Goal: Feedback & Contribution: Submit feedback/report problem

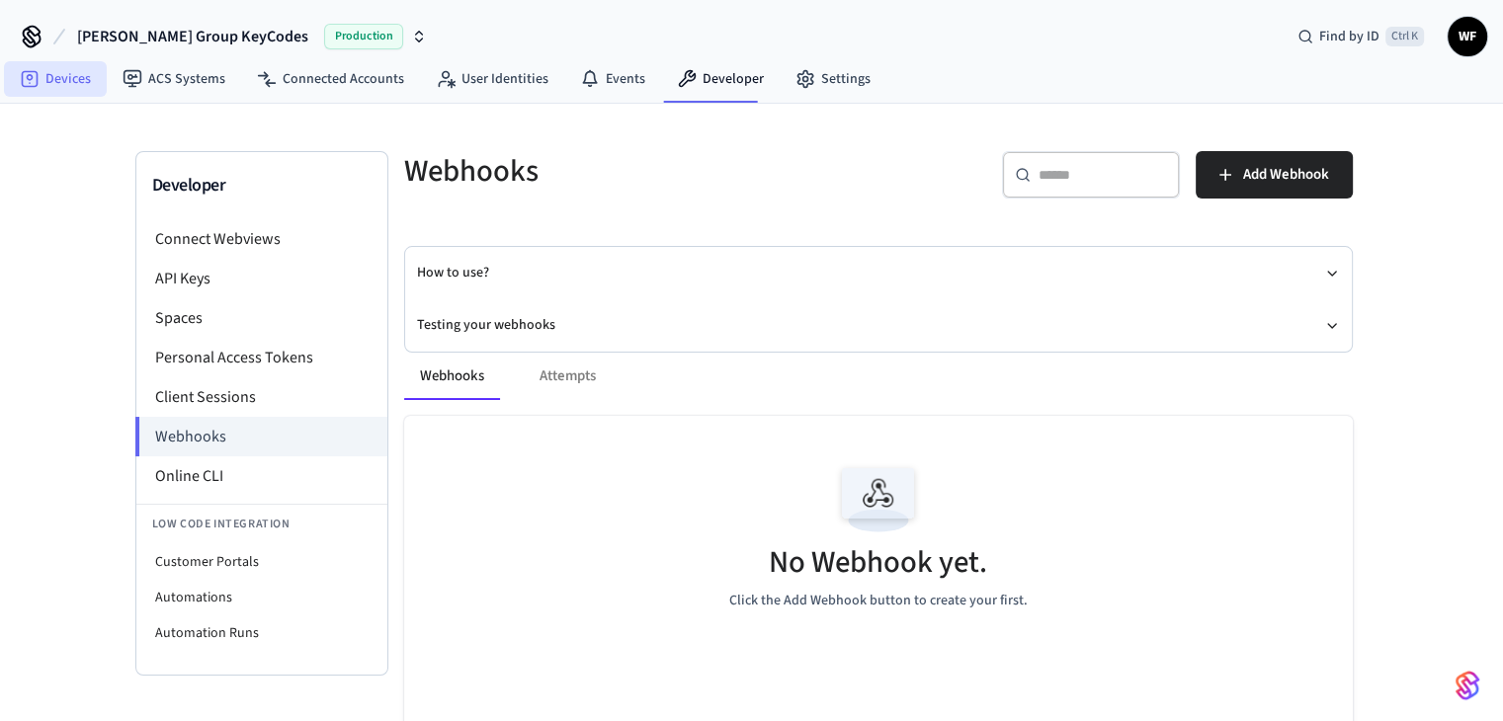
click at [30, 69] on icon at bounding box center [30, 79] width 20 height 20
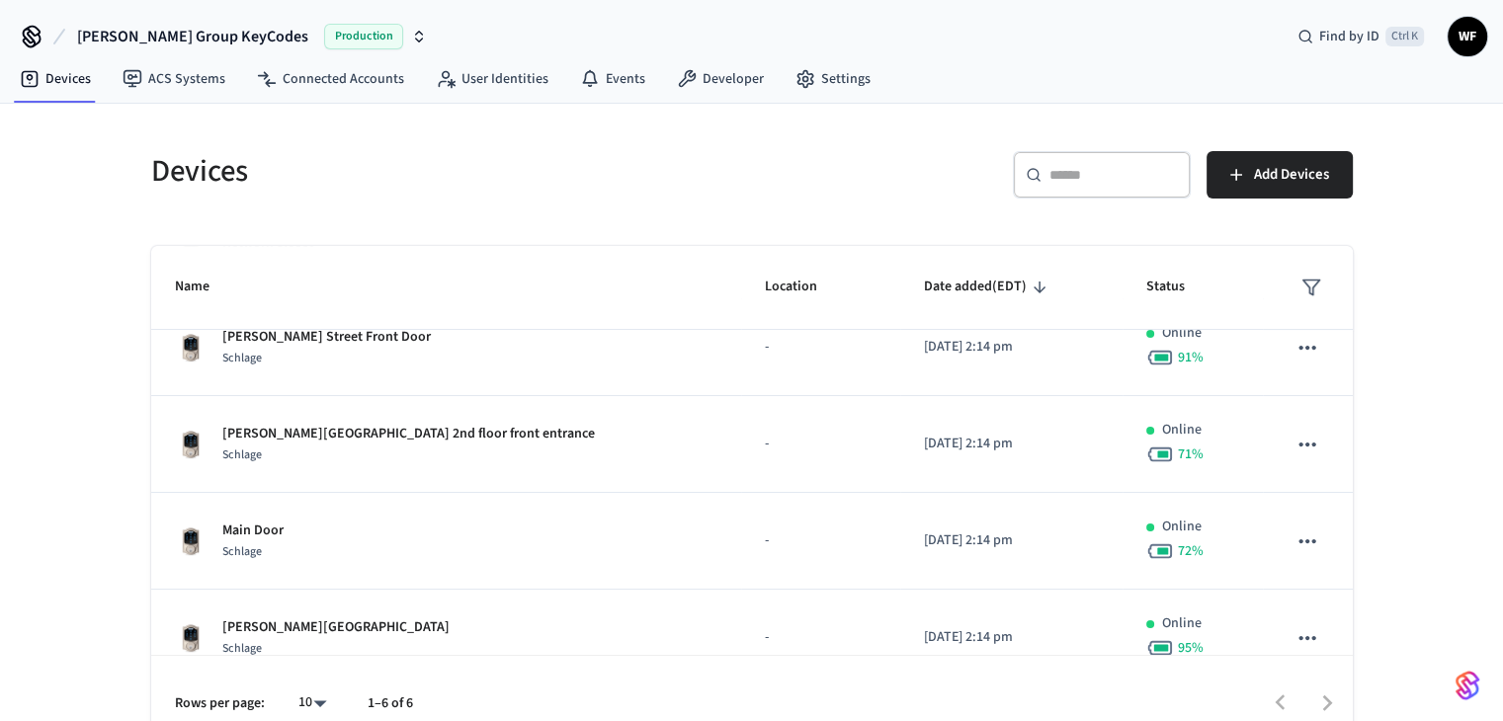
scroll to position [247, 0]
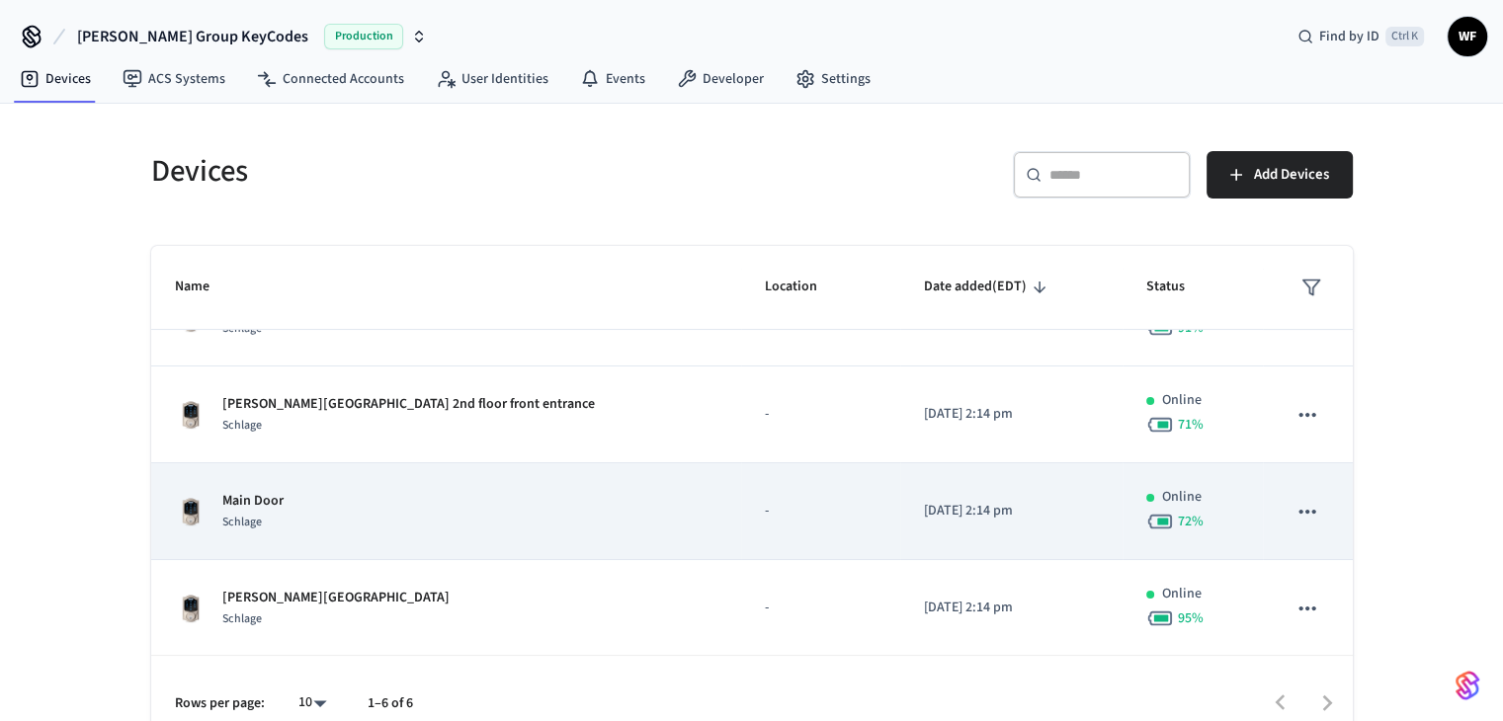
click at [529, 535] on td "Main Door Schlage" at bounding box center [446, 512] width 591 height 97
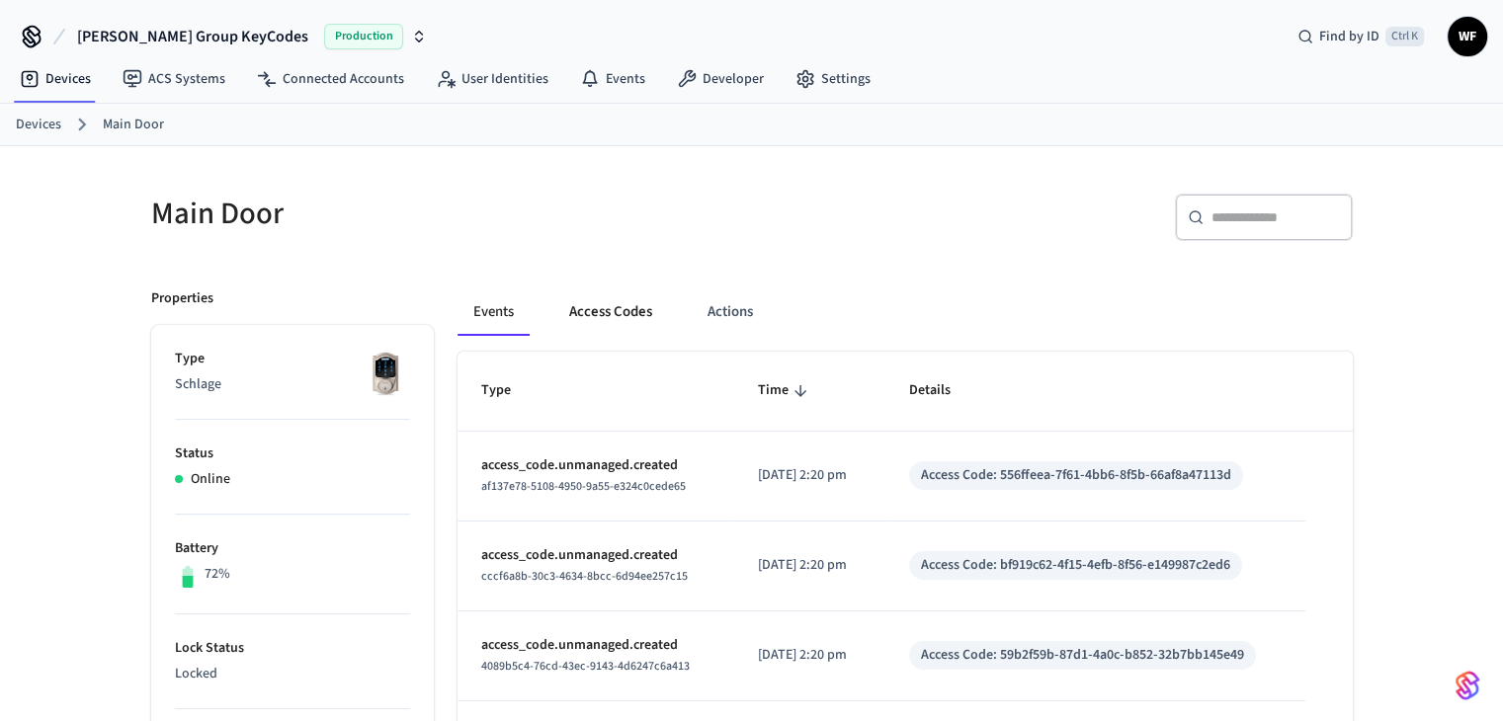
click at [599, 300] on button "Access Codes" at bounding box center [610, 312] width 115 height 47
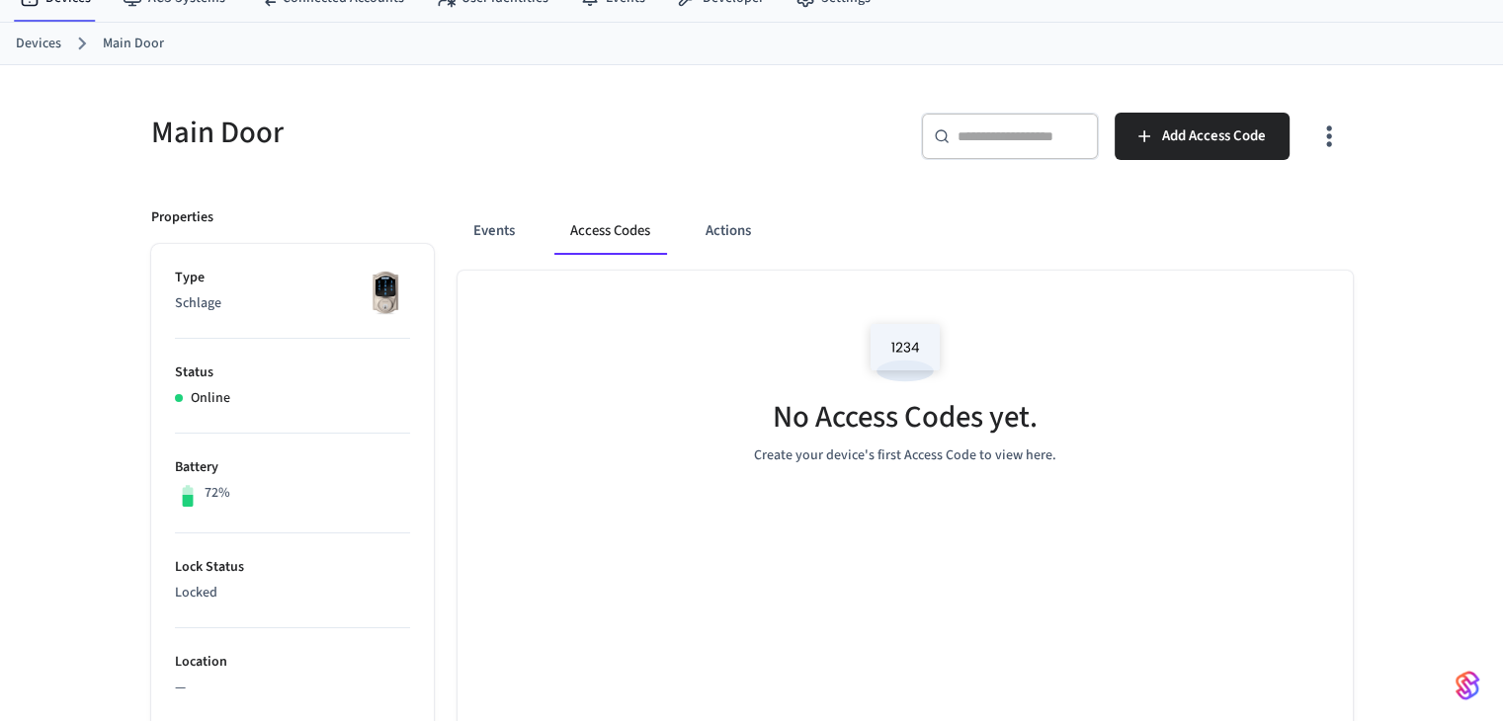
scroll to position [395, 0]
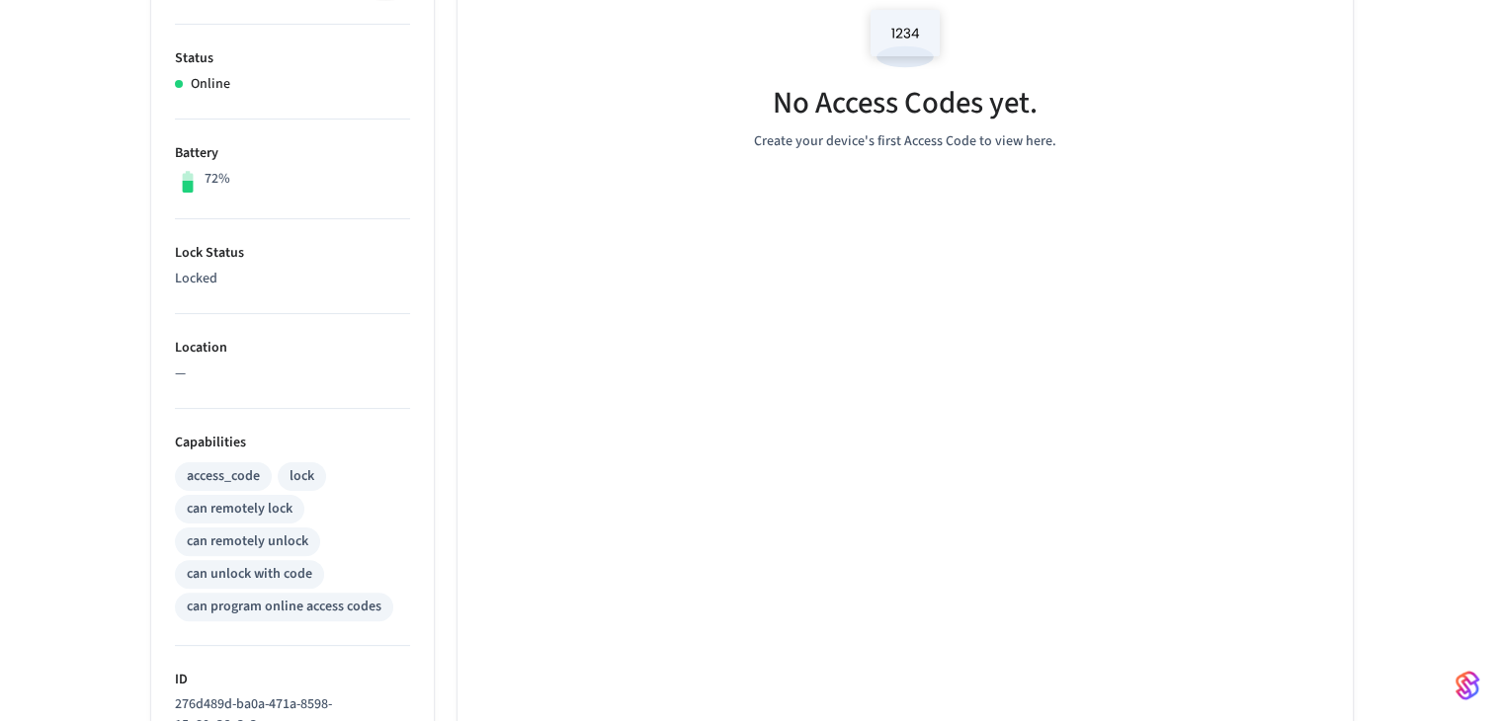
click at [1477, 679] on img "button" at bounding box center [1468, 686] width 24 height 32
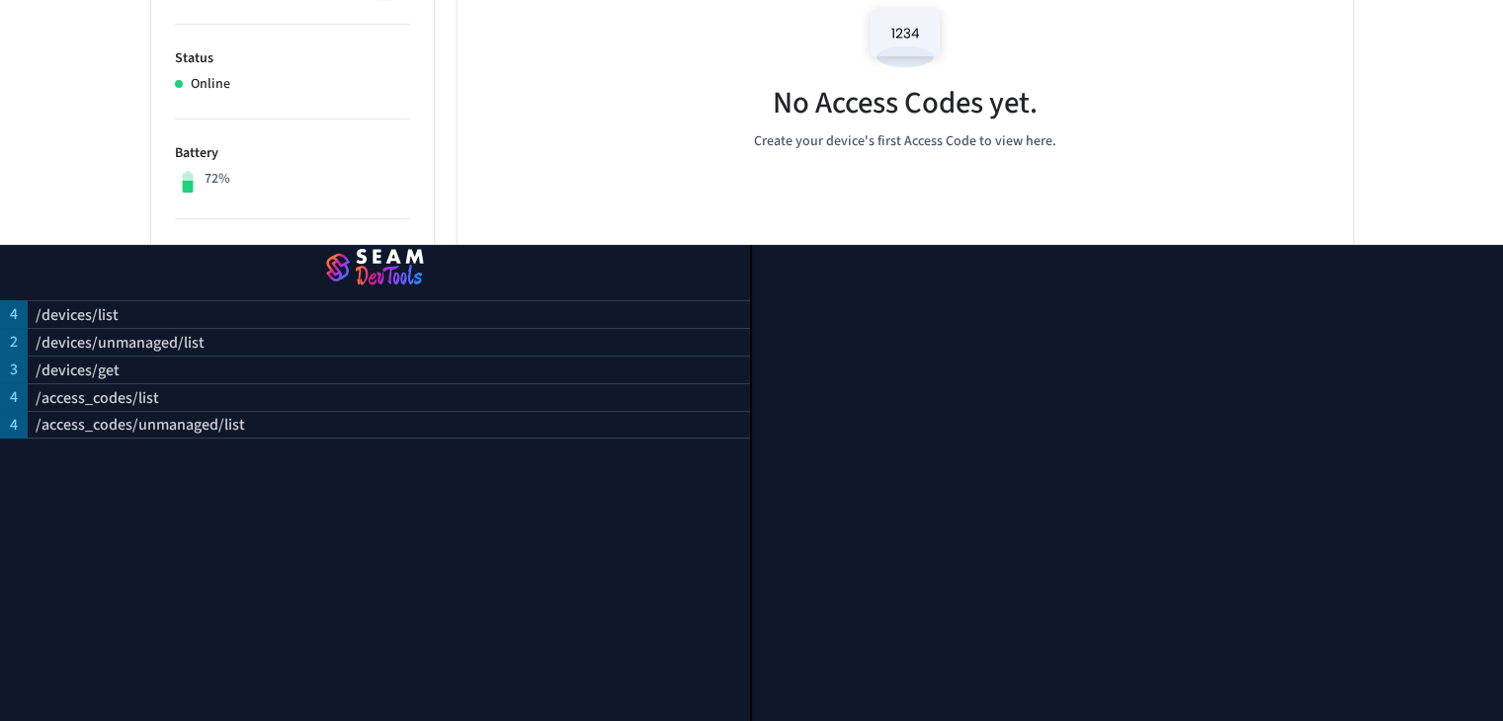
click at [1384, 201] on div "Main Door ​ ​ Add Access Code Properties Type Schlage Status Online Battery 72%…" at bounding box center [752, 400] width 1265 height 1299
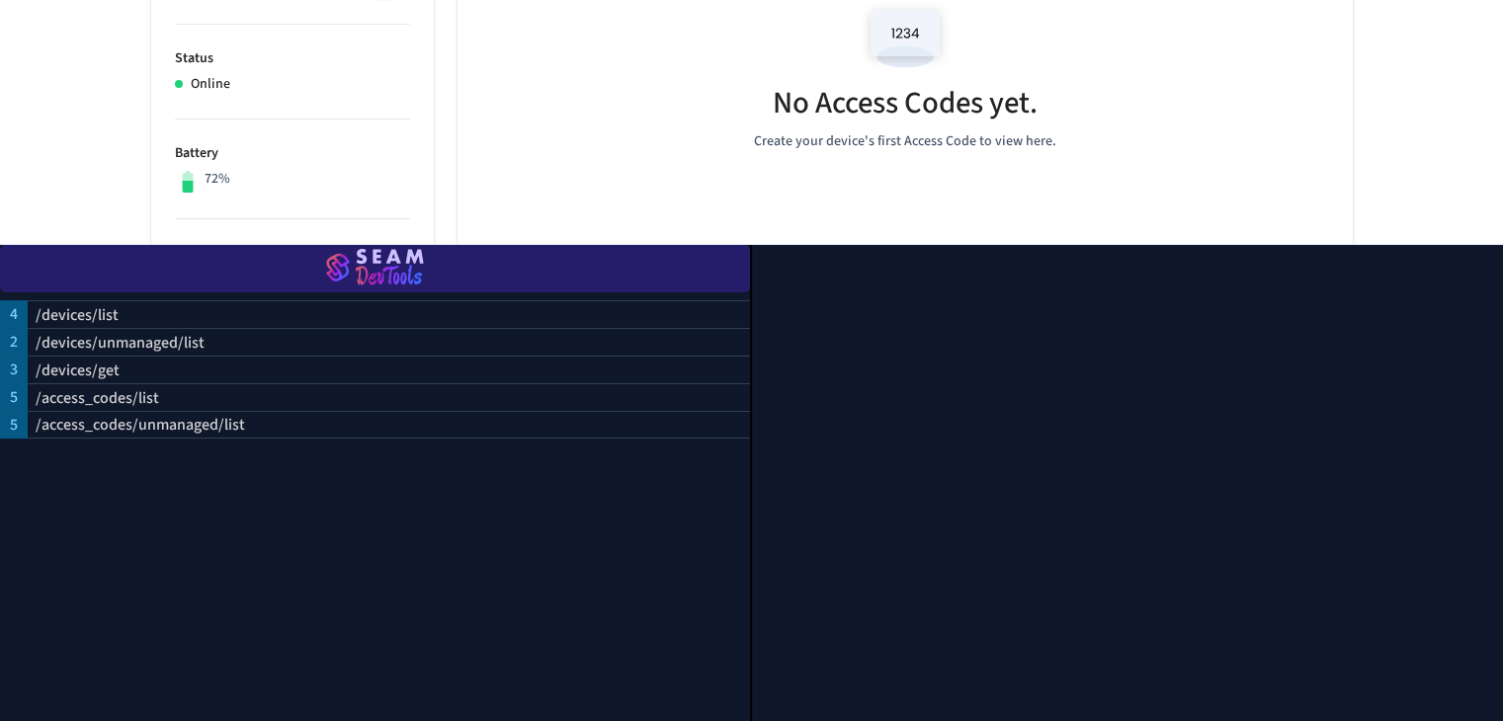
click at [387, 246] on img "button" at bounding box center [375, 268] width 703 height 55
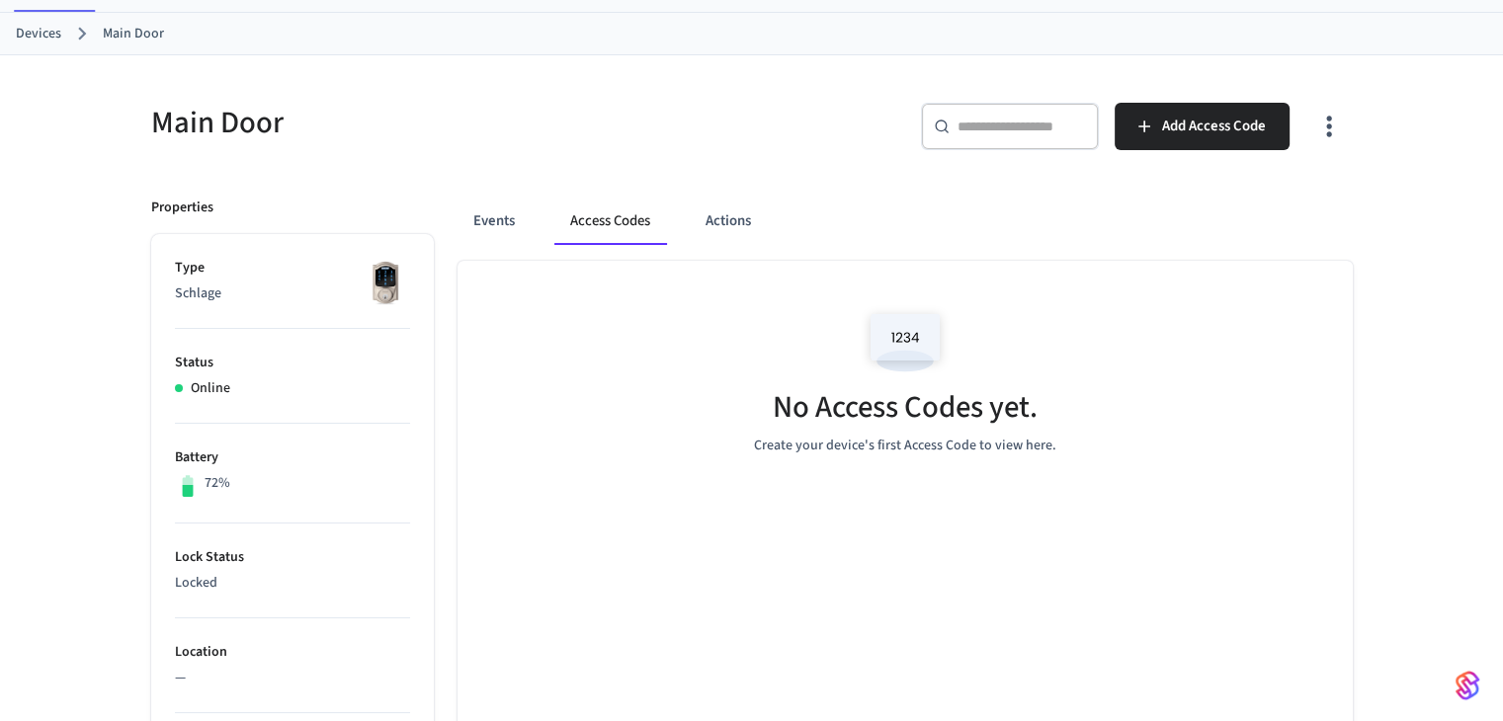
scroll to position [50, 0]
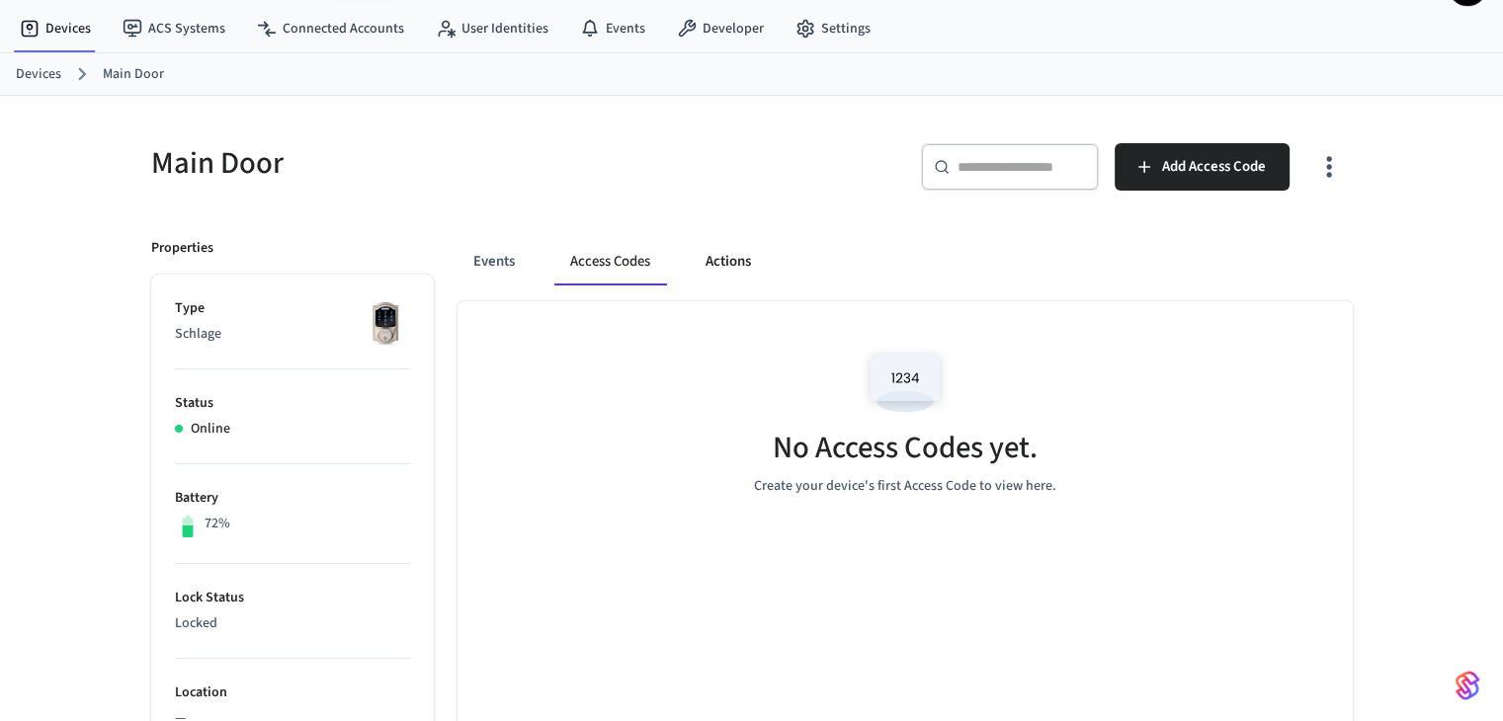
click at [721, 246] on button "Actions" at bounding box center [728, 261] width 77 height 47
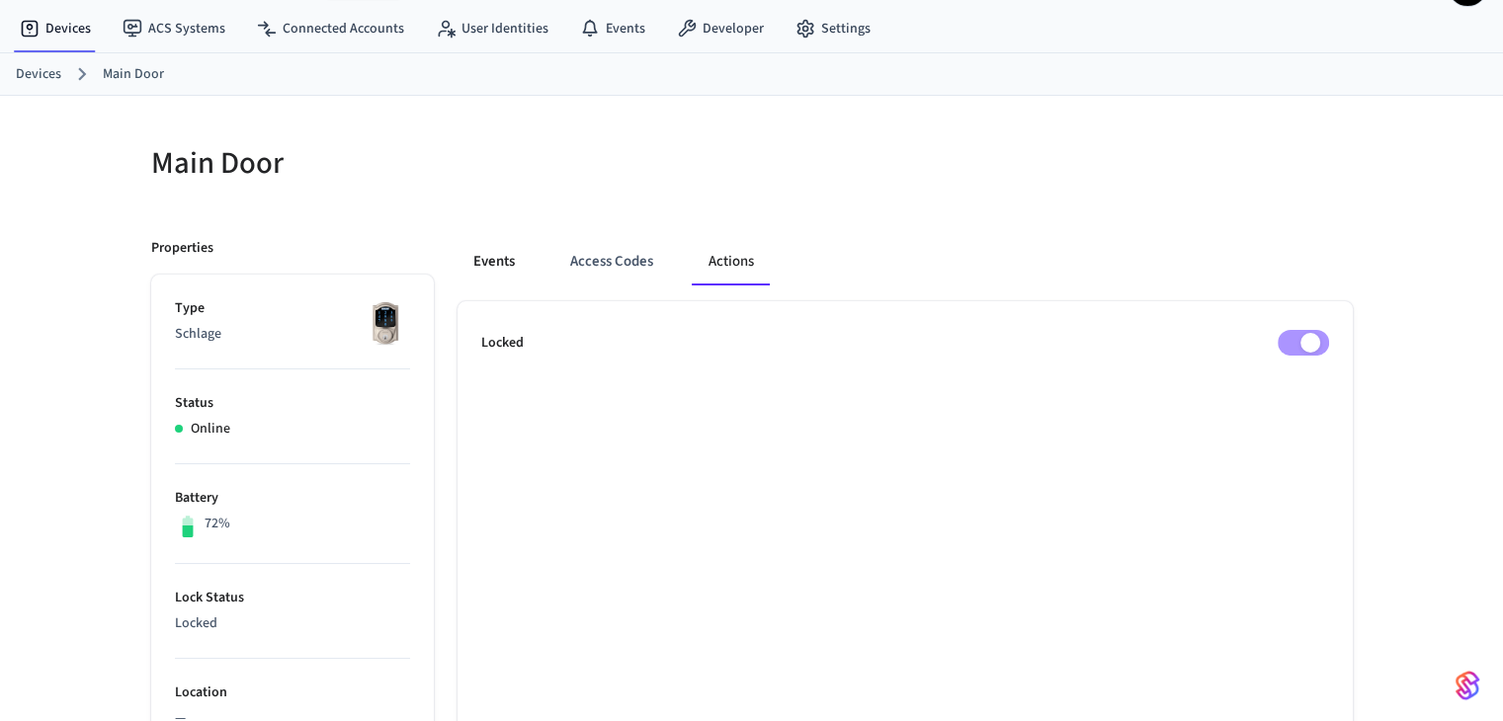
click at [479, 258] on button "Events" at bounding box center [494, 261] width 73 height 47
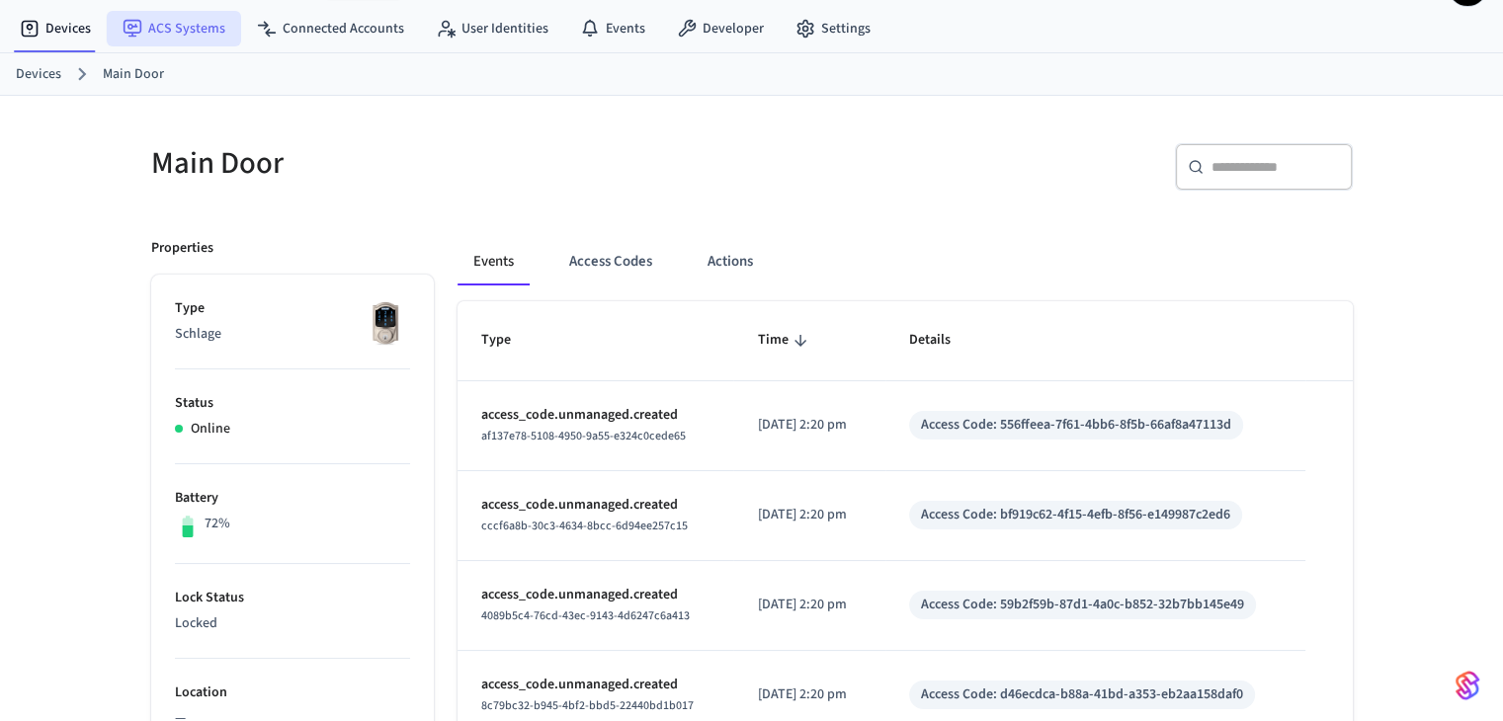
click at [198, 30] on link "ACS Systems" at bounding box center [174, 29] width 134 height 36
click at [52, 68] on link "Devices" at bounding box center [38, 74] width 45 height 21
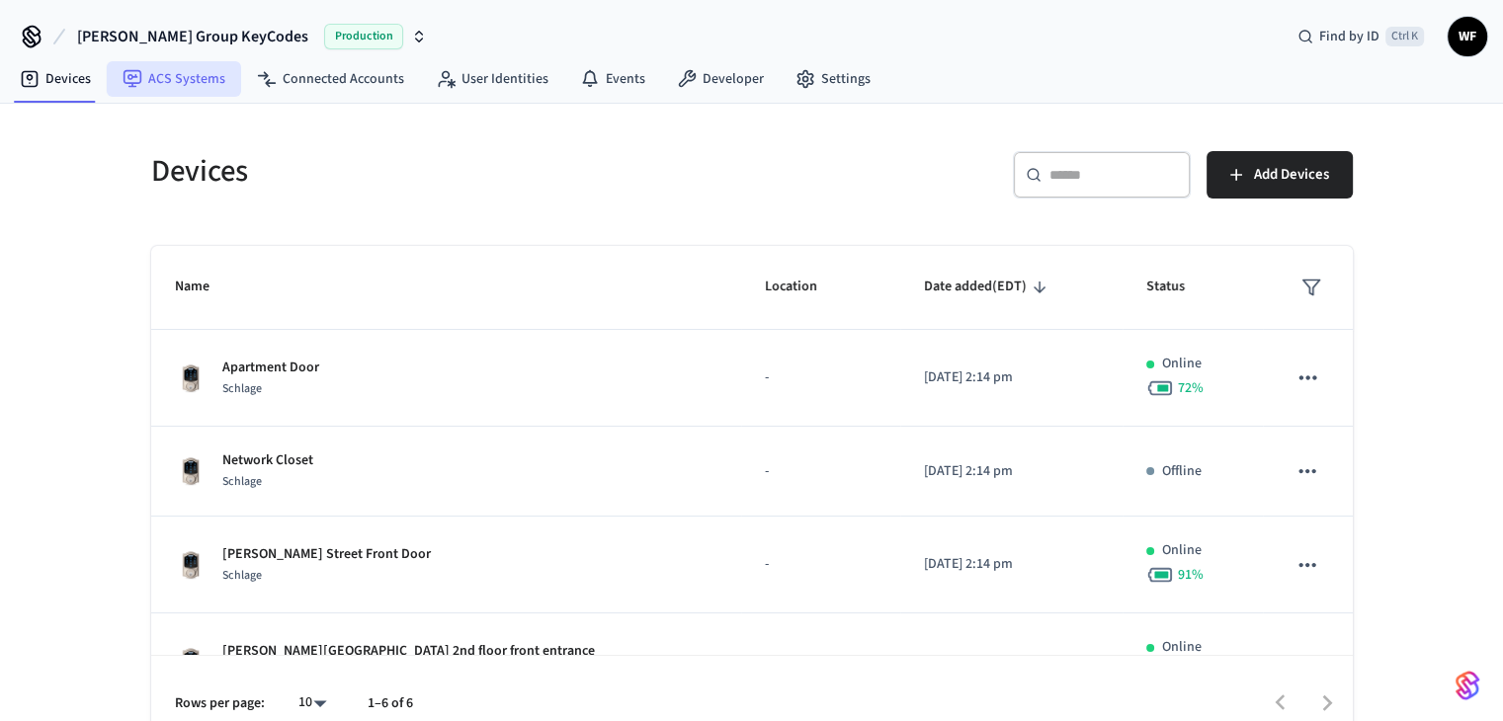
click at [150, 68] on link "ACS Systems" at bounding box center [174, 79] width 134 height 36
click at [269, 79] on icon at bounding box center [267, 79] width 20 height 20
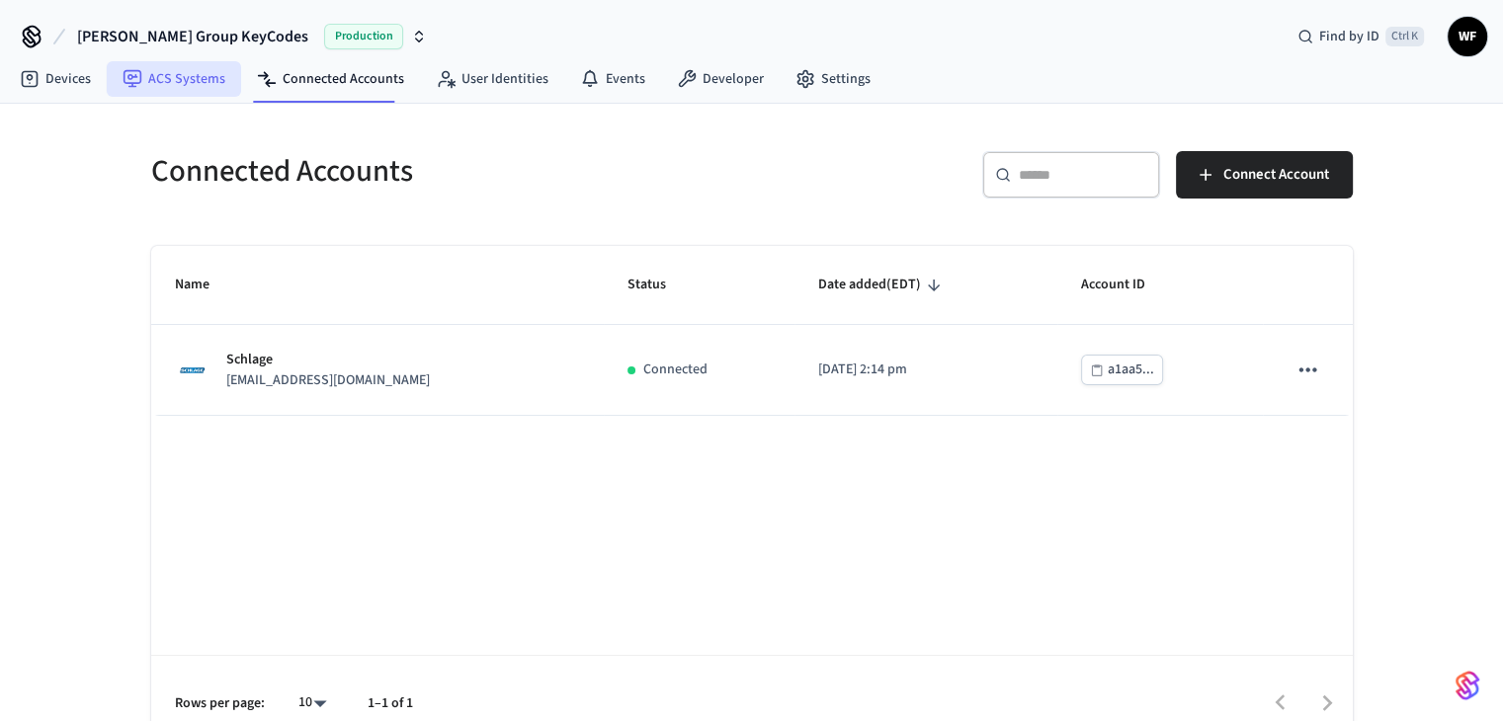
click at [216, 91] on link "ACS Systems" at bounding box center [174, 79] width 134 height 36
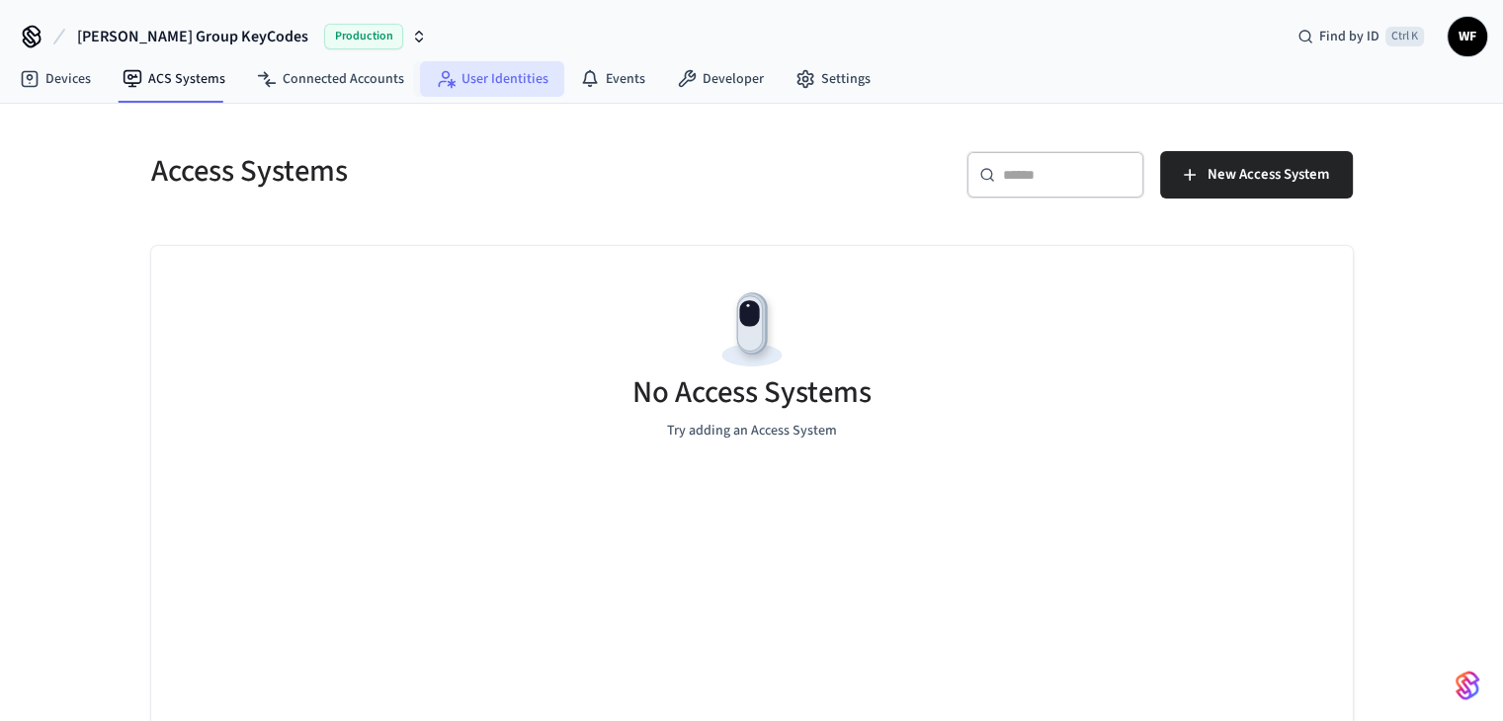
click at [491, 92] on link "User Identities" at bounding box center [492, 79] width 144 height 36
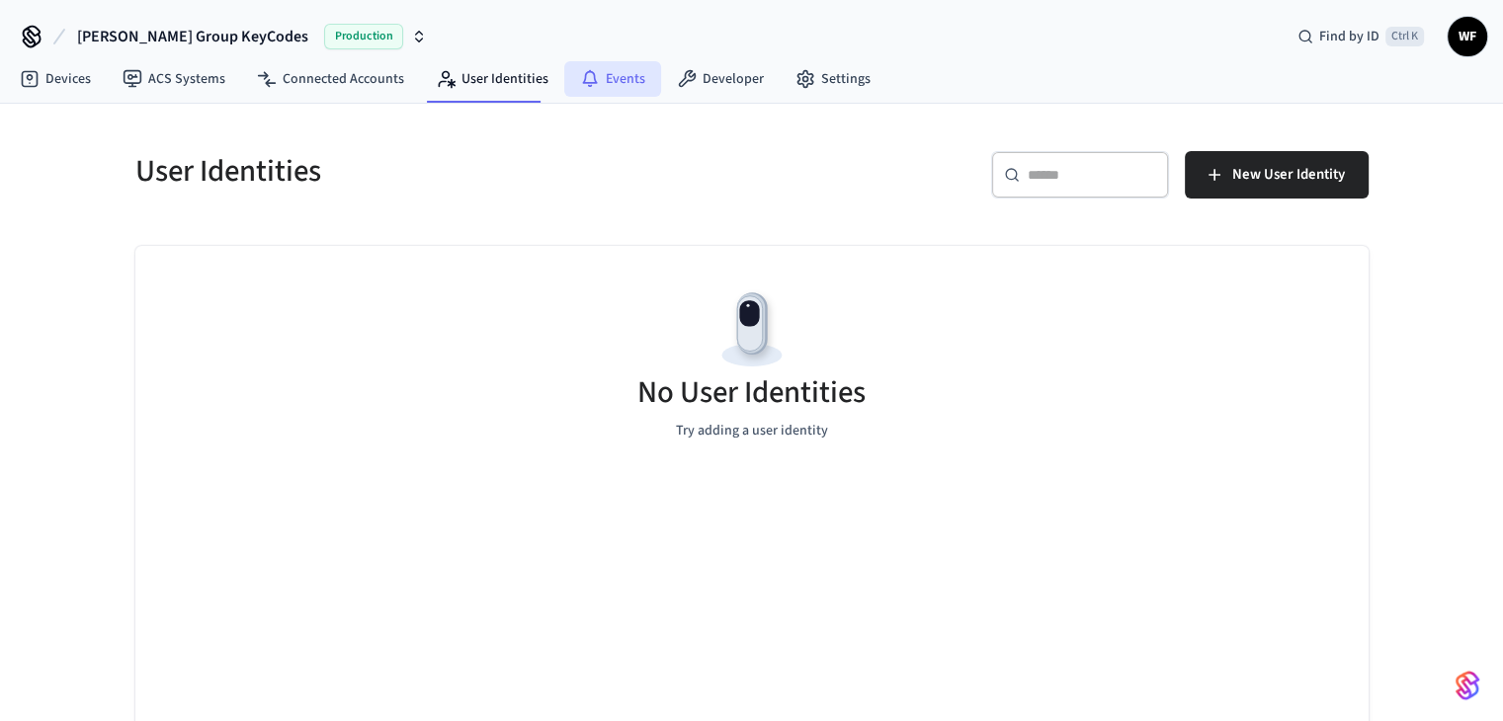
click at [609, 82] on link "Events" at bounding box center [612, 79] width 97 height 36
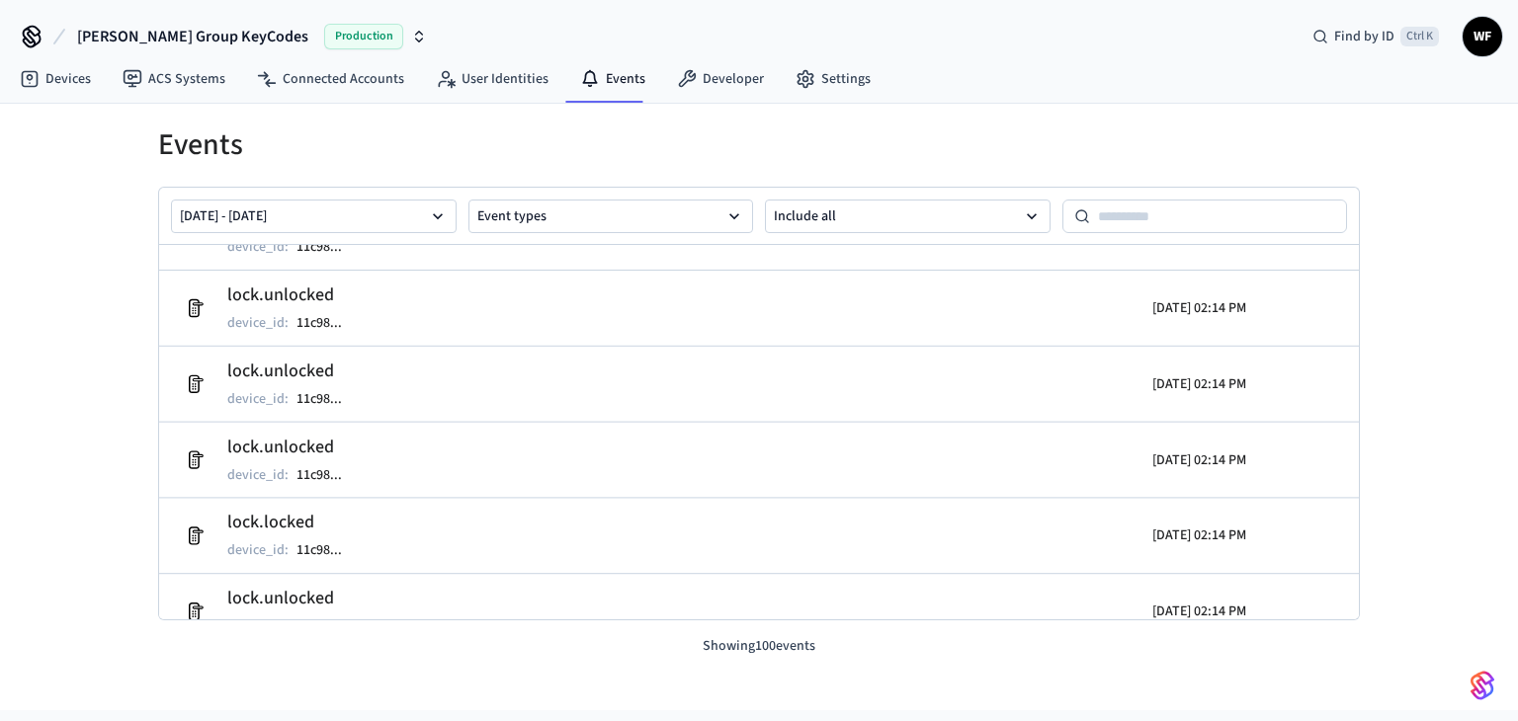
scroll to position [7237, 0]
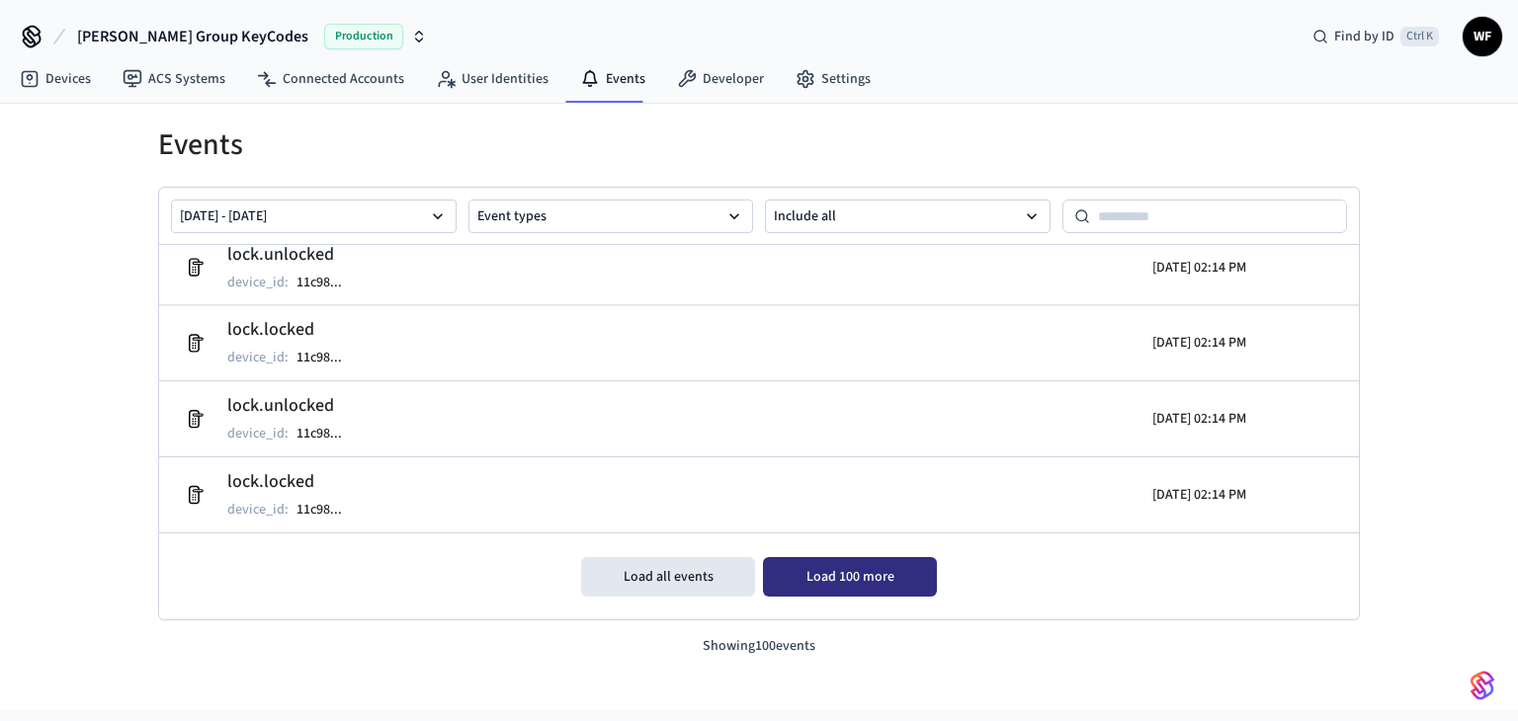
click at [899, 590] on button "Load 100 more" at bounding box center [850, 577] width 174 height 40
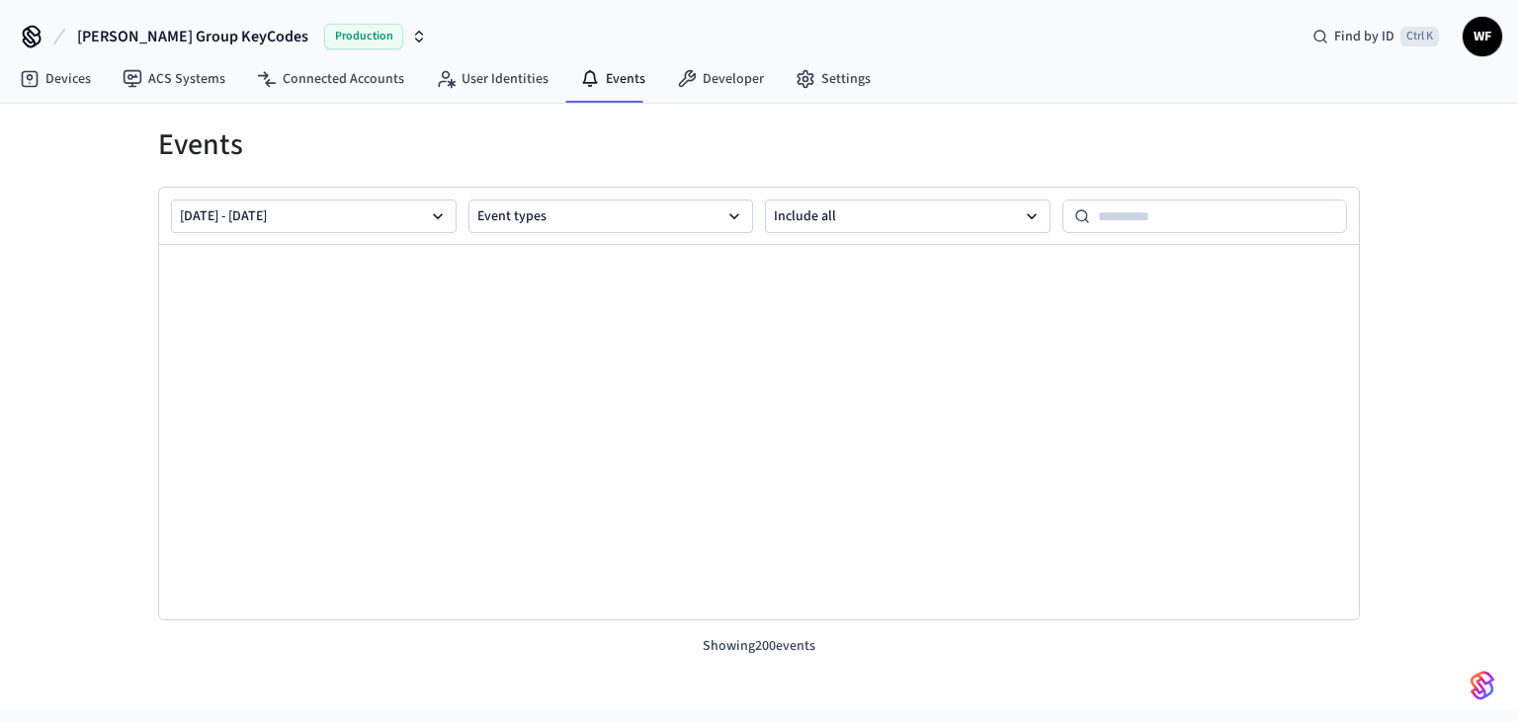
scroll to position [14788, 0]
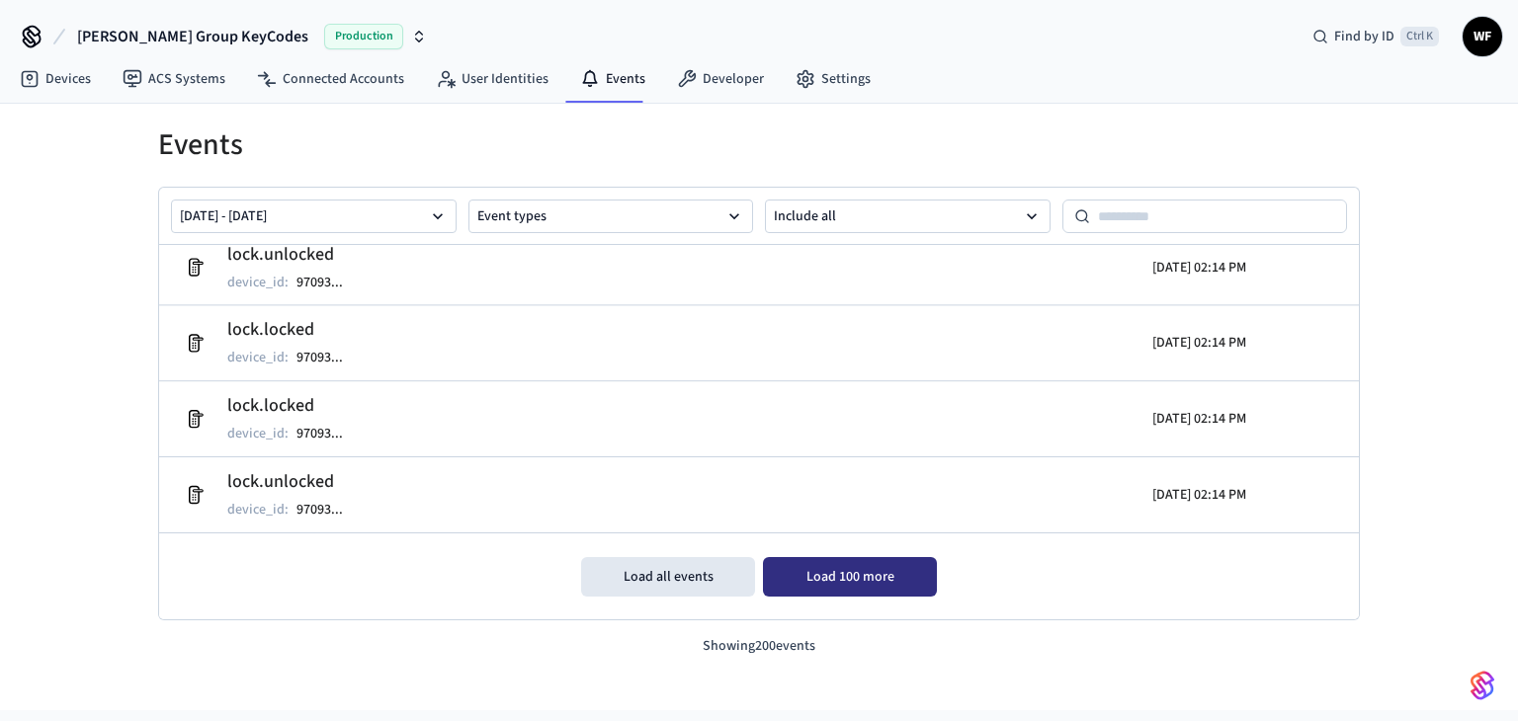
click at [796, 569] on button "Load 100 more" at bounding box center [850, 577] width 174 height 40
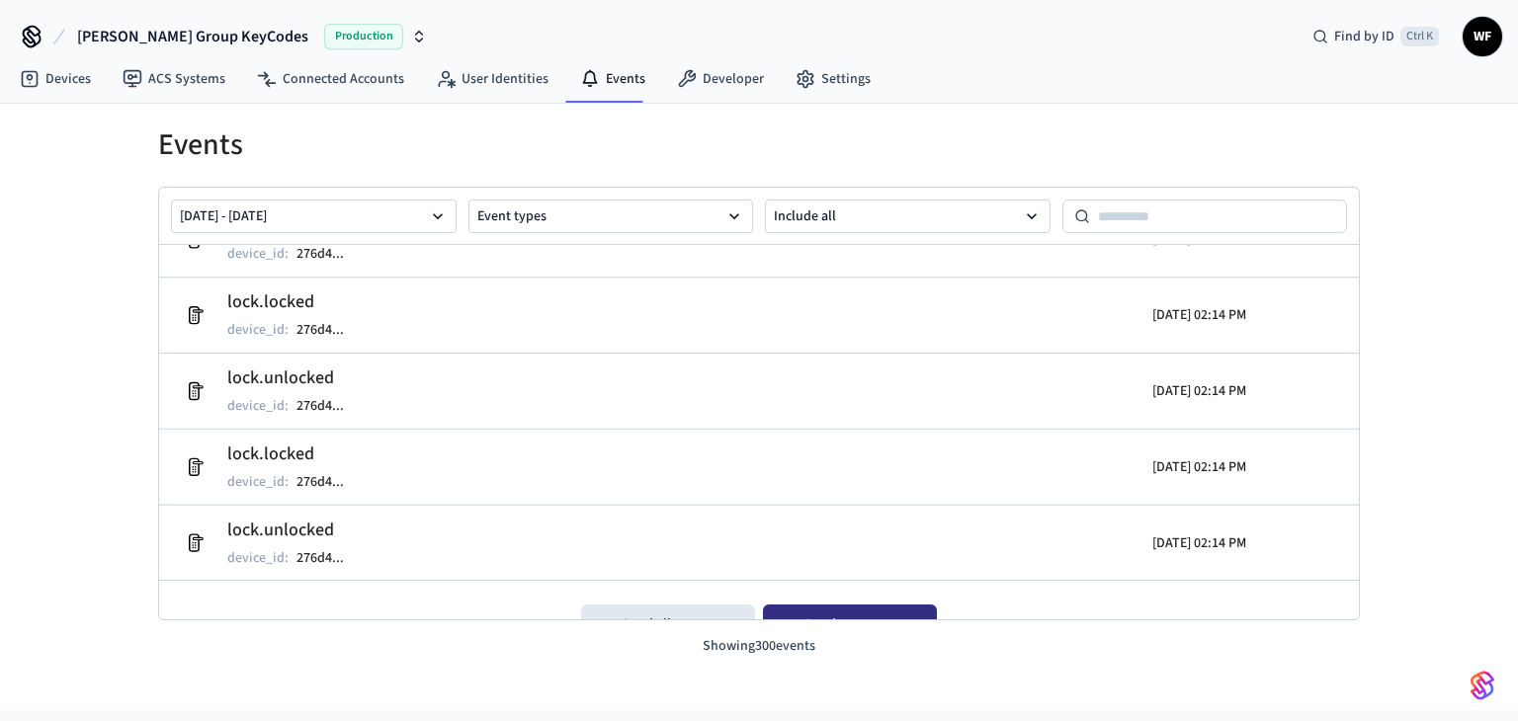
scroll to position [22356, 0]
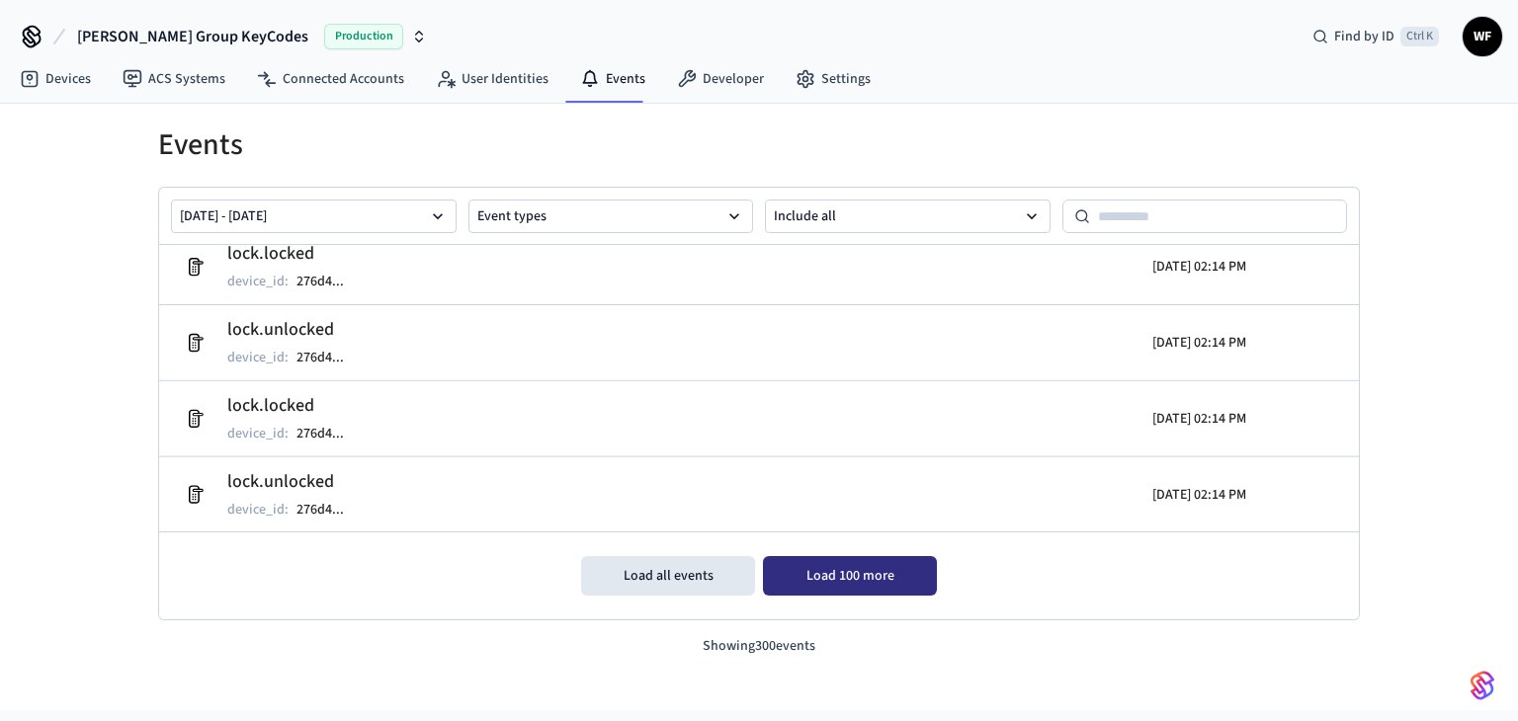
click at [796, 569] on button "Load 100 more" at bounding box center [850, 576] width 174 height 40
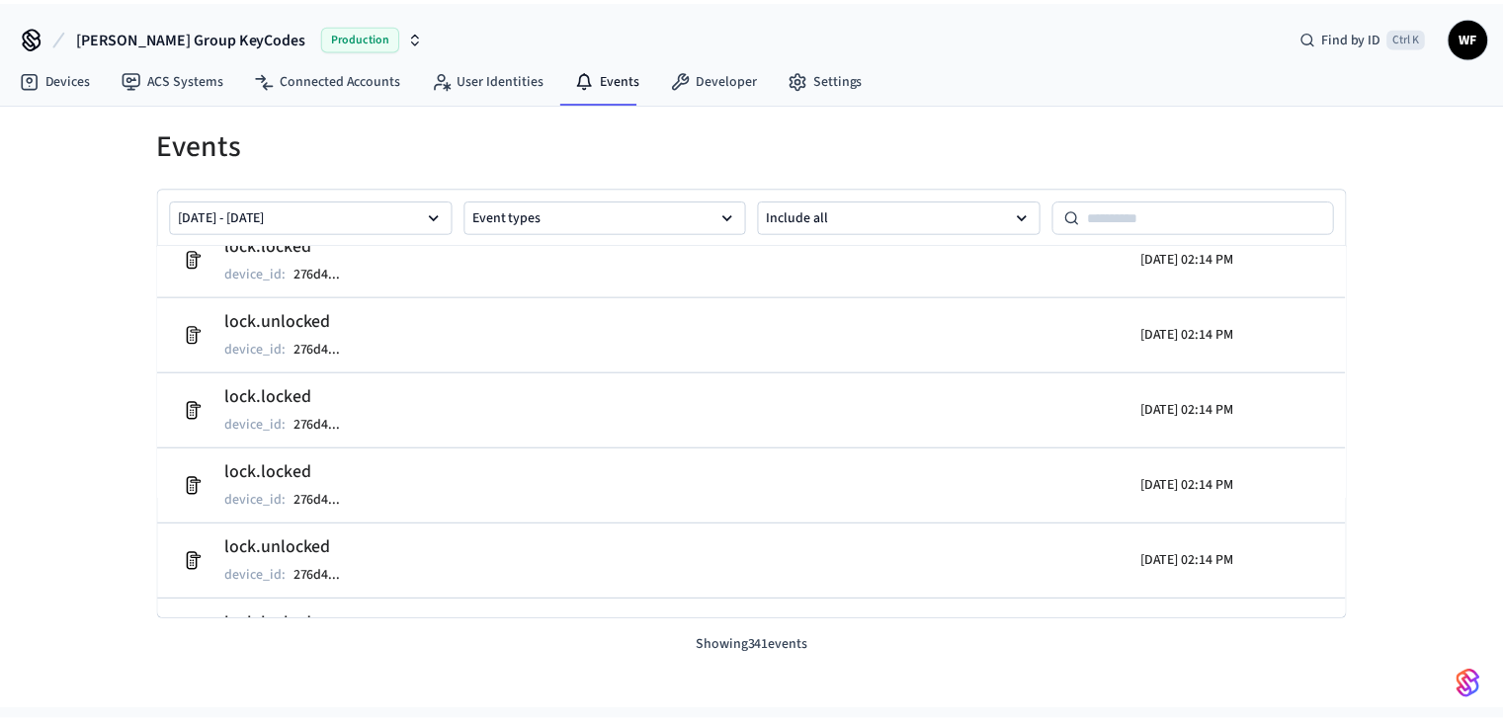
scroll to position [22502, 0]
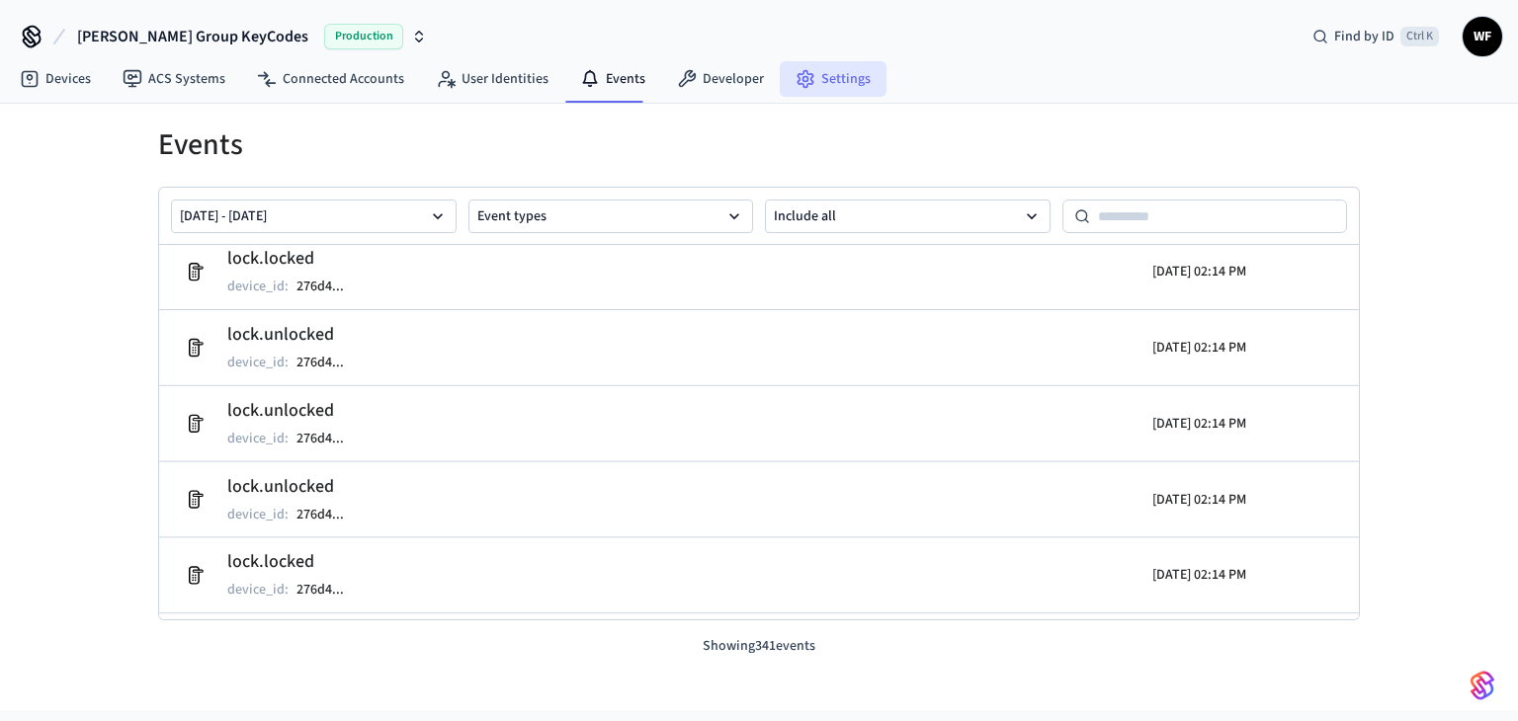
click at [821, 92] on link "Settings" at bounding box center [833, 79] width 107 height 36
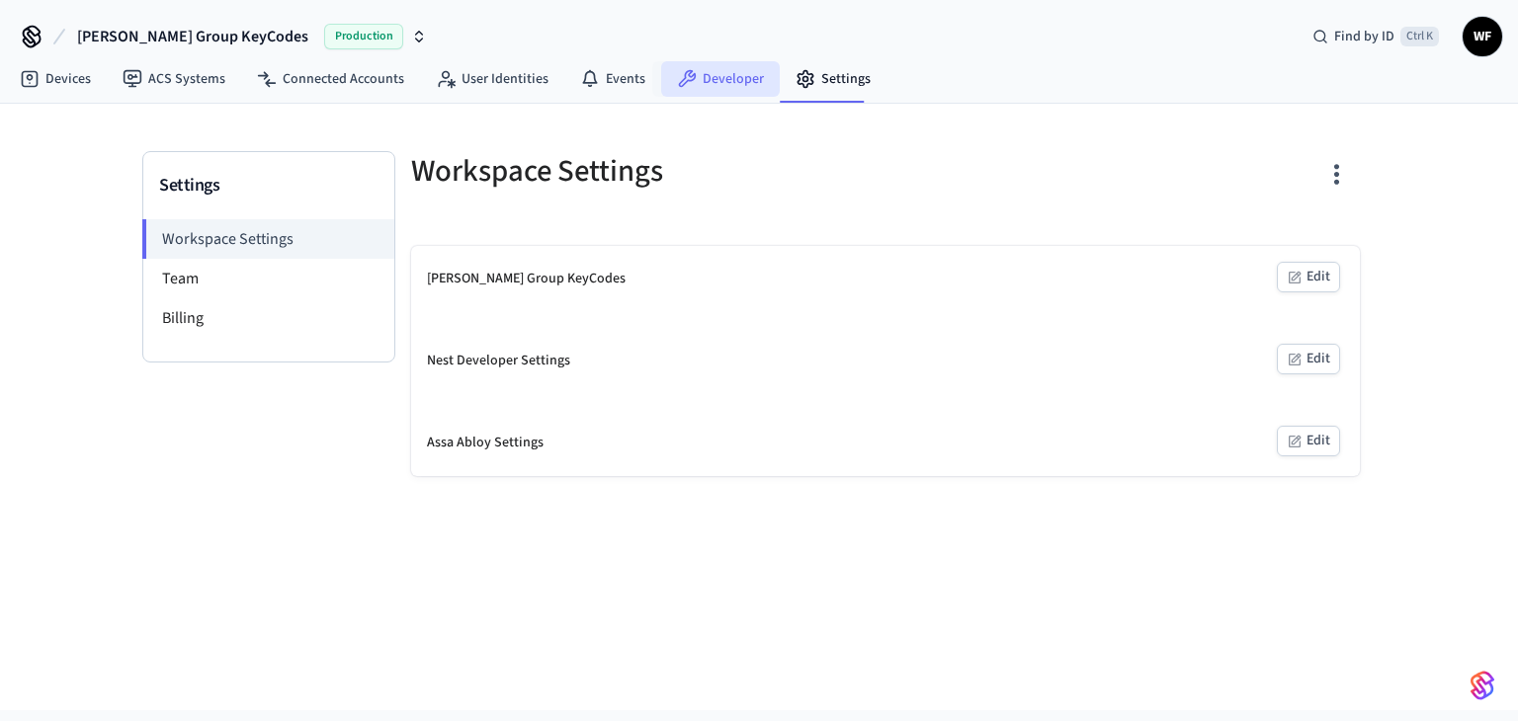
click at [714, 63] on link "Developer" at bounding box center [720, 79] width 119 height 36
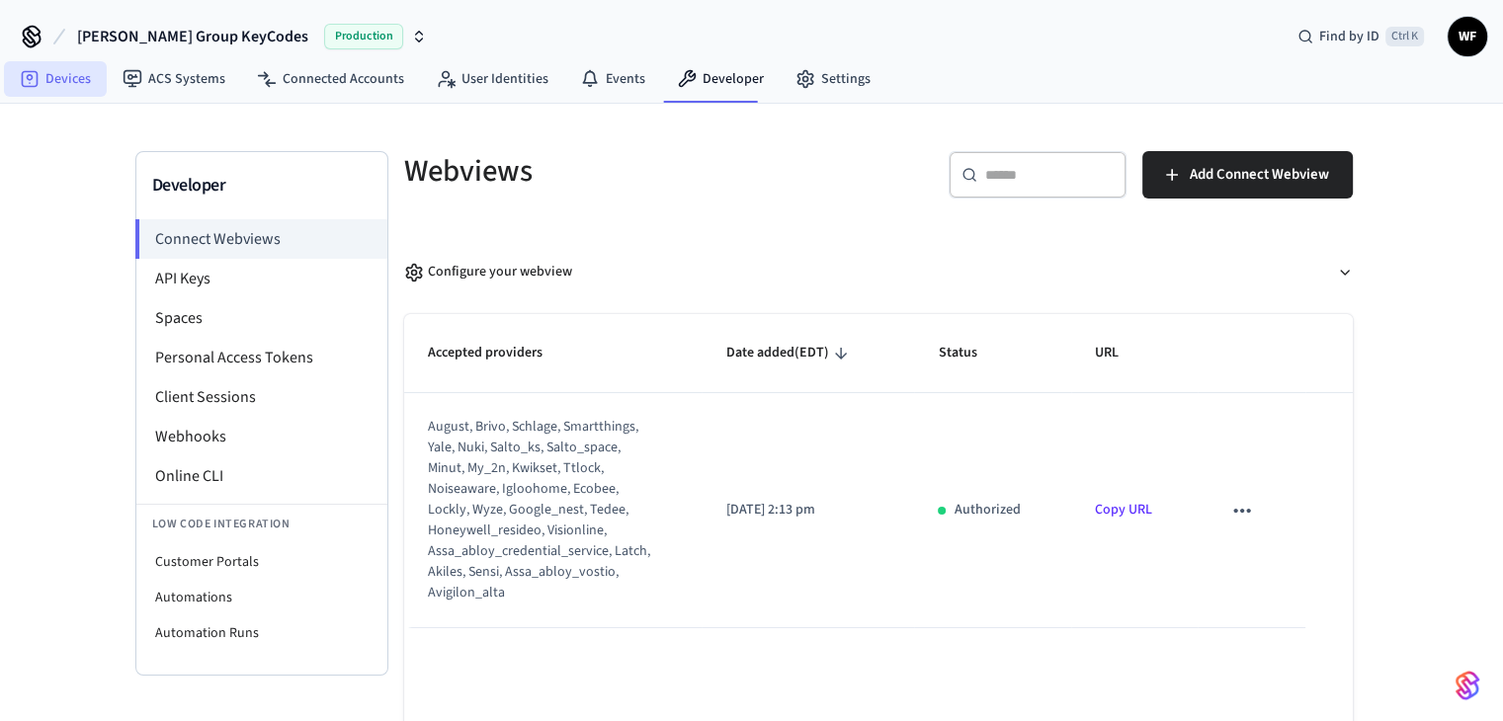
click at [64, 72] on link "Devices" at bounding box center [55, 79] width 103 height 36
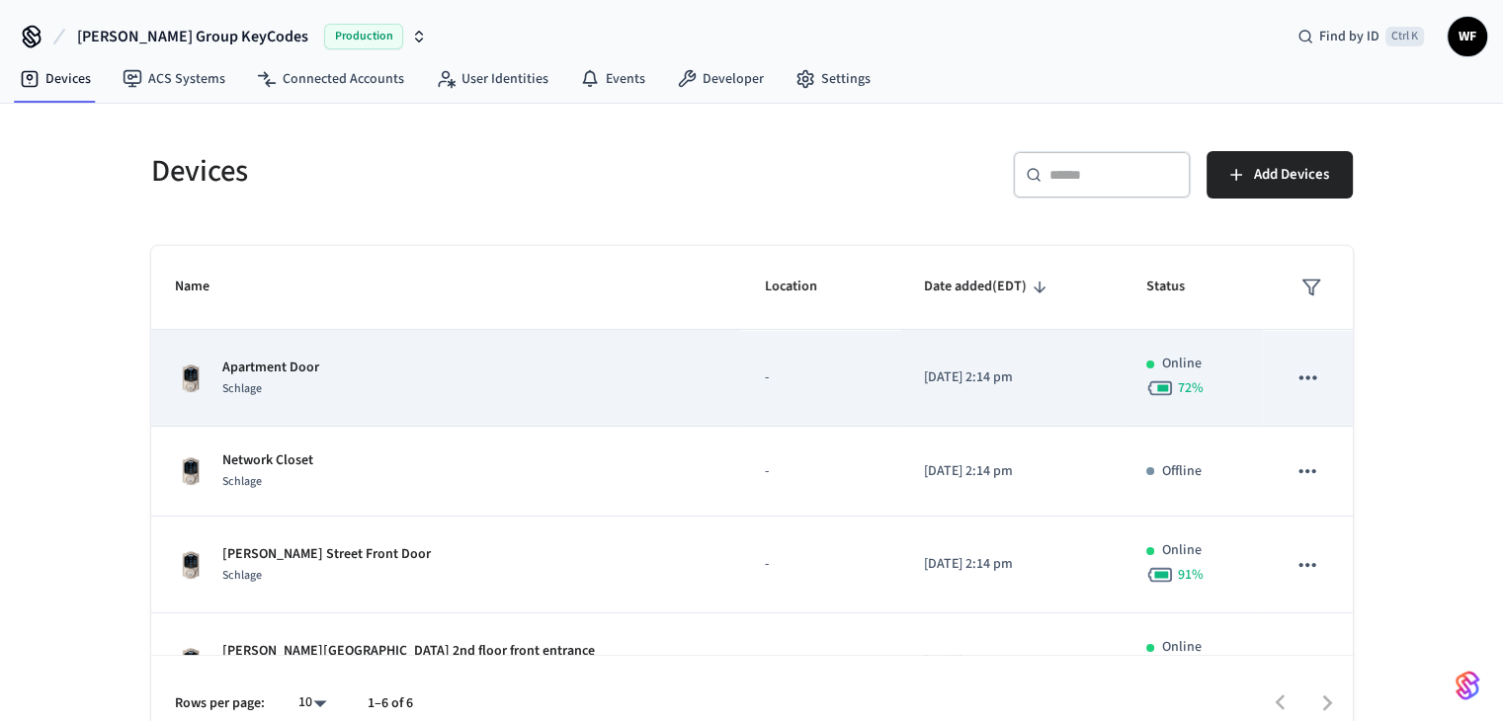
click at [264, 365] on p "Apartment Door" at bounding box center [270, 368] width 97 height 21
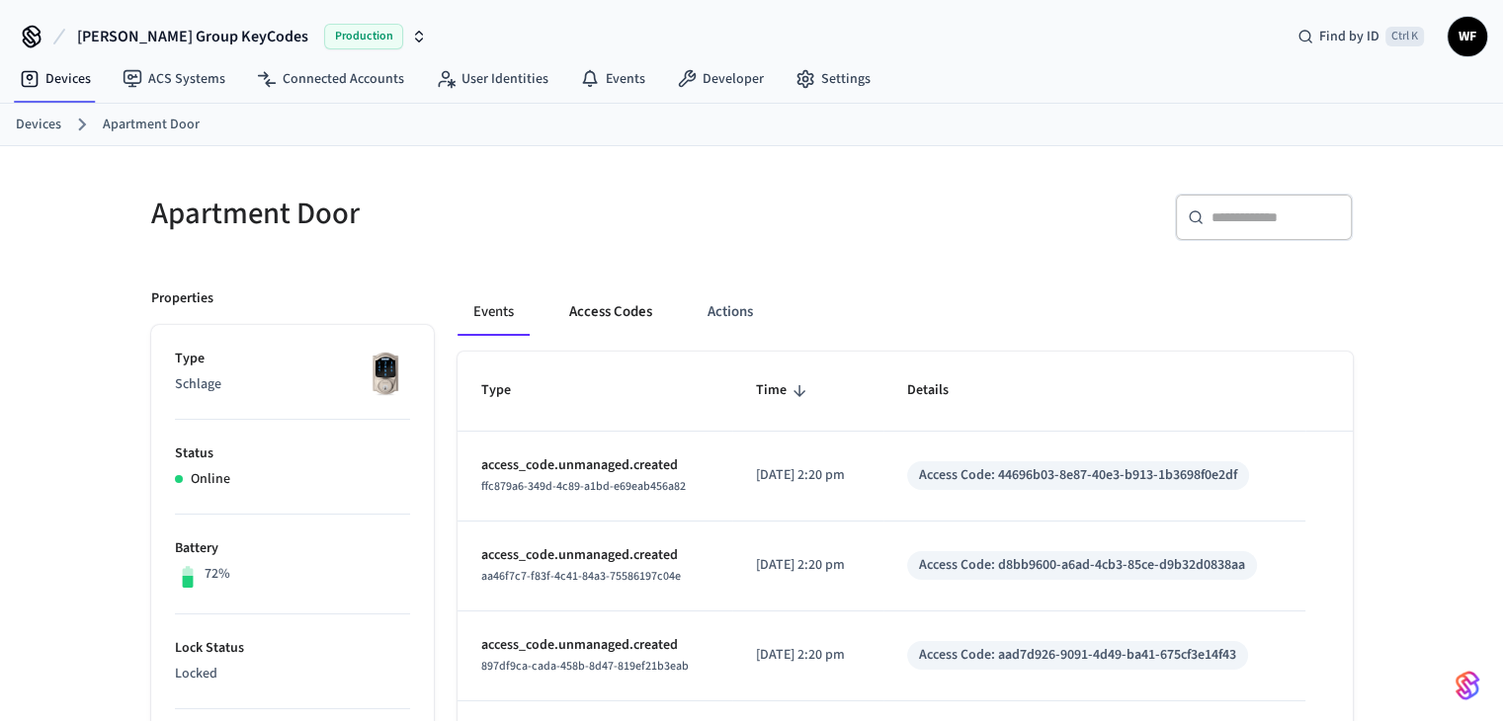
click at [649, 321] on button "Access Codes" at bounding box center [610, 312] width 115 height 47
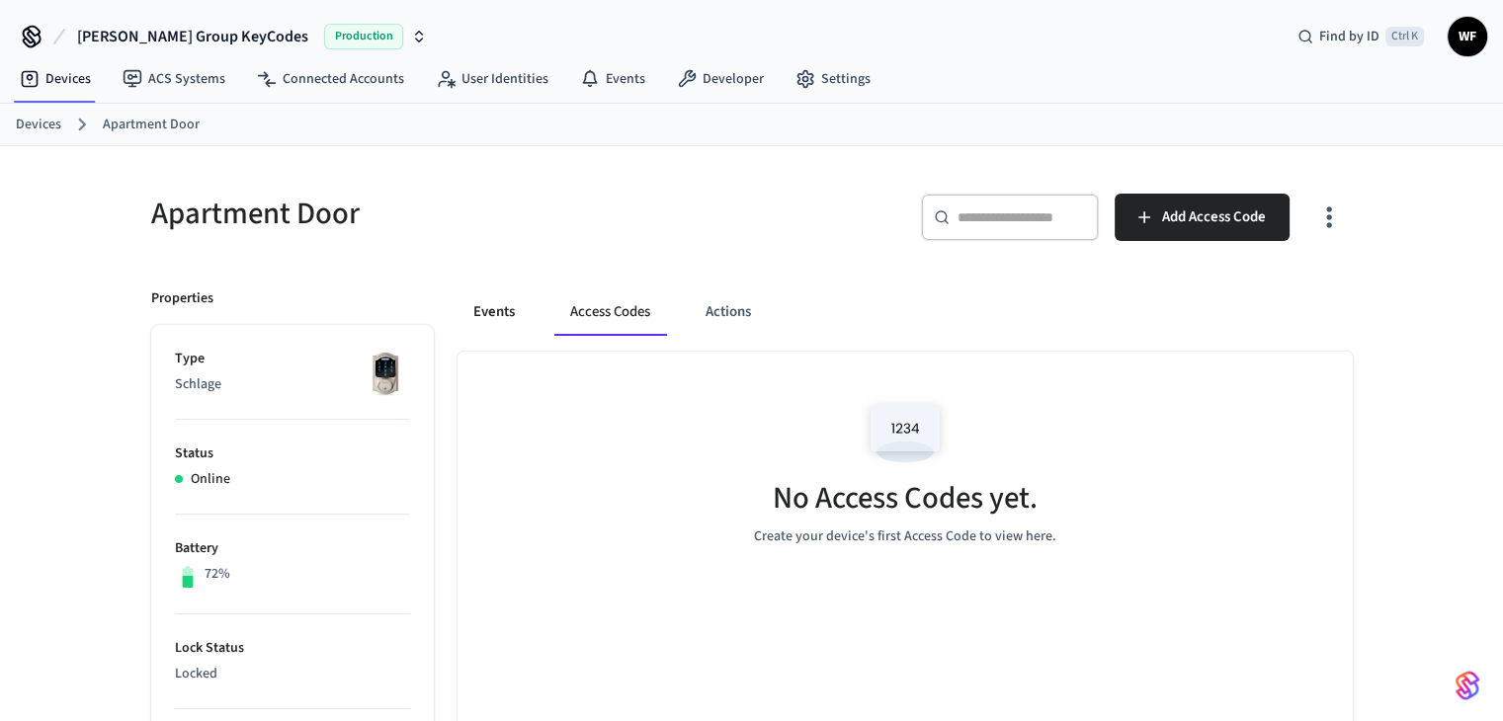
click at [522, 309] on button "Events" at bounding box center [494, 312] width 73 height 47
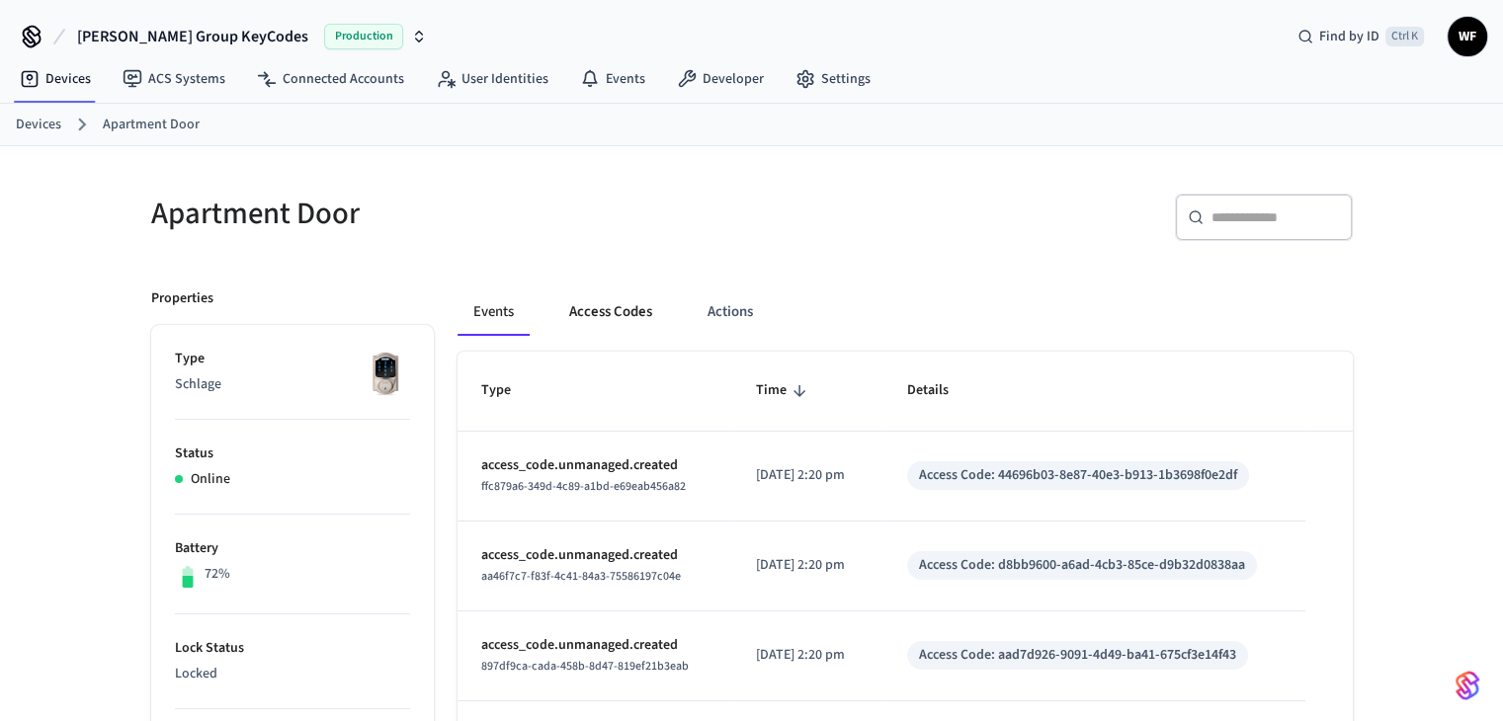
click at [620, 314] on button "Access Codes" at bounding box center [610, 312] width 115 height 47
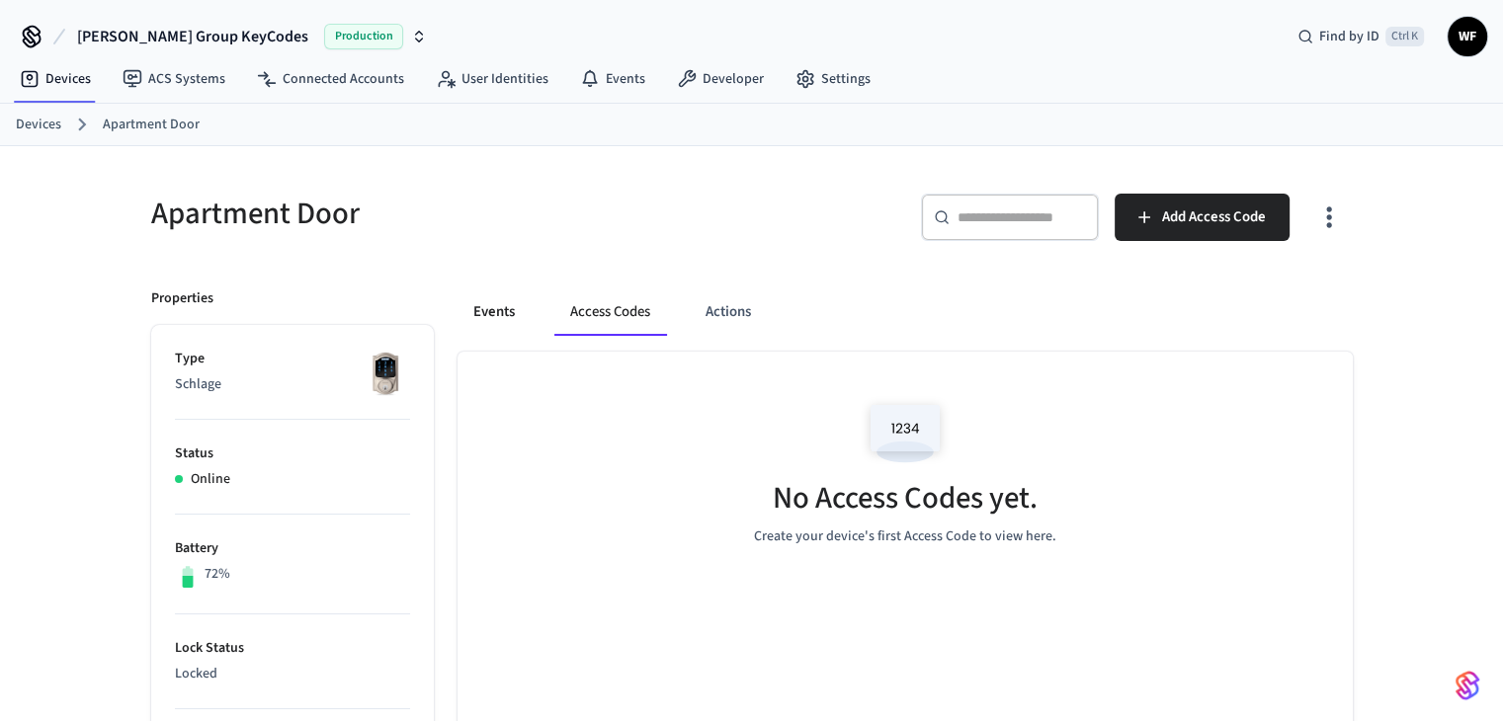
click at [511, 319] on button "Events" at bounding box center [494, 312] width 73 height 47
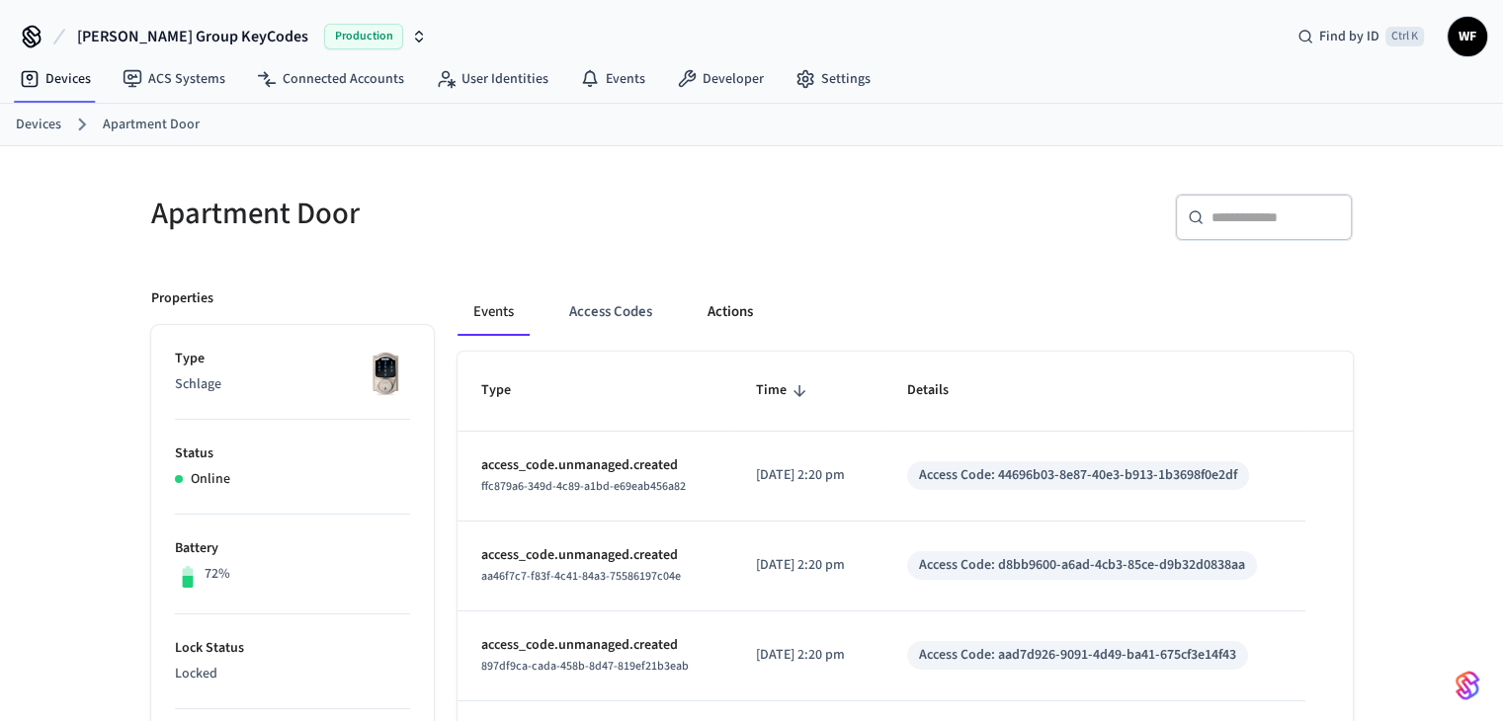
click at [723, 306] on button "Actions" at bounding box center [730, 312] width 77 height 47
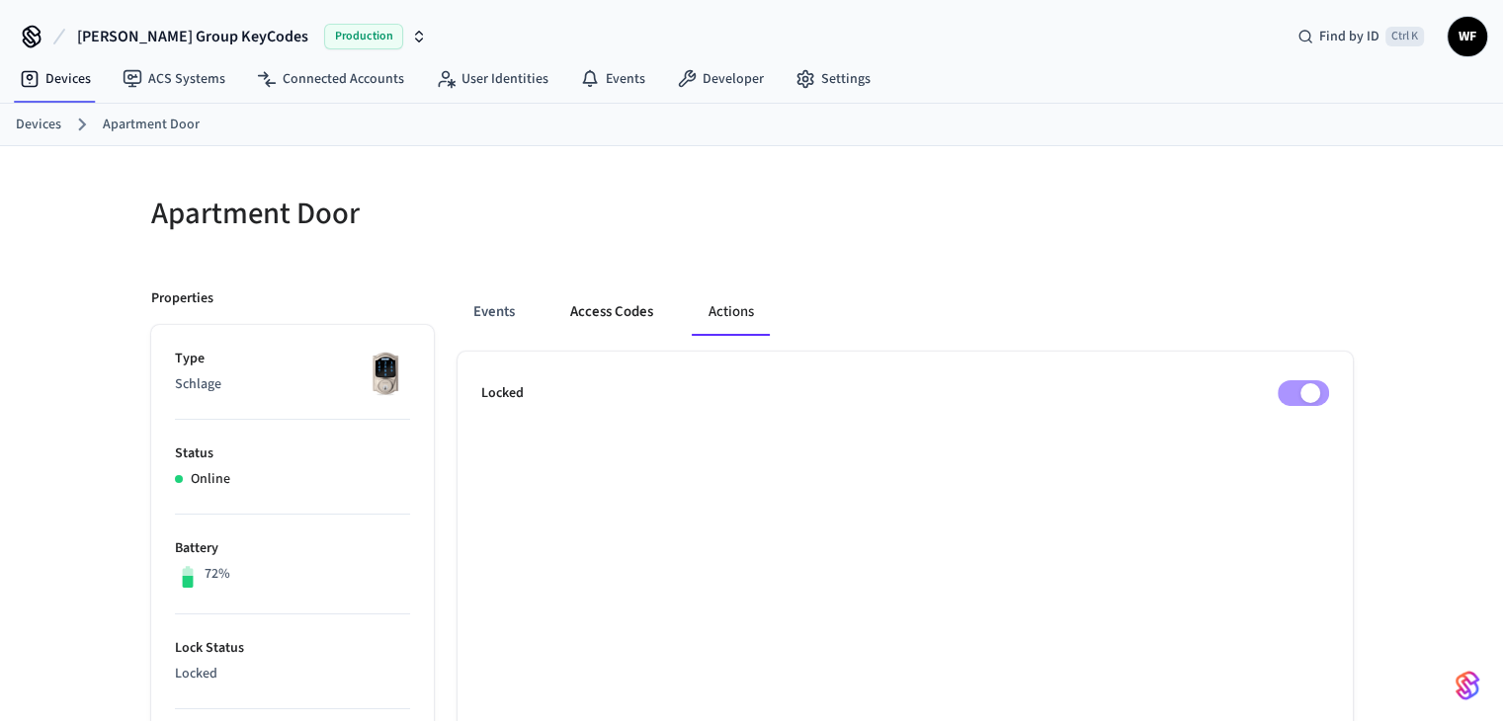
click at [616, 314] on button "Access Codes" at bounding box center [611, 312] width 115 height 47
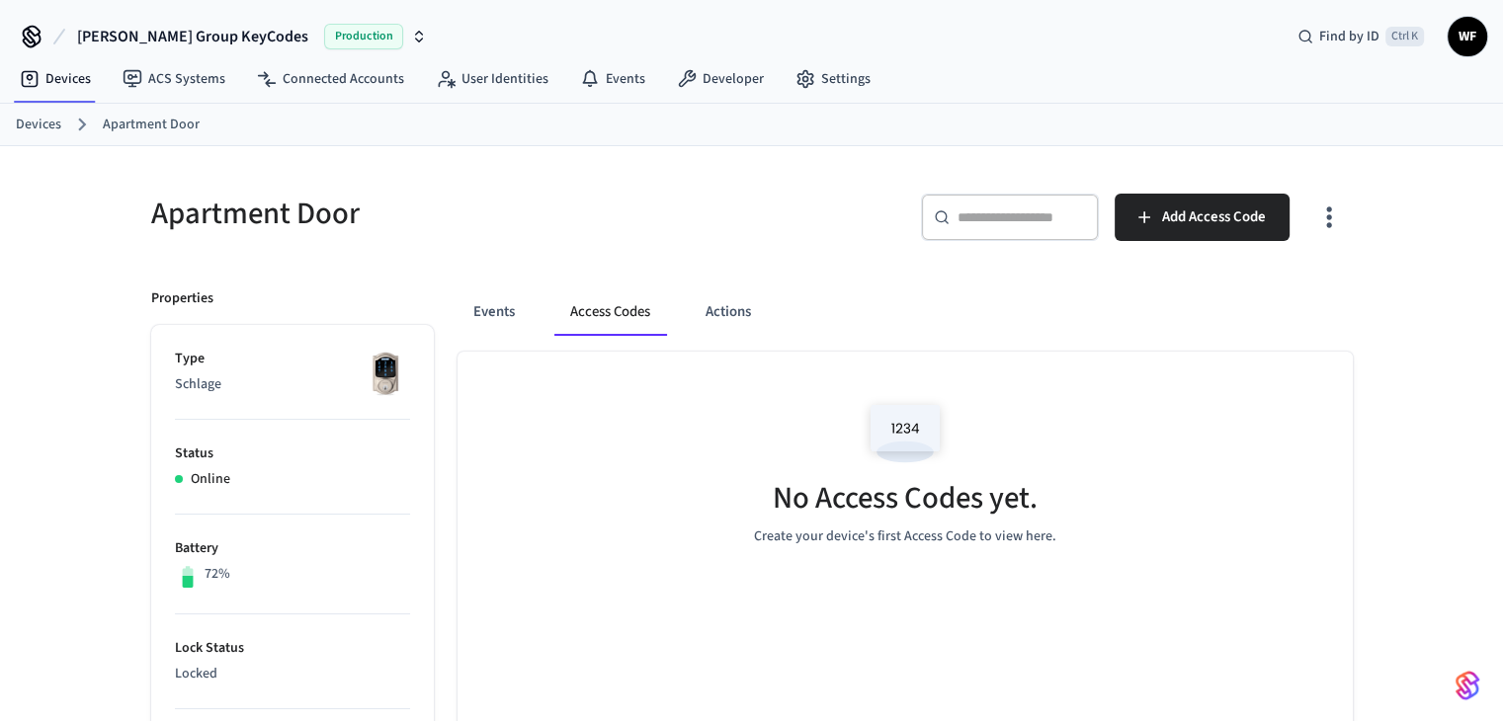
click at [1481, 44] on span "WF" at bounding box center [1468, 37] width 36 height 36
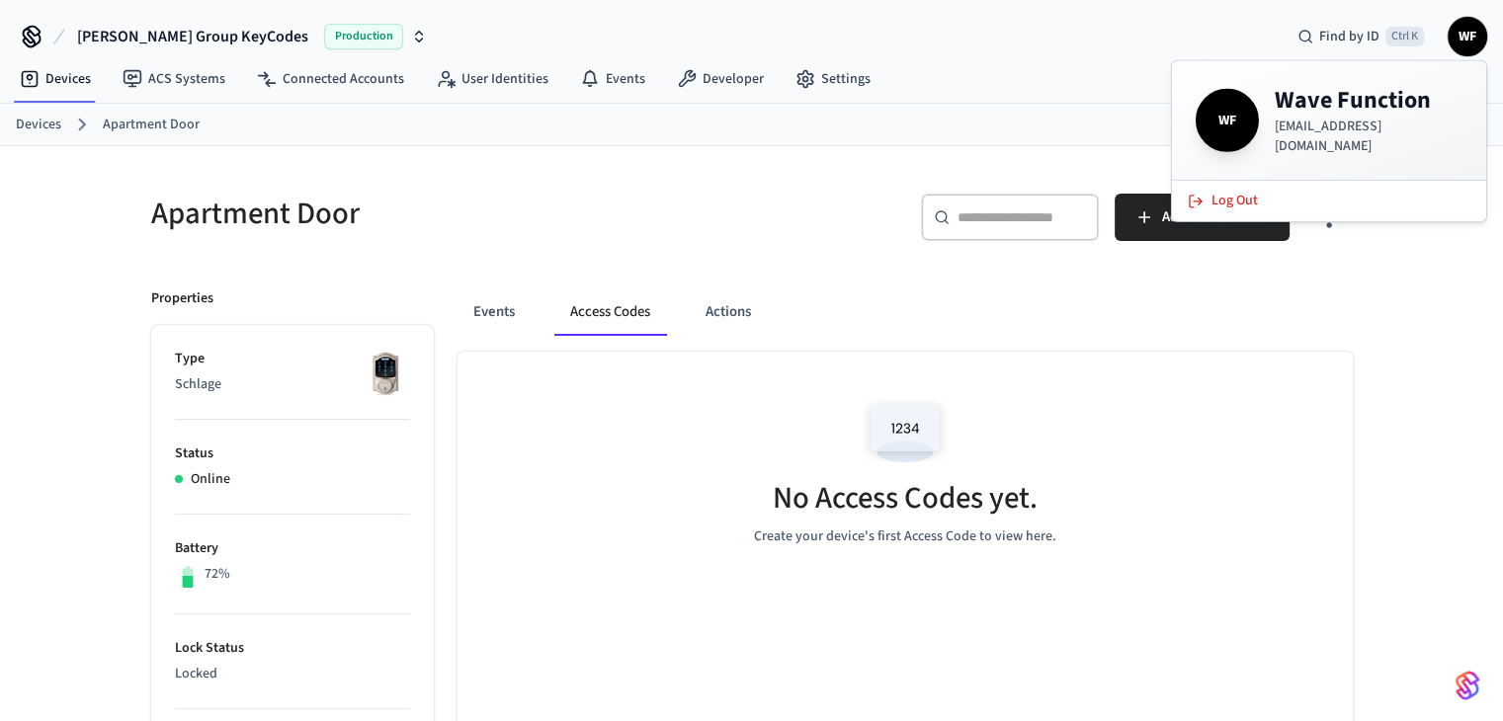
click at [43, 127] on link "Devices" at bounding box center [38, 125] width 45 height 21
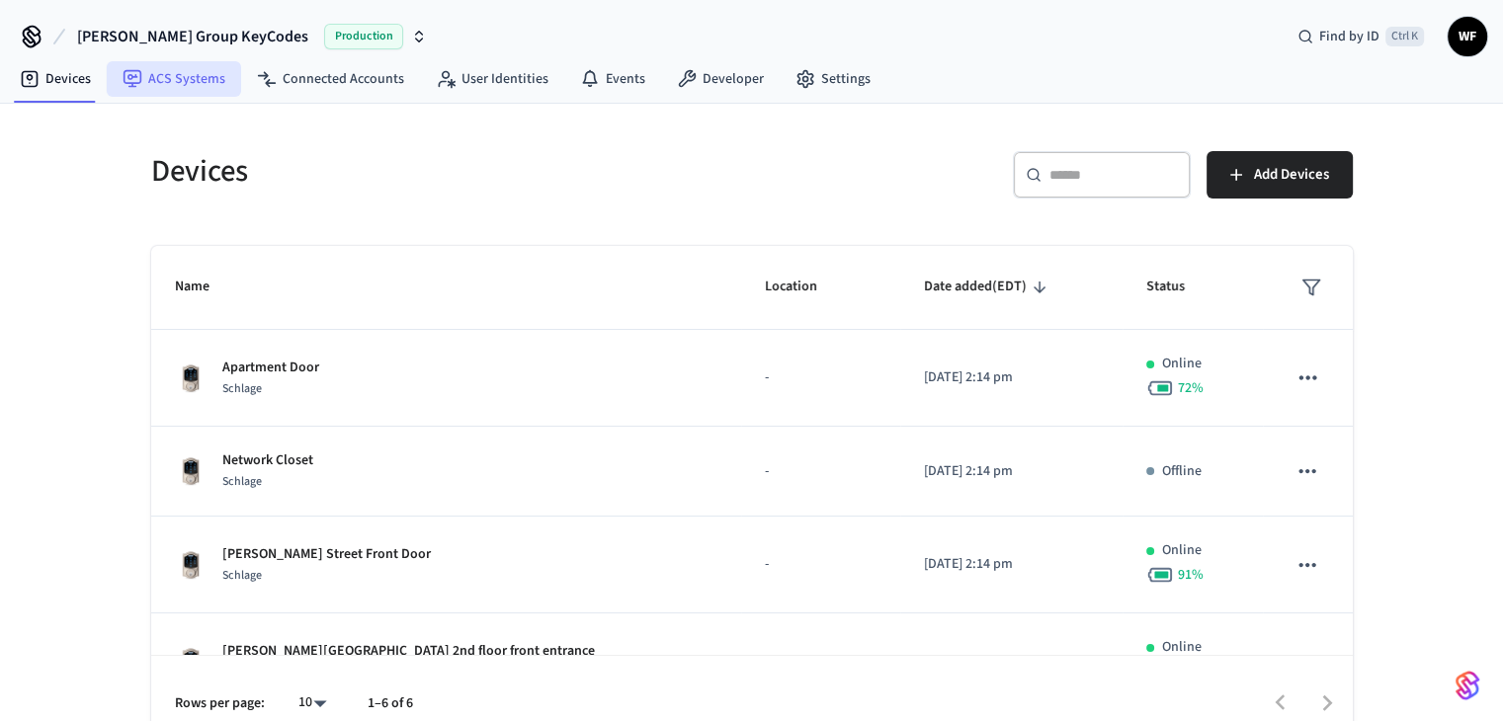
click at [178, 90] on link "ACS Systems" at bounding box center [174, 79] width 134 height 36
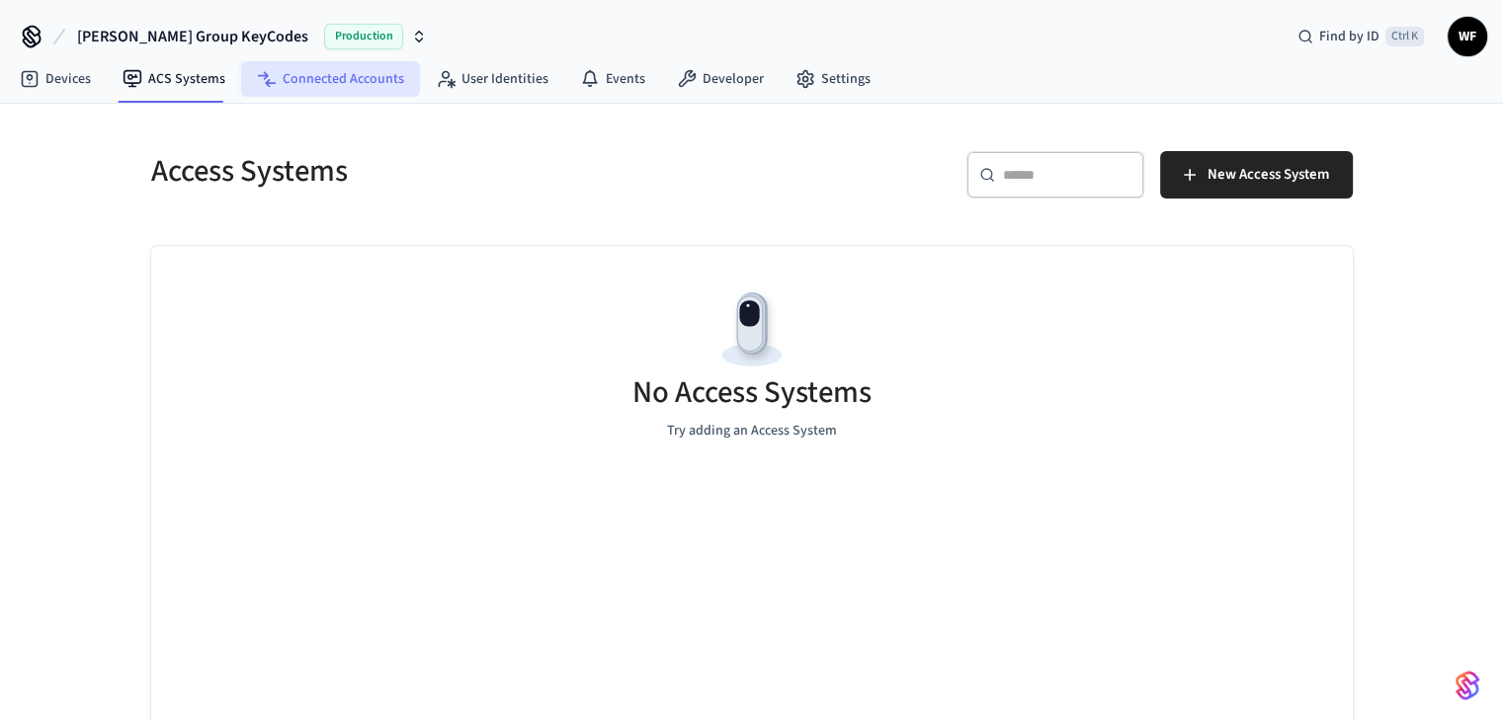
click at [315, 87] on link "Connected Accounts" at bounding box center [330, 79] width 179 height 36
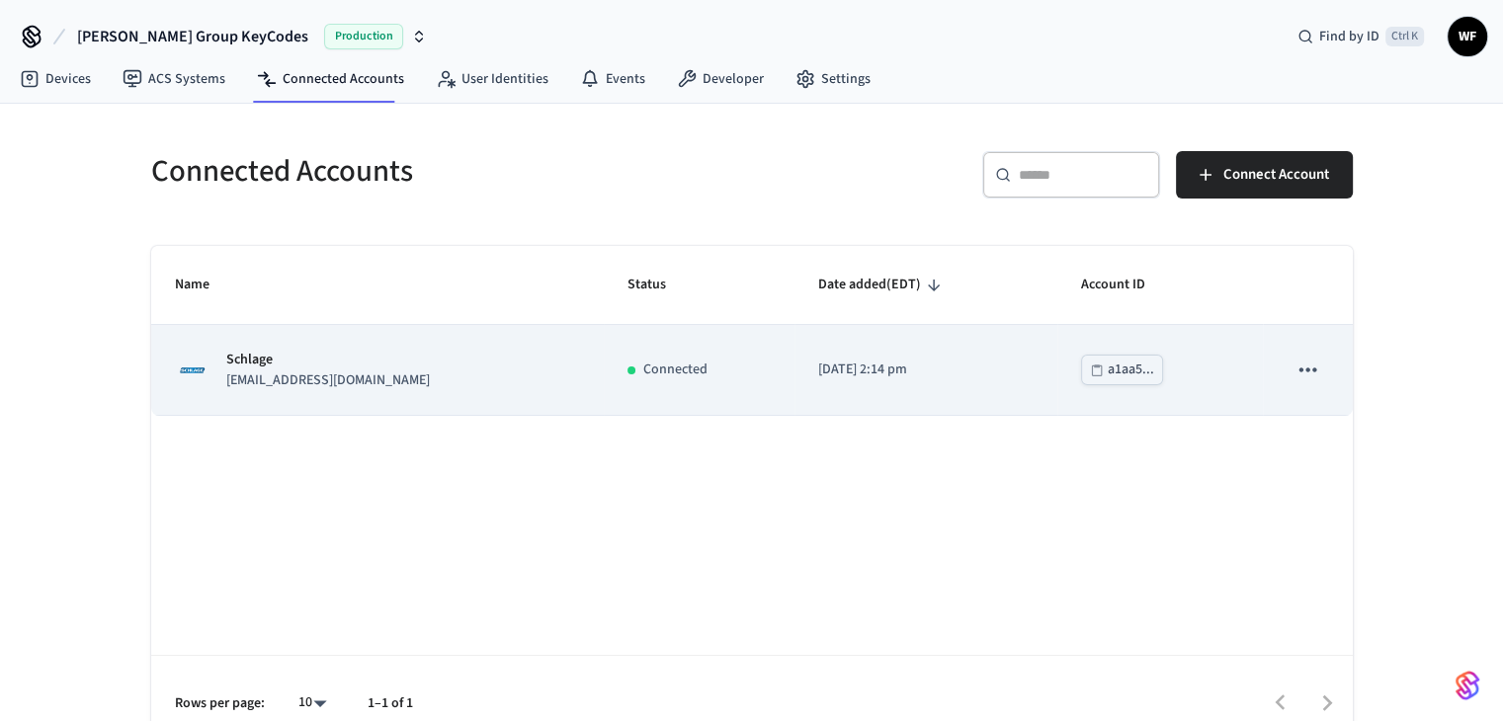
click at [349, 363] on p "Schlage" at bounding box center [328, 360] width 204 height 21
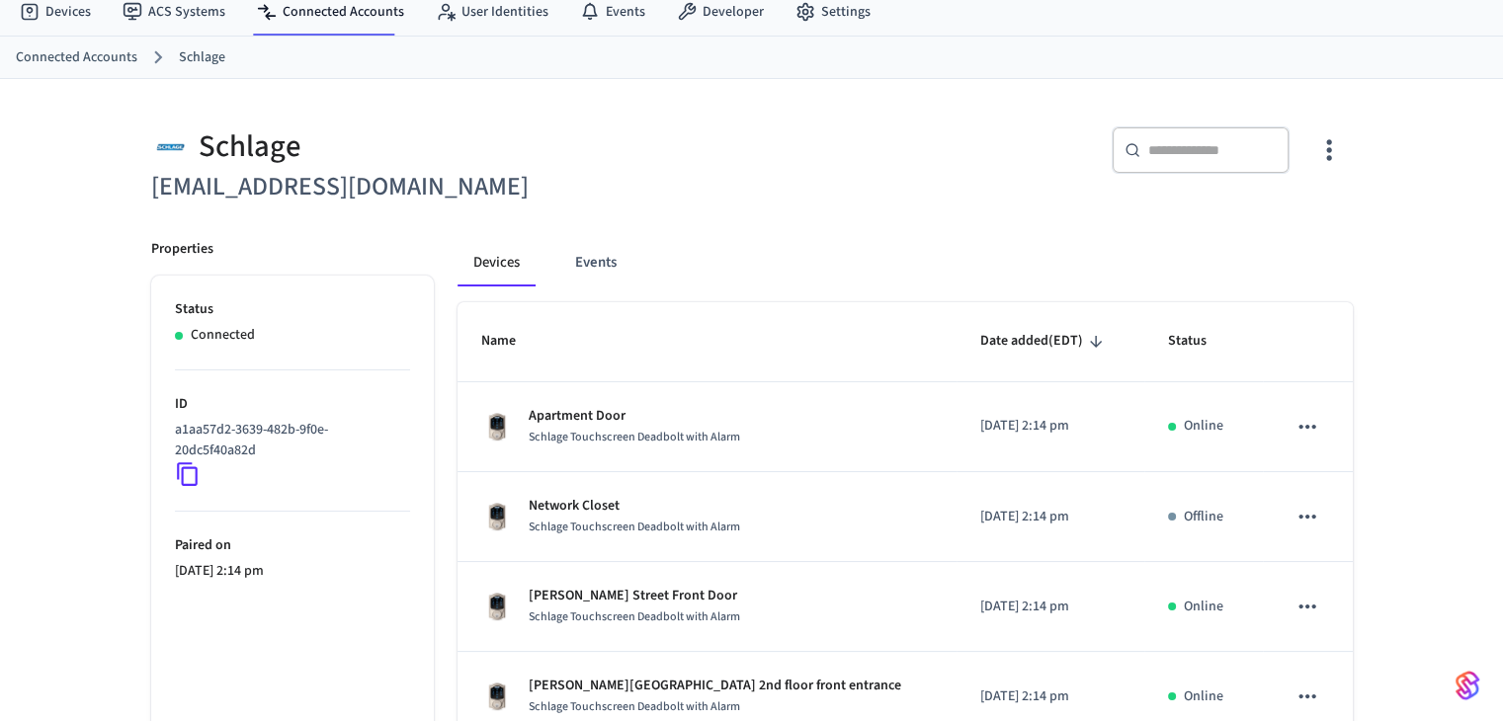
scroll to position [66, 0]
click at [606, 246] on button "Events" at bounding box center [595, 263] width 73 height 47
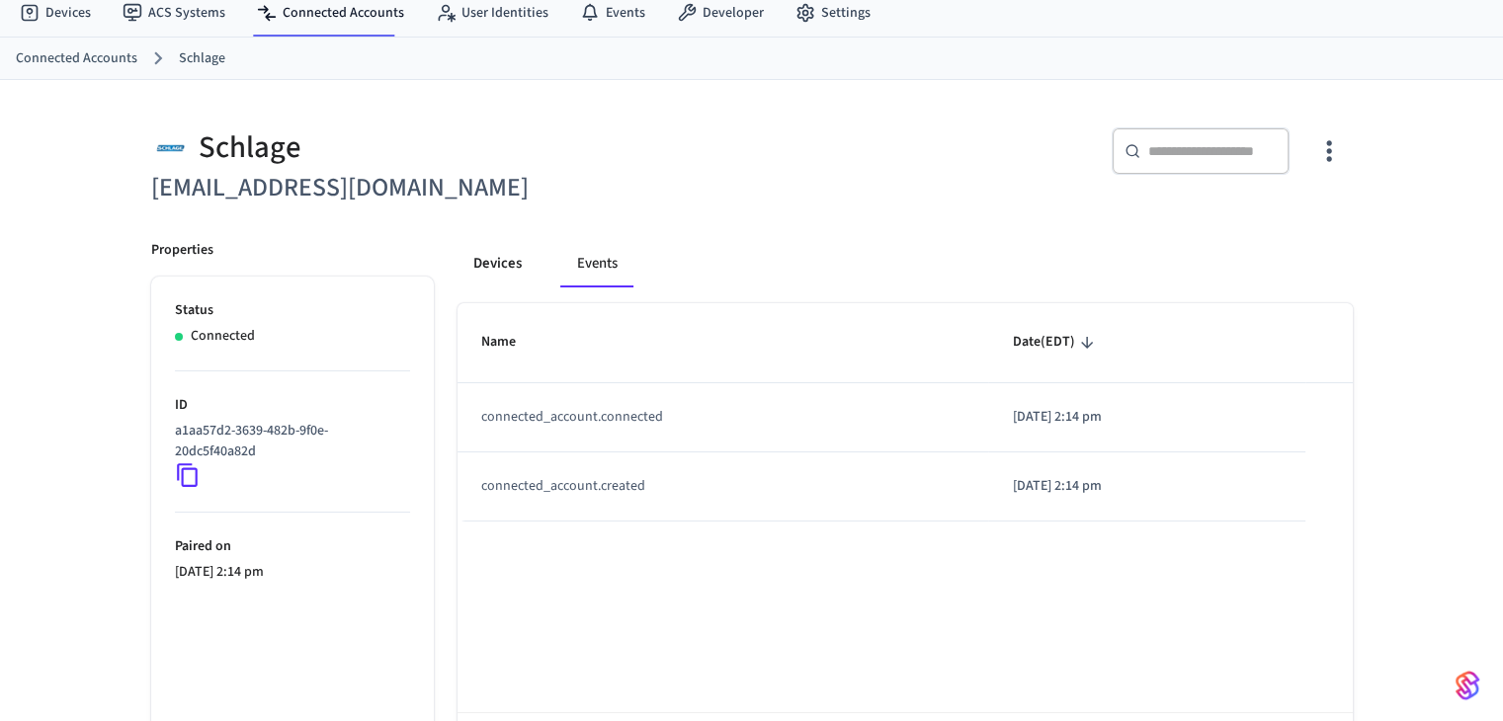
click at [502, 257] on button "Devices" at bounding box center [498, 263] width 80 height 47
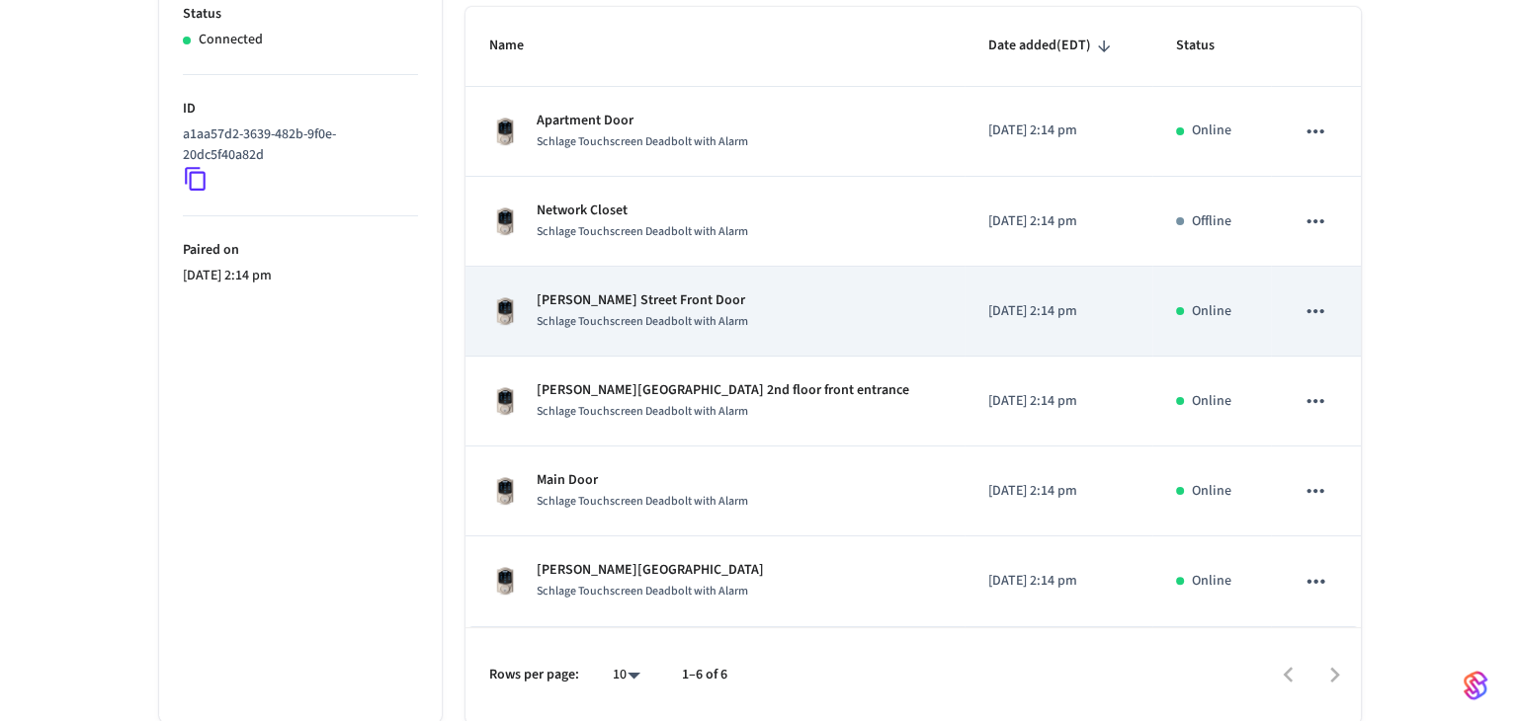
scroll to position [0, 0]
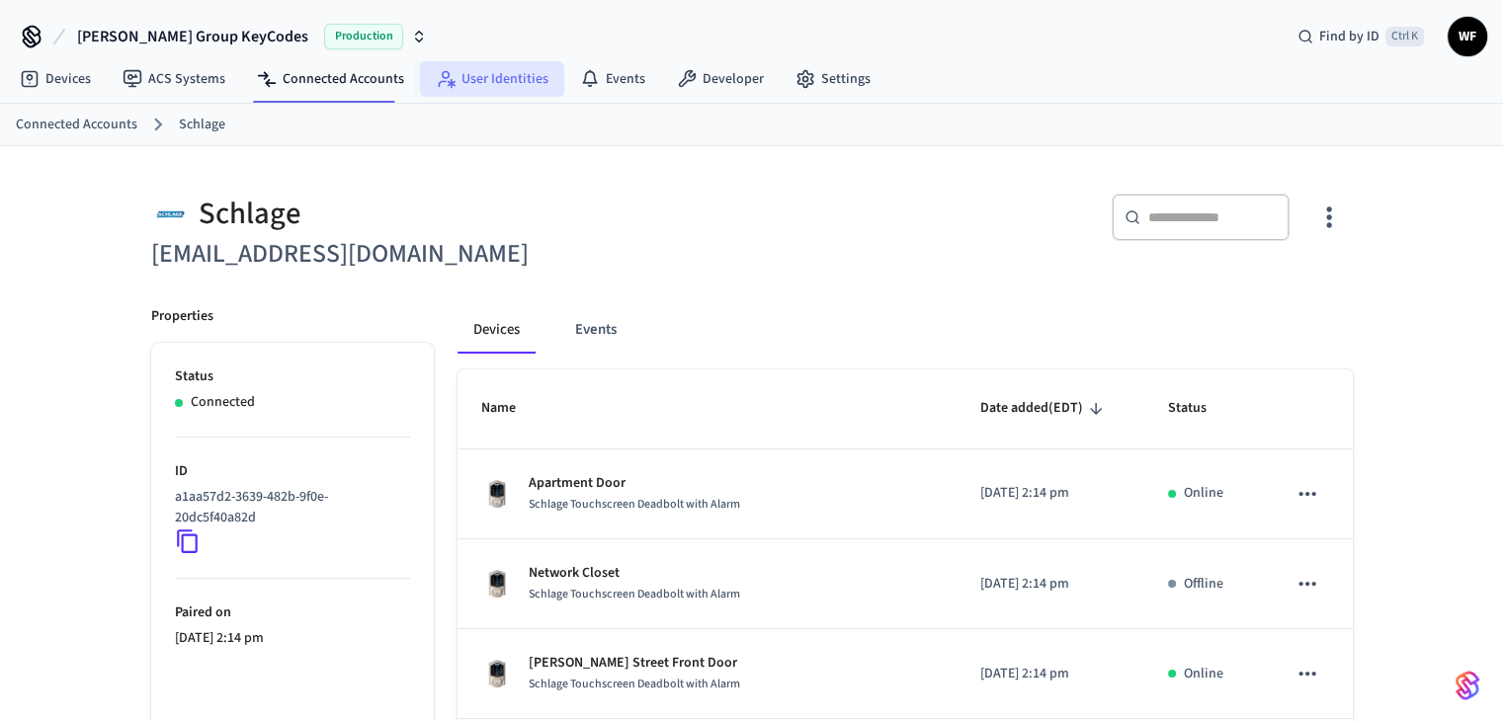
click at [456, 75] on link "User Identities" at bounding box center [492, 79] width 144 height 36
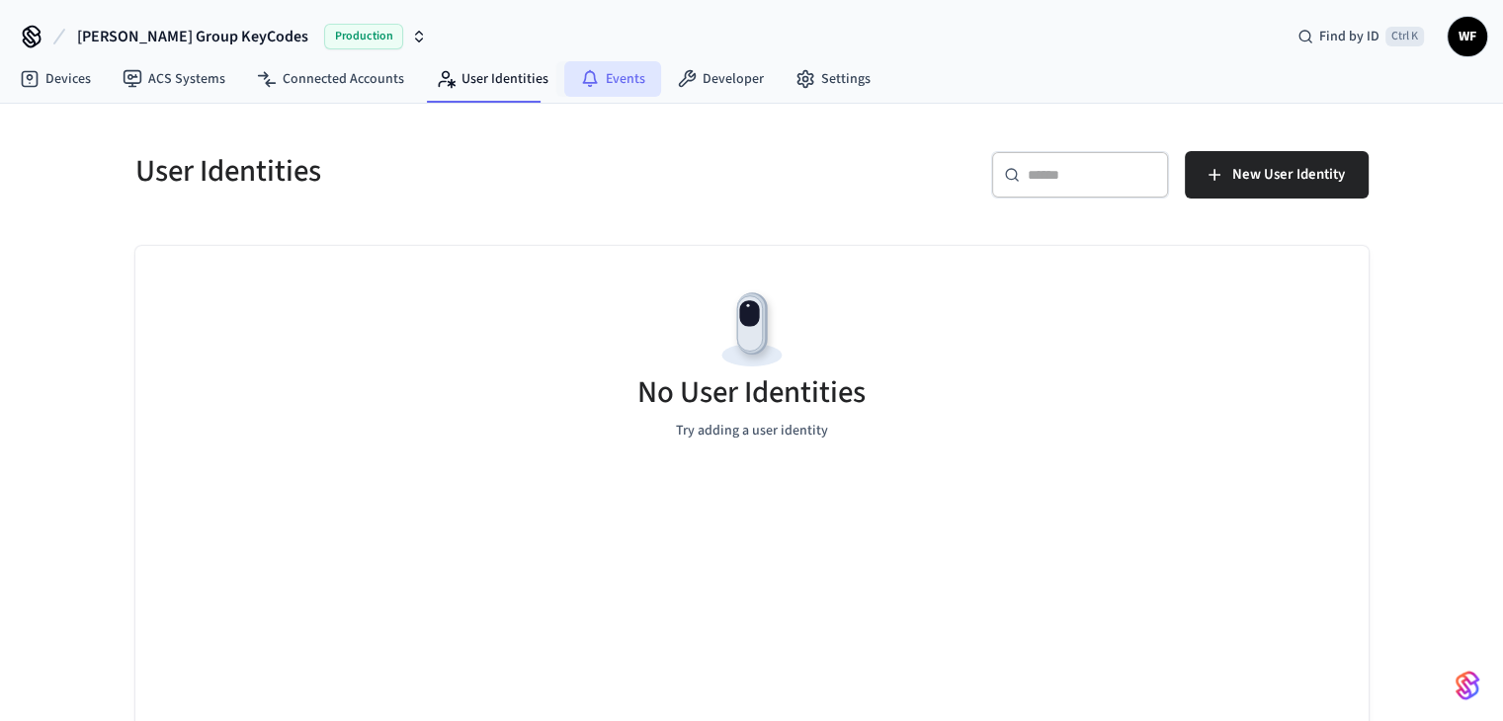
click at [630, 93] on link "Events" at bounding box center [612, 79] width 97 height 36
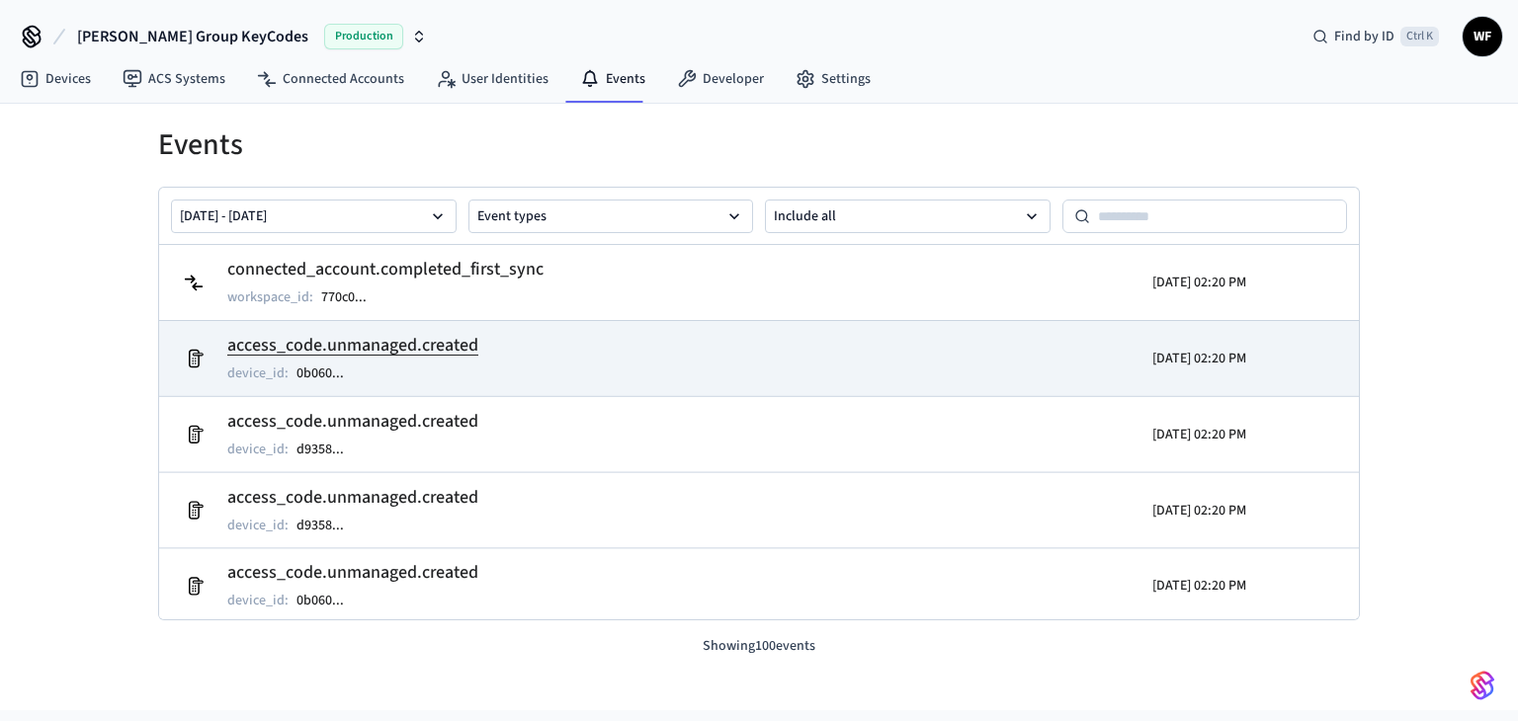
click at [456, 341] on h2 "access_code.unmanaged.created" at bounding box center [352, 346] width 251 height 28
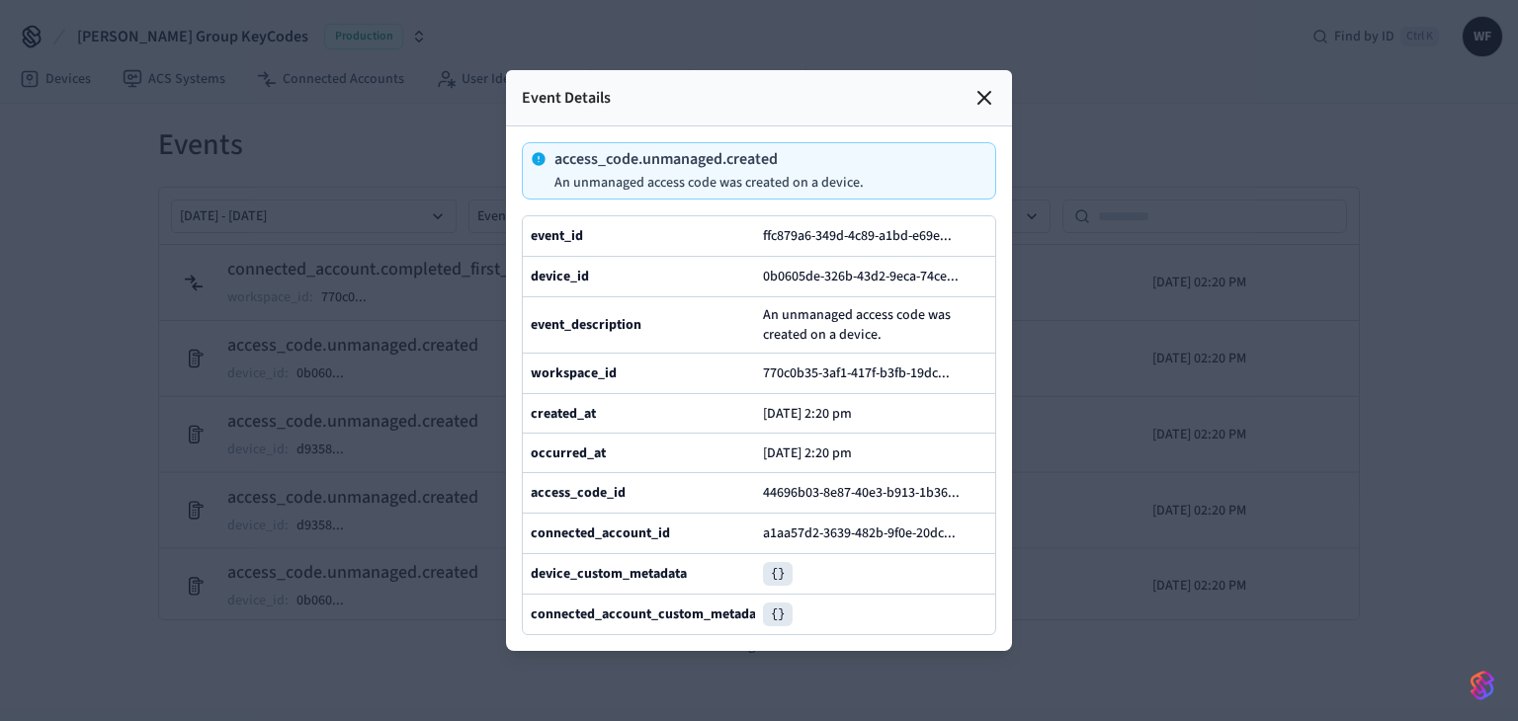
click at [537, 152] on icon at bounding box center [538, 158] width 13 height 13
click at [983, 92] on icon at bounding box center [984, 98] width 12 height 12
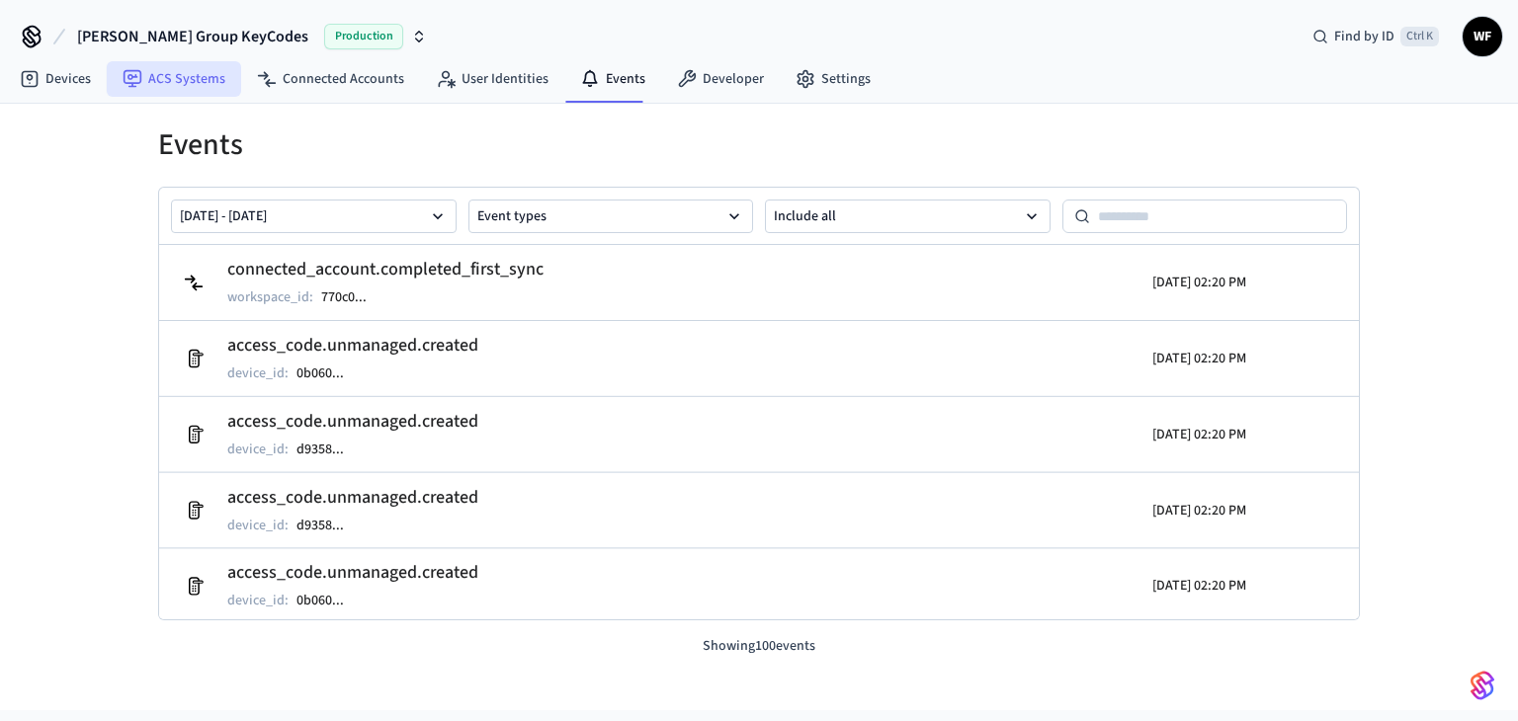
click at [162, 64] on link "ACS Systems" at bounding box center [174, 79] width 134 height 36
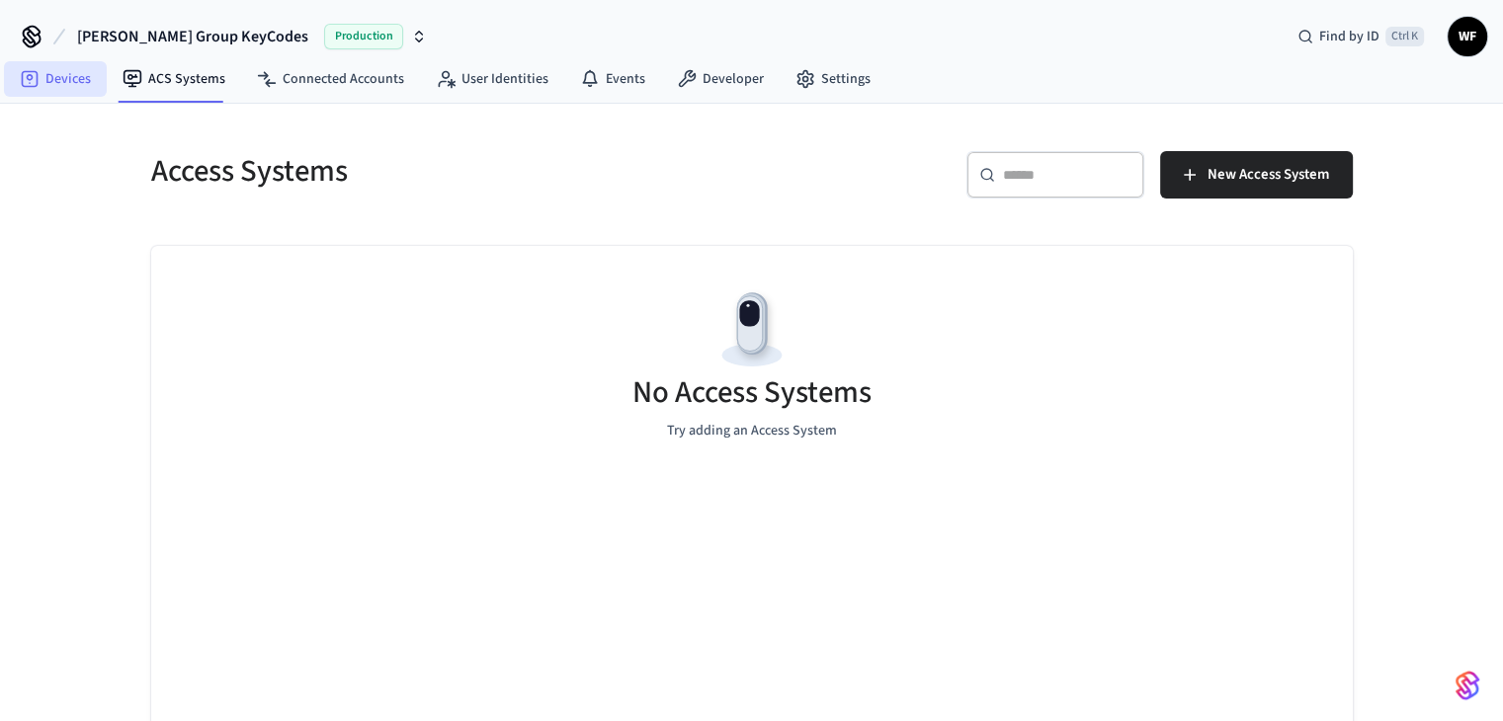
click at [48, 88] on link "Devices" at bounding box center [55, 79] width 103 height 36
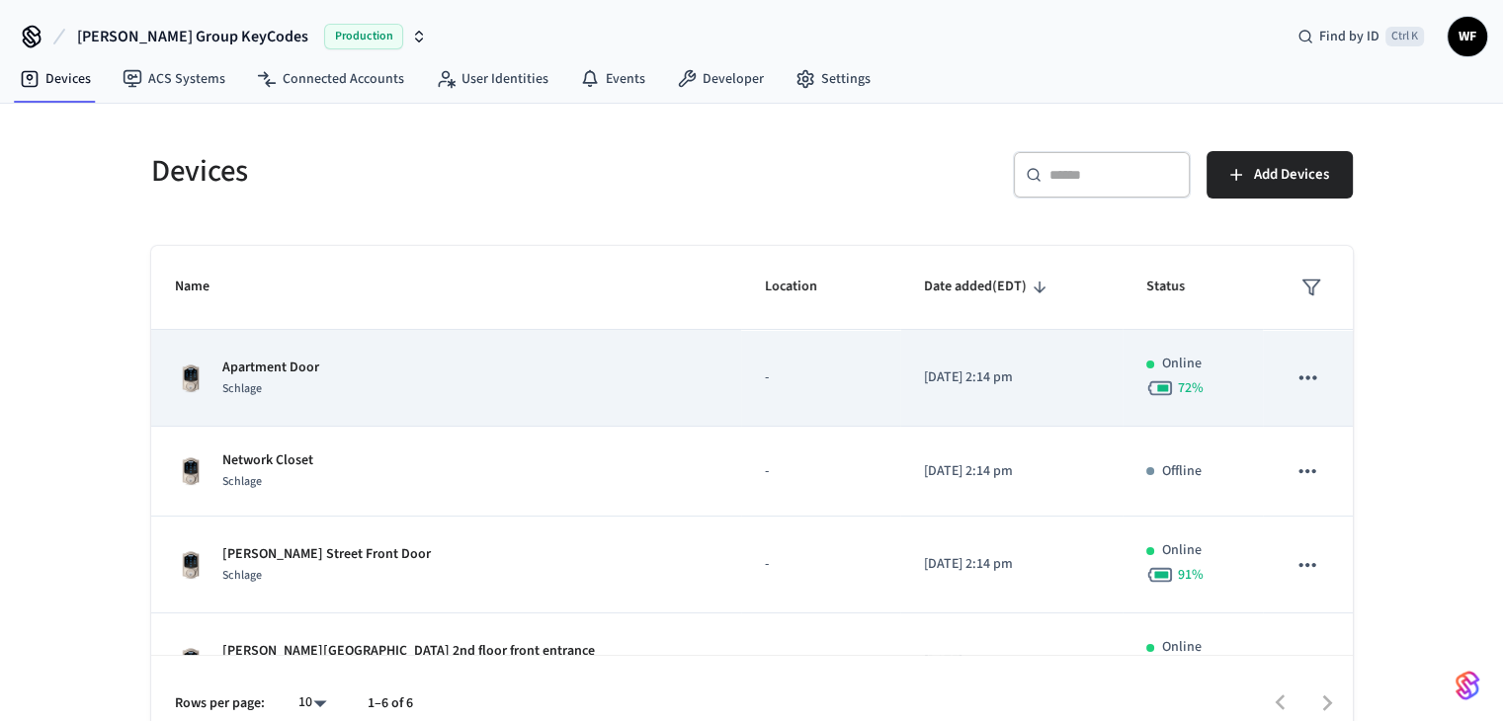
click at [343, 388] on div "Apartment Door Schlage" at bounding box center [447, 379] width 544 height 42
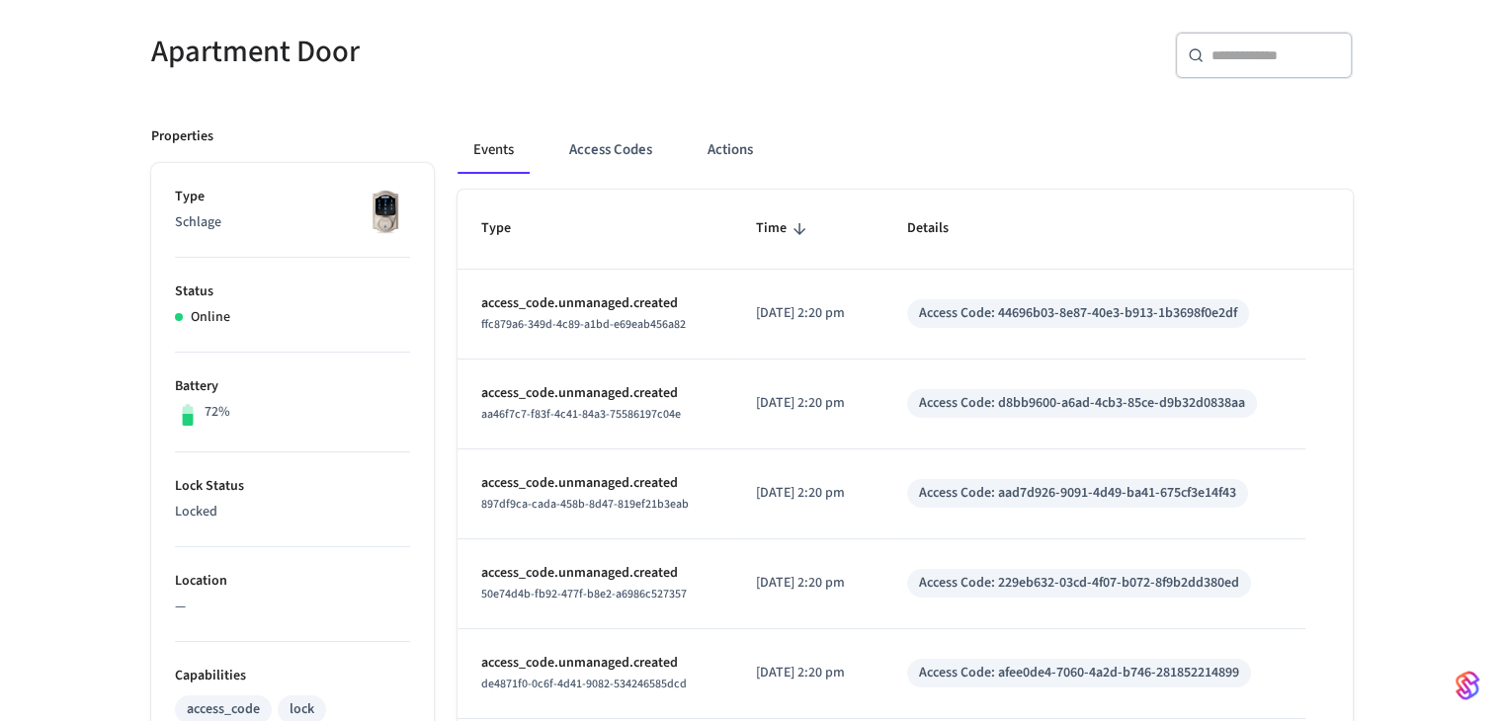
scroll to position [149, 0]
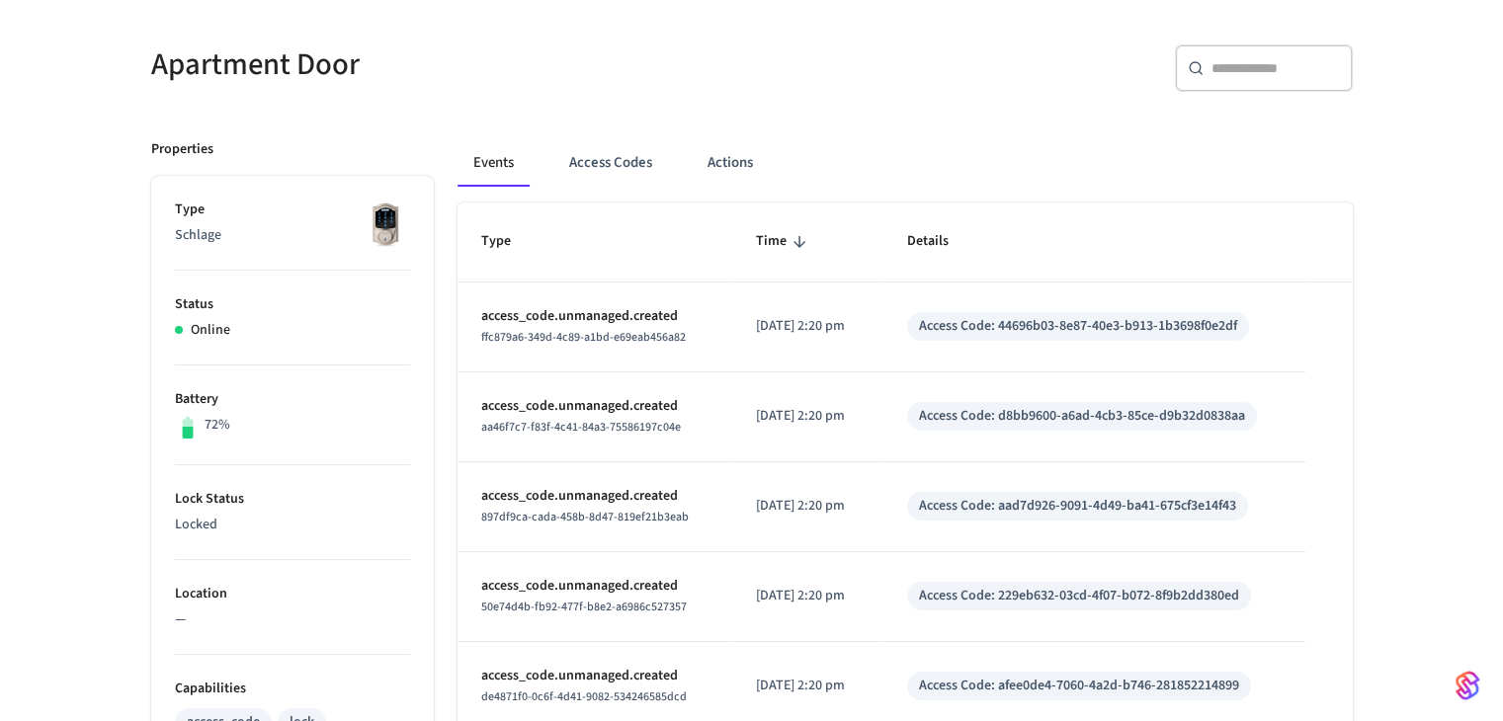
click at [640, 323] on p "access_code.unmanaged.created" at bounding box center [594, 316] width 227 height 21
click at [782, 332] on p "[DATE] 2:20 pm" at bounding box center [808, 326] width 104 height 21
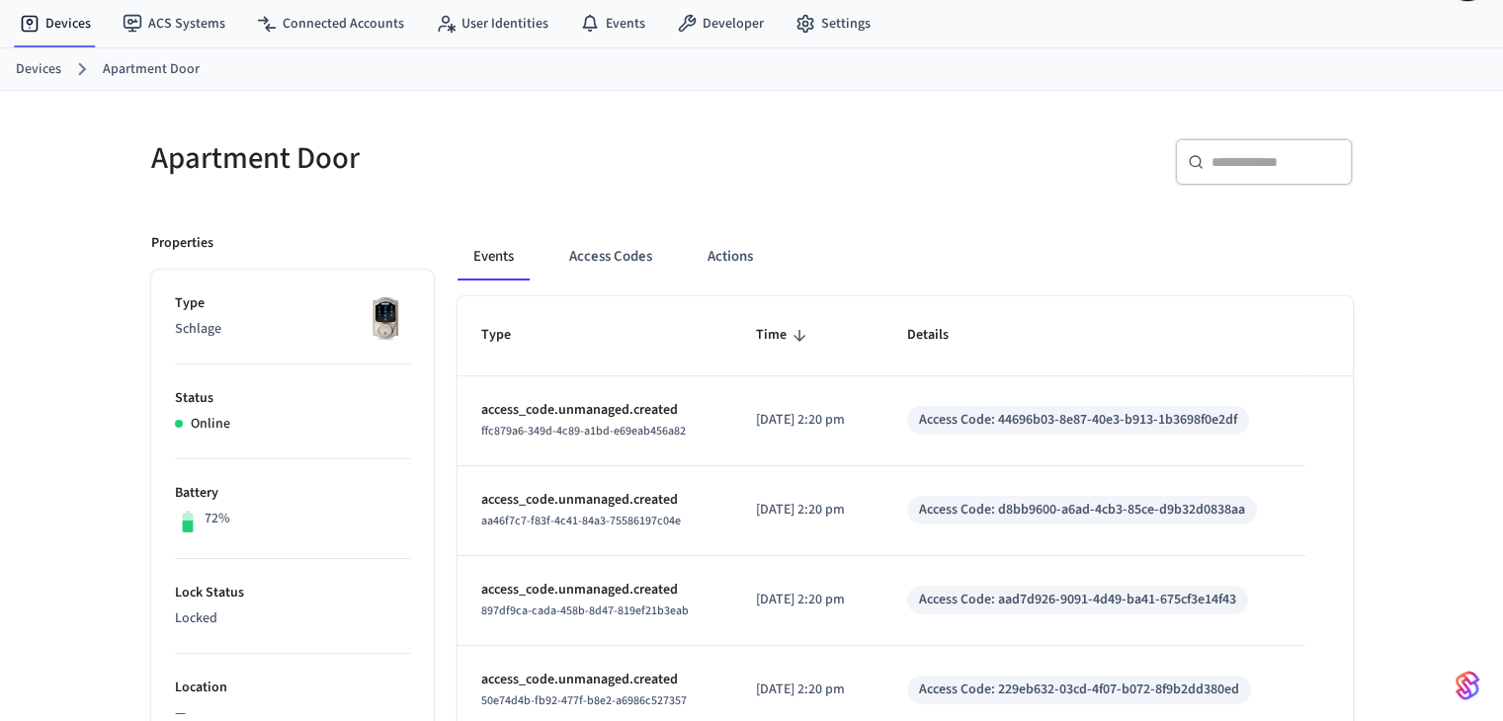
scroll to position [0, 0]
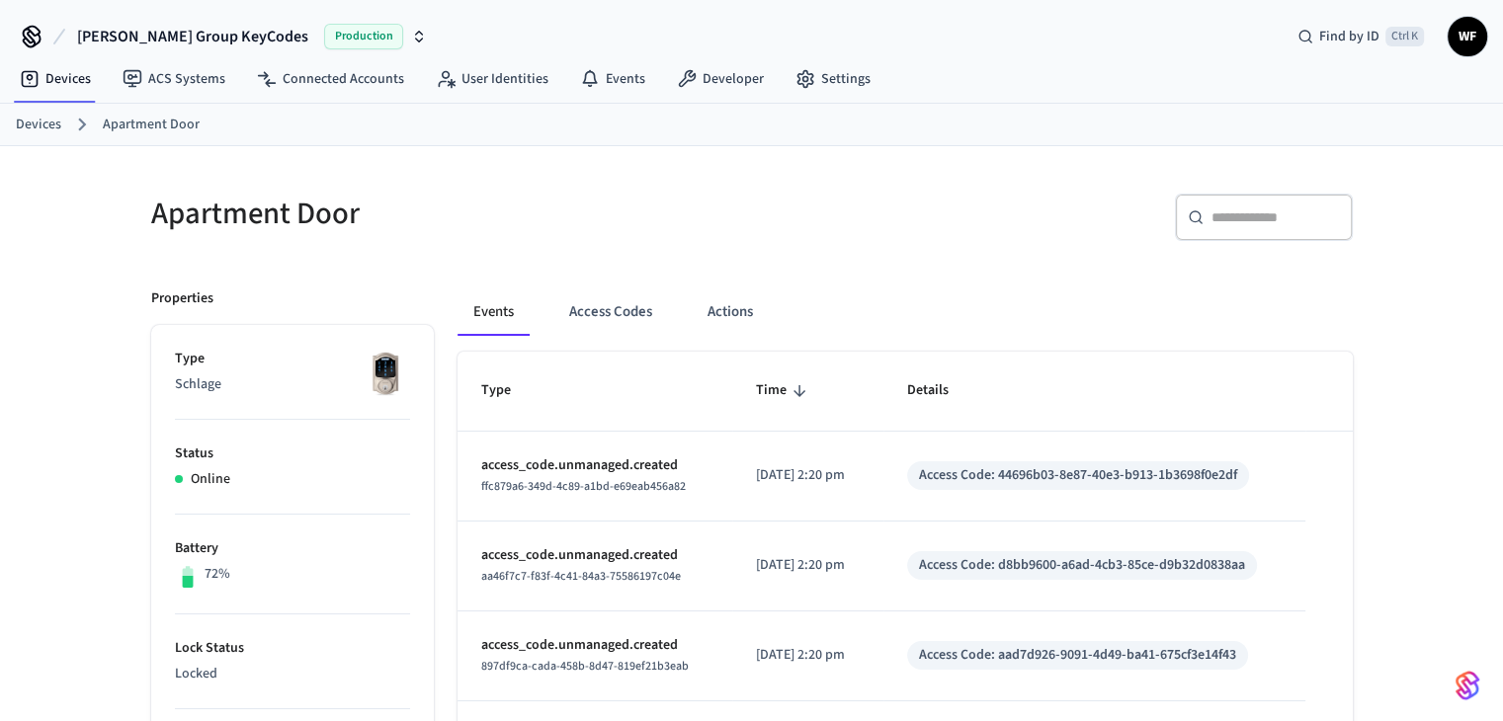
click at [324, 37] on span "Production" at bounding box center [363, 37] width 79 height 26
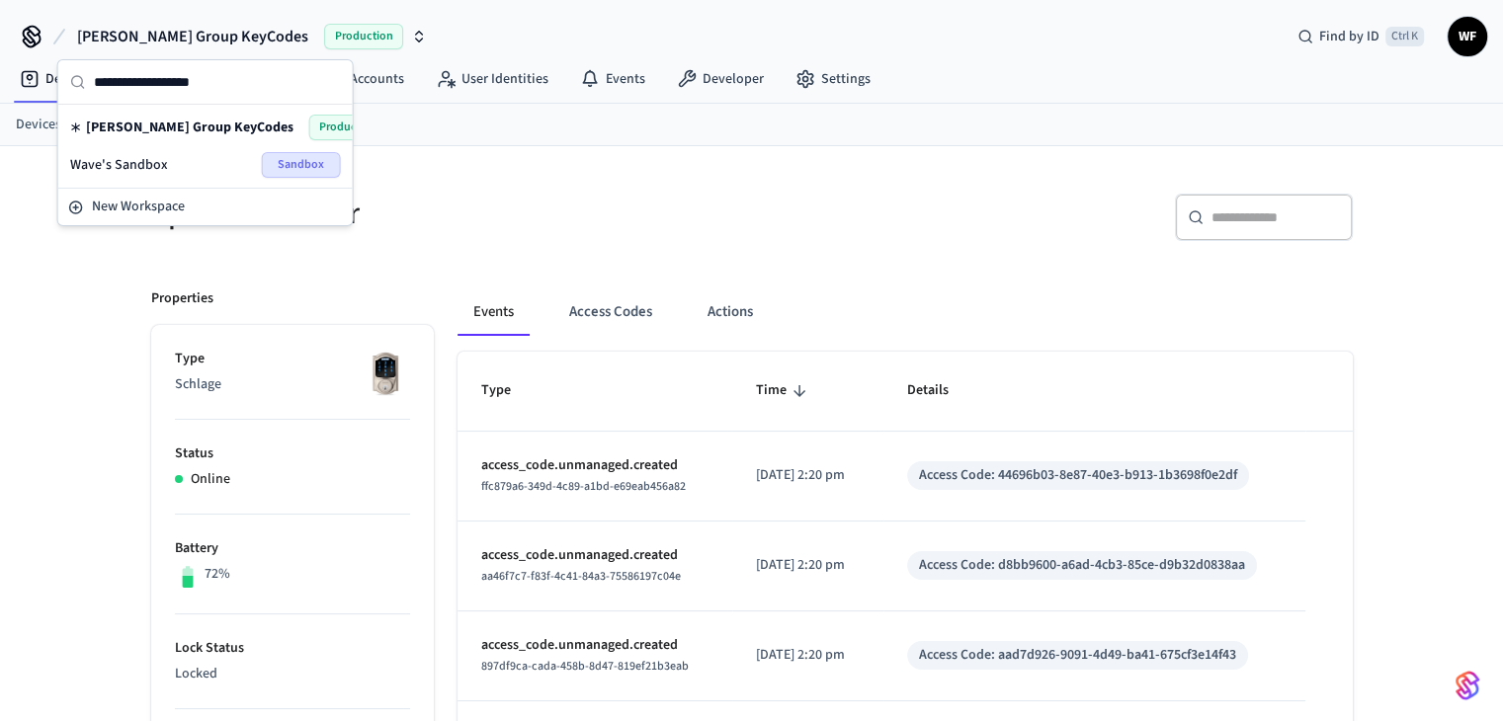
click at [177, 168] on div "Wave's Sandbox Sandbox" at bounding box center [205, 165] width 271 height 26
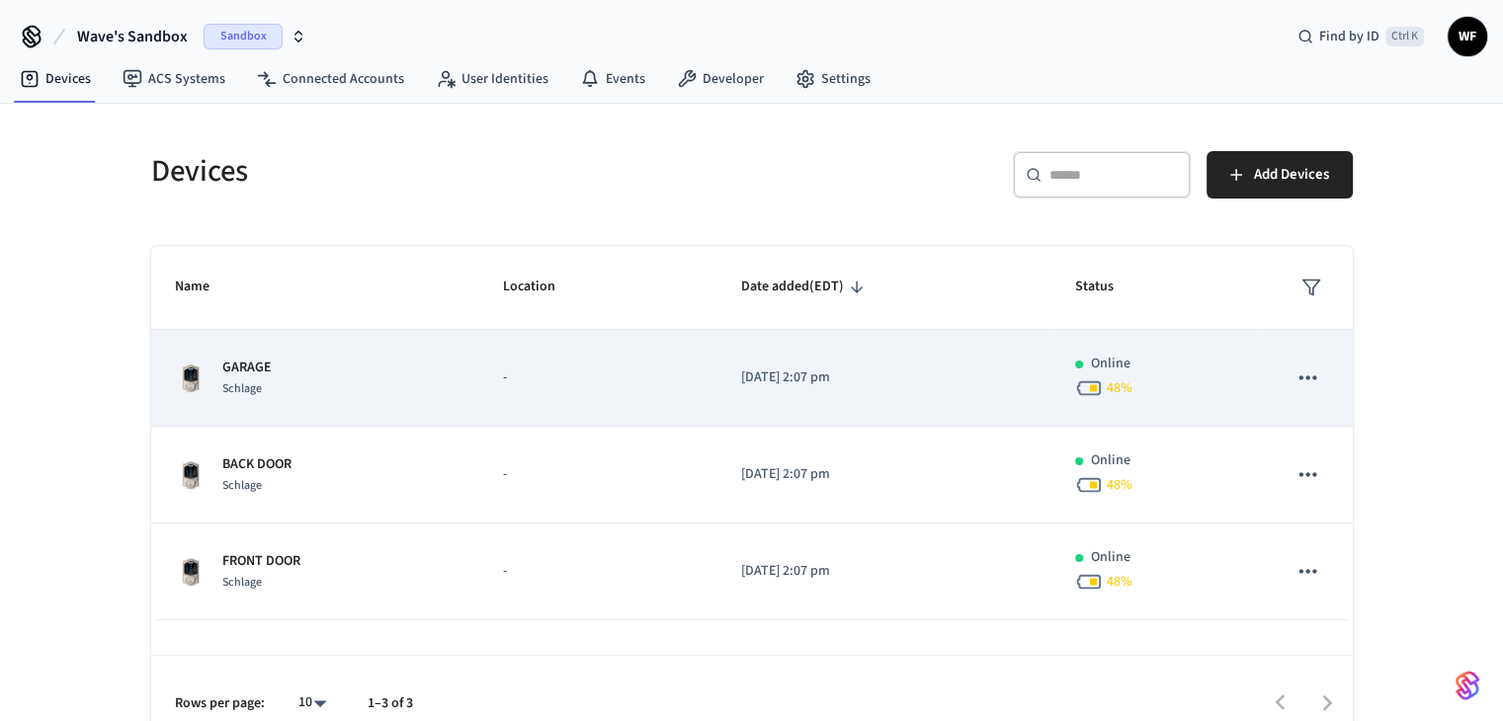
scroll to position [29, 0]
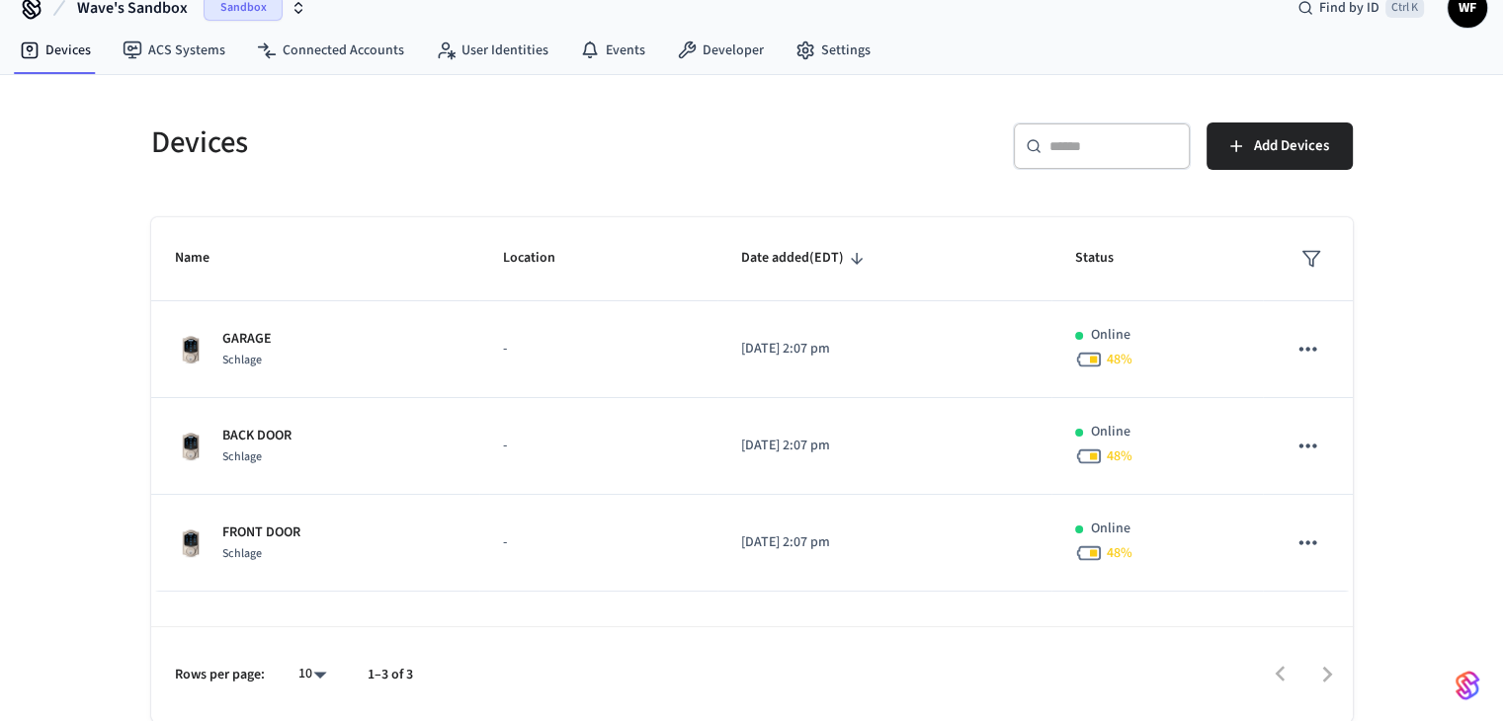
click at [491, 139] on h5 "Devices" at bounding box center [445, 143] width 589 height 41
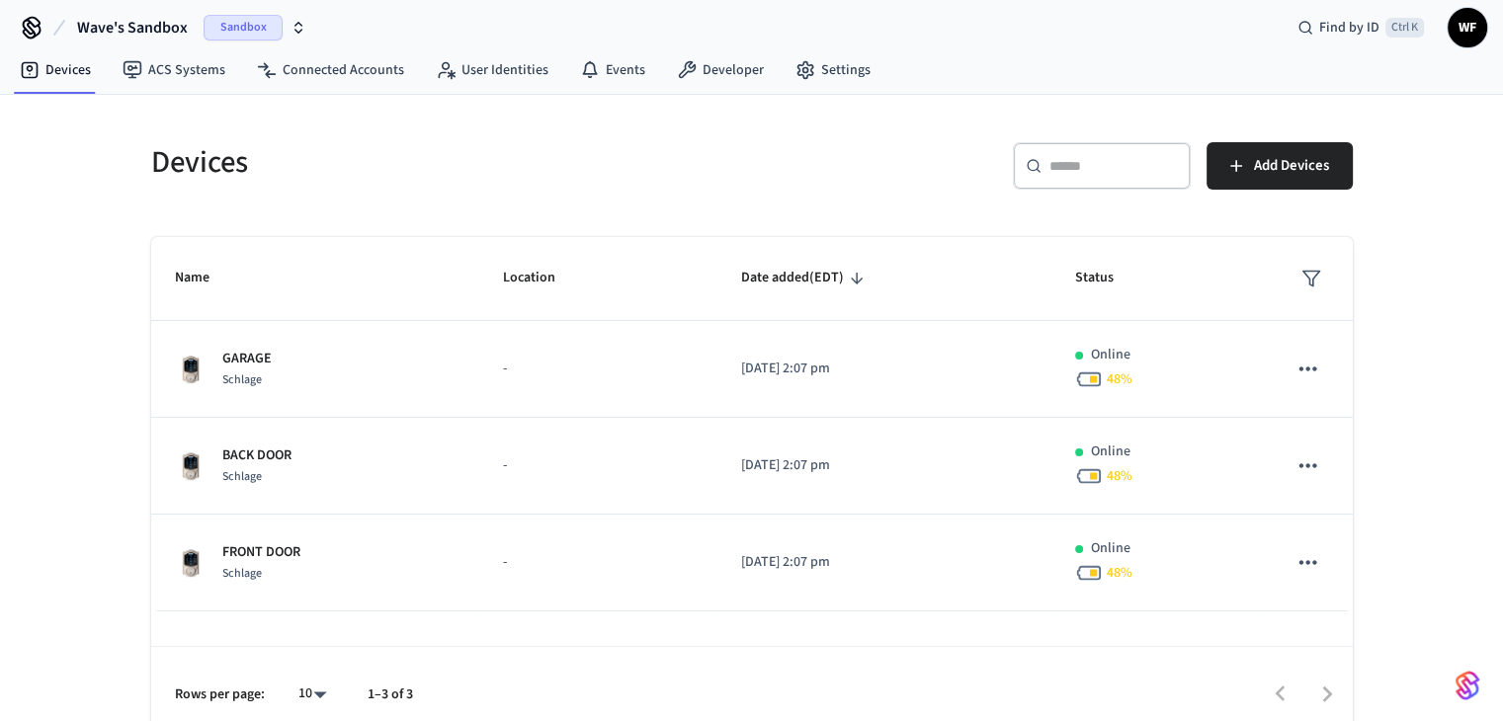
scroll to position [0, 0]
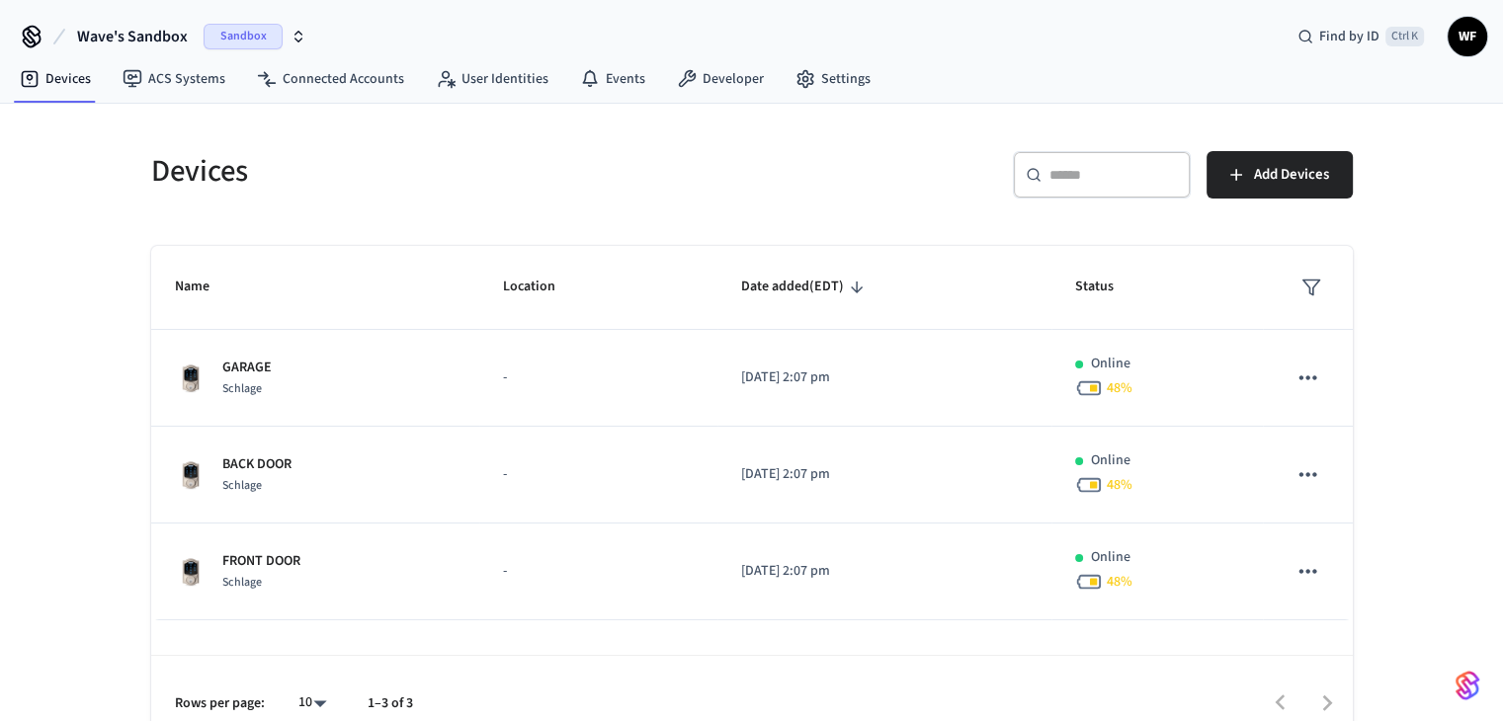
click at [291, 31] on icon "button" at bounding box center [299, 37] width 16 height 16
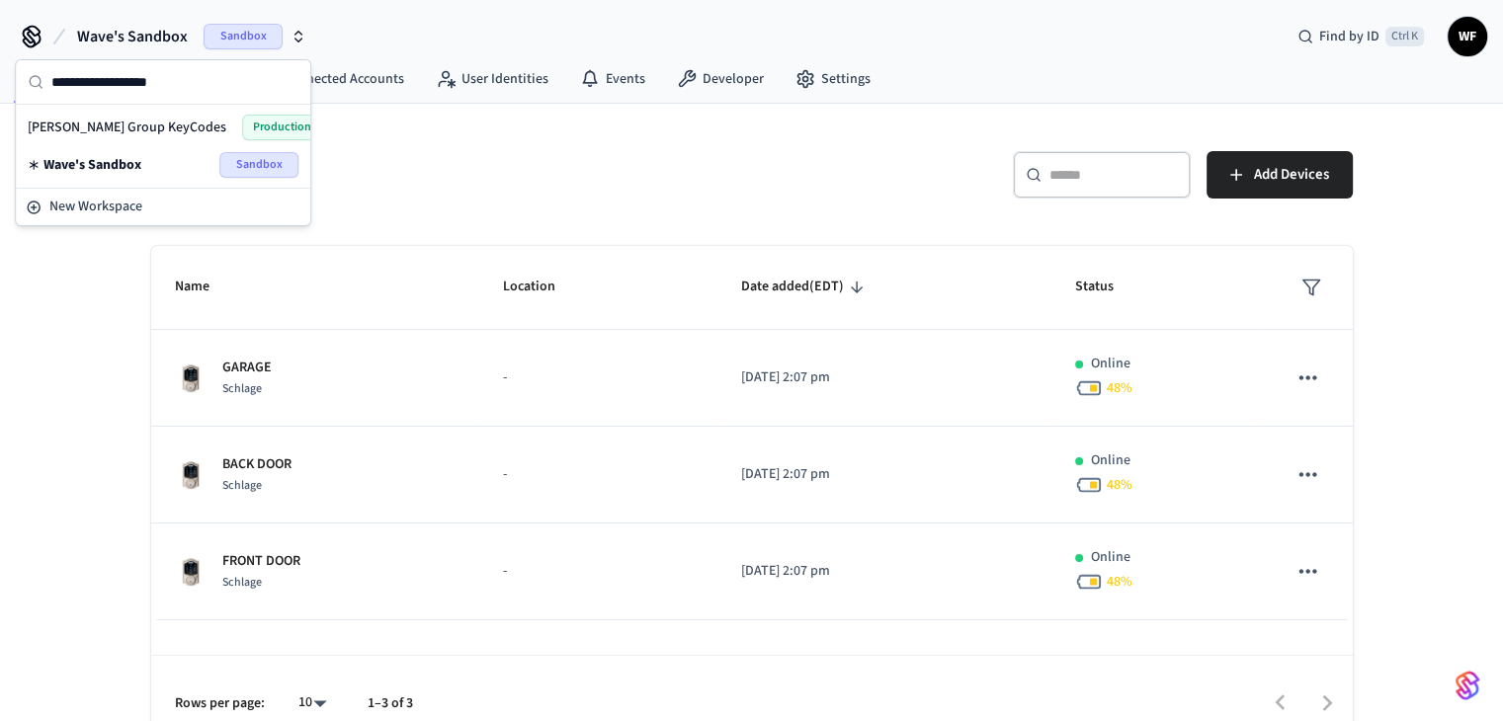
click at [115, 167] on span "Wave's Sandbox" at bounding box center [92, 165] width 98 height 20
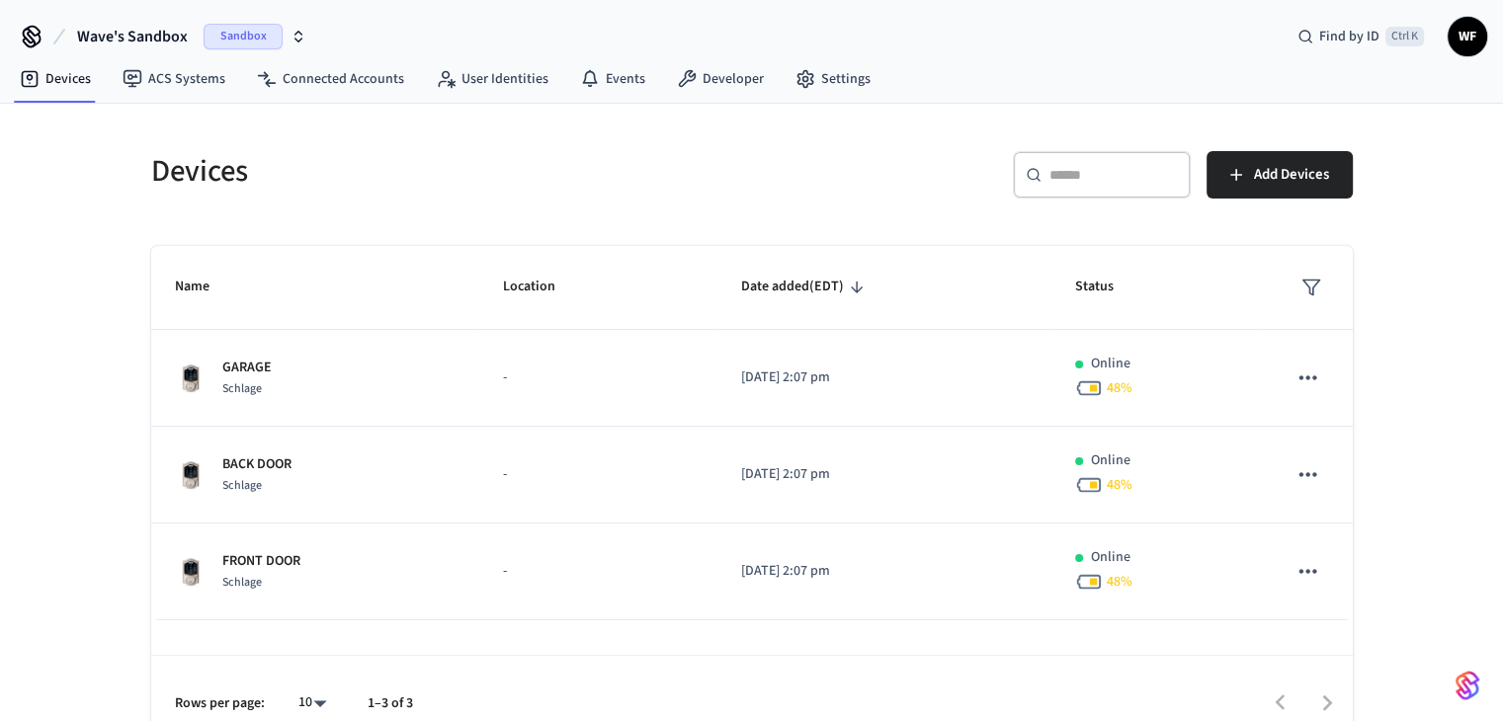
click at [255, 37] on span "Sandbox" at bounding box center [243, 37] width 79 height 26
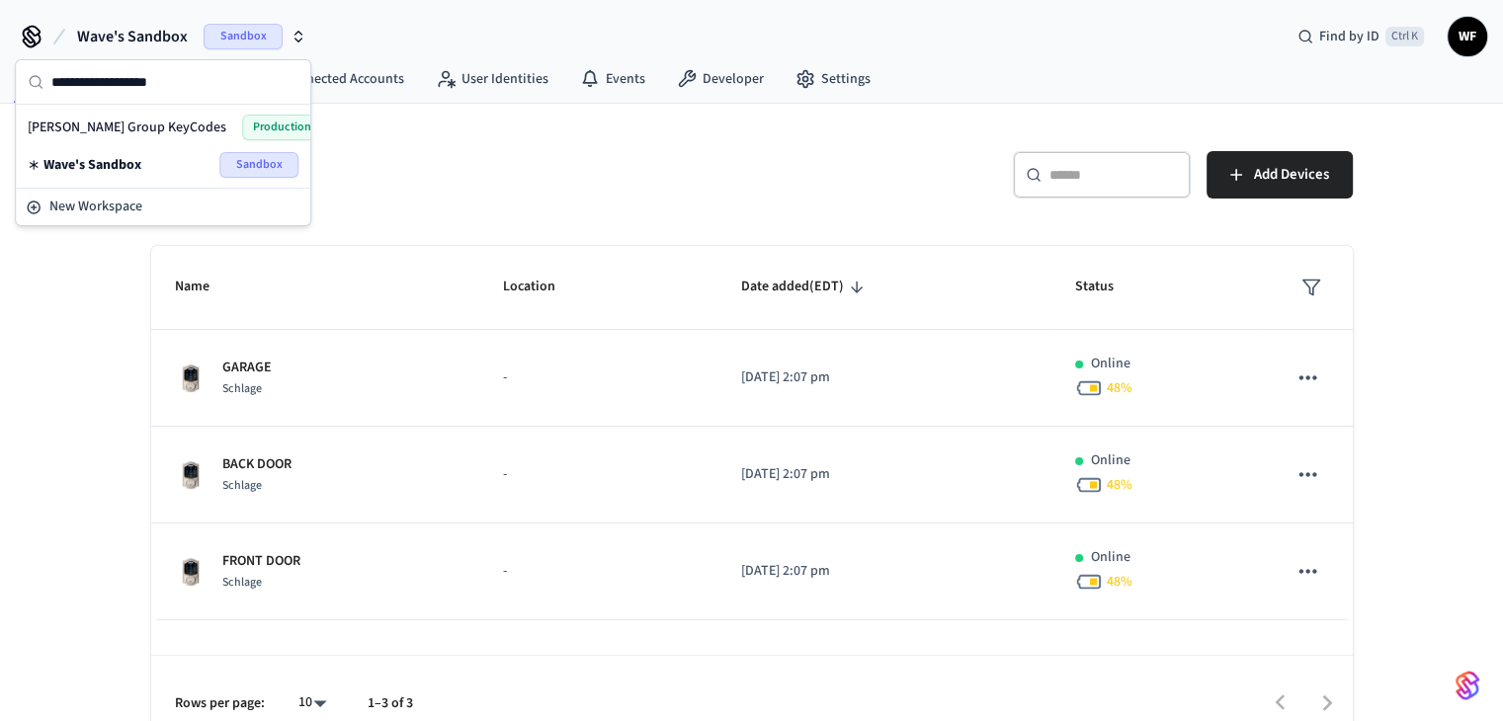
click at [190, 131] on div "Millie Group KeyCodes Production" at bounding box center [163, 128] width 271 height 26
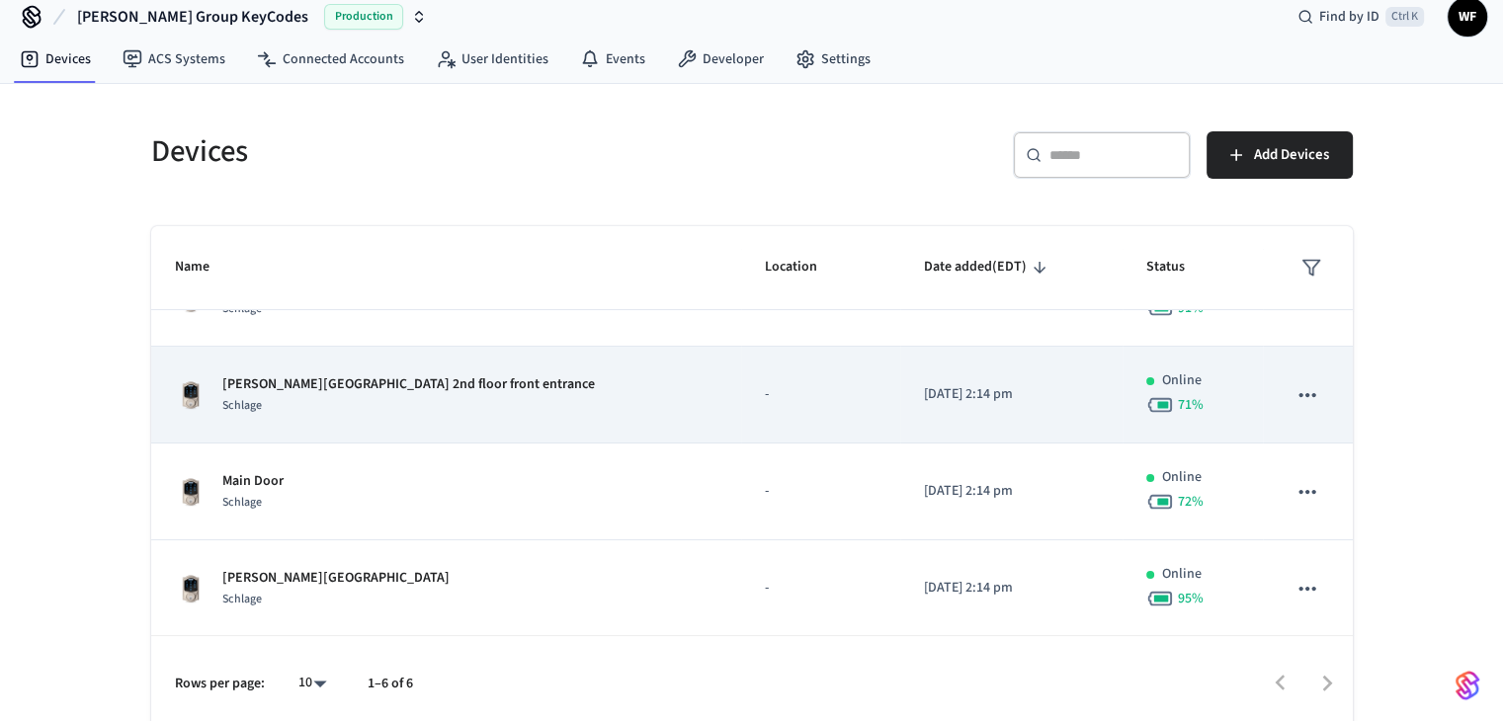
scroll to position [29, 0]
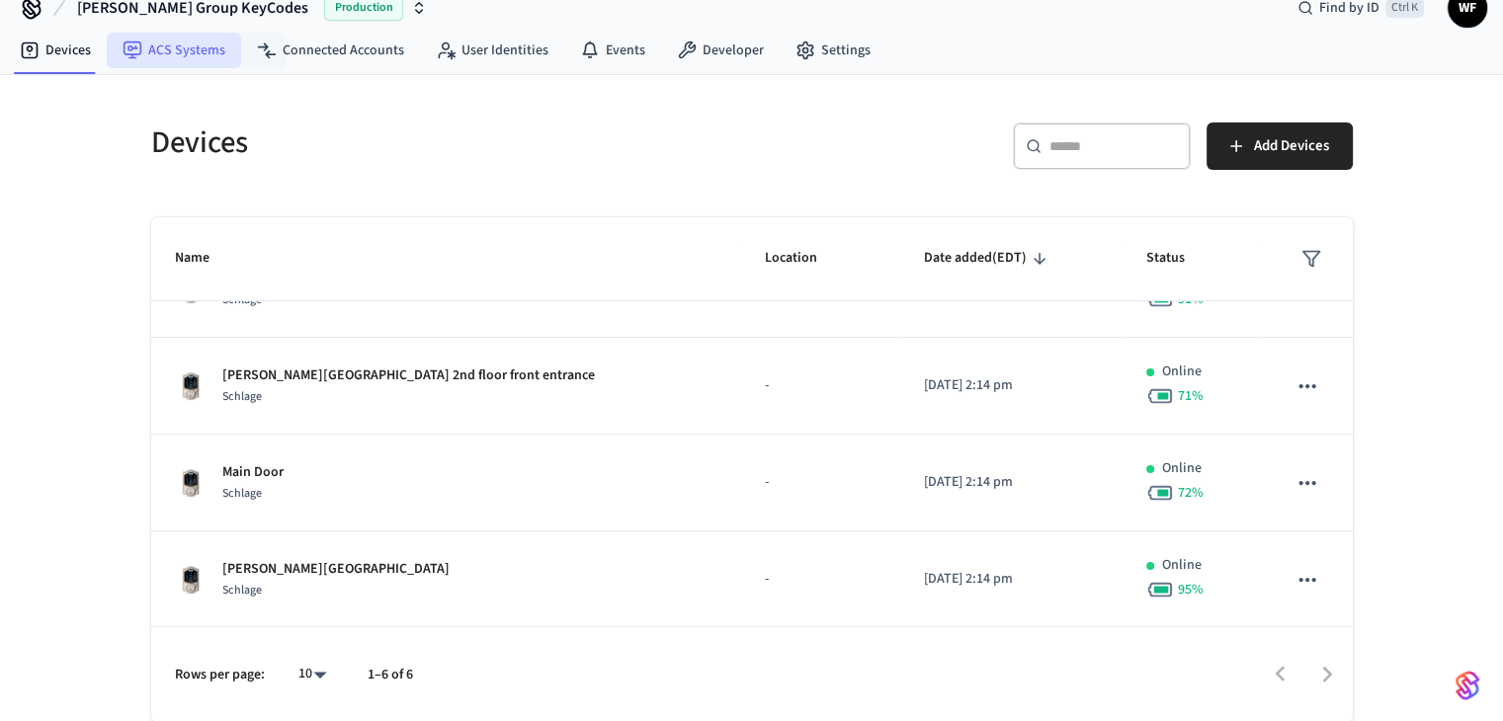
click at [201, 60] on link "ACS Systems" at bounding box center [174, 51] width 134 height 36
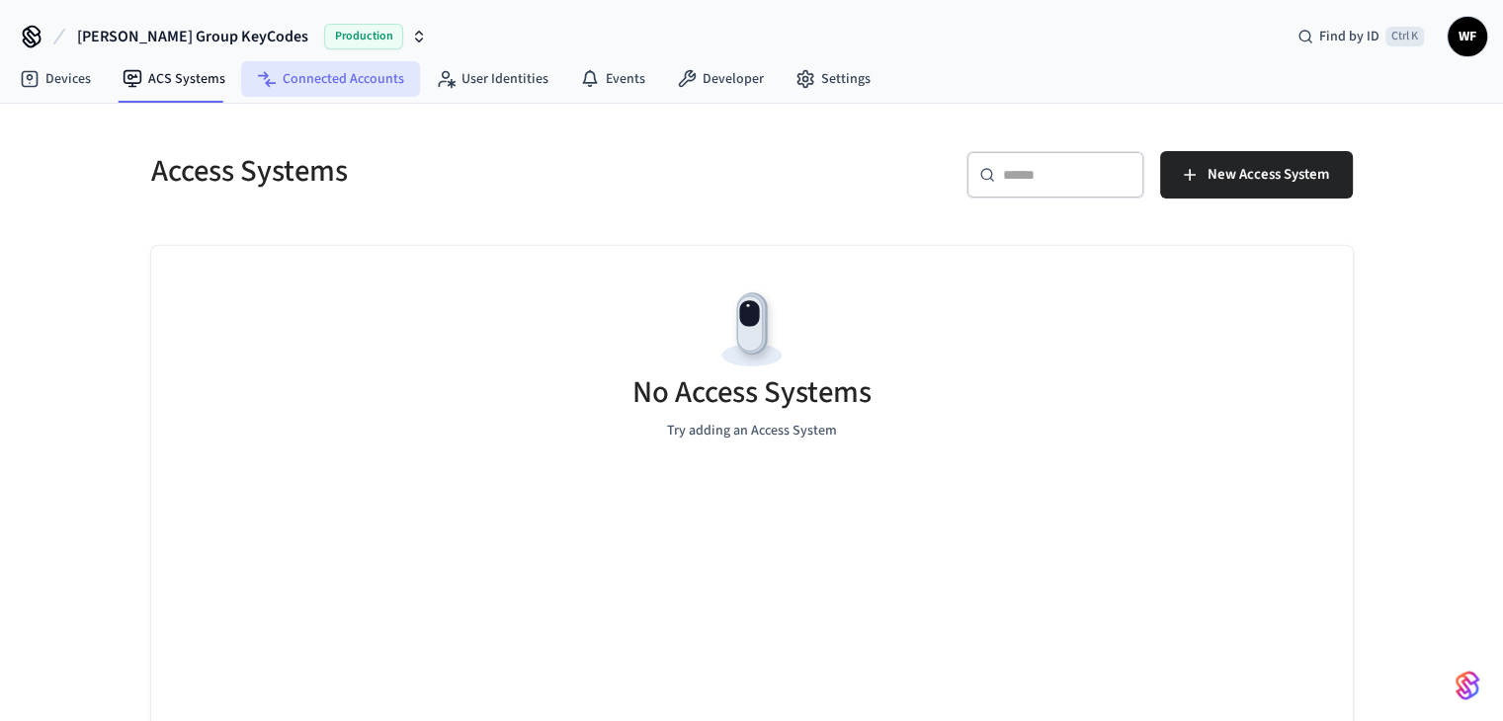
click at [328, 79] on link "Connected Accounts" at bounding box center [330, 79] width 179 height 36
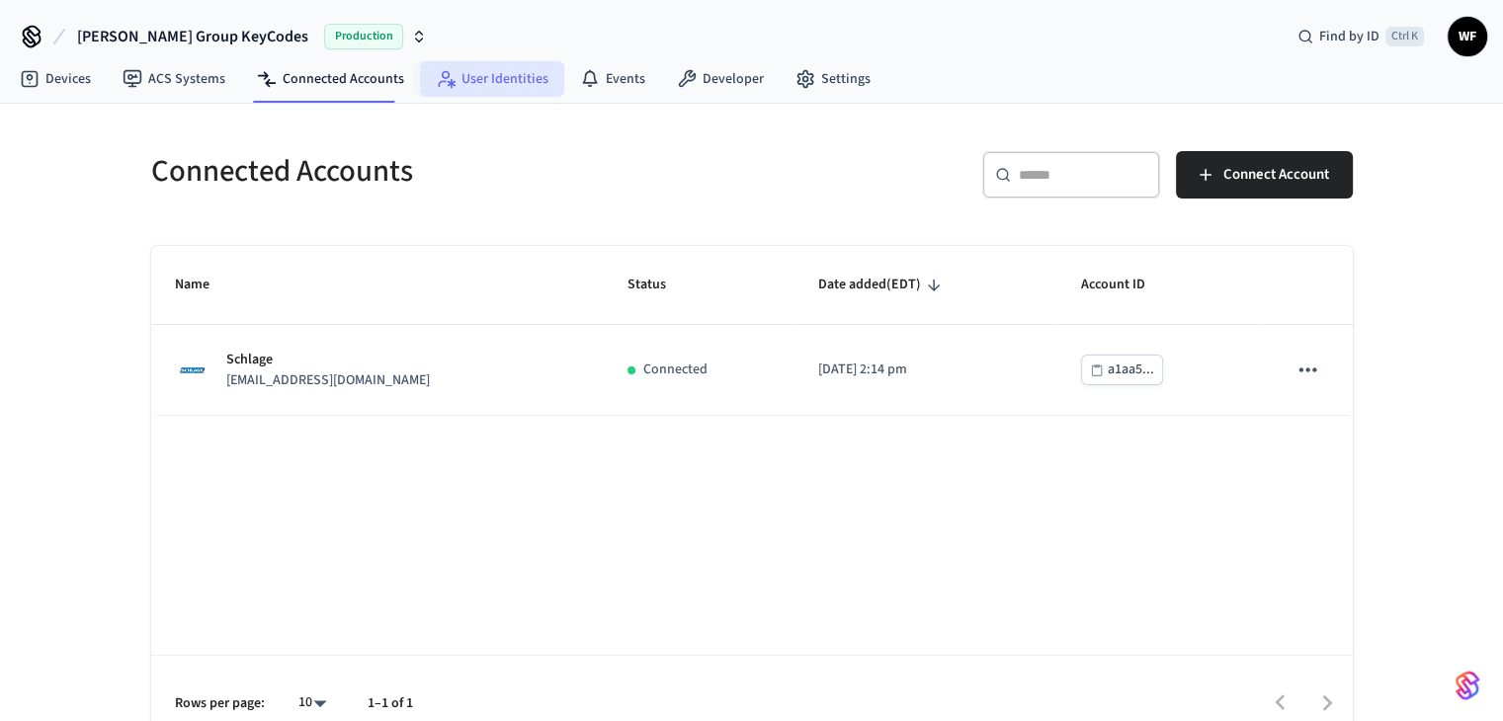
click at [490, 80] on link "User Identities" at bounding box center [492, 79] width 144 height 36
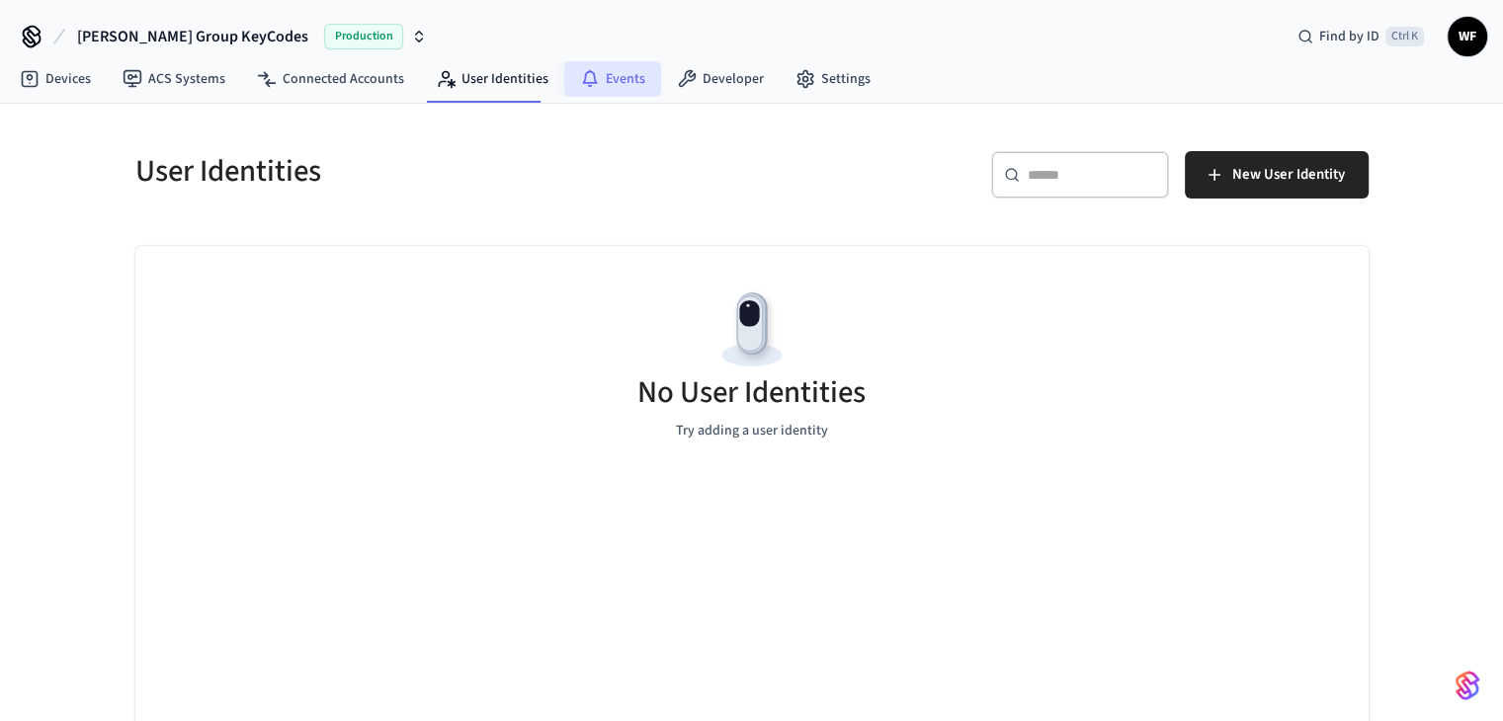
click at [604, 80] on link "Events" at bounding box center [612, 79] width 97 height 36
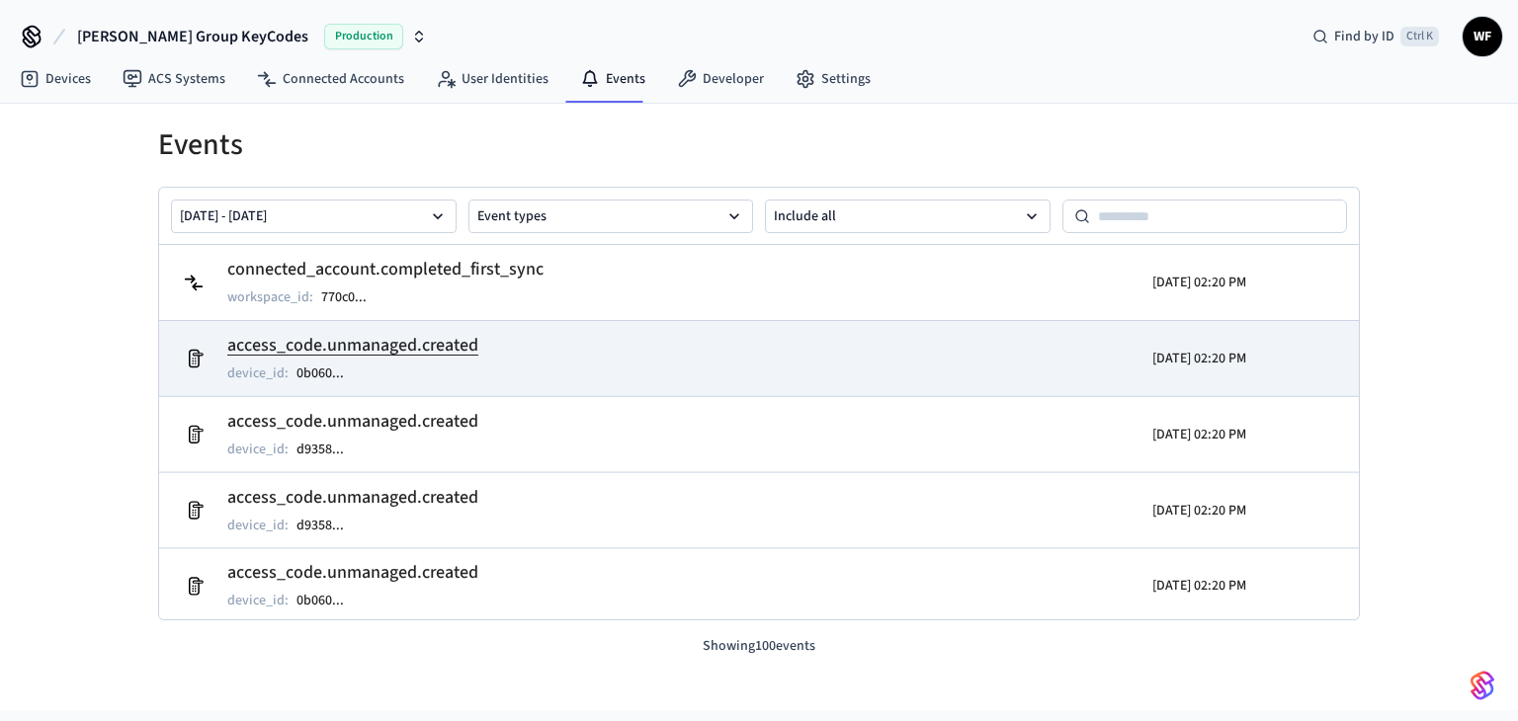
click at [562, 331] on td "access_code.unmanaged.created device_id : 0b060 ..." at bounding box center [564, 358] width 779 height 55
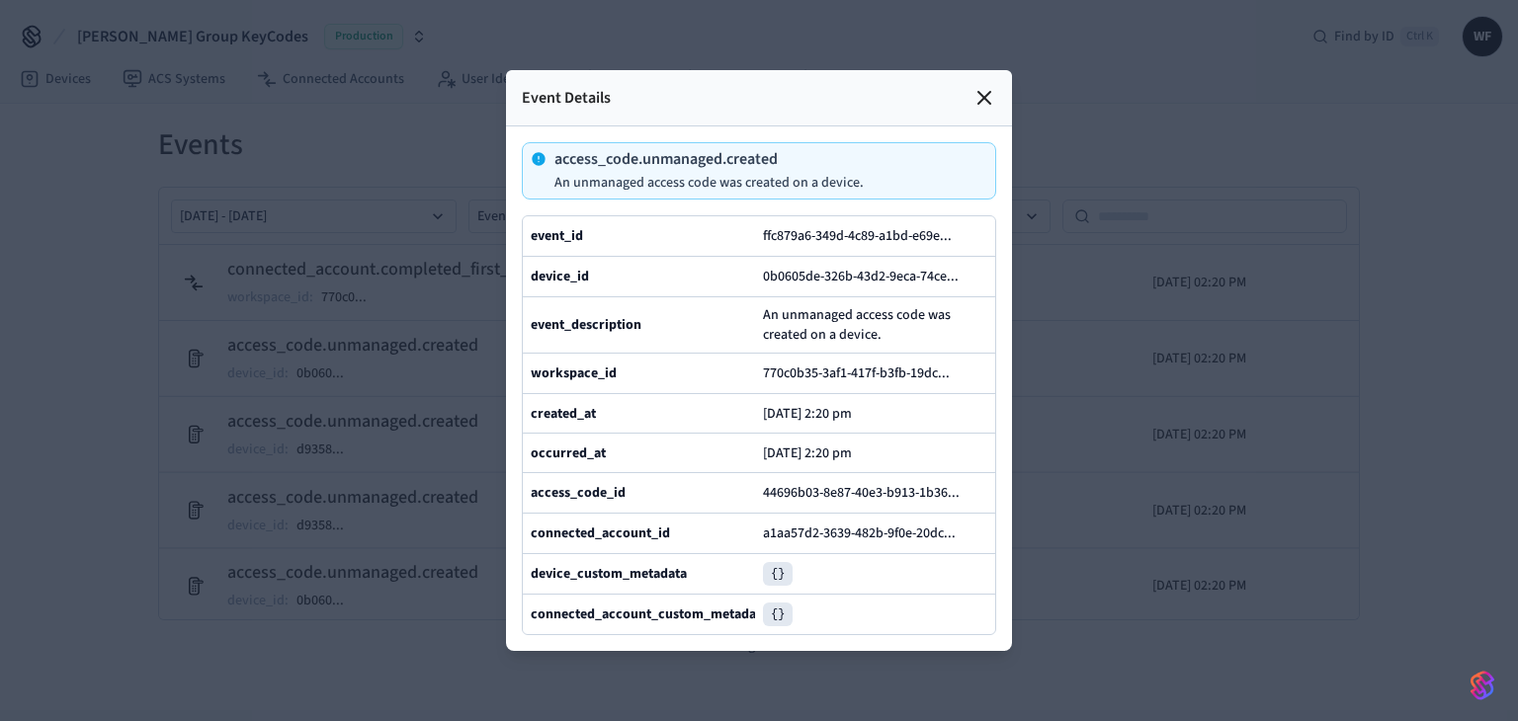
click at [988, 86] on icon at bounding box center [985, 98] width 24 height 24
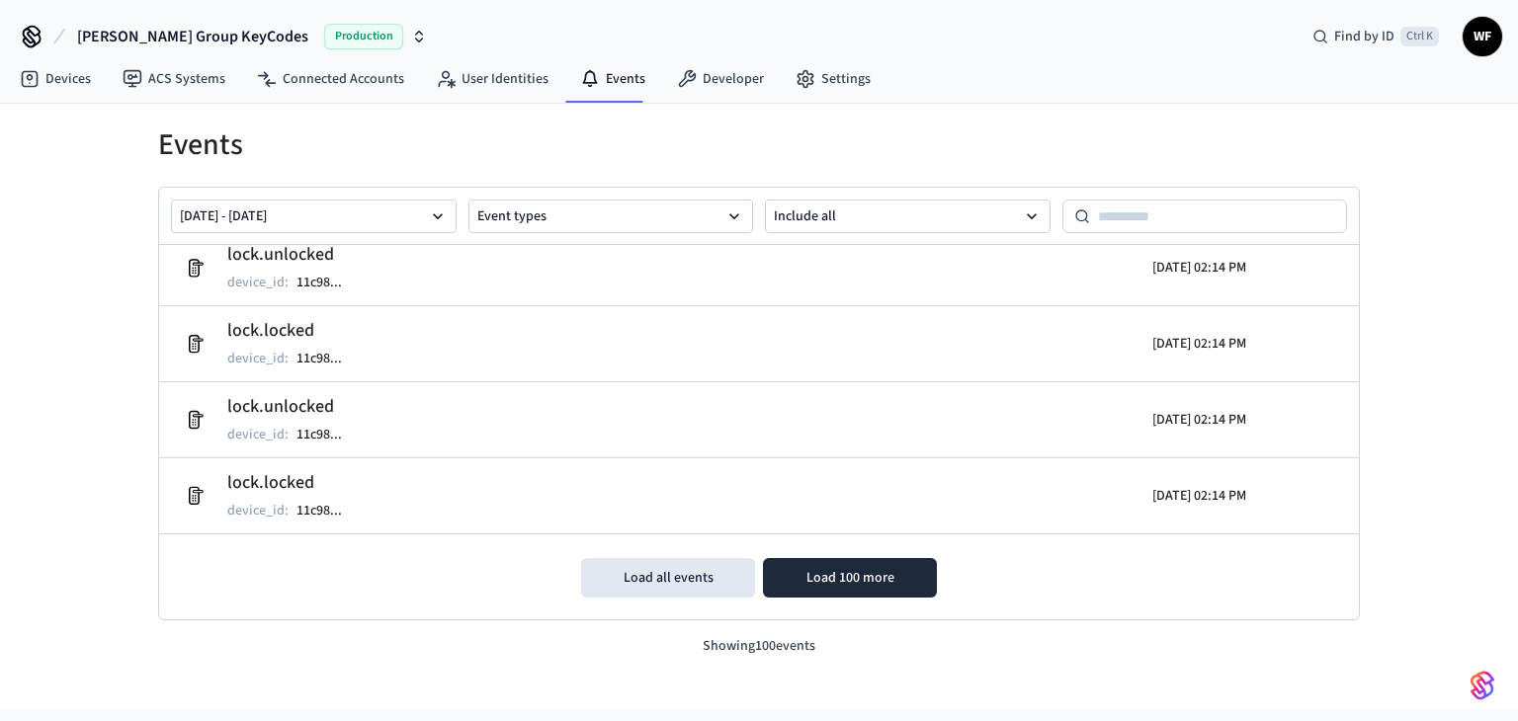
scroll to position [7250, 0]
click at [794, 576] on button "Load 100 more" at bounding box center [850, 577] width 174 height 40
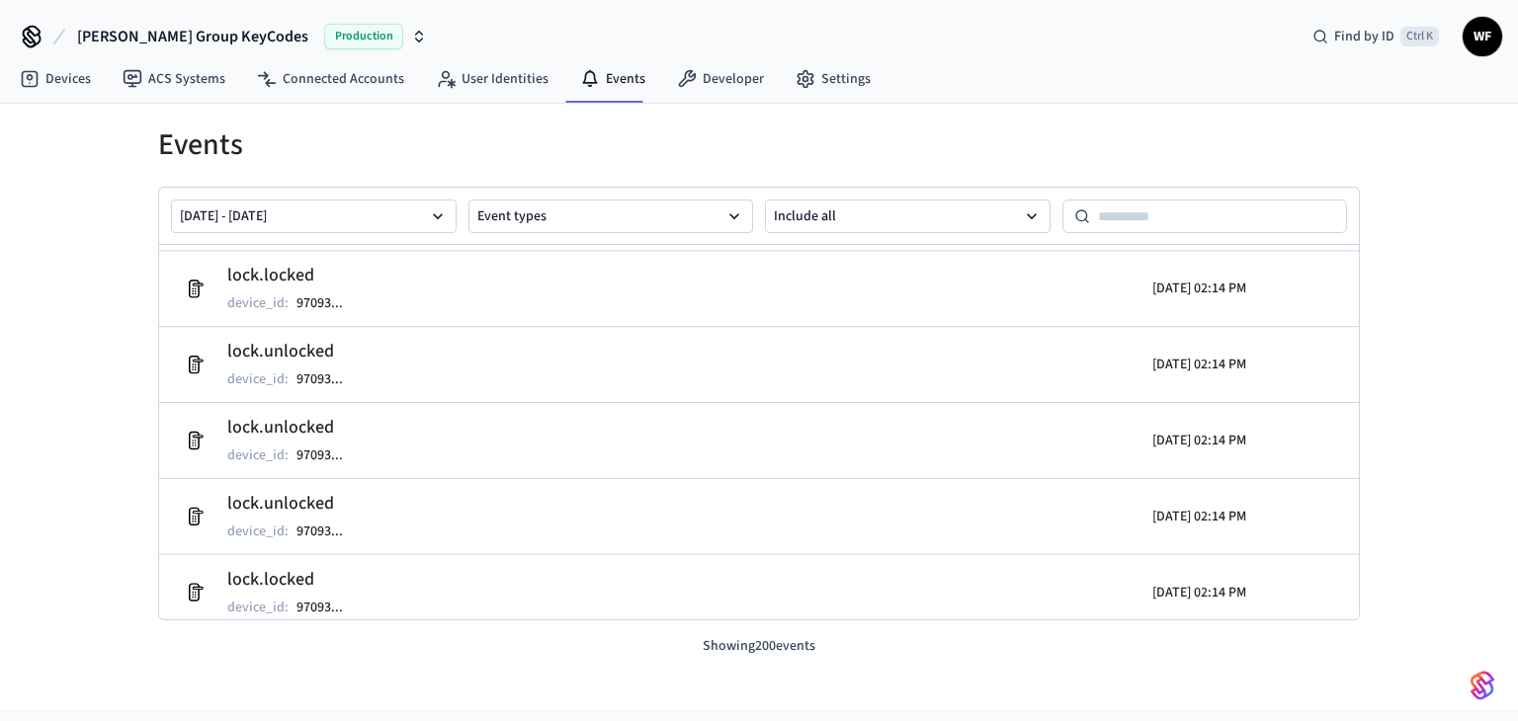
scroll to position [14818, 0]
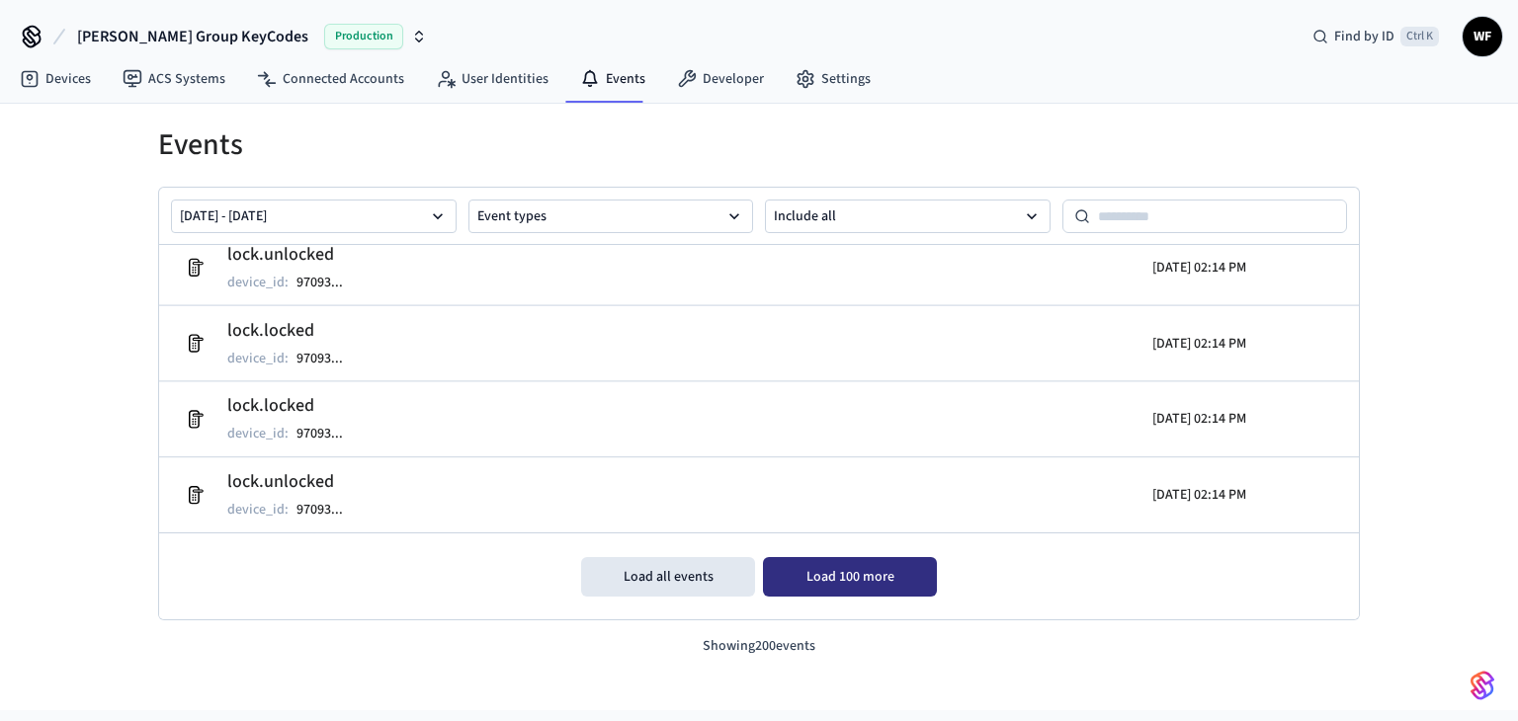
click at [794, 576] on button "Load 100 more" at bounding box center [850, 577] width 174 height 40
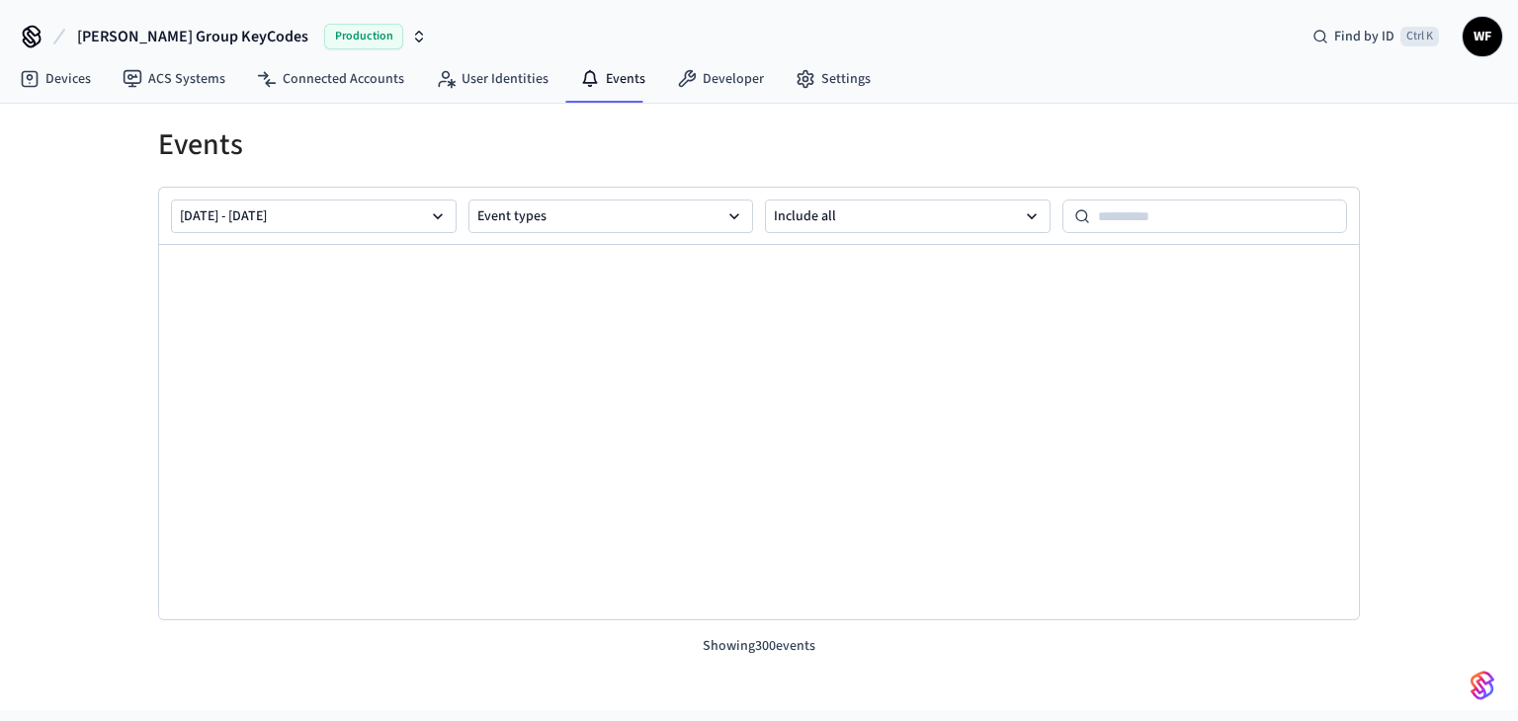
scroll to position [22386, 0]
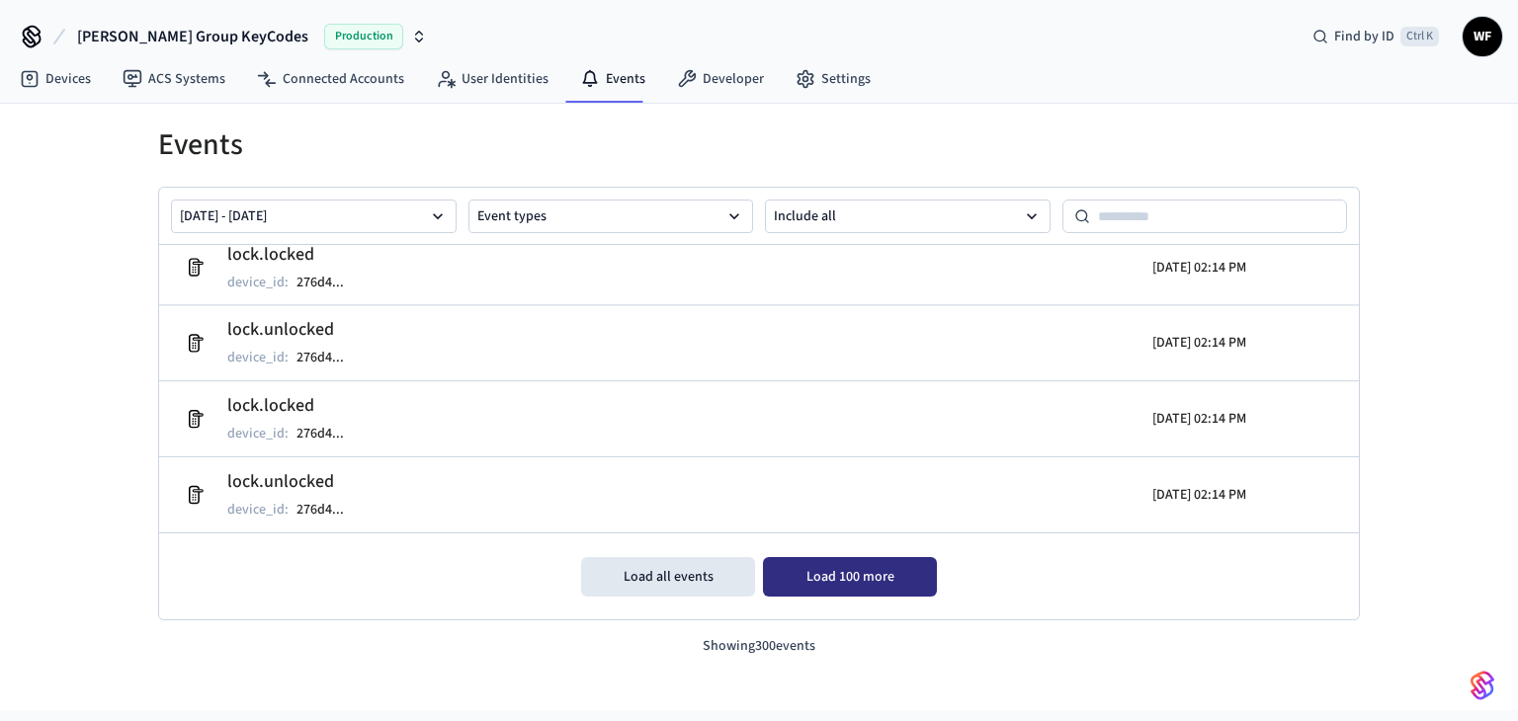
click at [824, 565] on button "Load 100 more" at bounding box center [850, 577] width 174 height 40
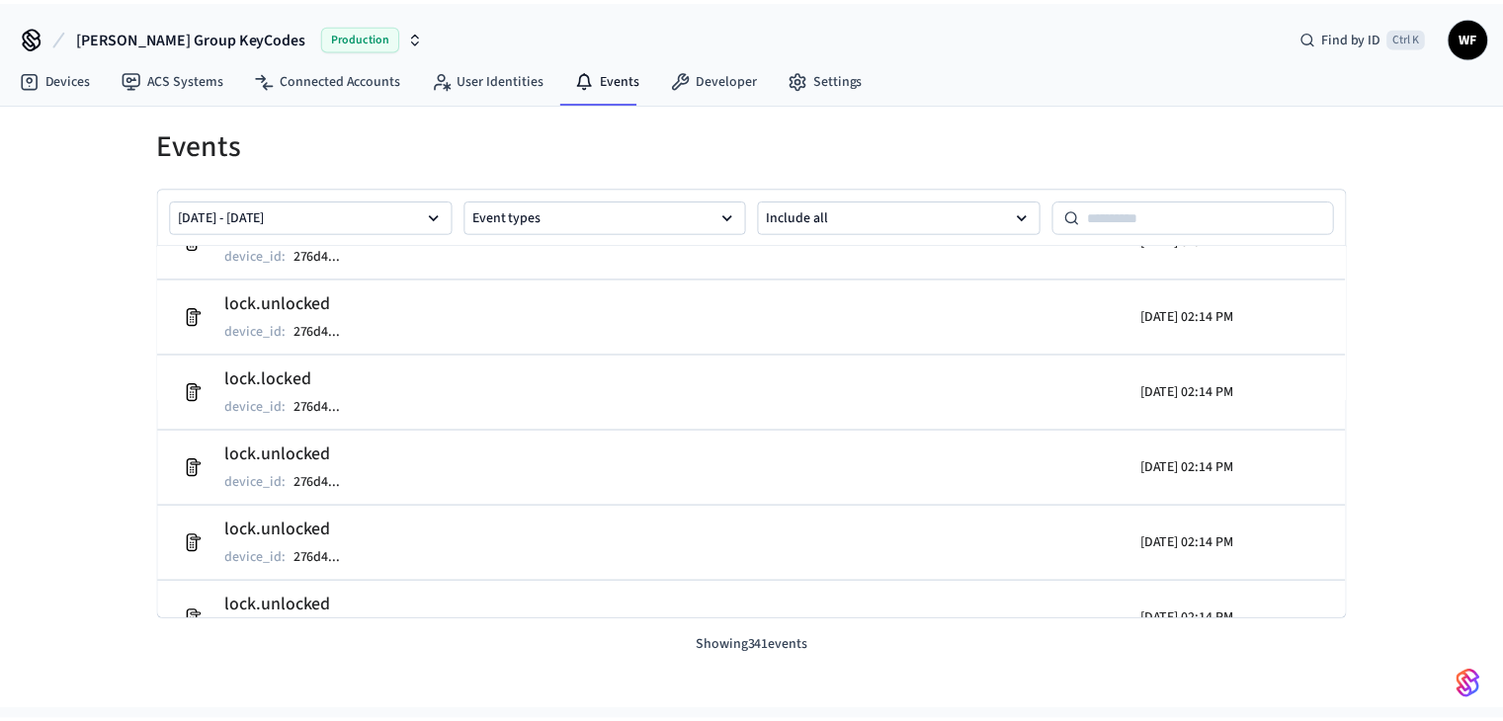
scroll to position [17604, 0]
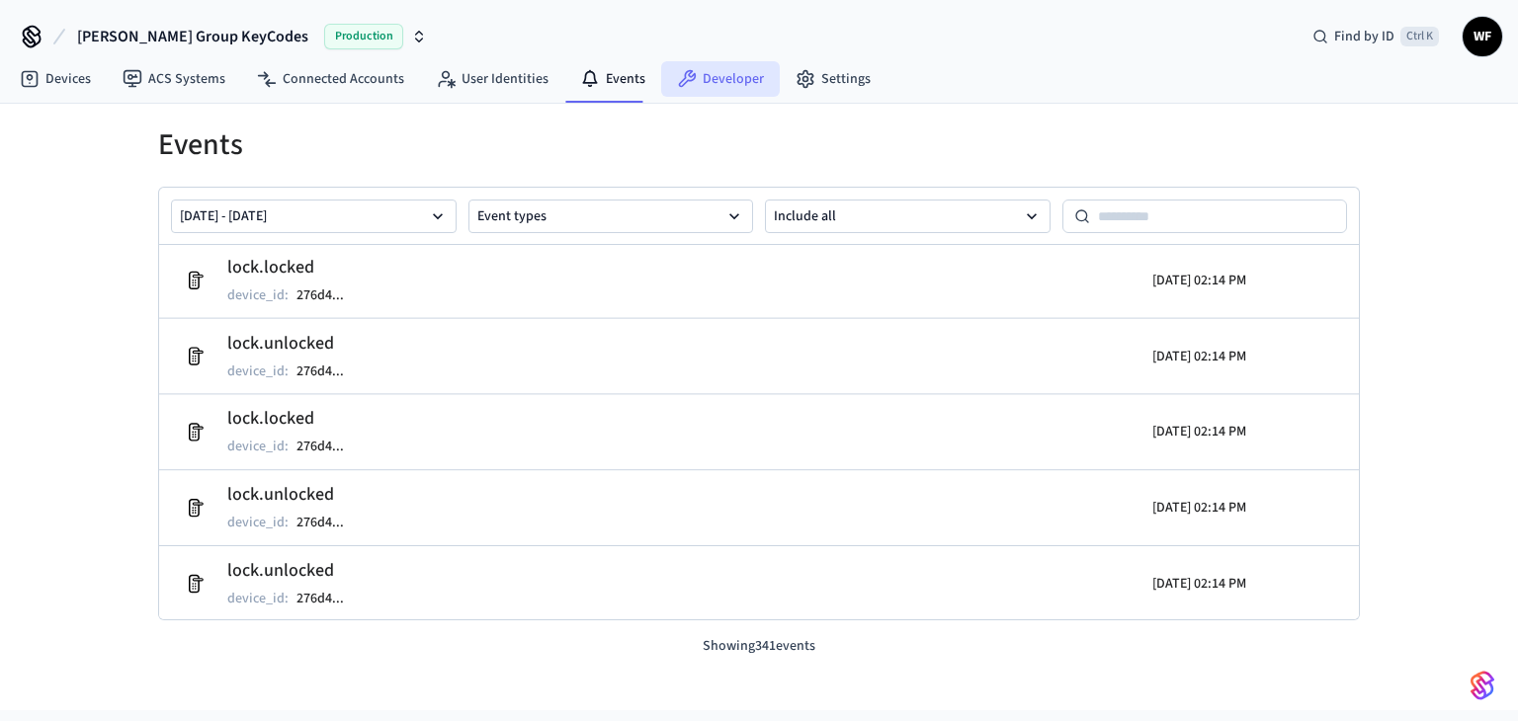
click at [729, 76] on link "Developer" at bounding box center [720, 79] width 119 height 36
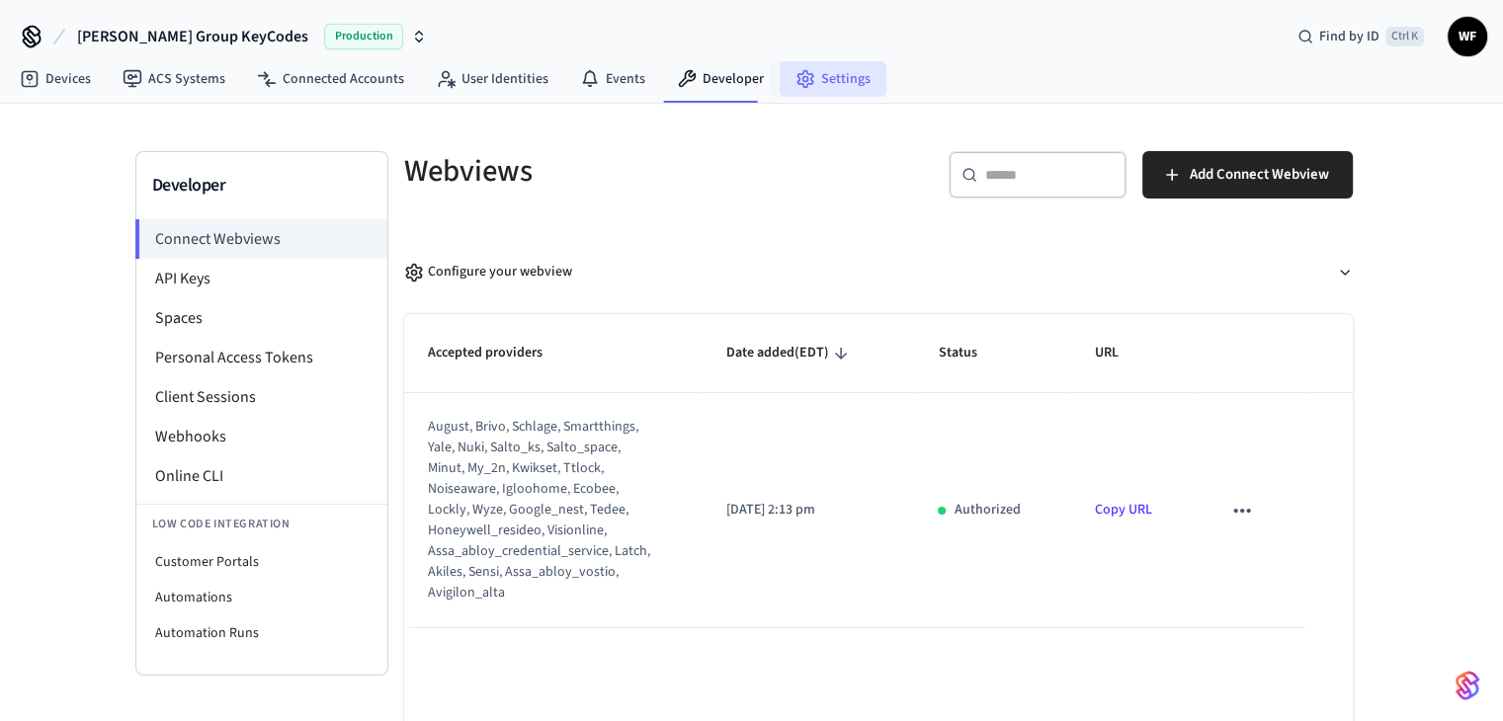
click at [841, 80] on link "Settings" at bounding box center [833, 79] width 107 height 36
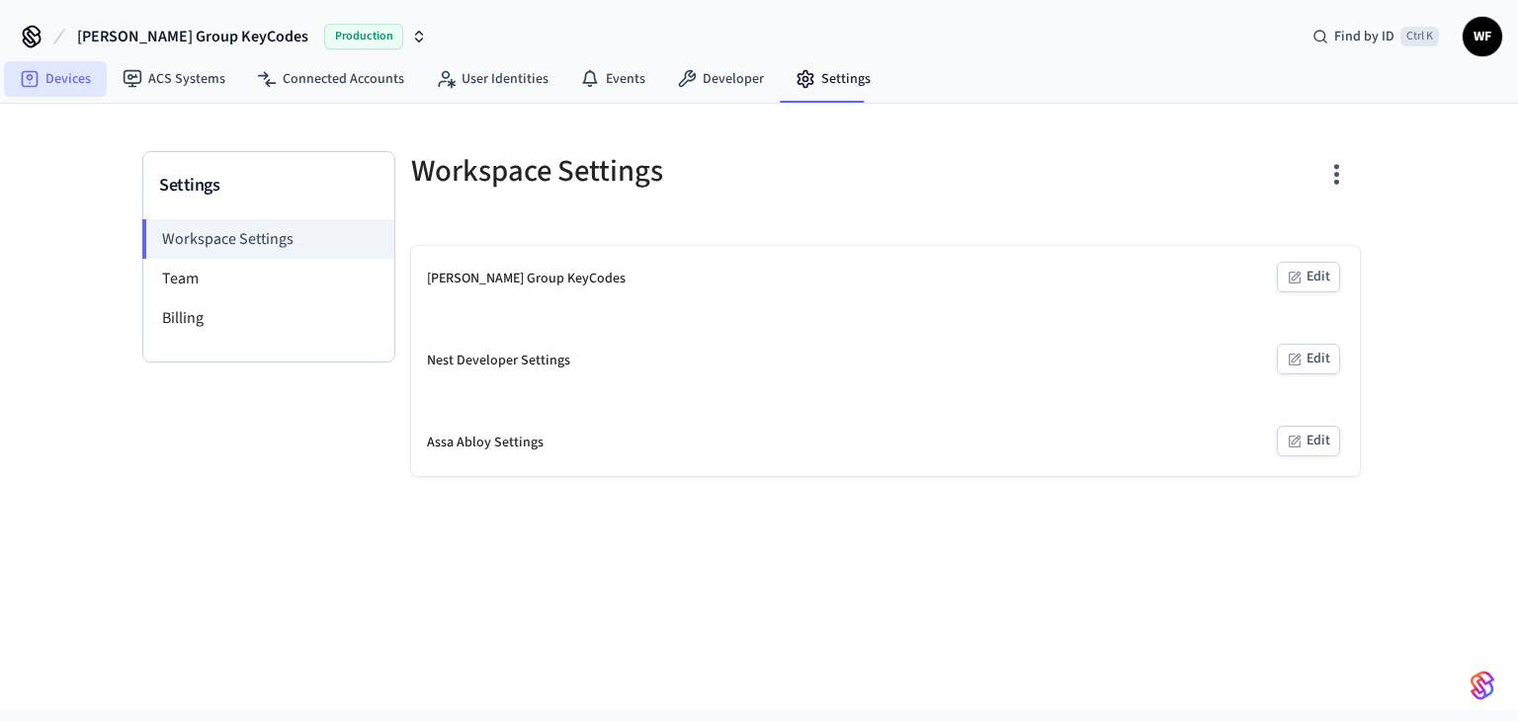
click at [82, 63] on link "Devices" at bounding box center [55, 79] width 103 height 36
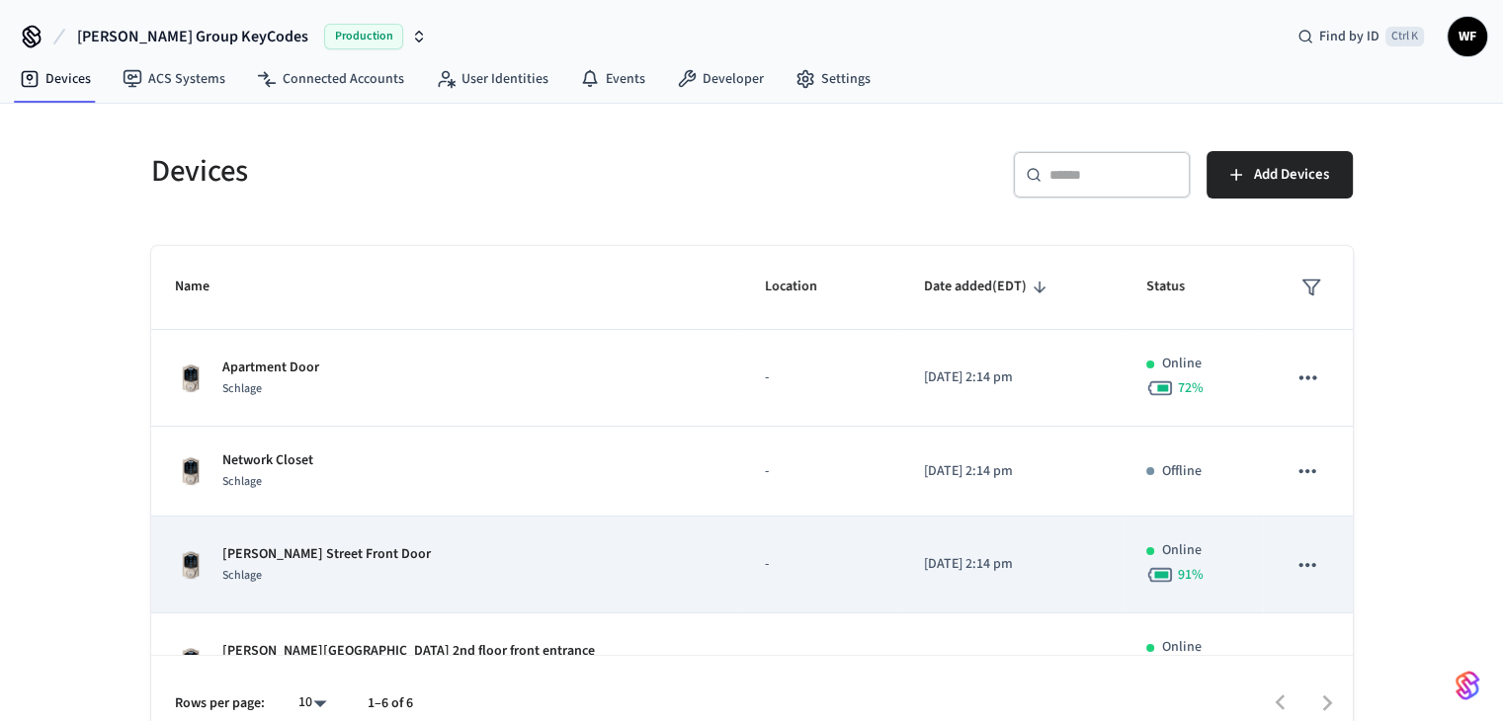
click at [382, 545] on div "[PERSON_NAME] Street Front Door Schlage" at bounding box center [447, 566] width 544 height 42
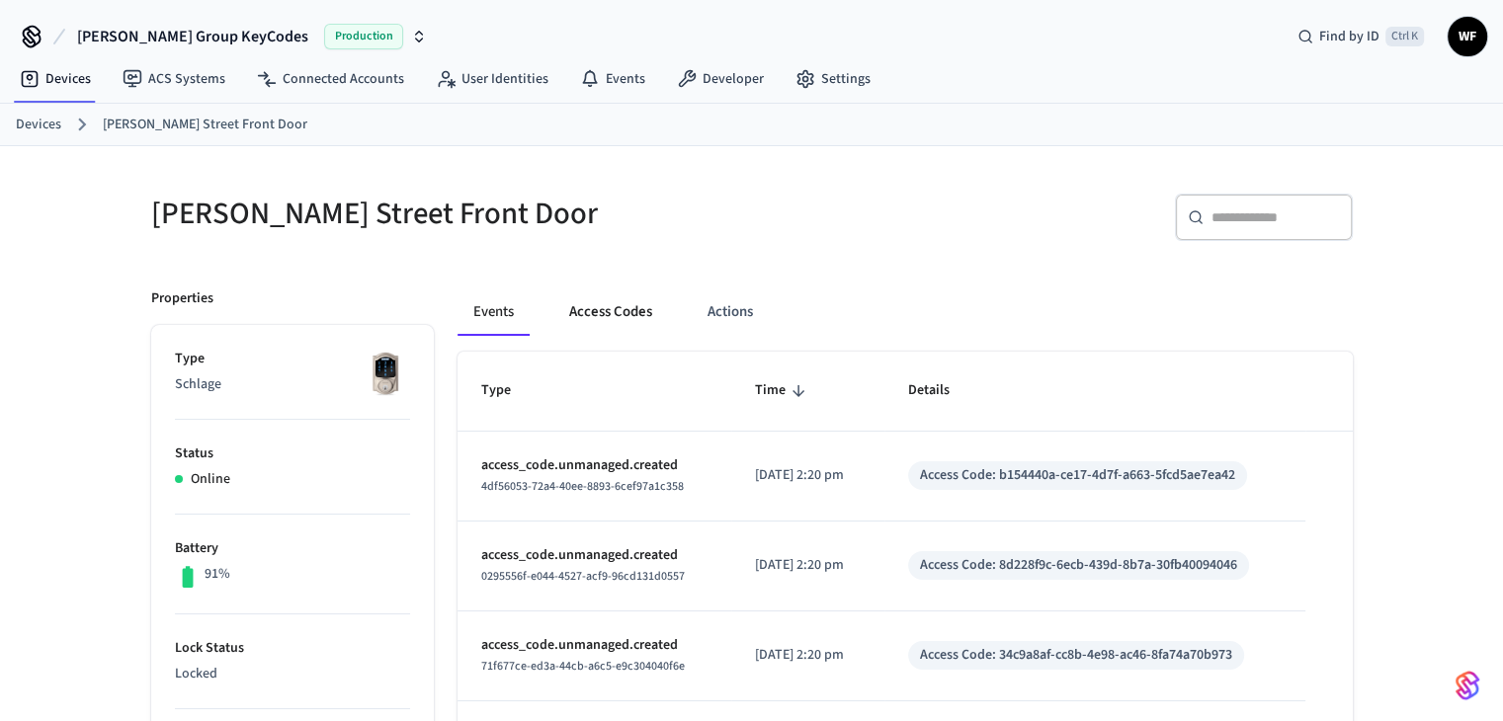
click at [631, 311] on button "Access Codes" at bounding box center [610, 312] width 115 height 47
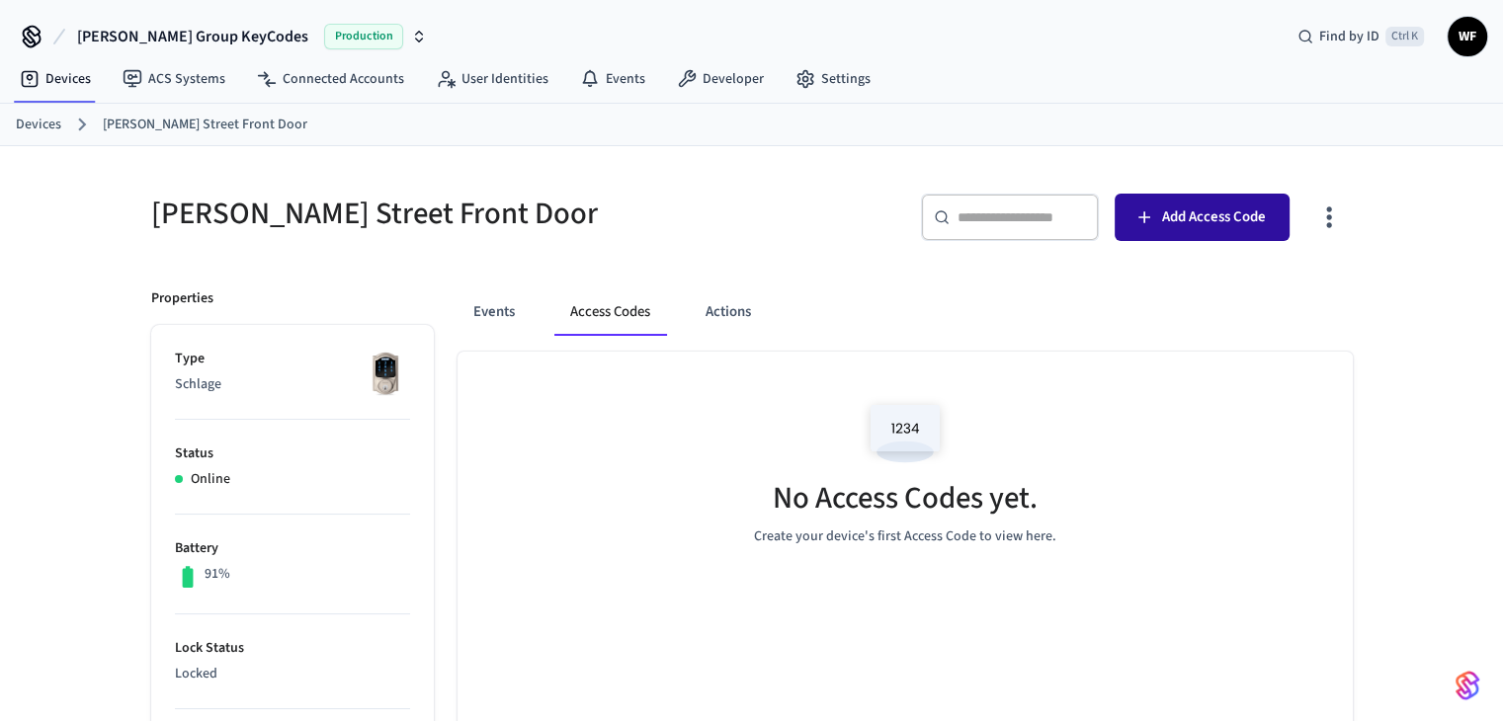
click at [1263, 205] on span "Add Access Code" at bounding box center [1214, 218] width 104 height 26
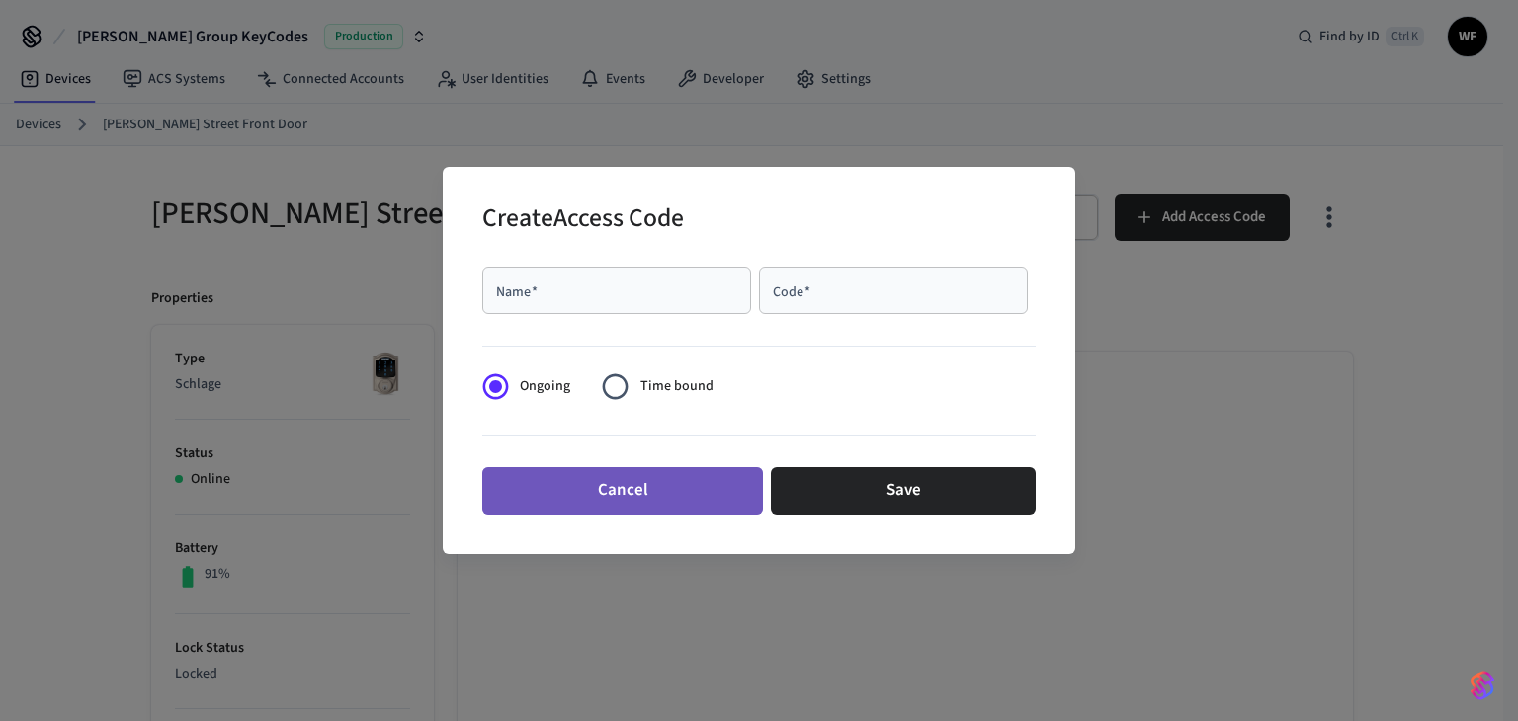
click at [636, 501] on button "Cancel" at bounding box center [622, 490] width 281 height 47
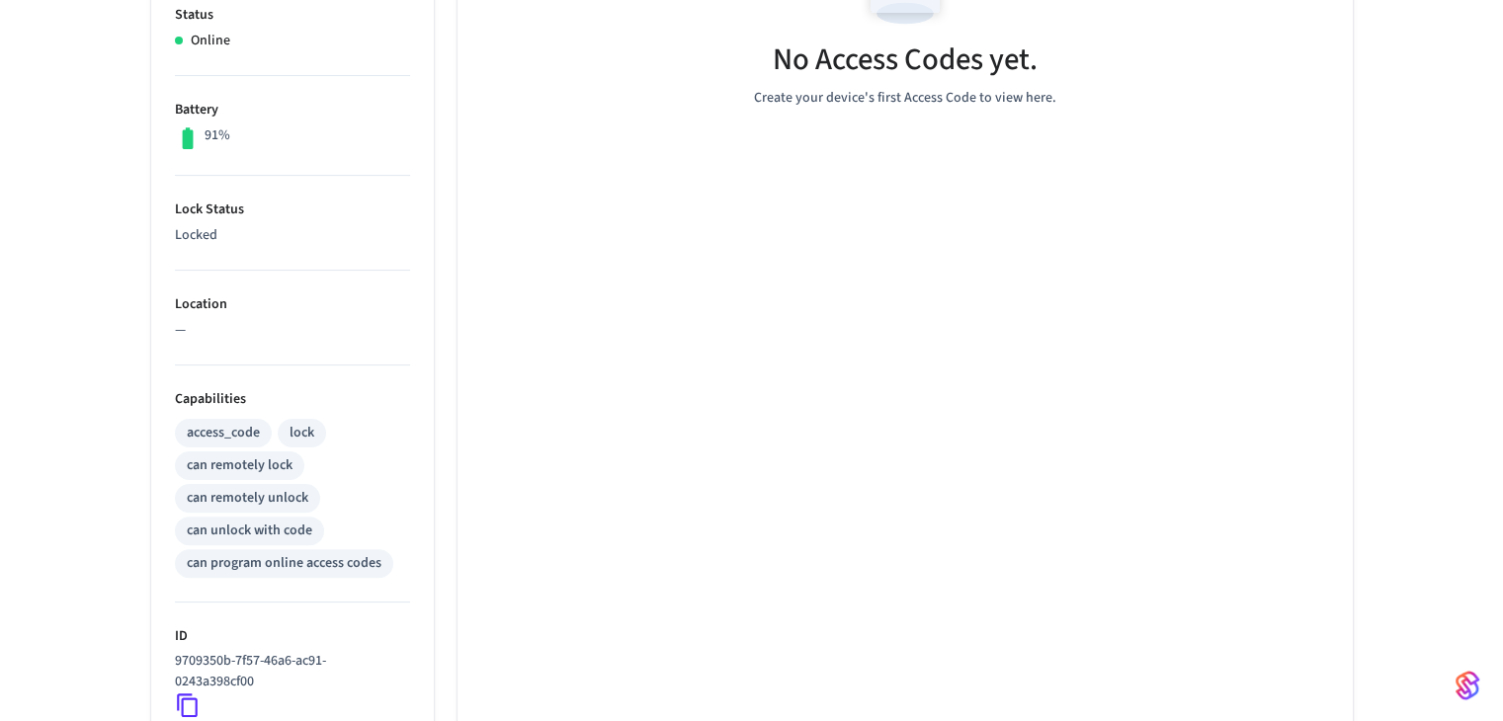
scroll to position [149, 0]
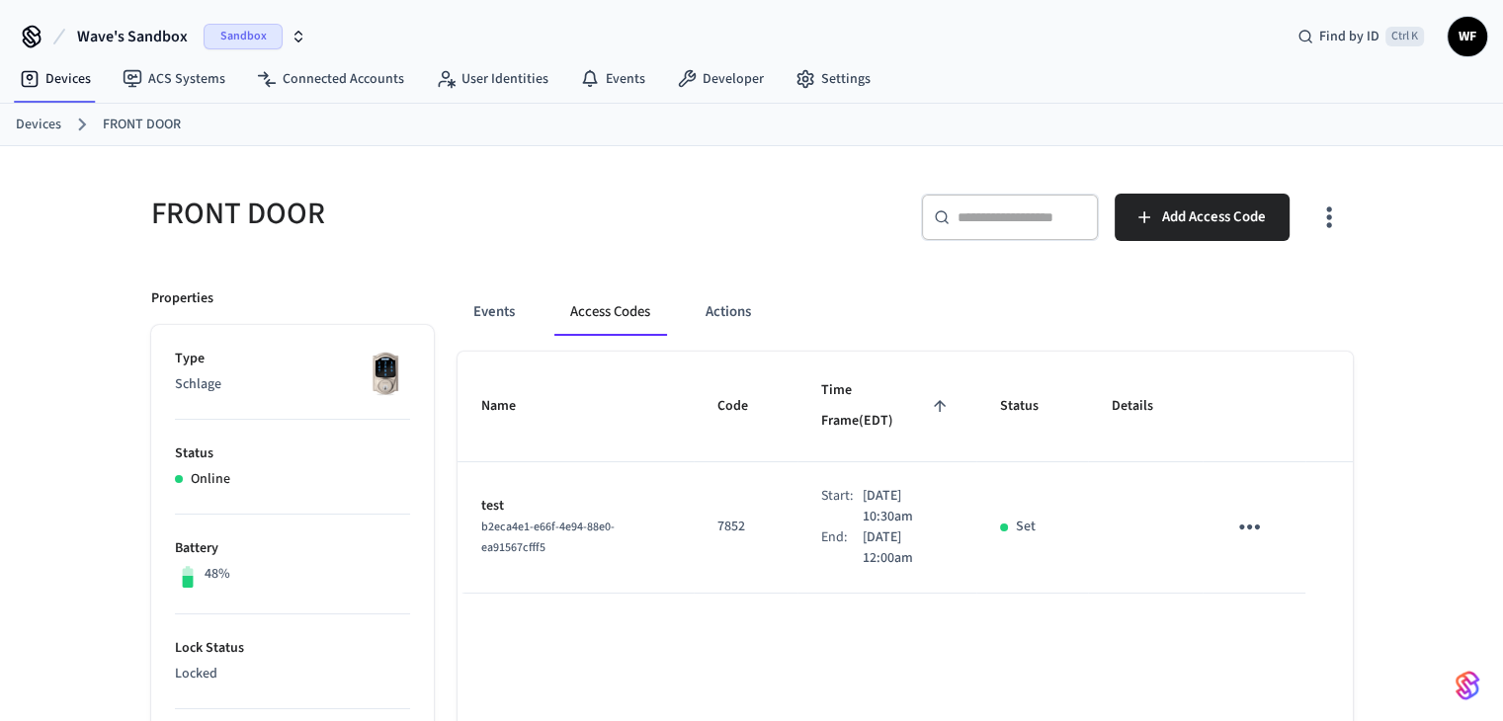
click at [743, 512] on icon "sticky table" at bounding box center [1249, 527] width 31 height 31
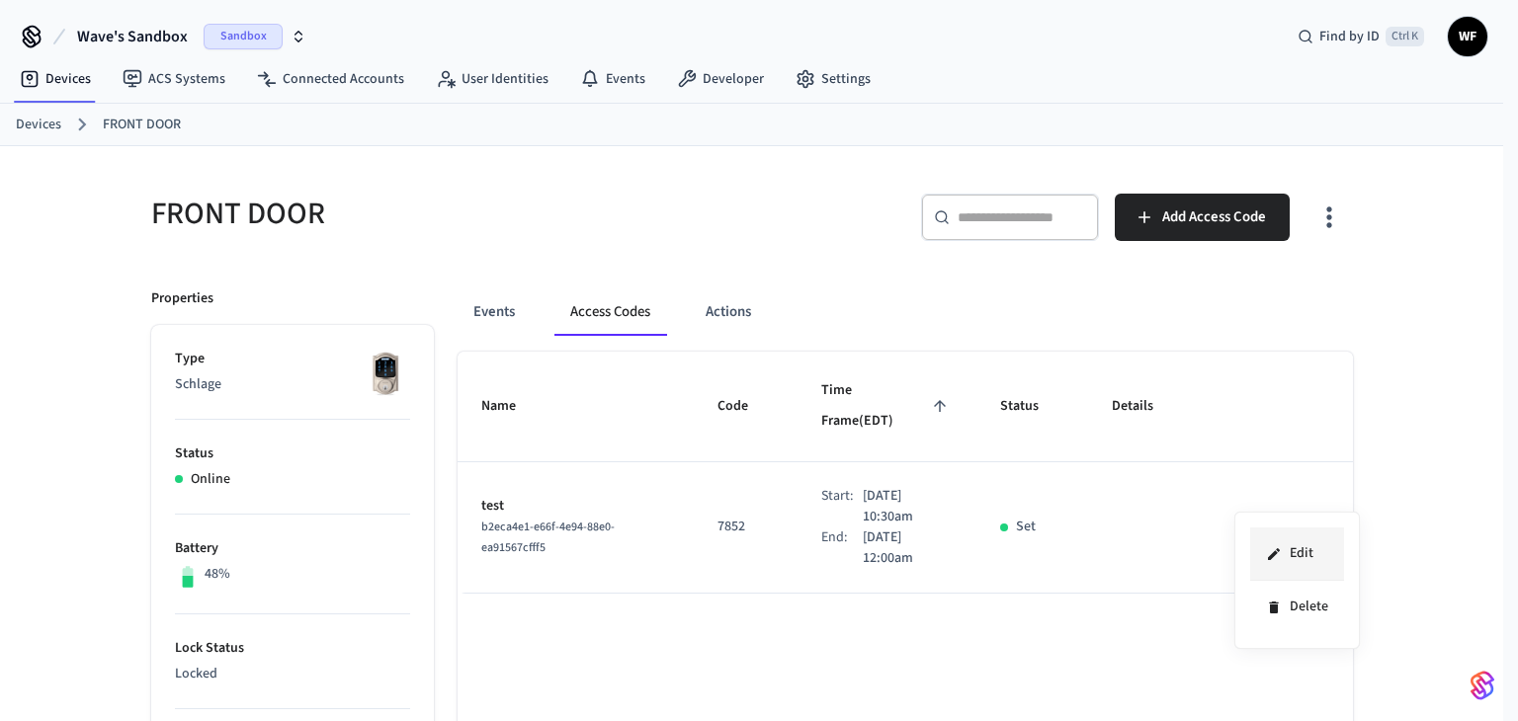
click at [743, 566] on li "Edit" at bounding box center [1297, 554] width 94 height 53
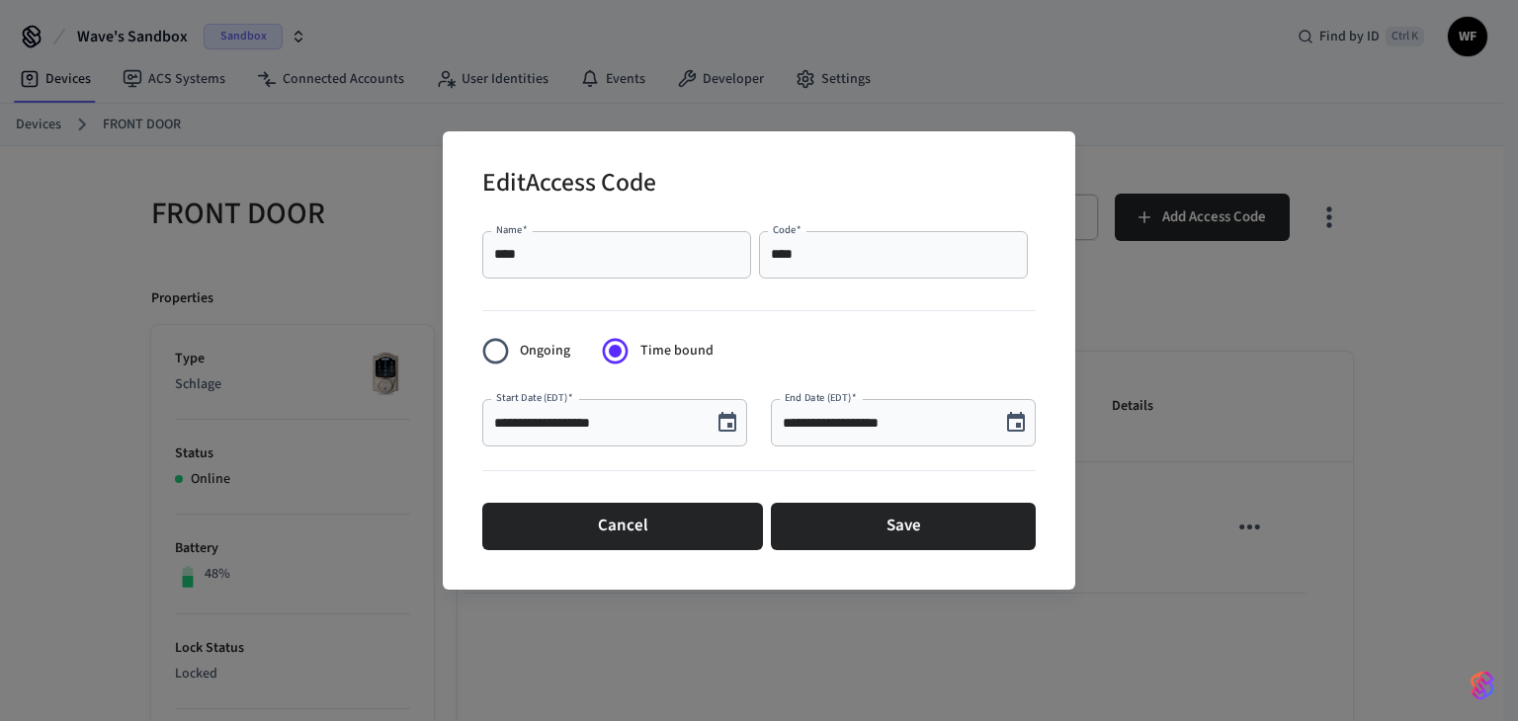
click at [743, 270] on div "**** Code   *" at bounding box center [893, 254] width 269 height 47
type input "*"
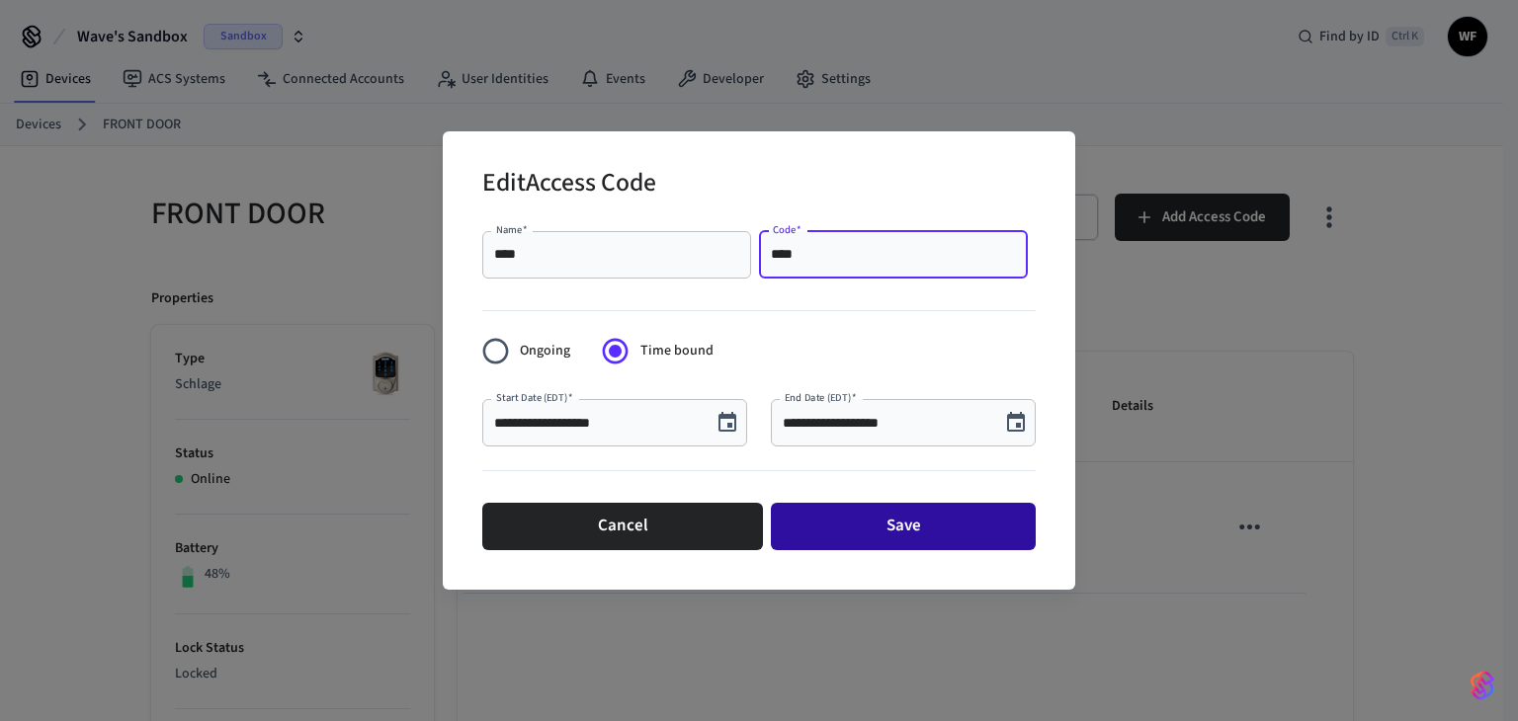
type input "****"
click at [743, 535] on button "Save" at bounding box center [903, 526] width 265 height 47
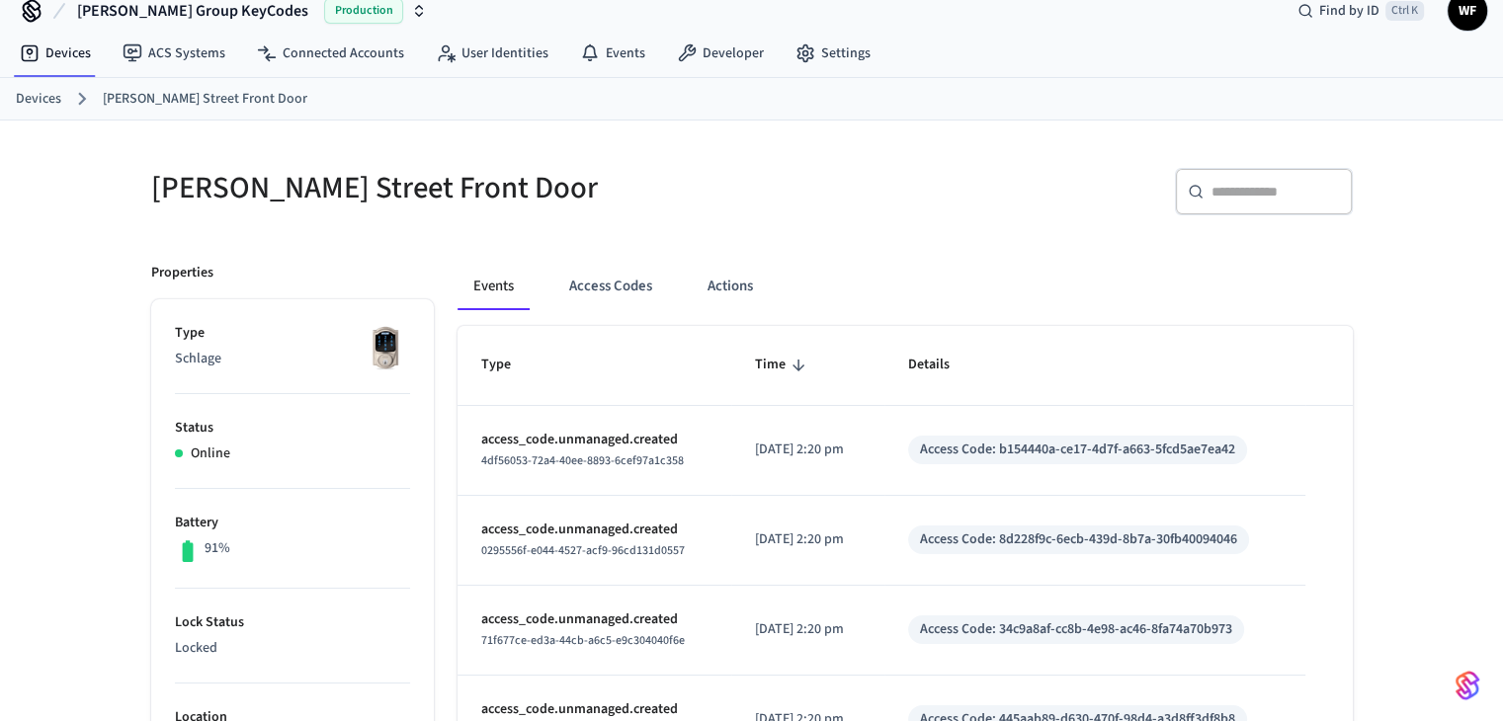
scroll to position [125, 0]
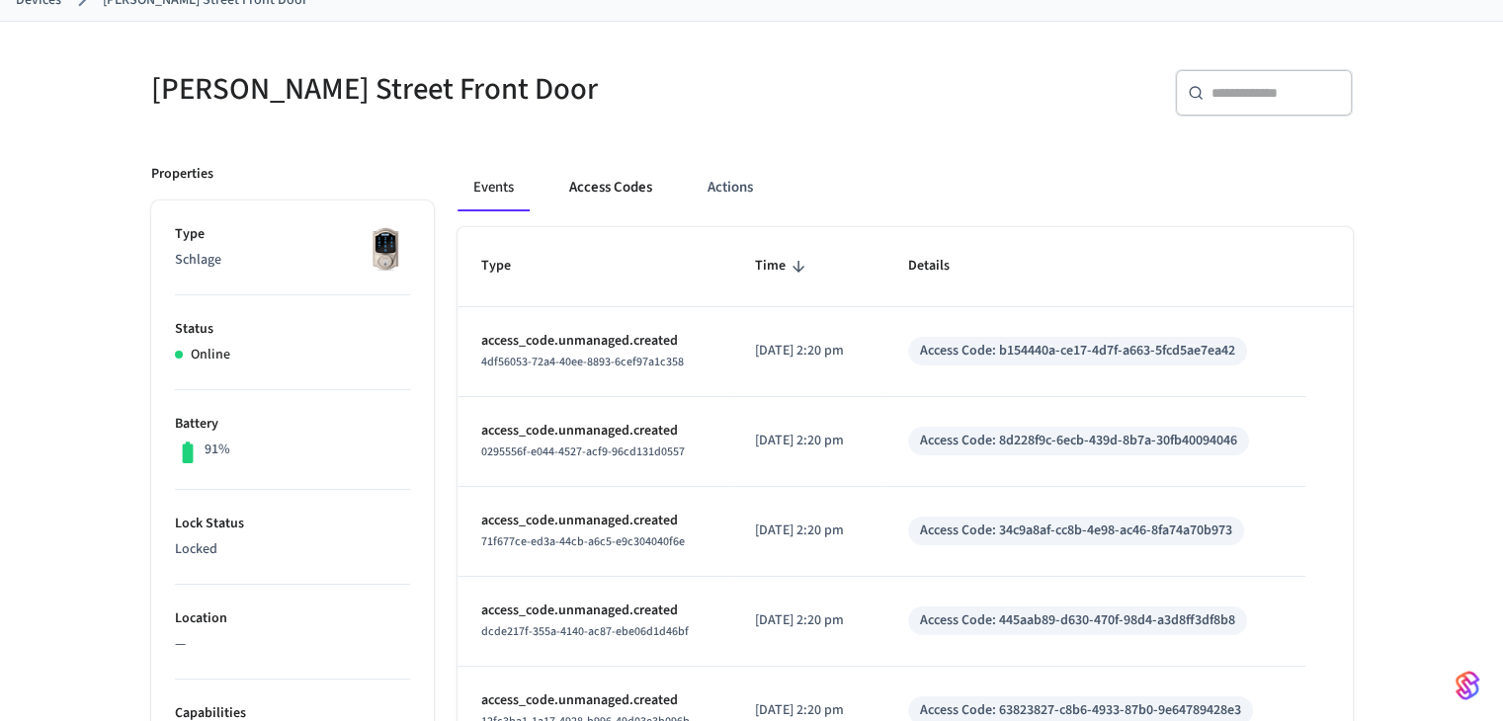
click at [633, 181] on button "Access Codes" at bounding box center [610, 187] width 115 height 47
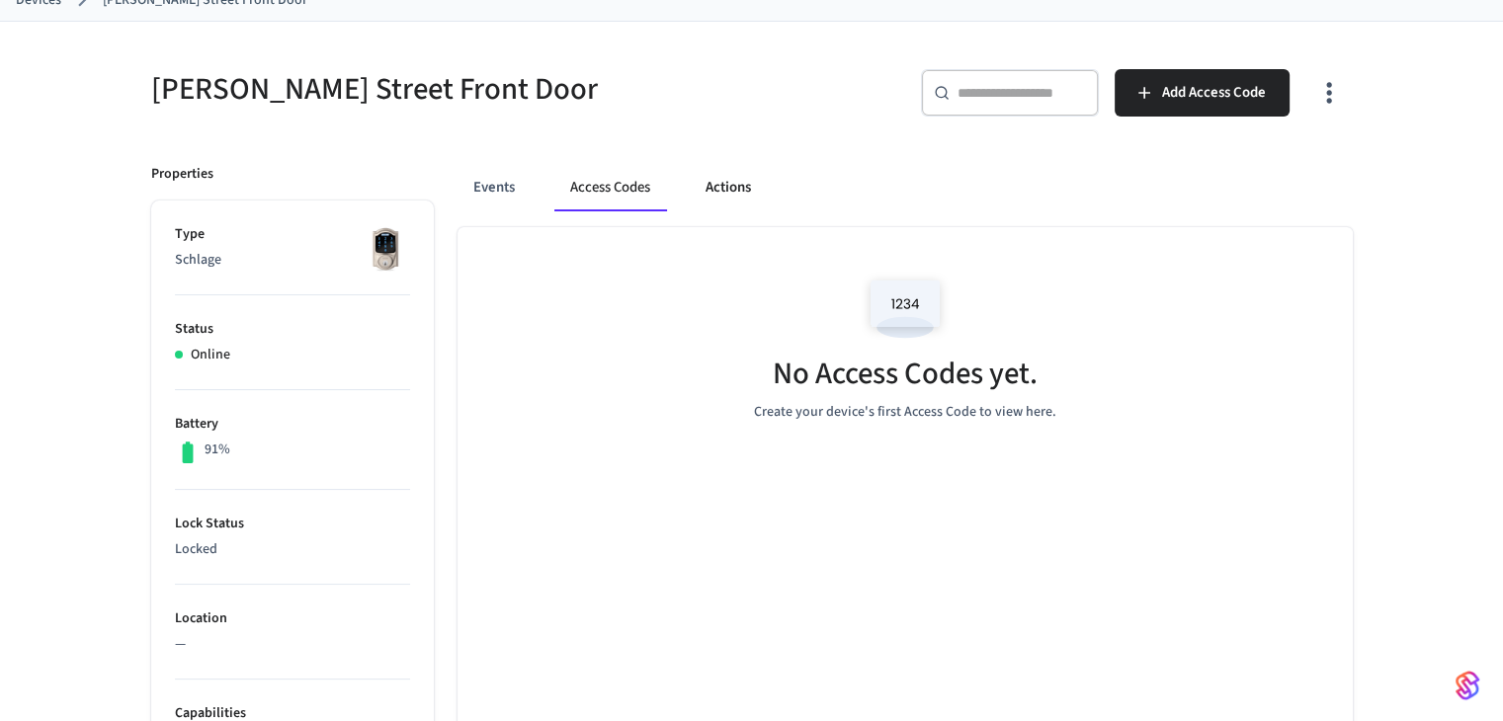
click at [729, 173] on button "Actions" at bounding box center [728, 187] width 77 height 47
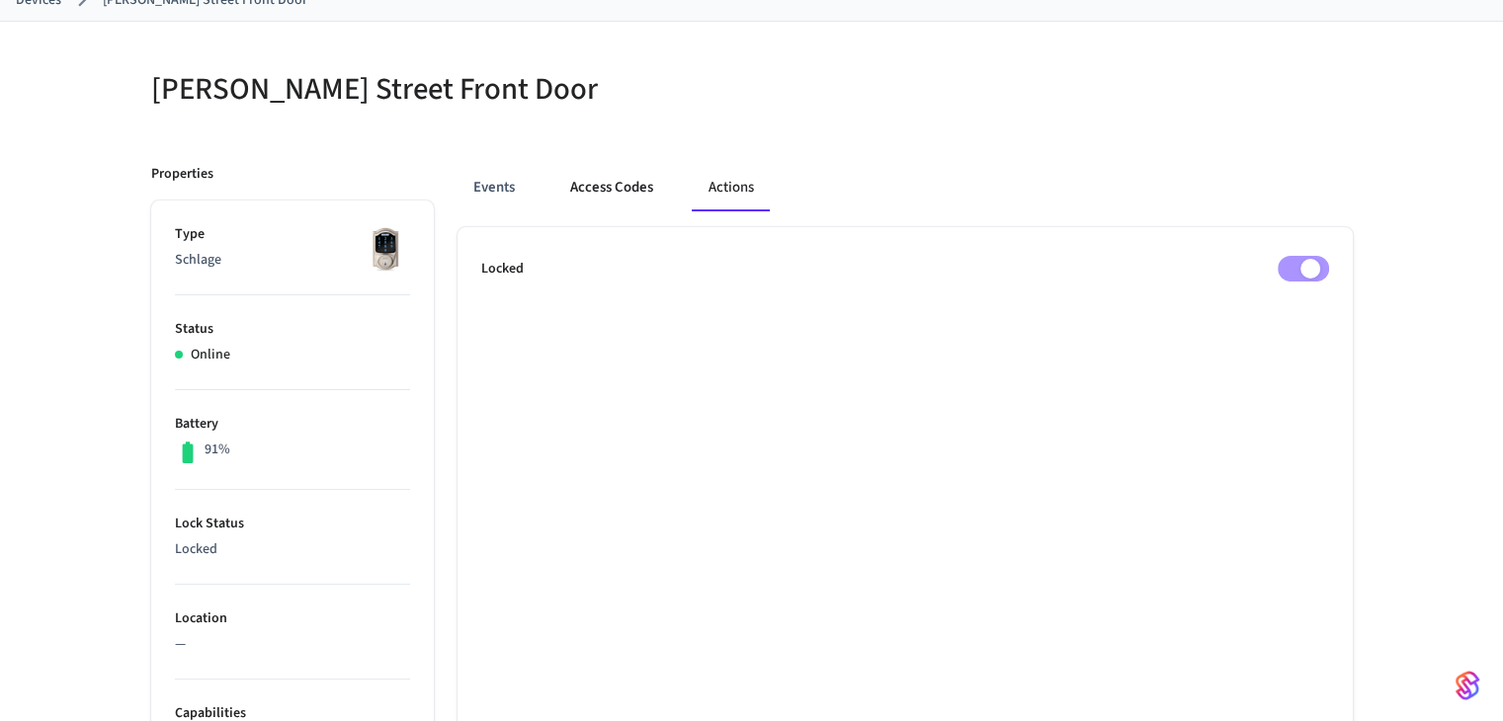
click at [598, 192] on button "Access Codes" at bounding box center [611, 187] width 115 height 47
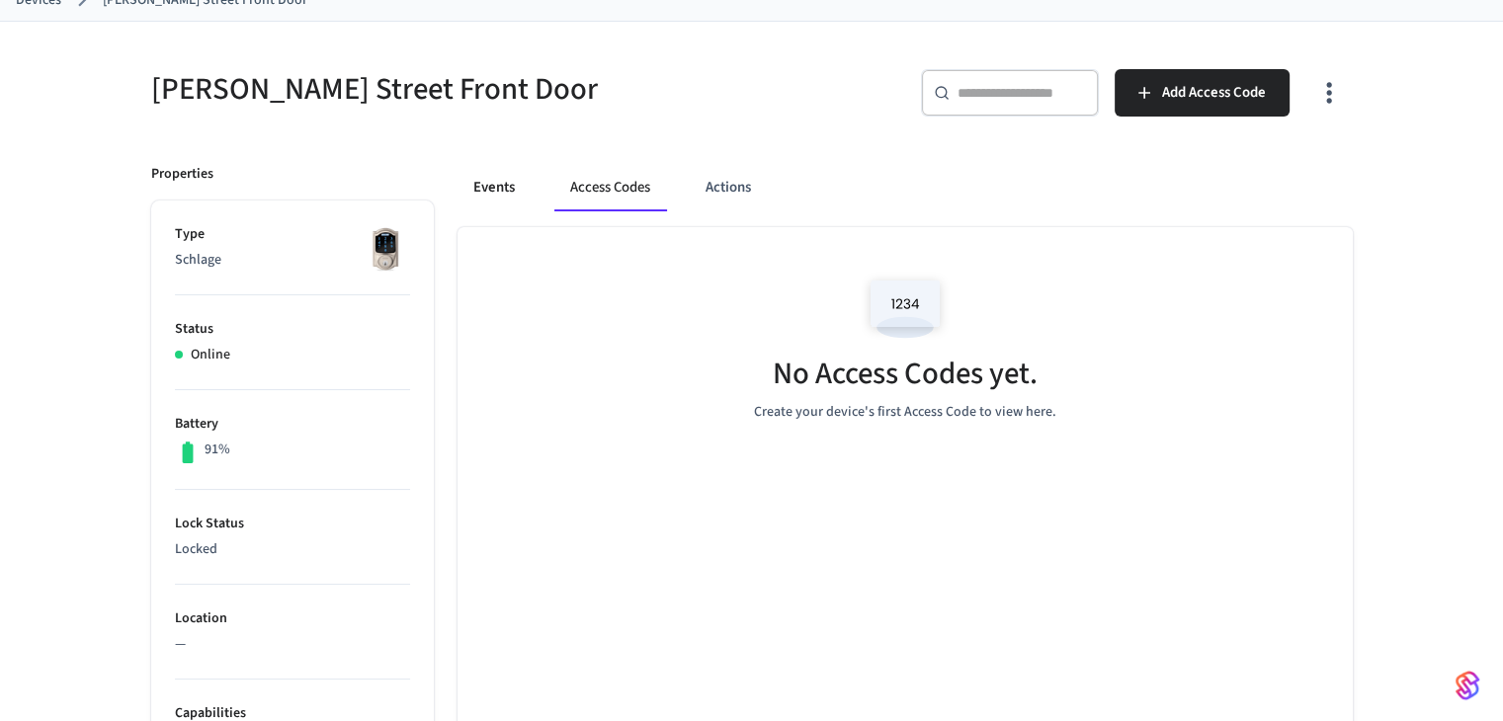
click at [491, 175] on button "Events" at bounding box center [494, 187] width 73 height 47
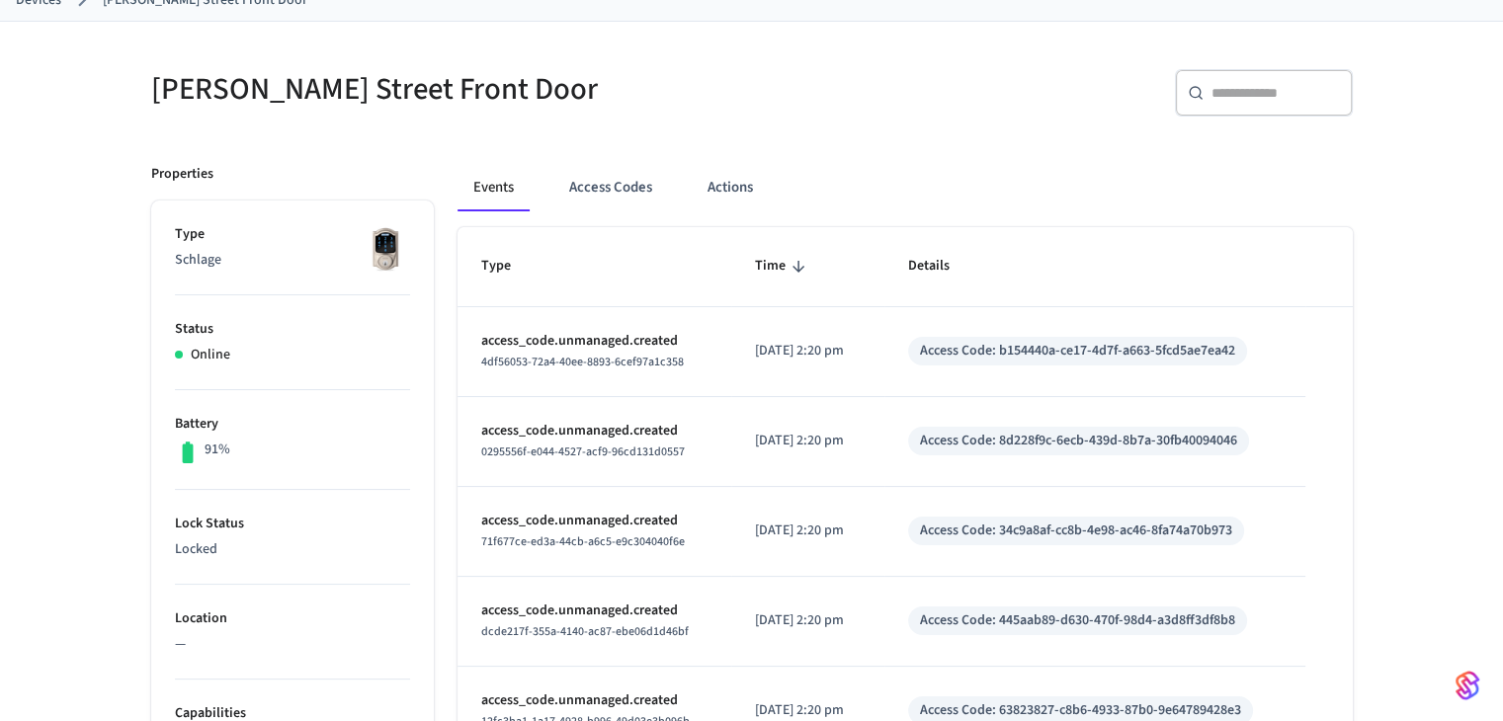
scroll to position [223, 0]
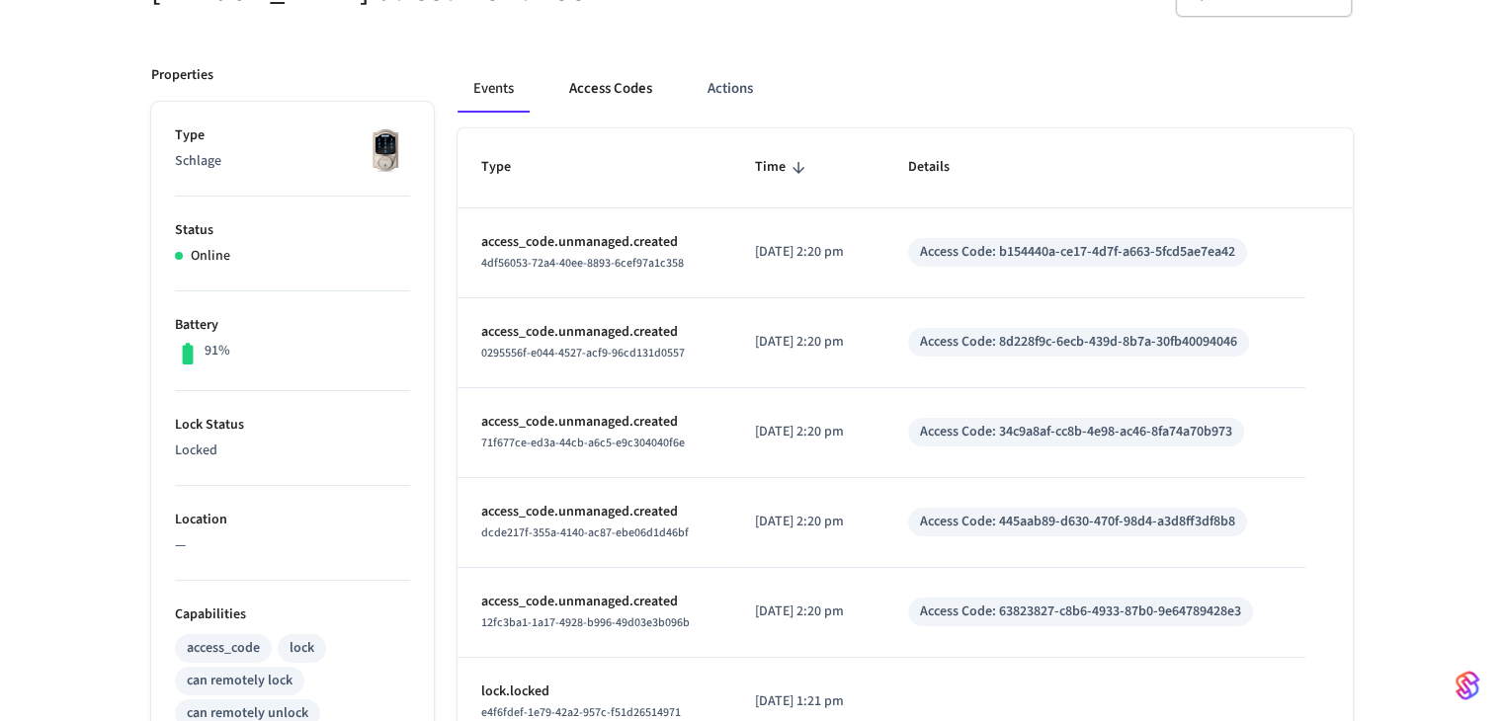
click at [639, 76] on button "Access Codes" at bounding box center [610, 88] width 115 height 47
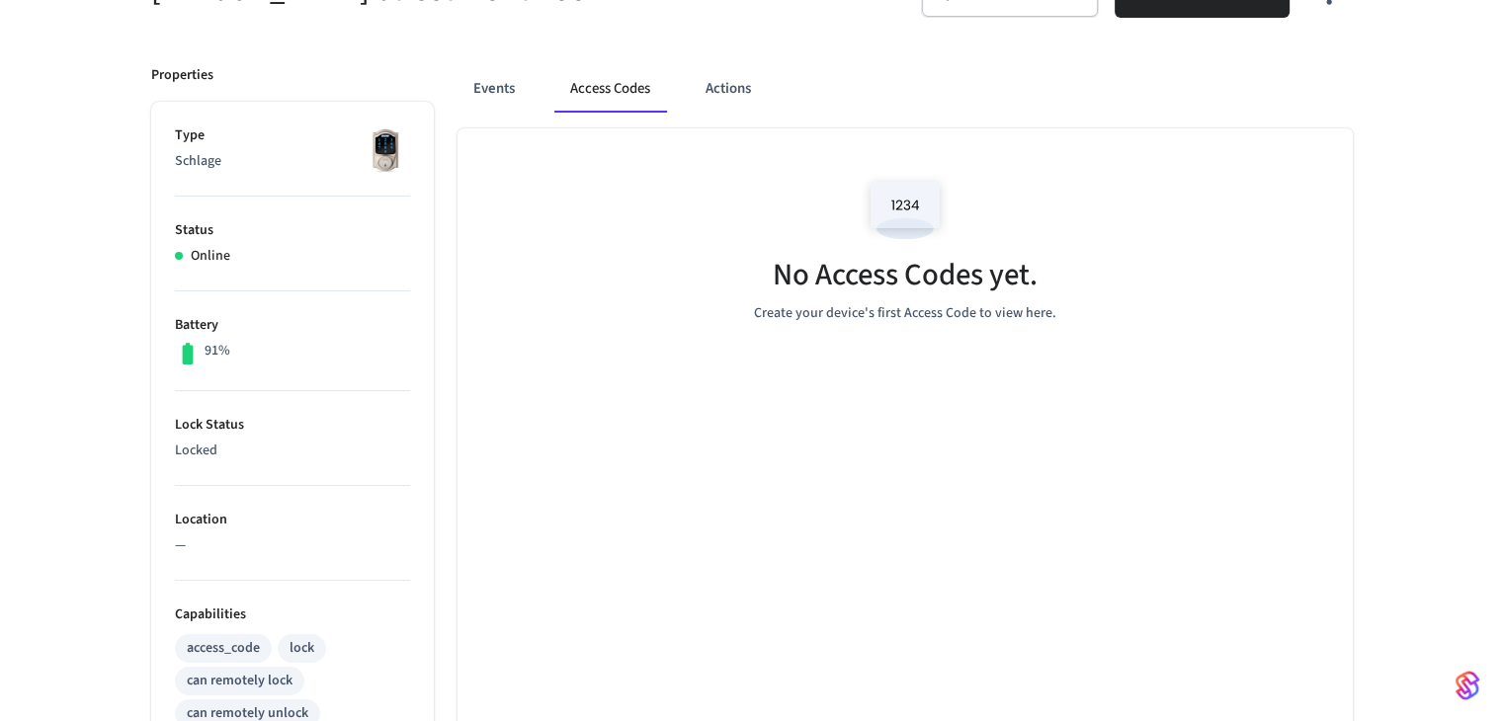
scroll to position [0, 0]
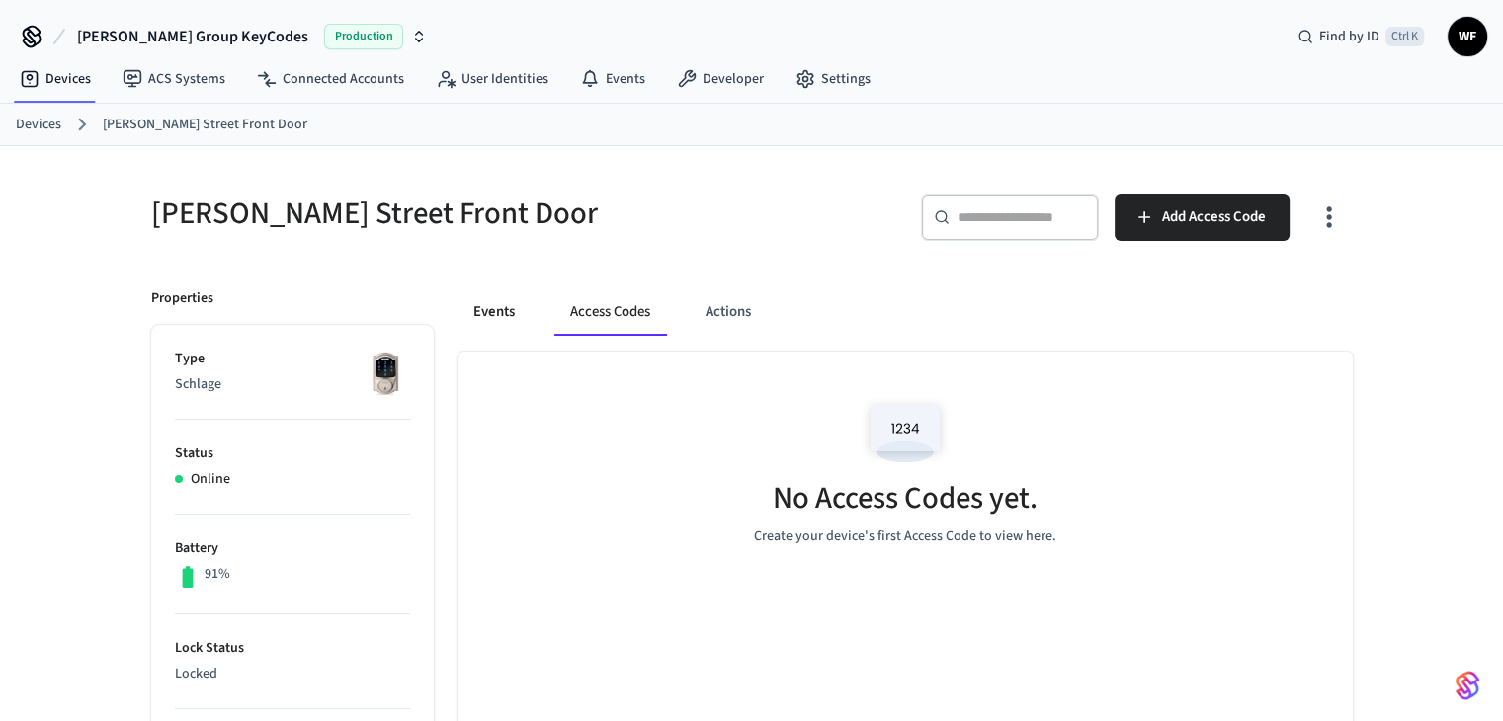
click at [507, 301] on button "Events" at bounding box center [494, 312] width 73 height 47
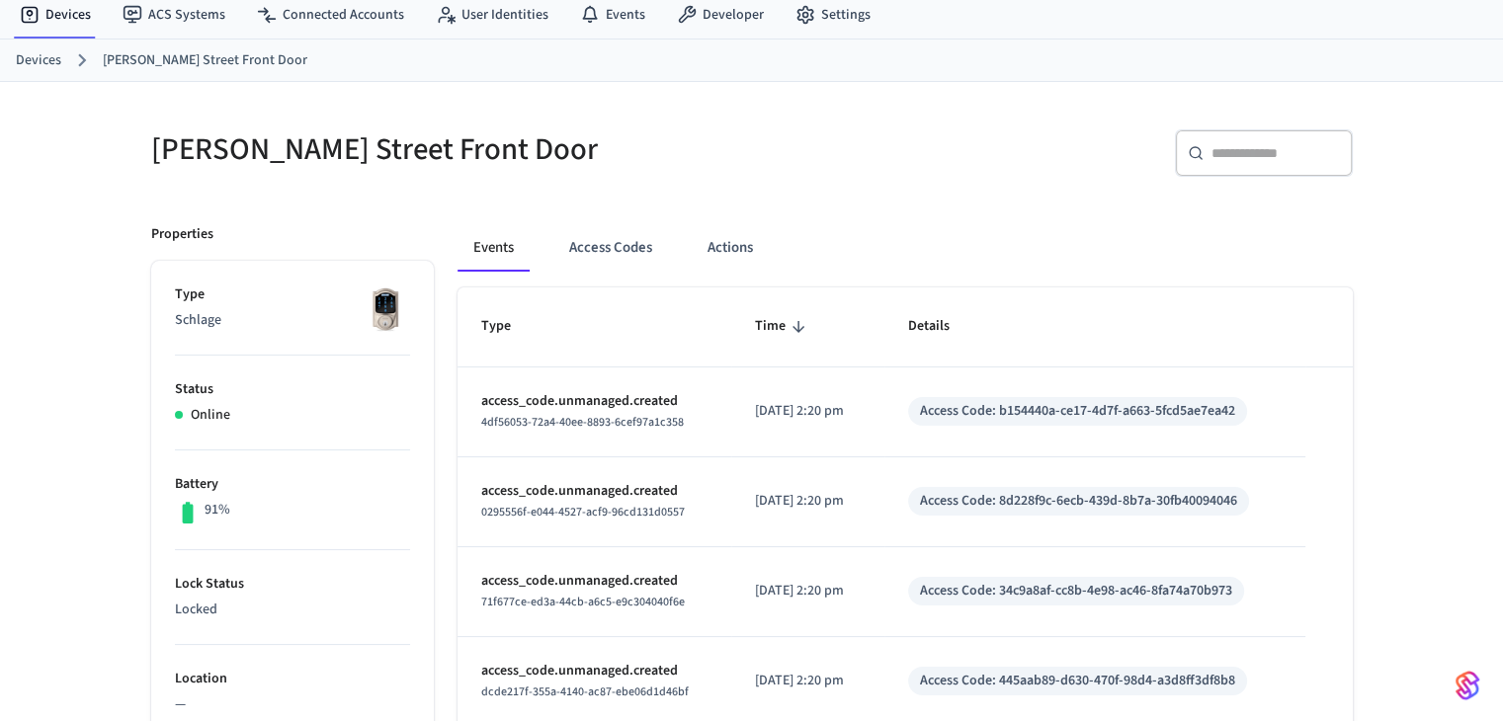
scroll to position [99, 0]
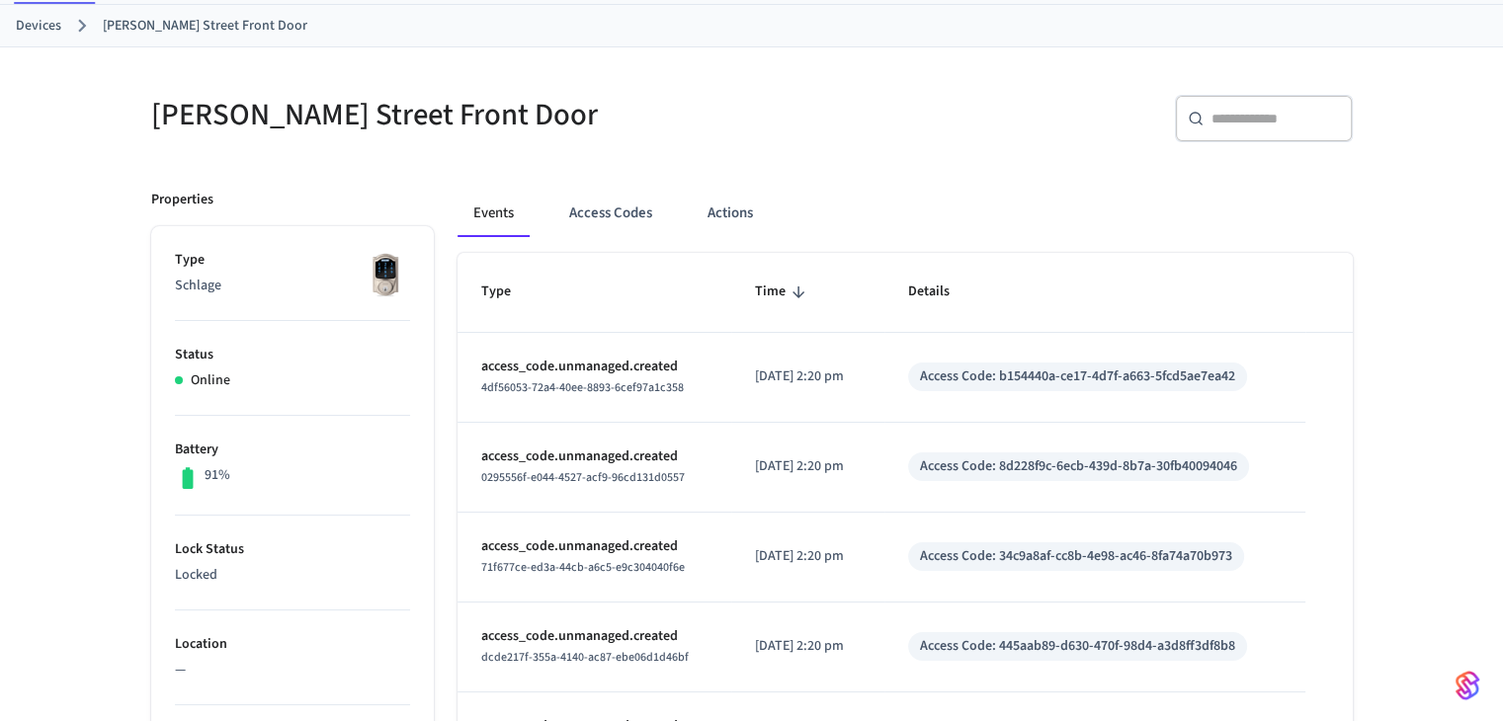
click at [579, 363] on p "access_code.unmanaged.created" at bounding box center [594, 367] width 226 height 21
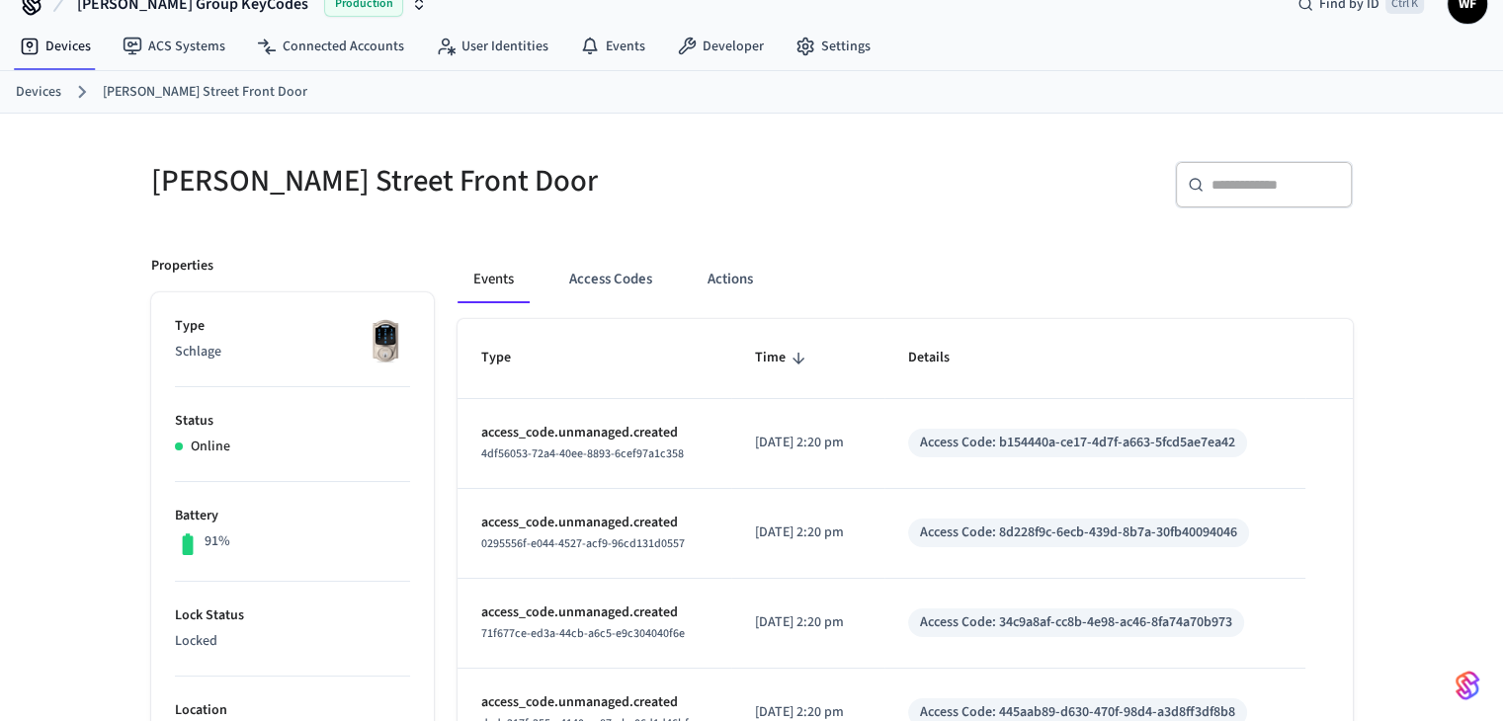
scroll to position [0, 0]
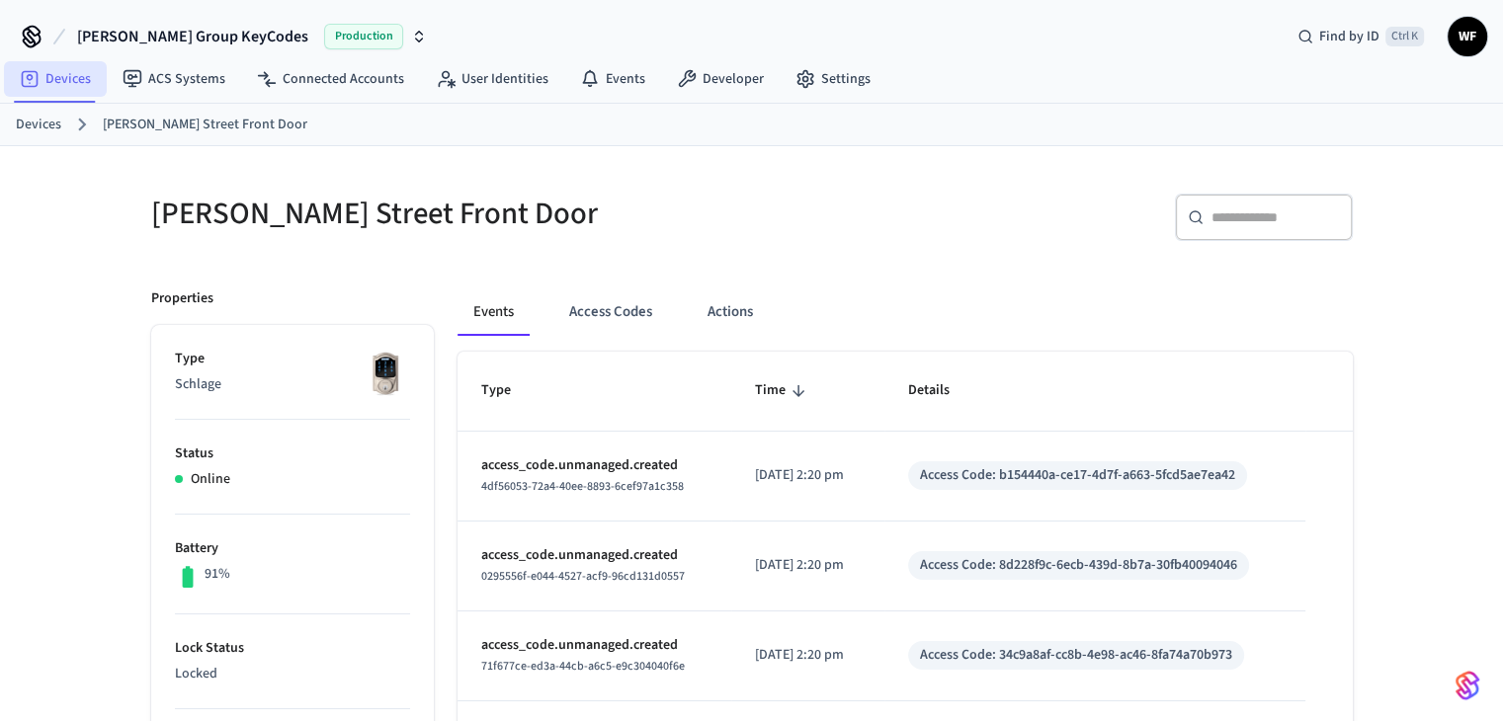
click at [99, 96] on link "Devices" at bounding box center [55, 79] width 103 height 36
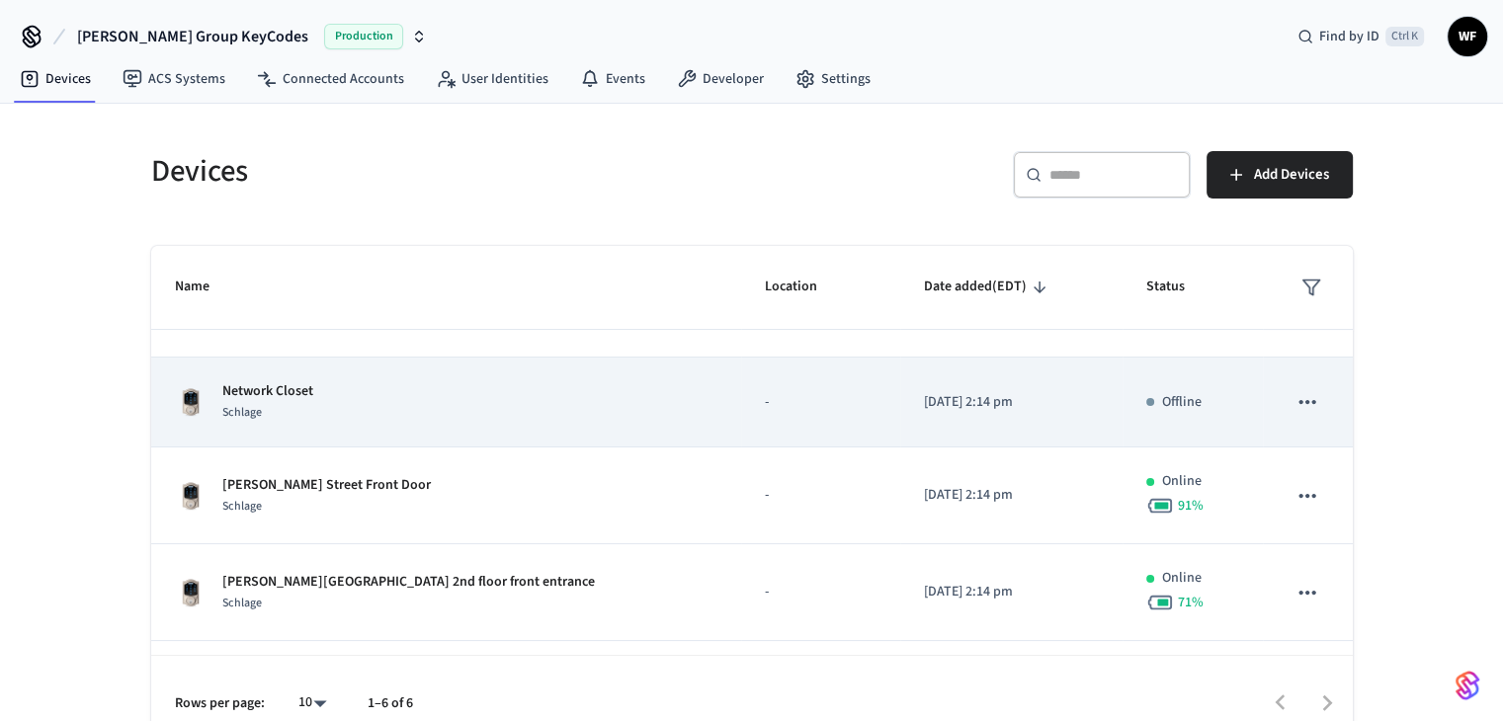
scroll to position [99, 0]
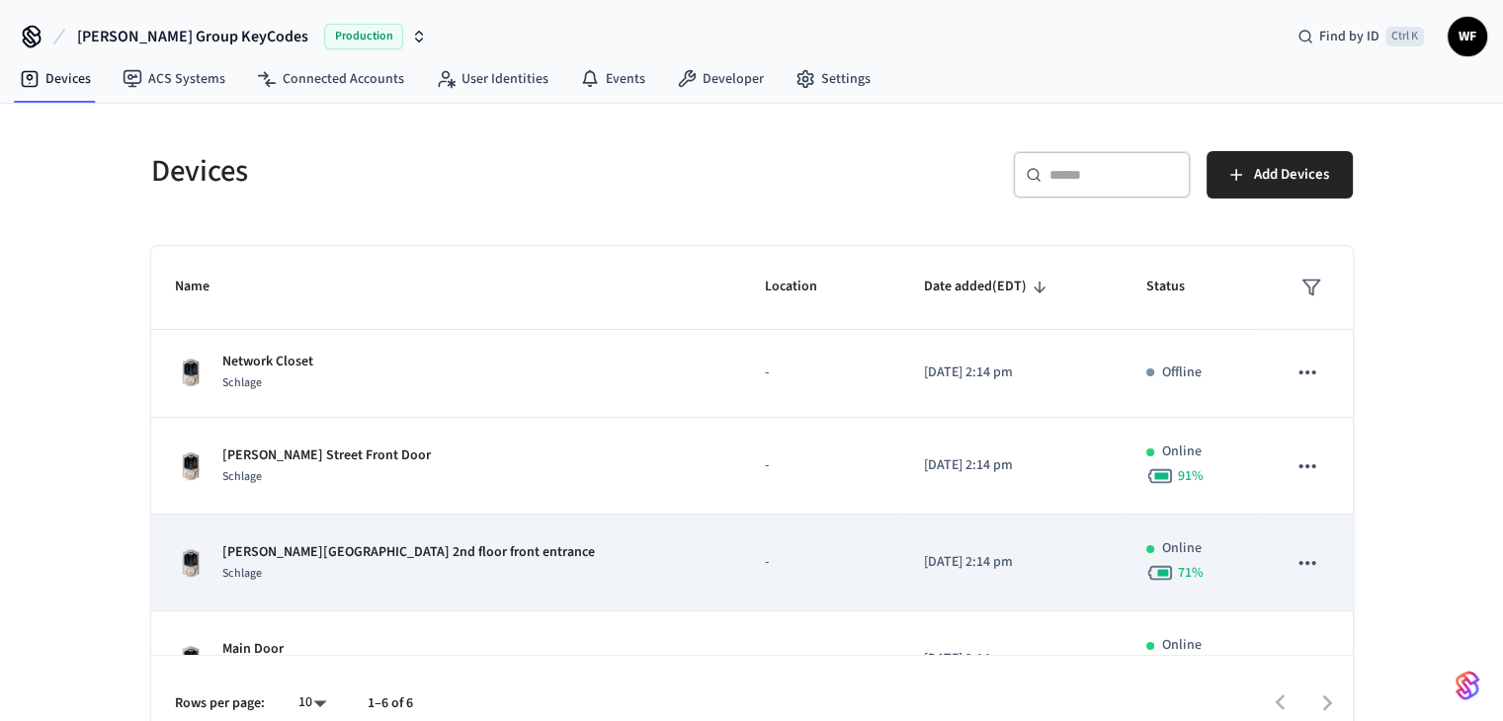
click at [499, 543] on div "Arnold Street 2nd floor front entrance Schlage" at bounding box center [447, 564] width 544 height 42
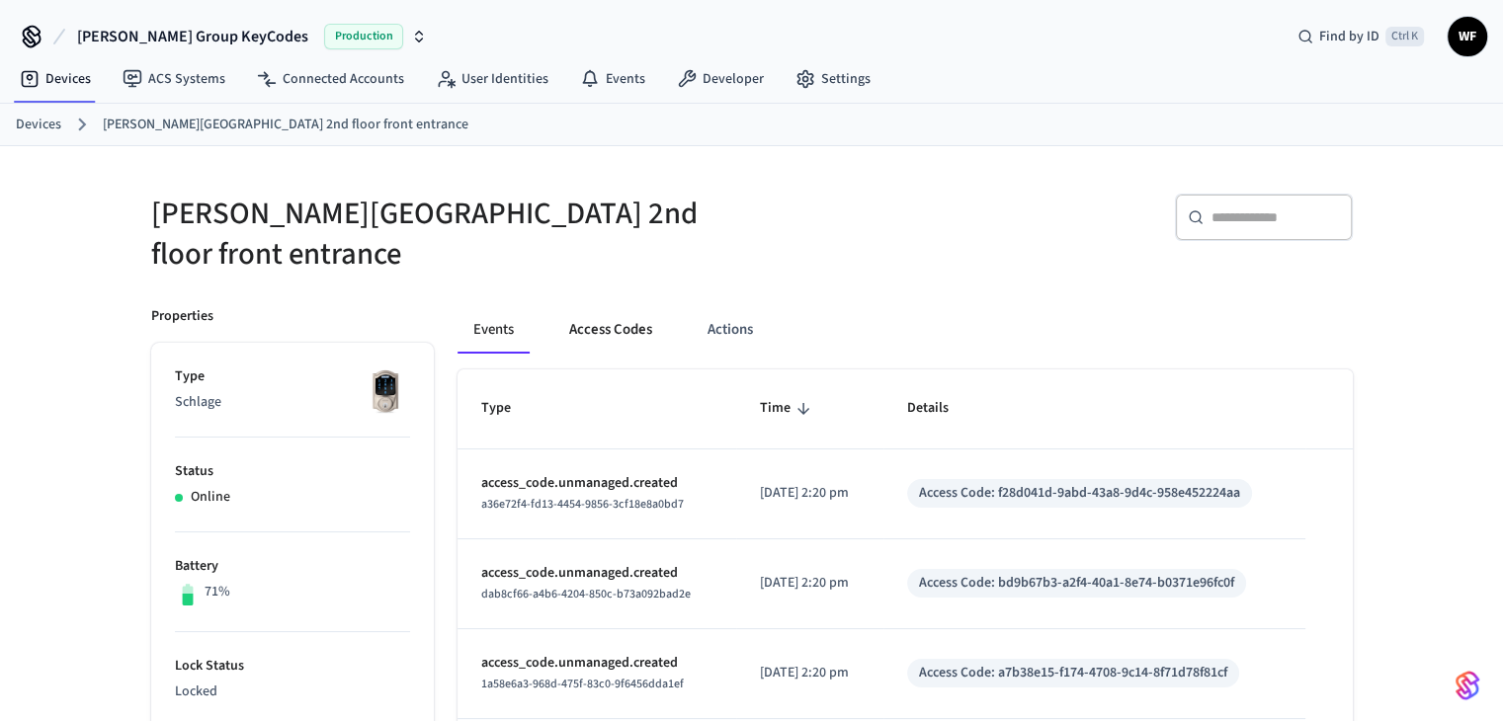
click at [636, 306] on button "Access Codes" at bounding box center [610, 329] width 115 height 47
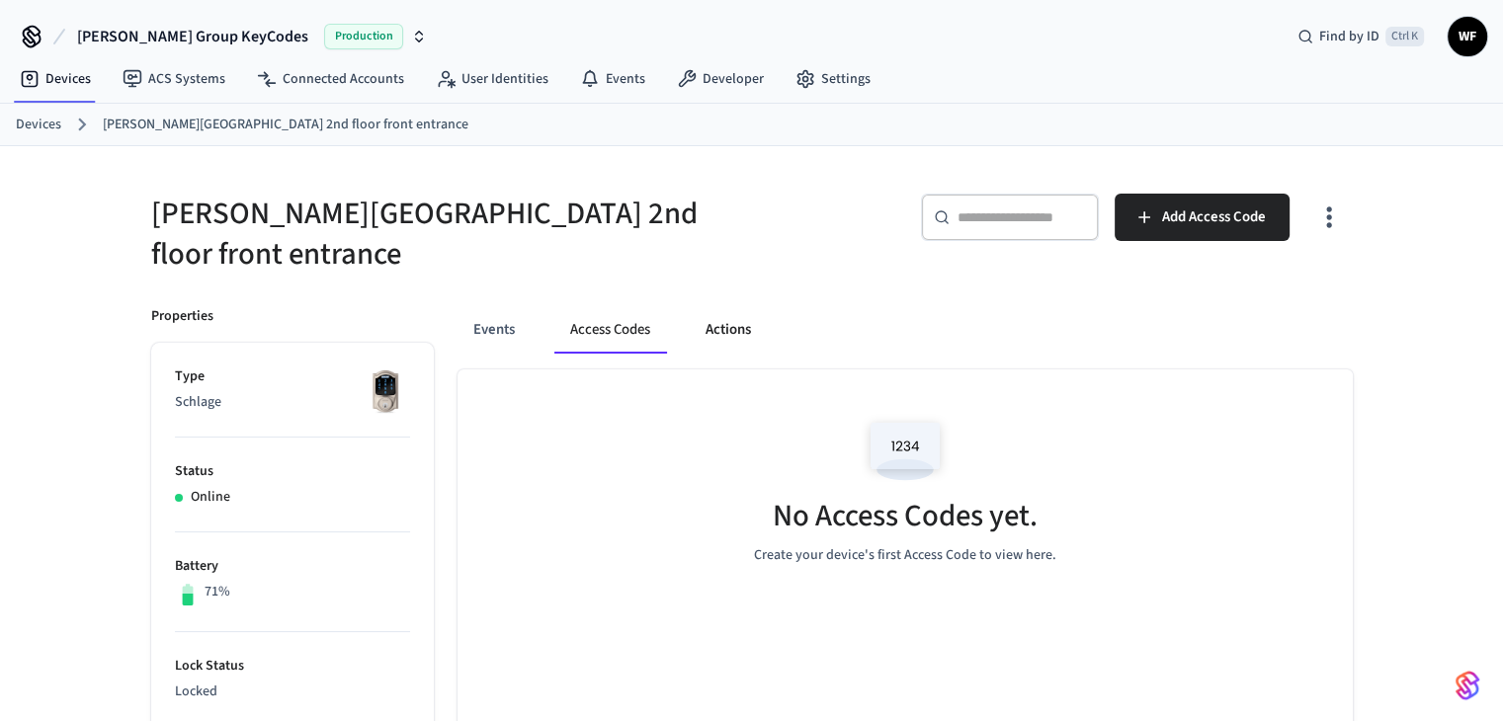
click at [719, 308] on button "Actions" at bounding box center [728, 329] width 77 height 47
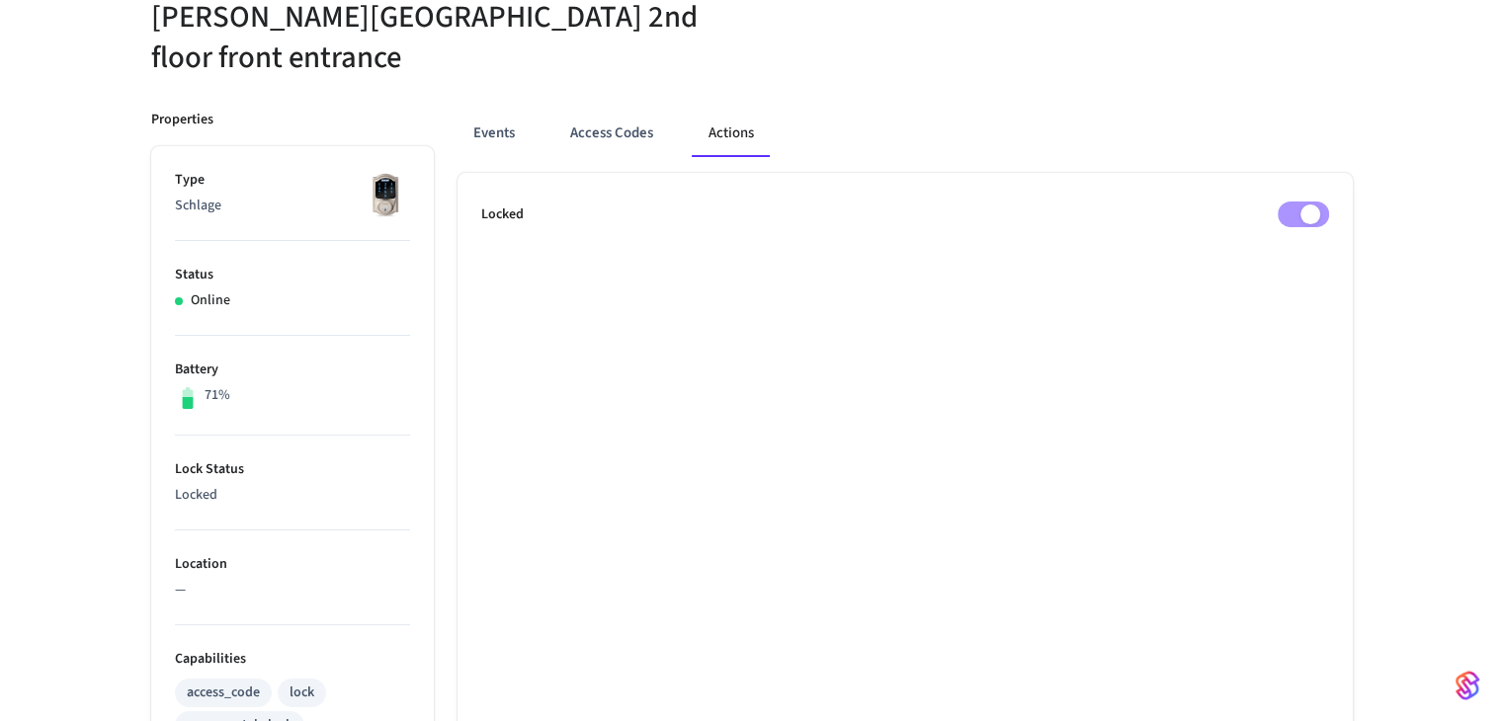
scroll to position [198, 0]
click at [534, 110] on div "Events Access Codes Actions" at bounding box center [905, 132] width 895 height 47
click at [490, 112] on button "Events" at bounding box center [494, 132] width 73 height 47
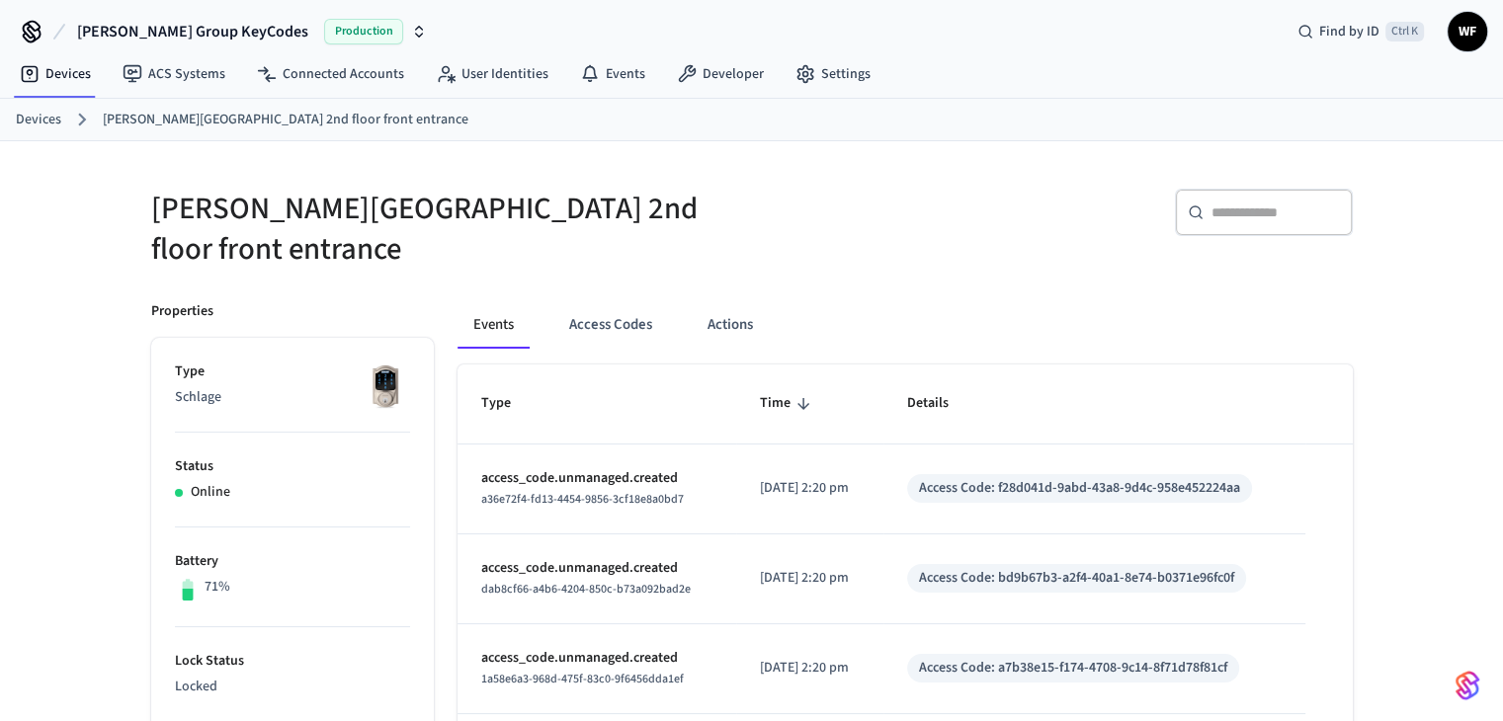
scroll to position [0, 0]
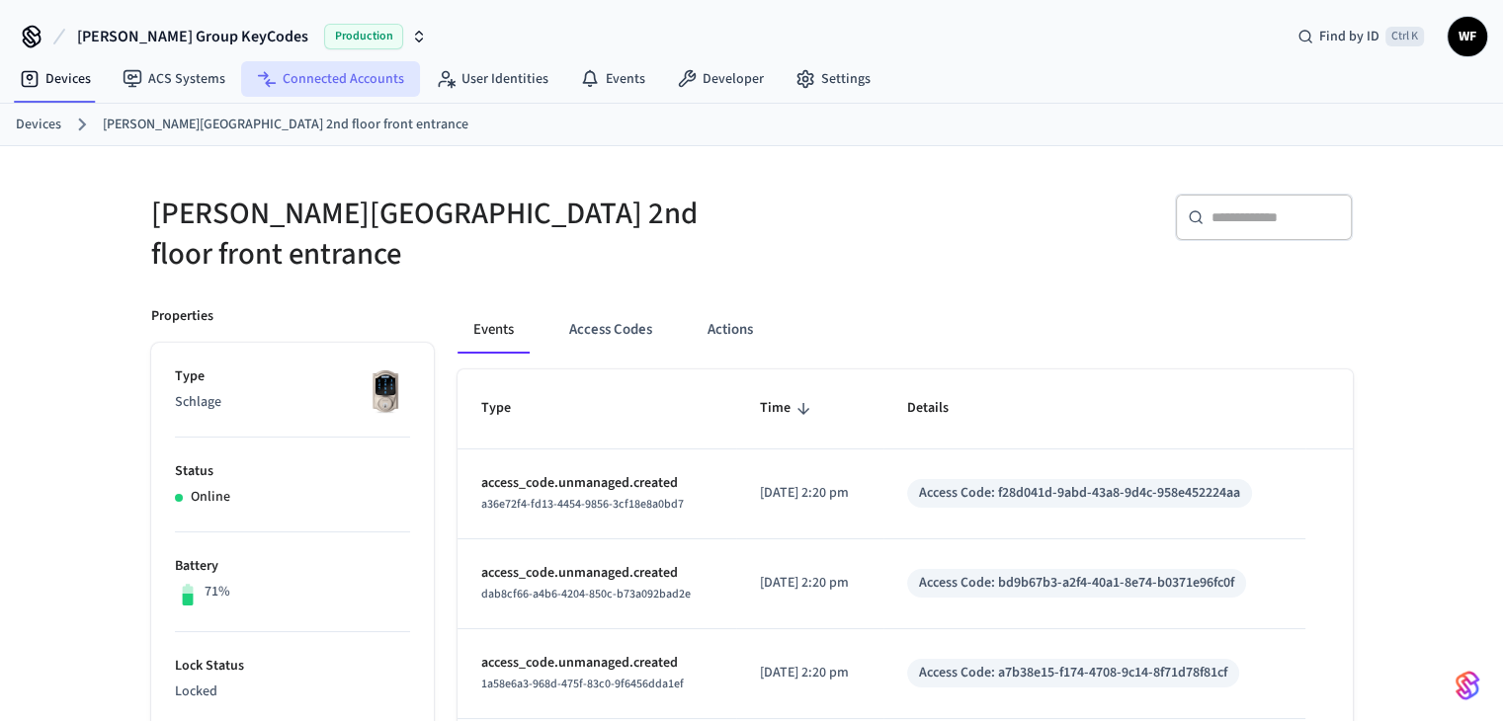
click at [372, 83] on link "Connected Accounts" at bounding box center [330, 79] width 179 height 36
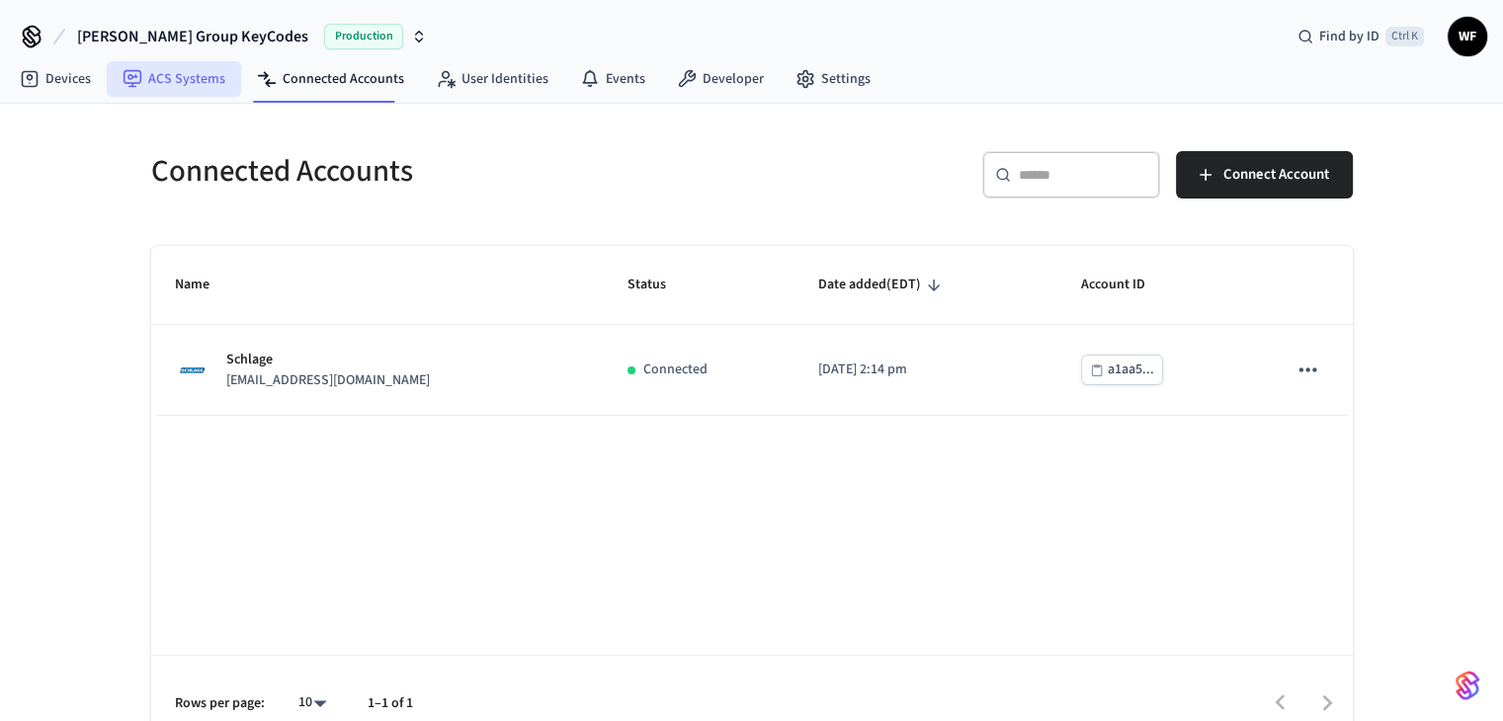
click at [186, 83] on link "ACS Systems" at bounding box center [174, 79] width 134 height 36
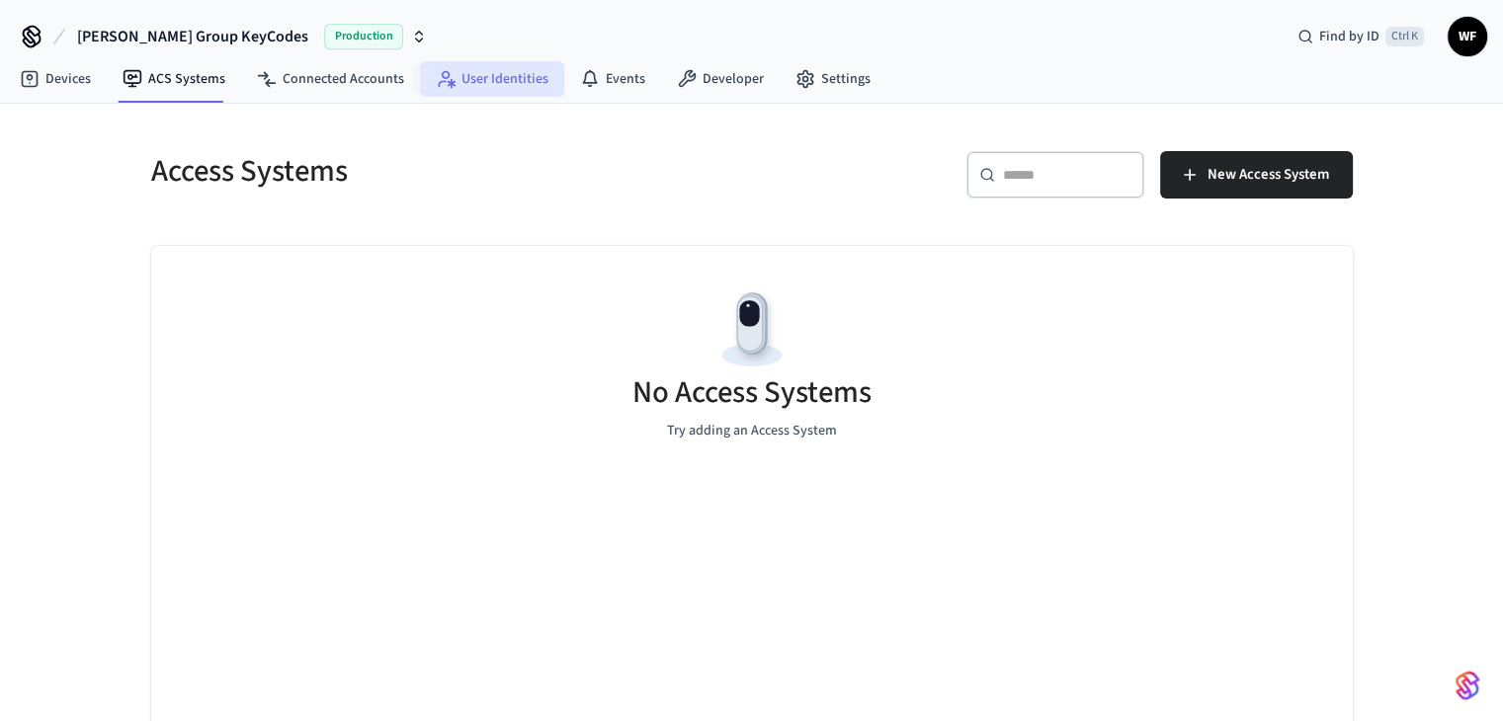
click at [478, 84] on link "User Identities" at bounding box center [492, 79] width 144 height 36
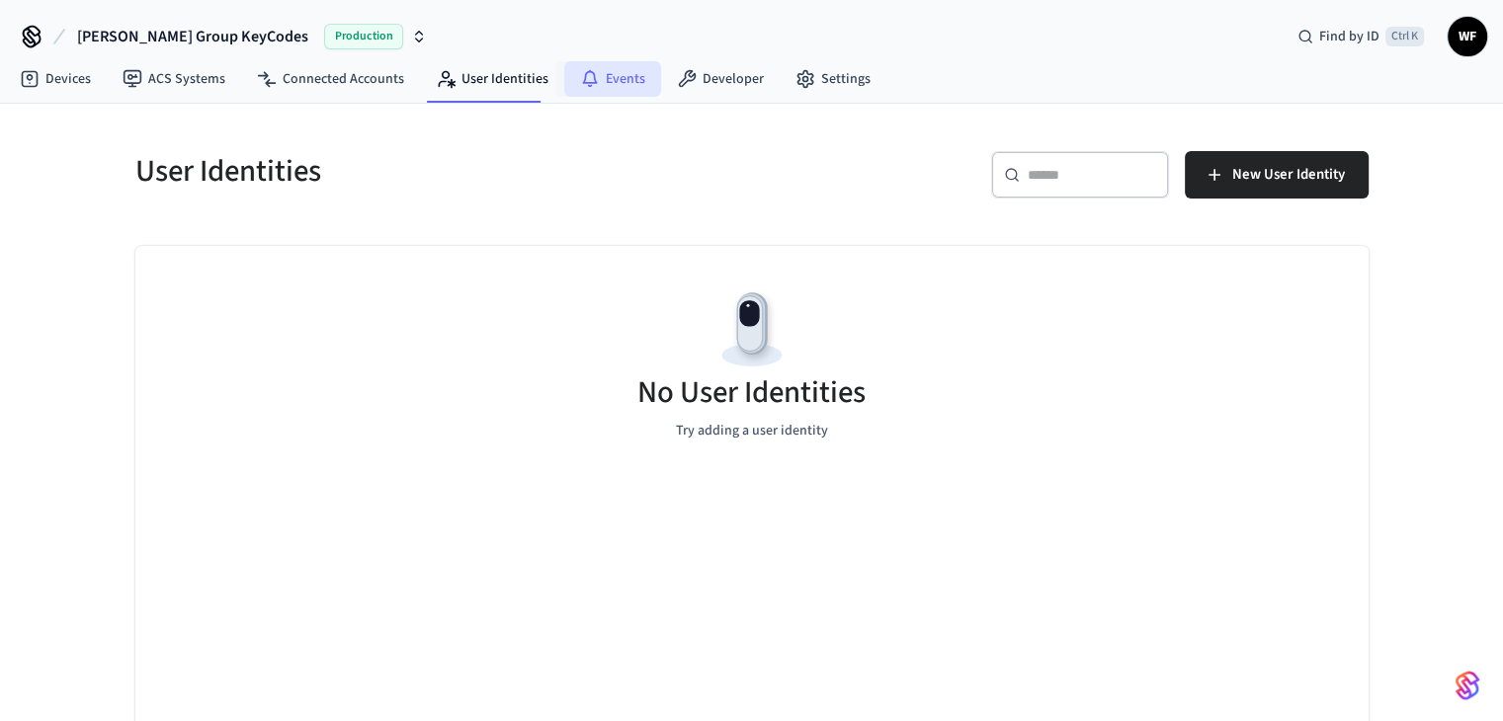
click at [607, 76] on link "Events" at bounding box center [612, 79] width 97 height 36
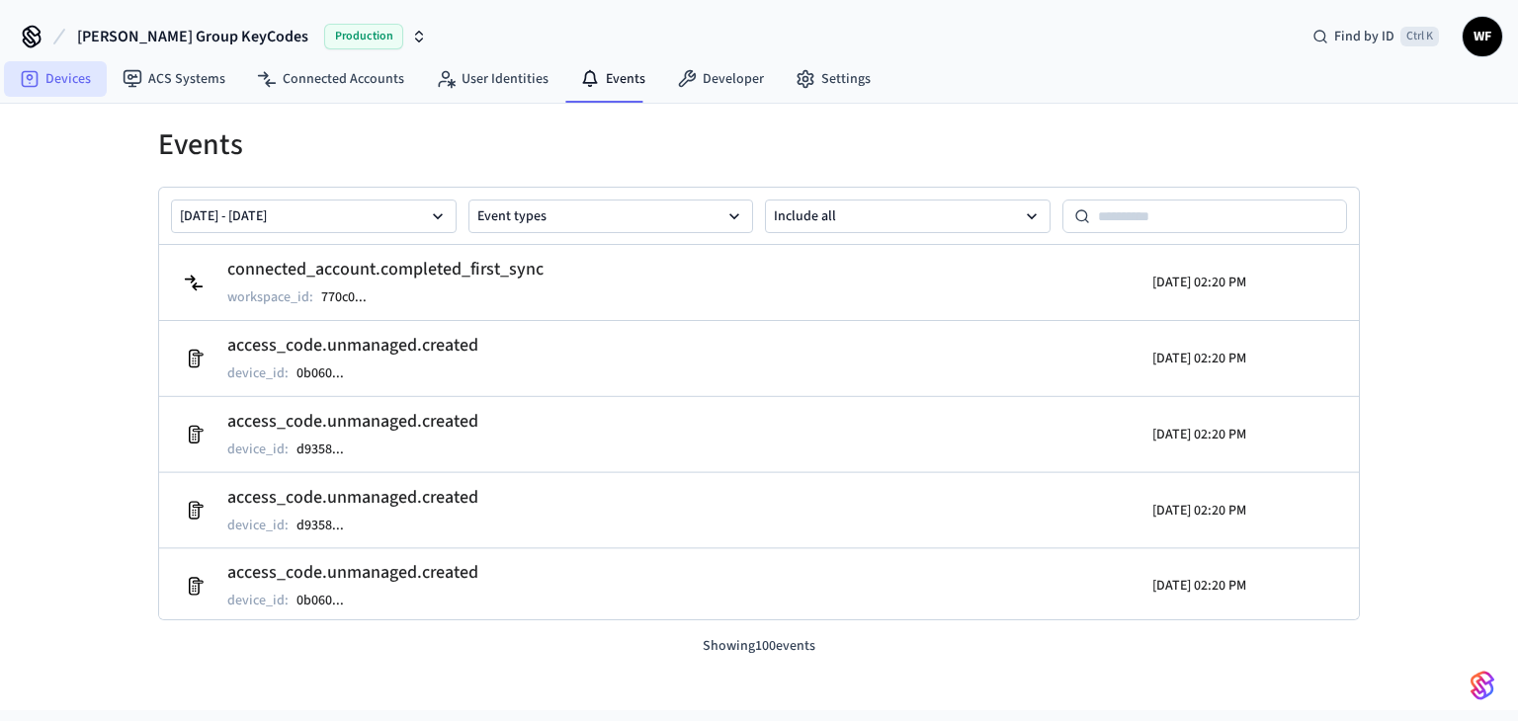
click at [79, 81] on link "Devices" at bounding box center [55, 79] width 103 height 36
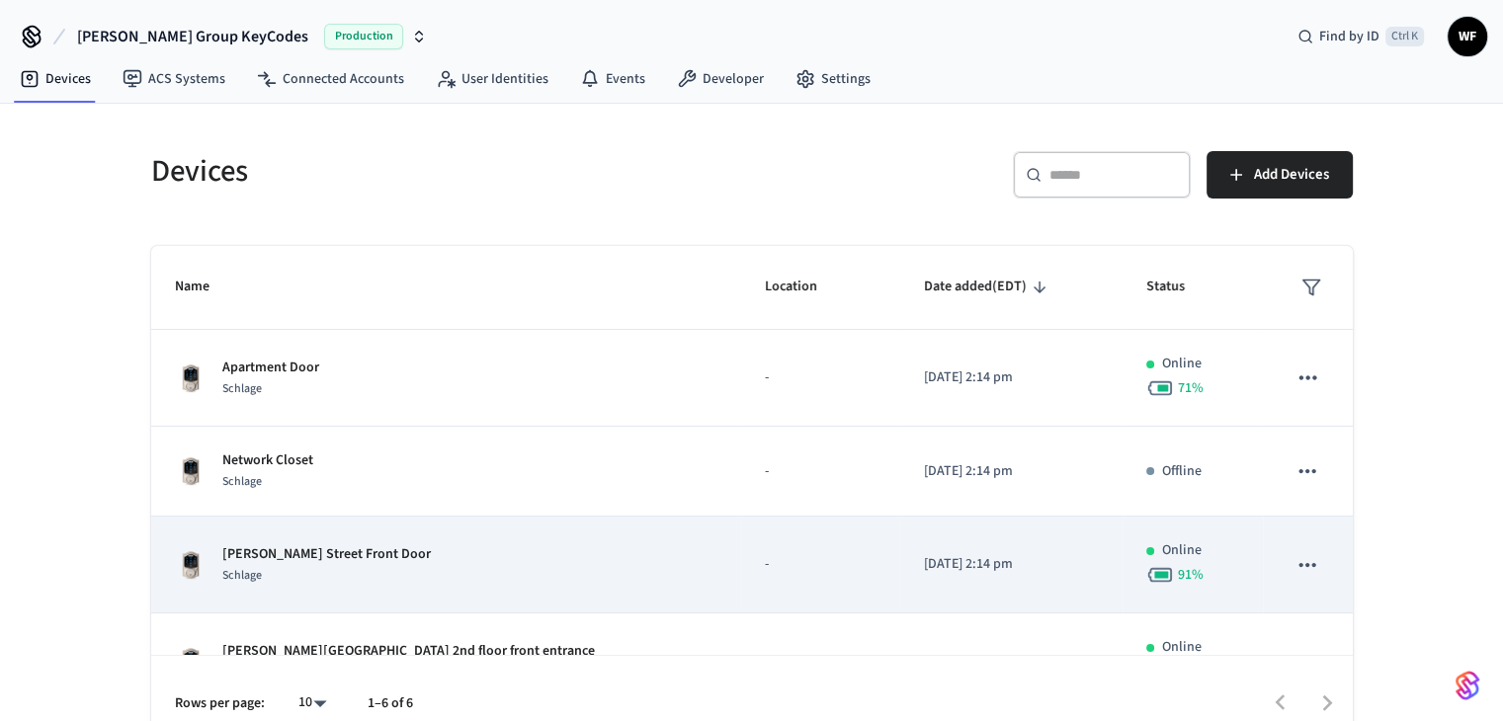
click at [416, 558] on div "[PERSON_NAME] Street Front Door Schlage" at bounding box center [447, 566] width 544 height 42
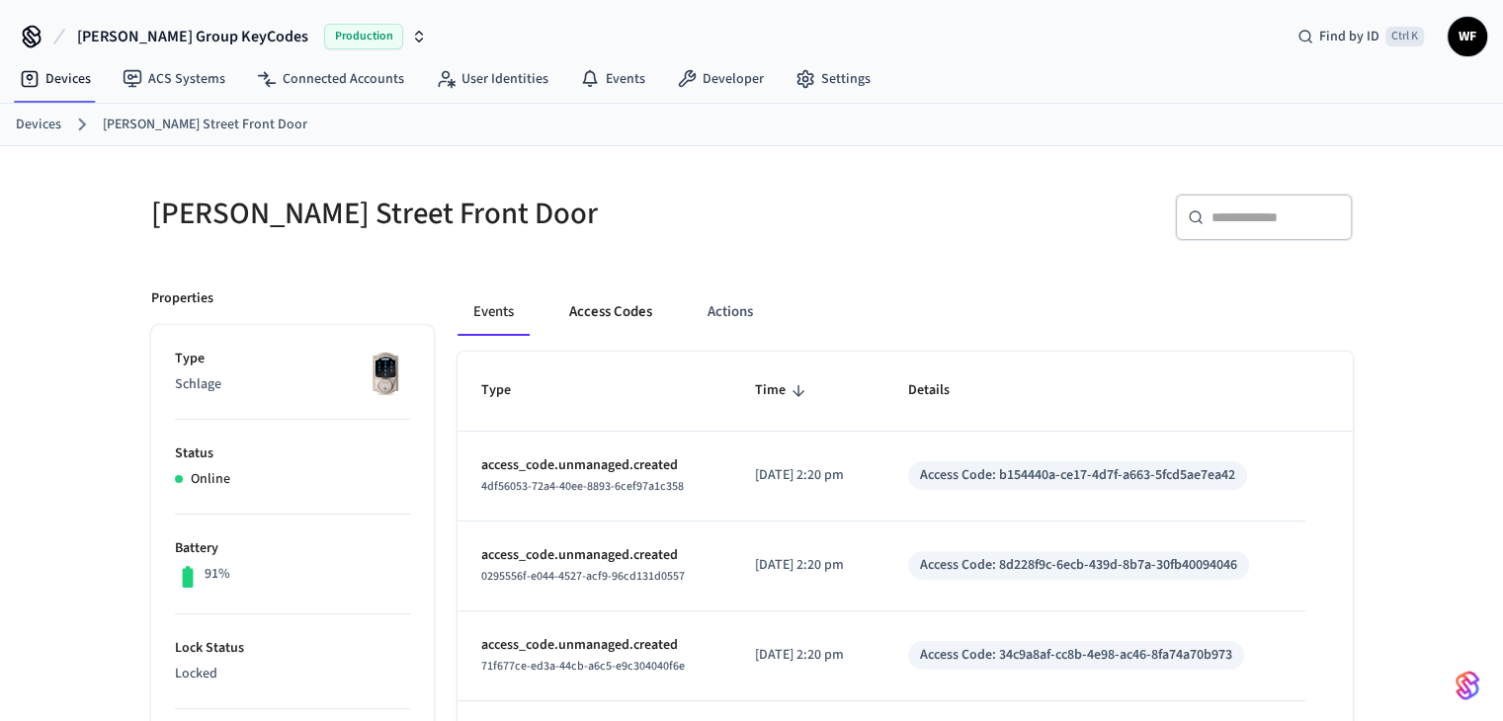
click at [630, 301] on button "Access Codes" at bounding box center [610, 312] width 115 height 47
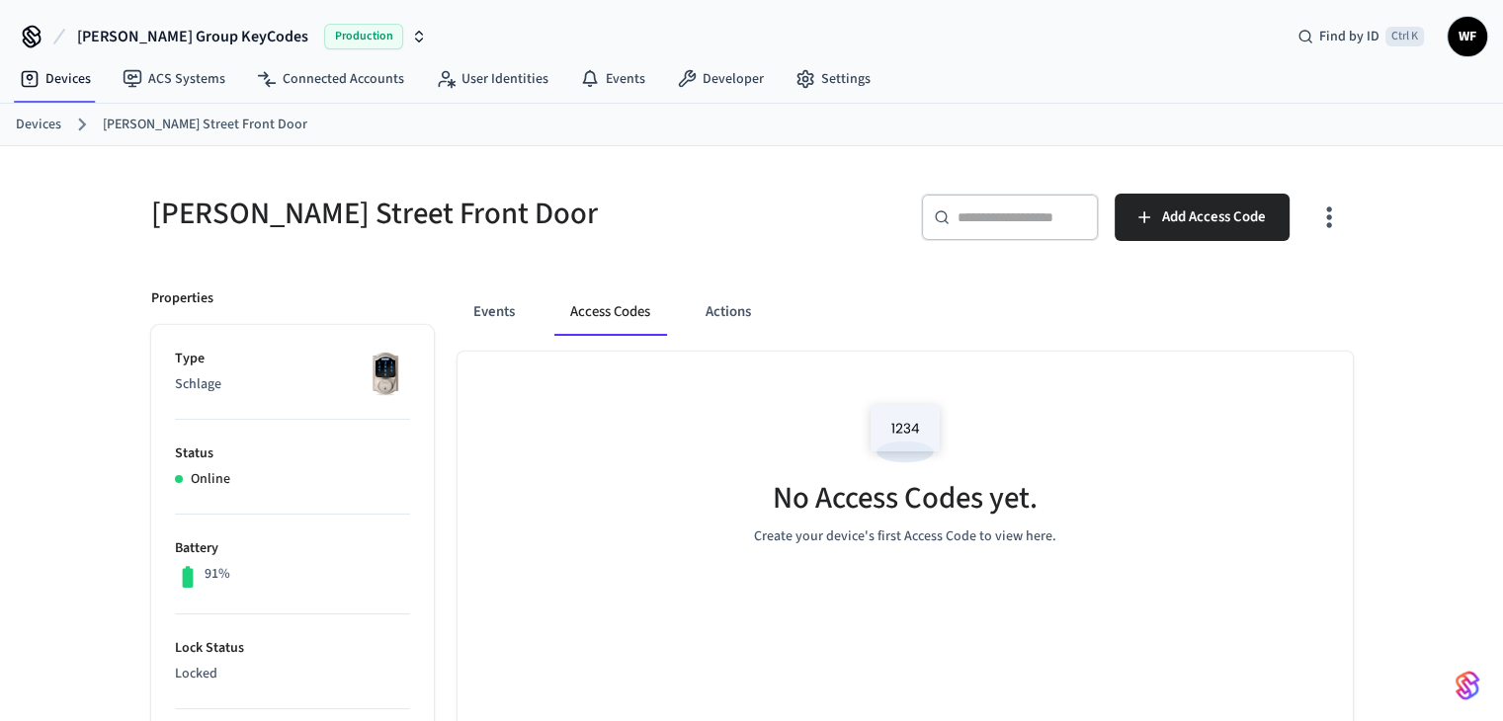
click at [533, 325] on div "Events Access Codes Actions" at bounding box center [905, 312] width 895 height 47
click at [512, 322] on button "Events" at bounding box center [494, 312] width 73 height 47
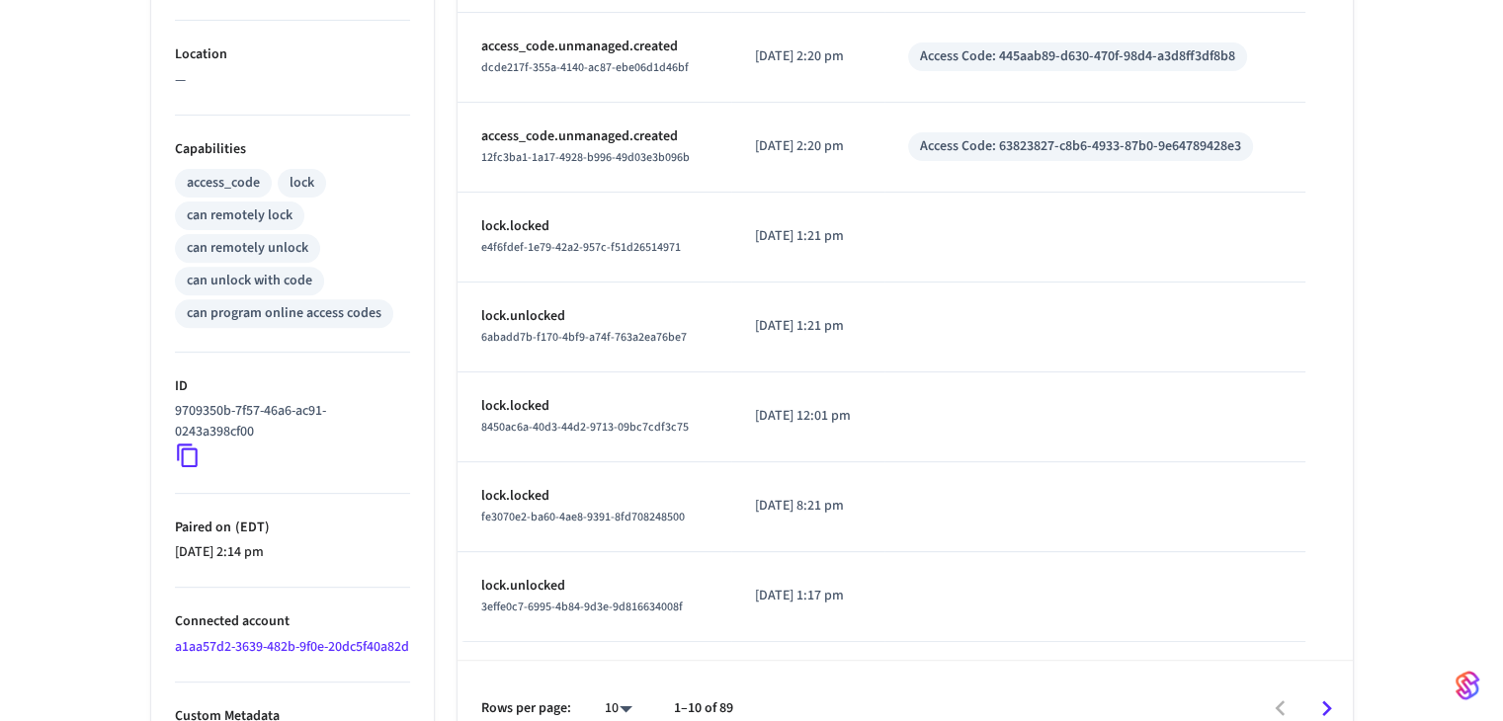
scroll to position [692, 0]
click at [194, 463] on icon at bounding box center [187, 454] width 21 height 24
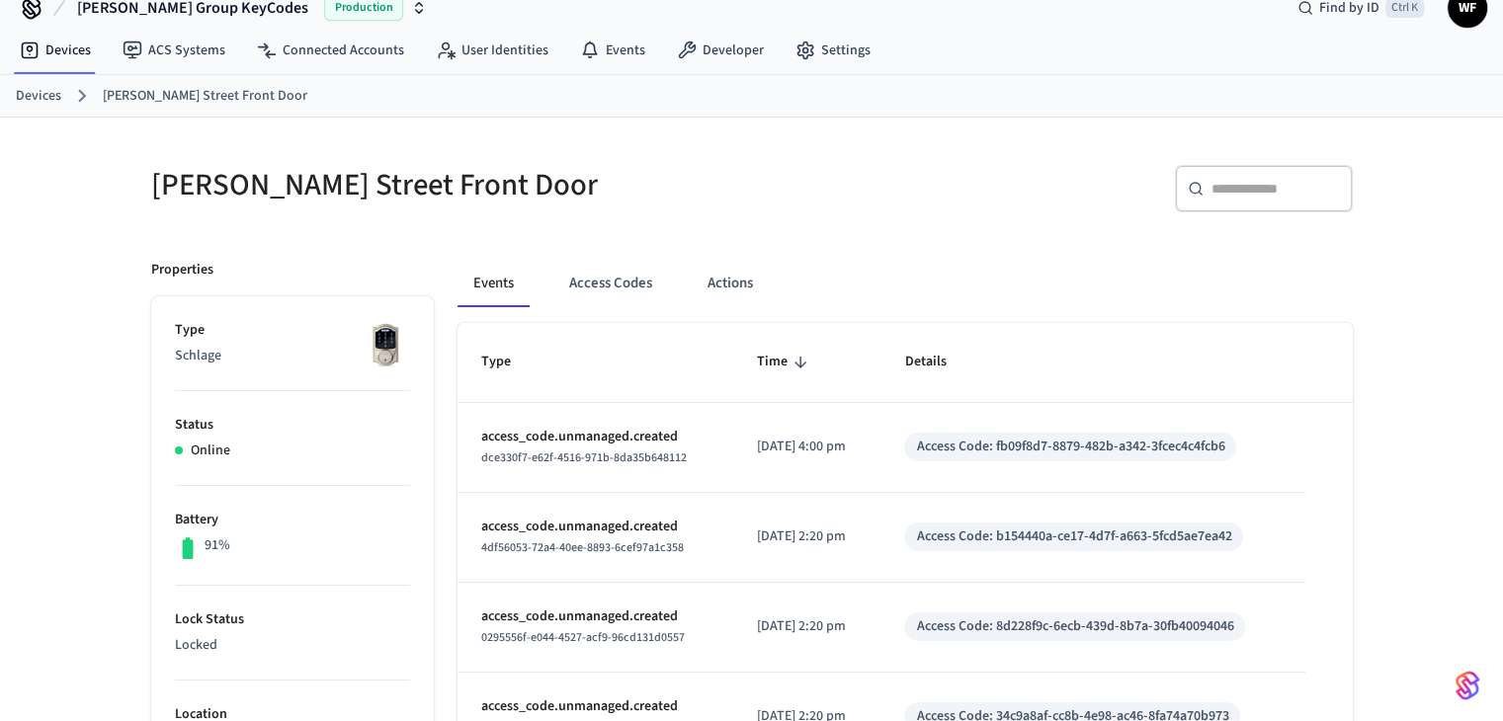
scroll to position [26, 0]
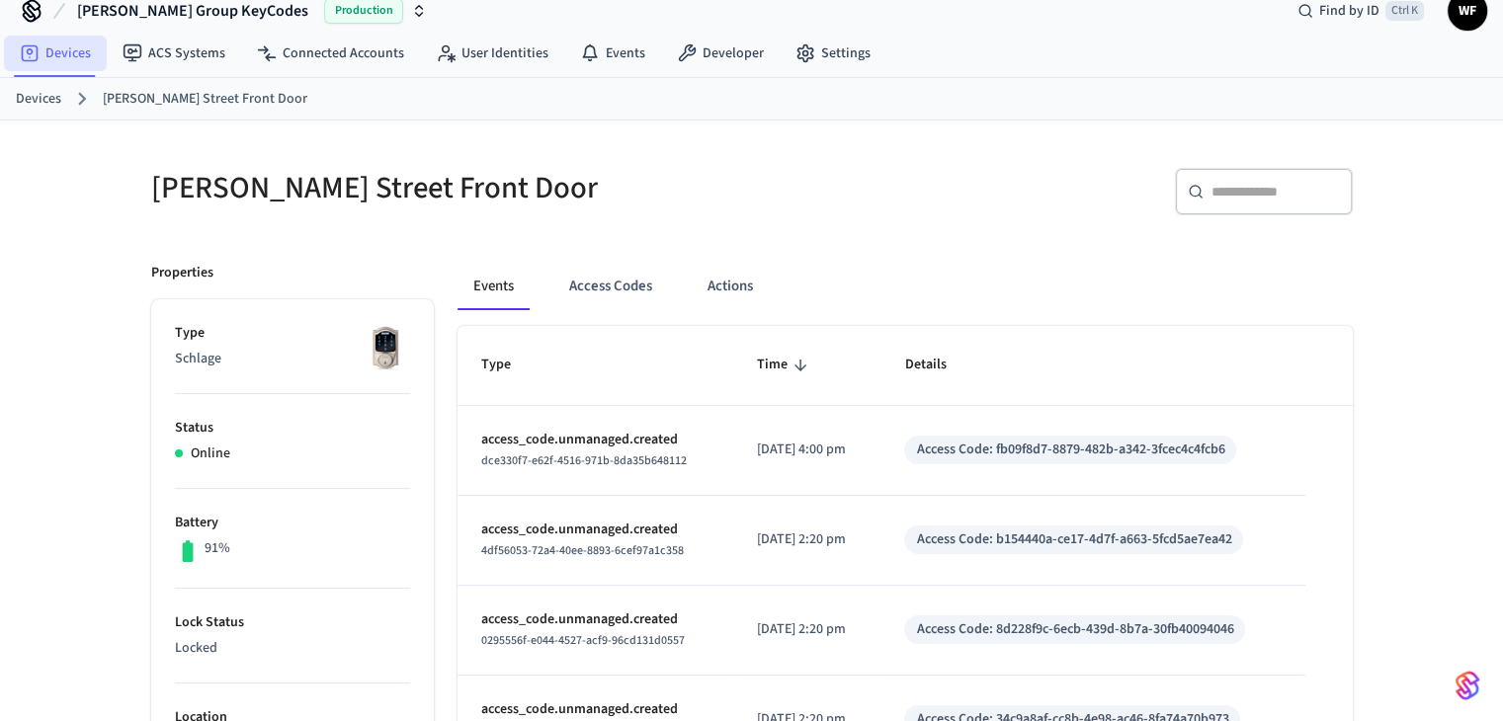
click at [55, 61] on link "Devices" at bounding box center [55, 54] width 103 height 36
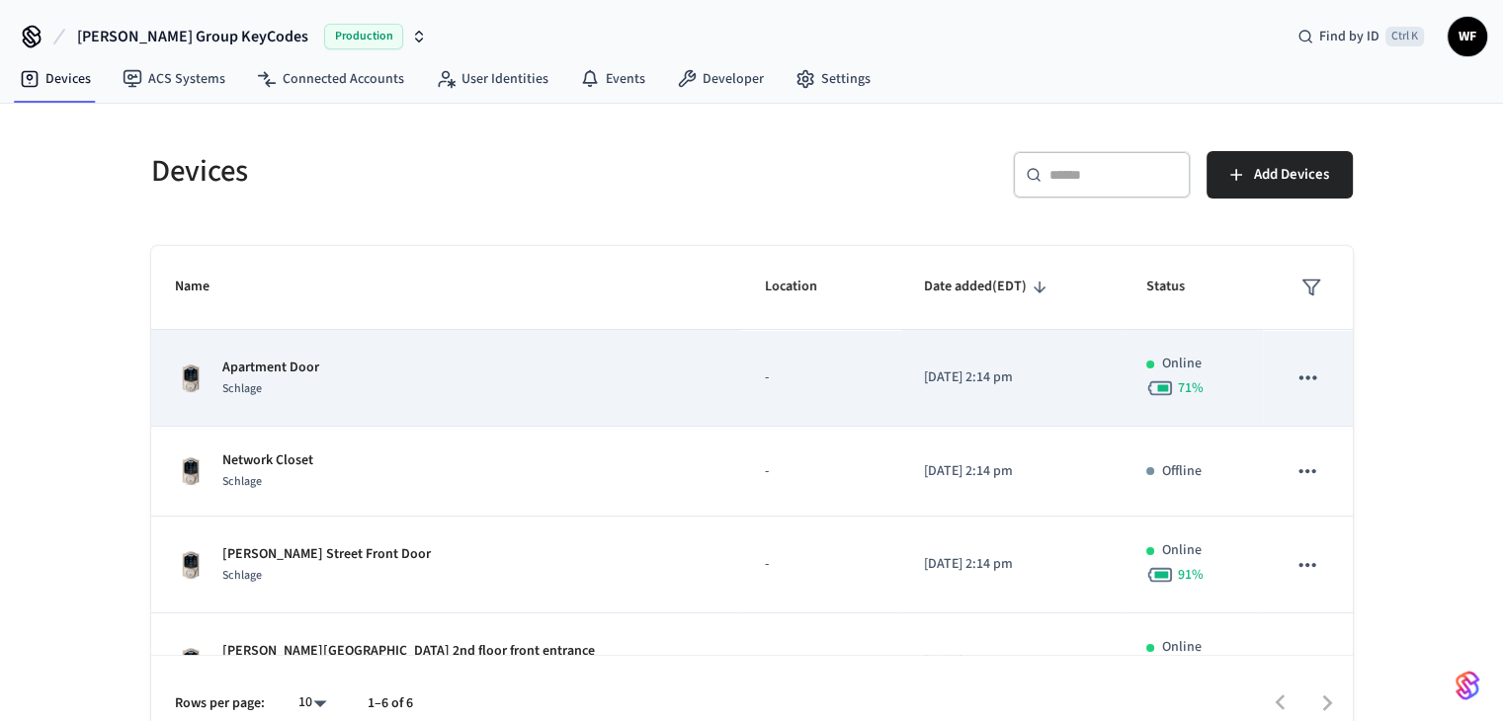
scroll to position [198, 0]
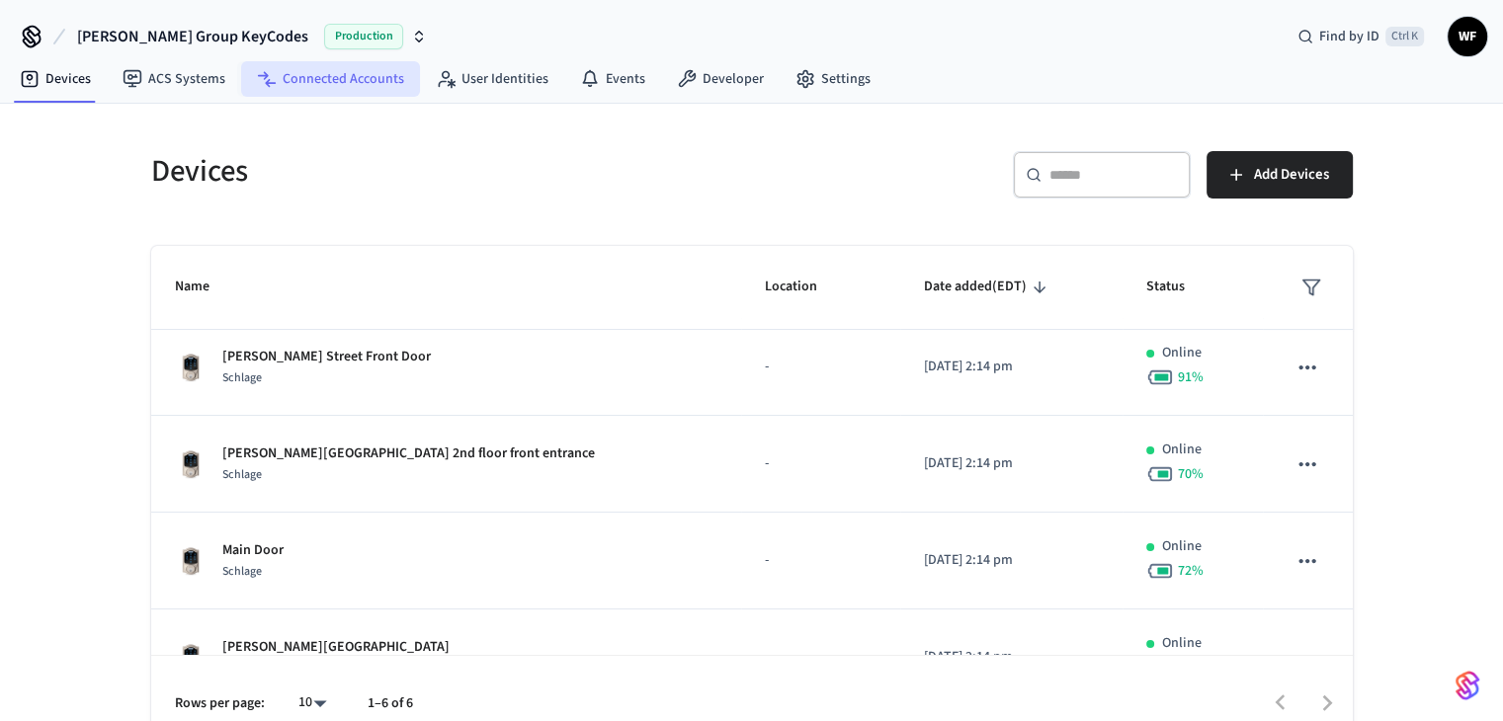
click at [293, 70] on link "Connected Accounts" at bounding box center [330, 79] width 179 height 36
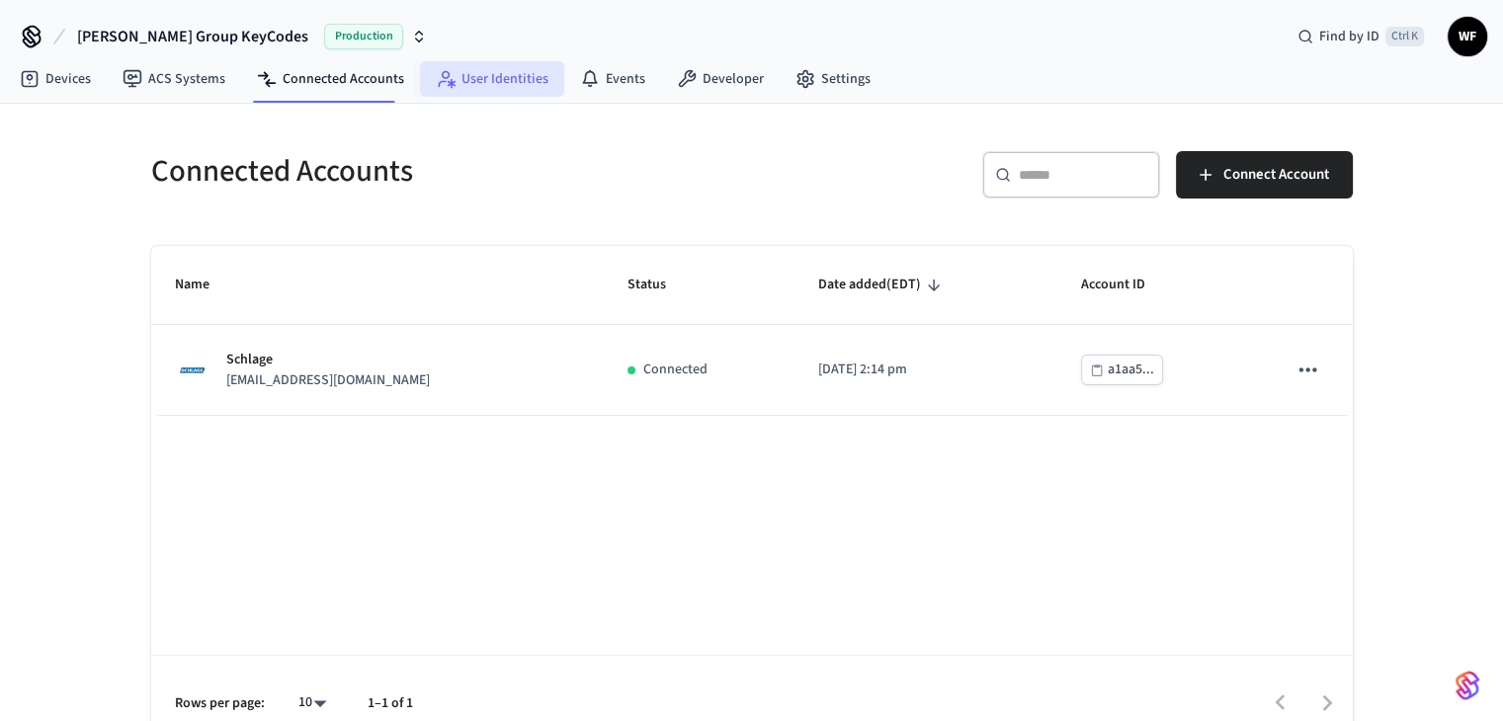
click at [459, 70] on link "User Identities" at bounding box center [492, 79] width 144 height 36
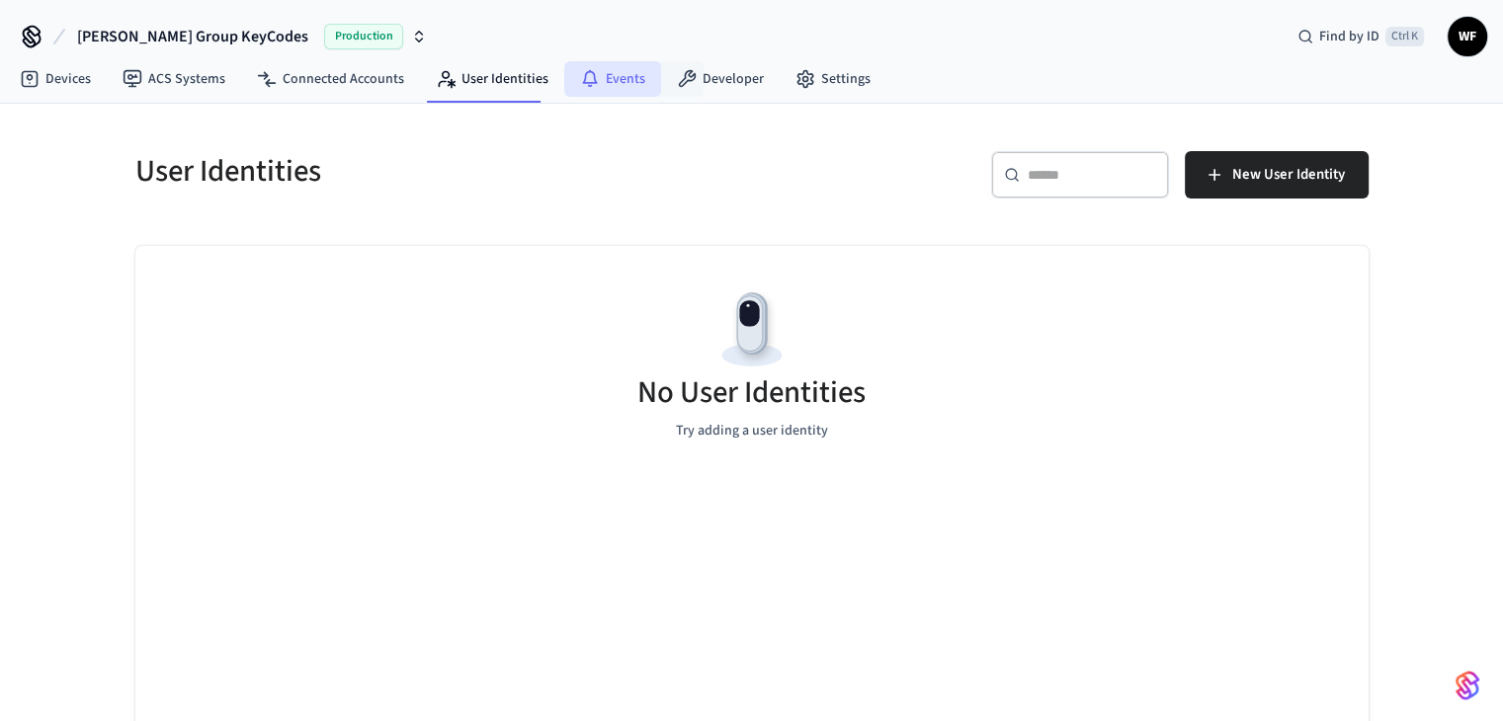
click at [589, 78] on icon at bounding box center [590, 79] width 20 height 20
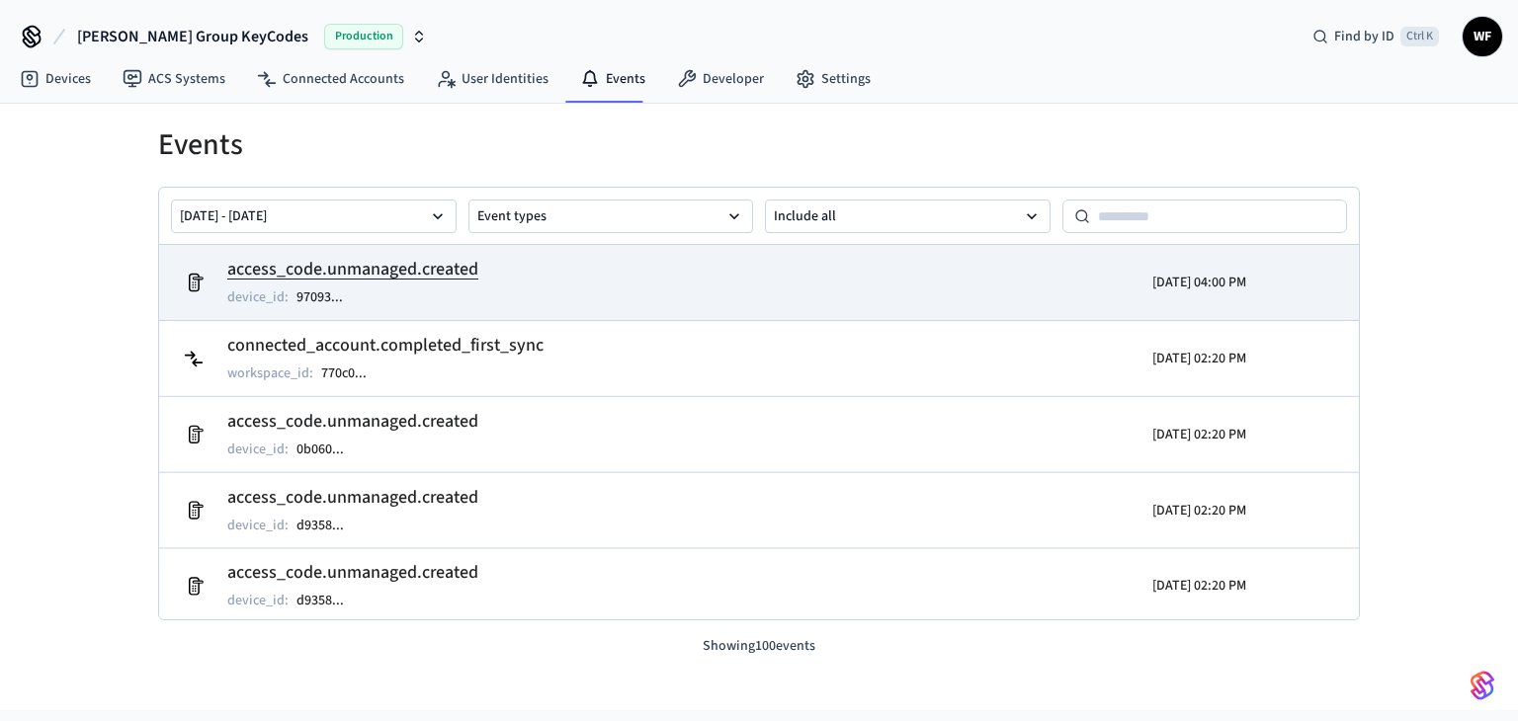
click at [326, 274] on h2 "access_code.unmanaged.created" at bounding box center [352, 270] width 251 height 28
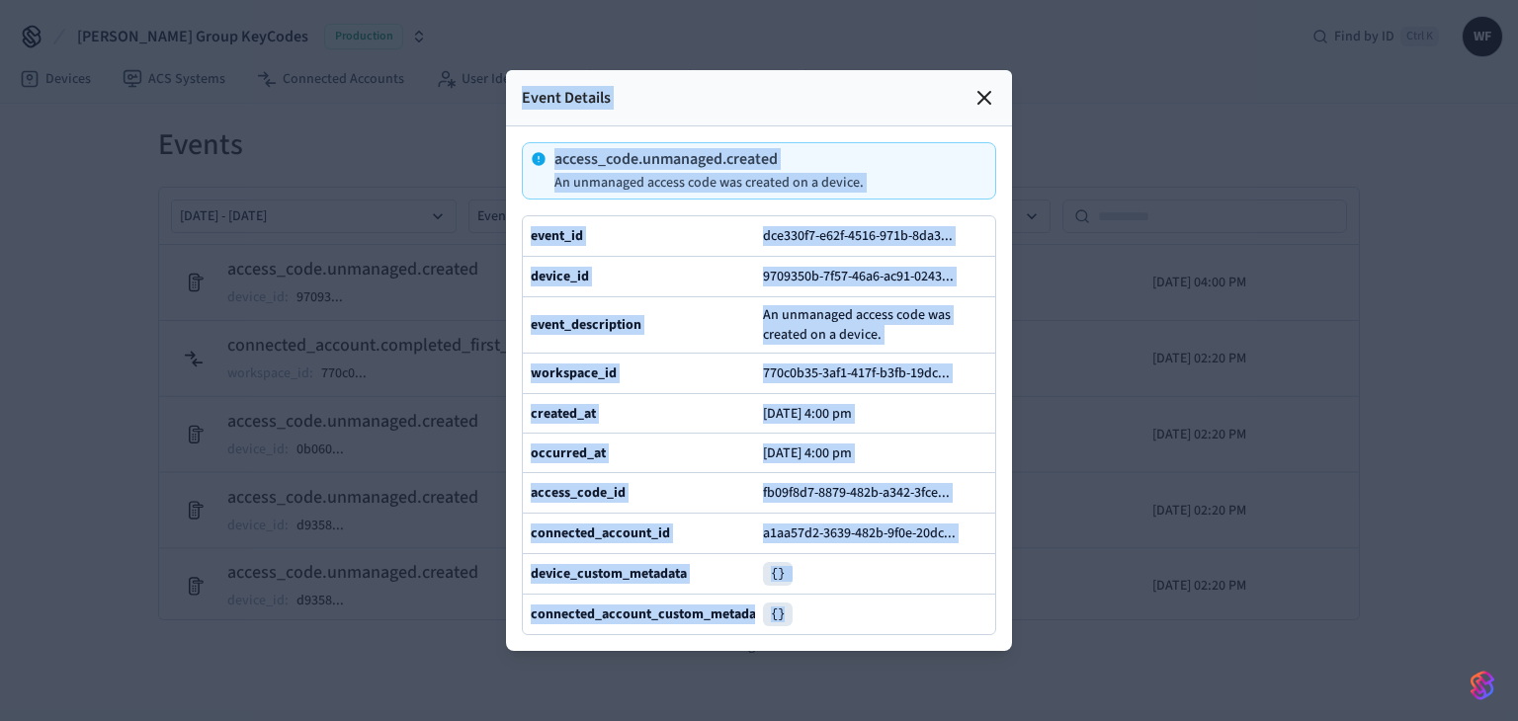
drag, startPoint x: 823, startPoint y: 653, endPoint x: 518, endPoint y: 65, distance: 662.6
click at [518, 70] on div "Event Details access_code.unmanaged.created An unmanaged access code was create…" at bounding box center [759, 360] width 506 height 581
copy div "Event Details access_code.unmanaged.created An unmanaged access code was create…"
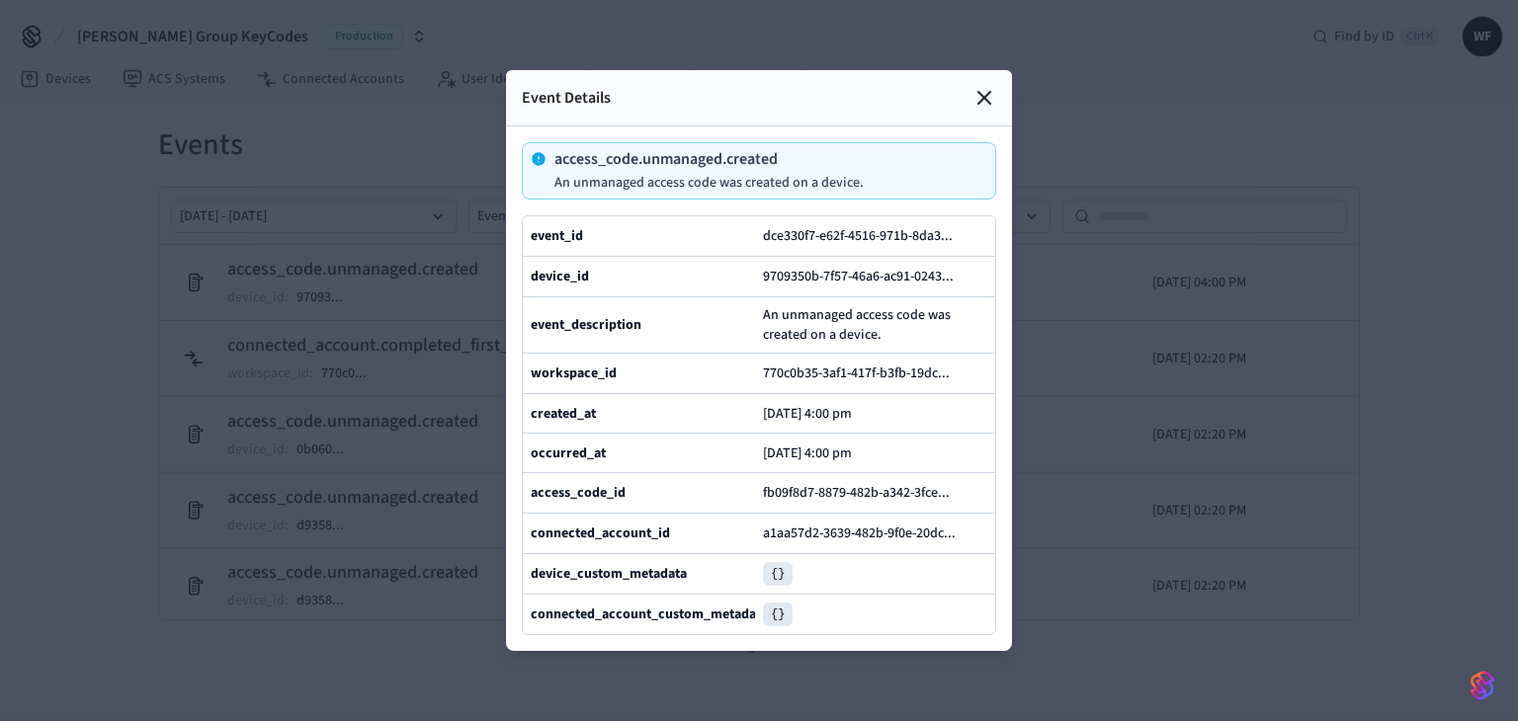
click at [1297, 168] on div at bounding box center [759, 360] width 1518 height 721
click at [973, 70] on div "Event Details" at bounding box center [759, 98] width 506 height 56
click at [987, 86] on icon at bounding box center [985, 98] width 24 height 24
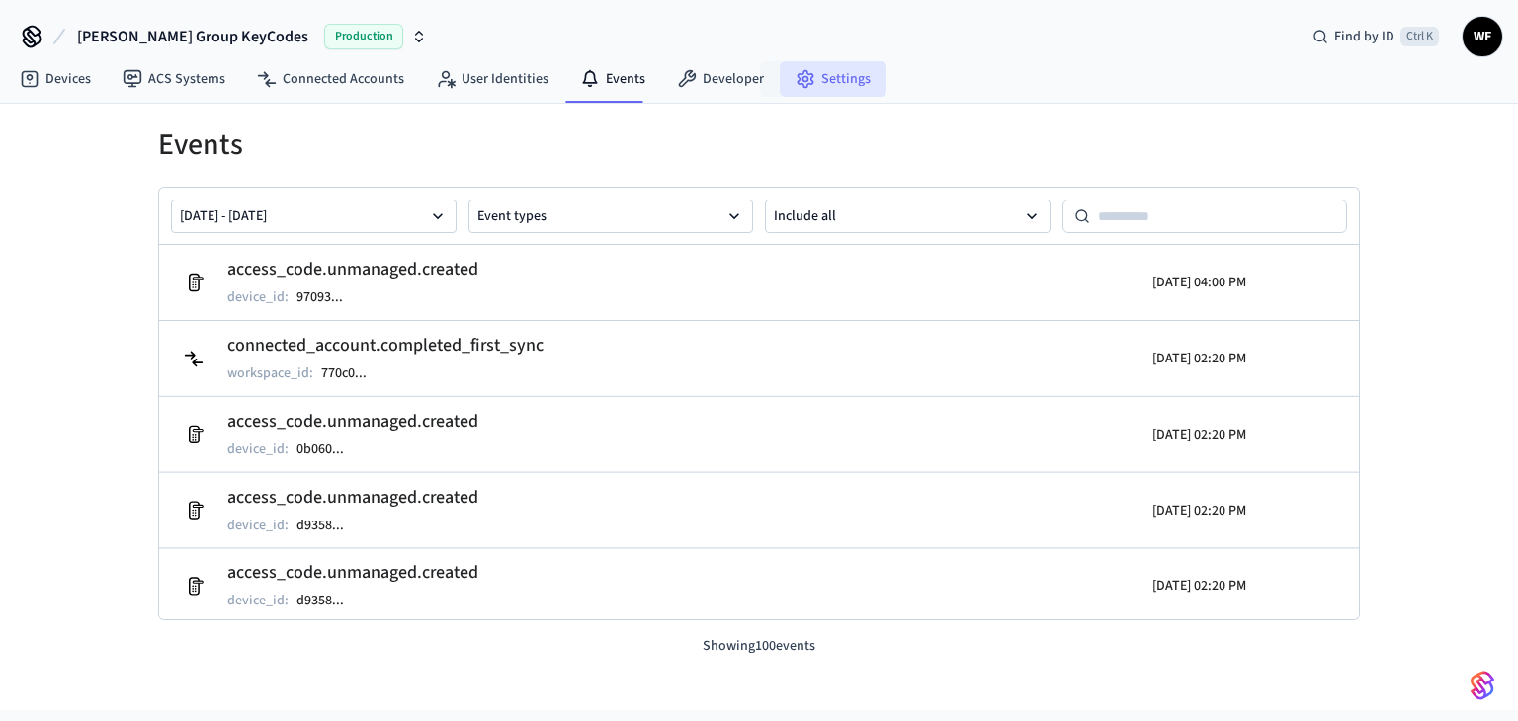
click at [862, 78] on link "Settings" at bounding box center [833, 79] width 107 height 36
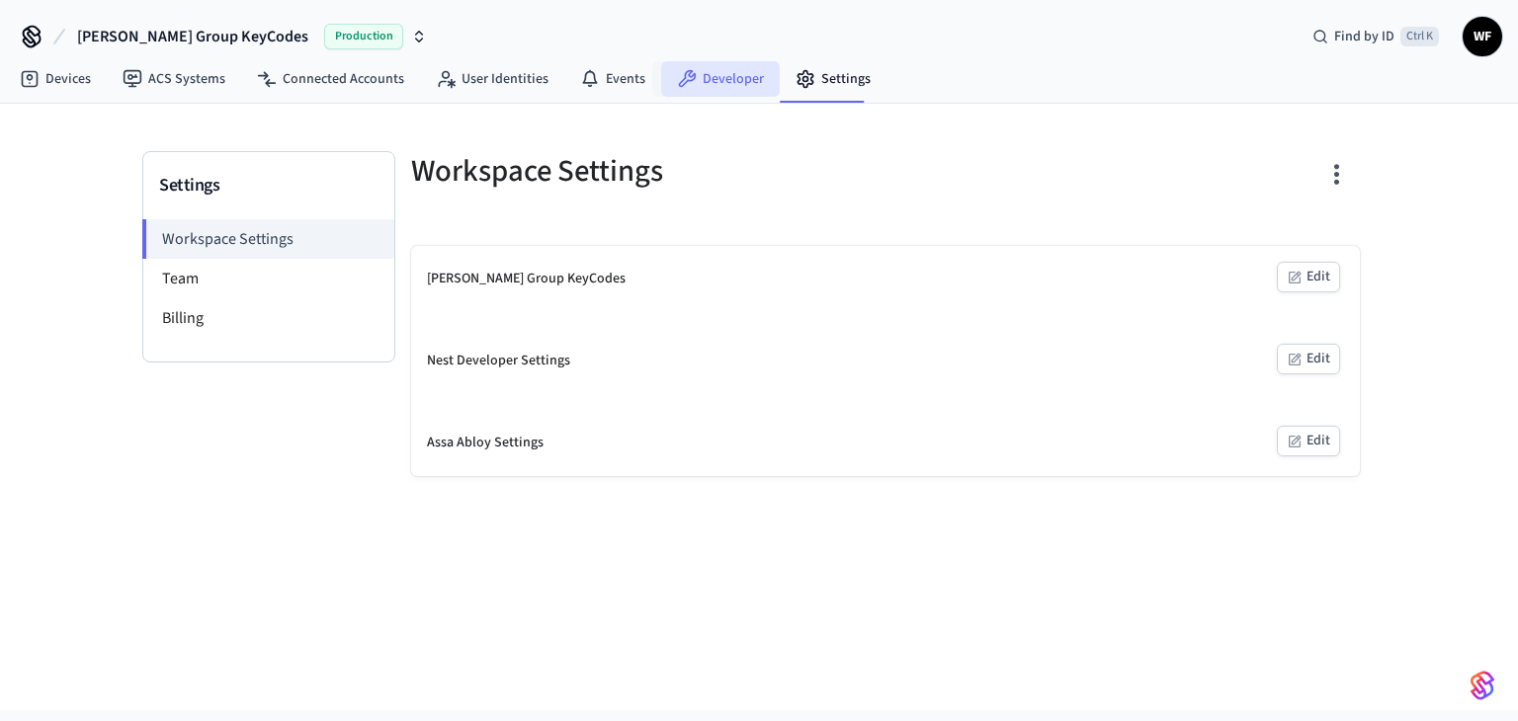
click at [751, 75] on link "Developer" at bounding box center [720, 79] width 119 height 36
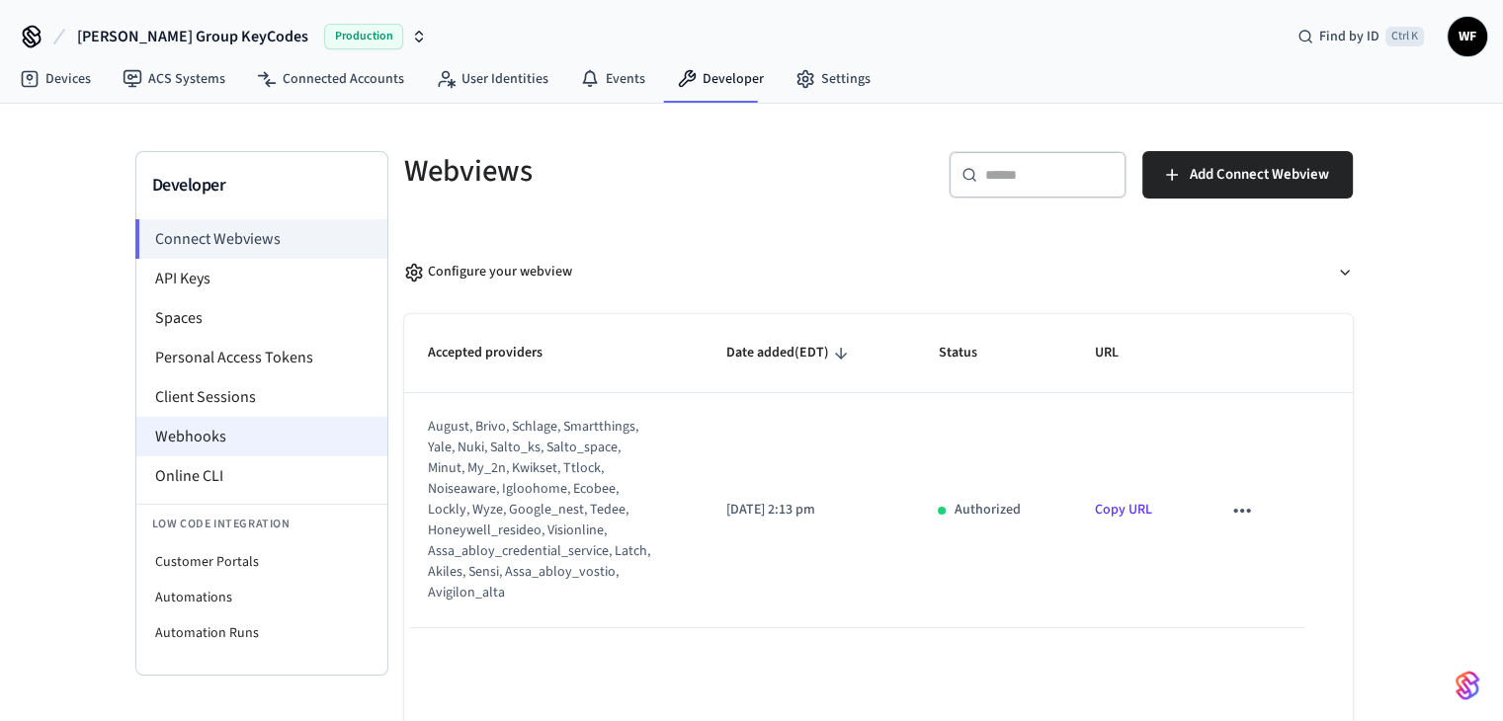
click at [215, 440] on li "Webhooks" at bounding box center [261, 437] width 251 height 40
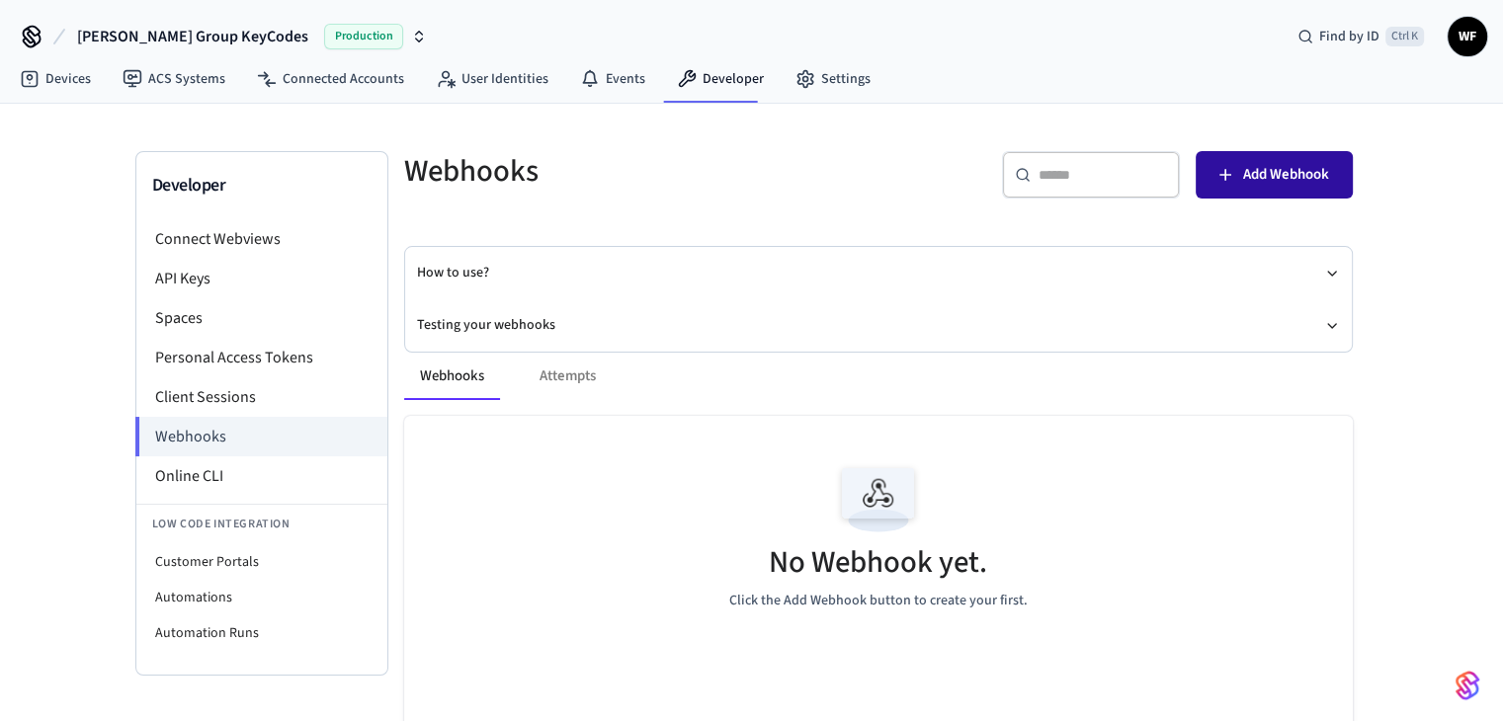
click at [1290, 169] on span "Add Webhook" at bounding box center [1286, 175] width 86 height 26
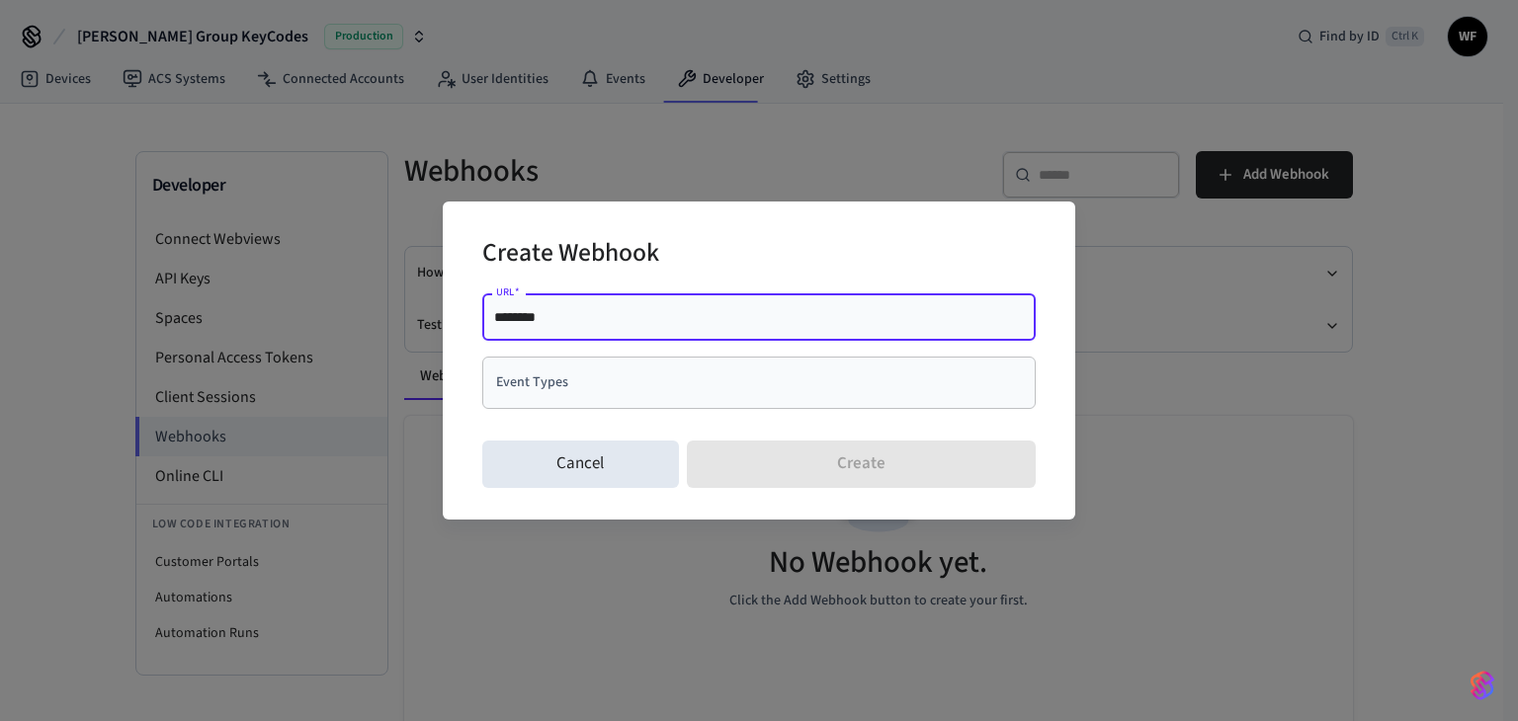
click at [1275, 390] on div "Create Webhook URL   * ******** URL   * Event Types Event Types Cancel Create" at bounding box center [759, 360] width 1518 height 721
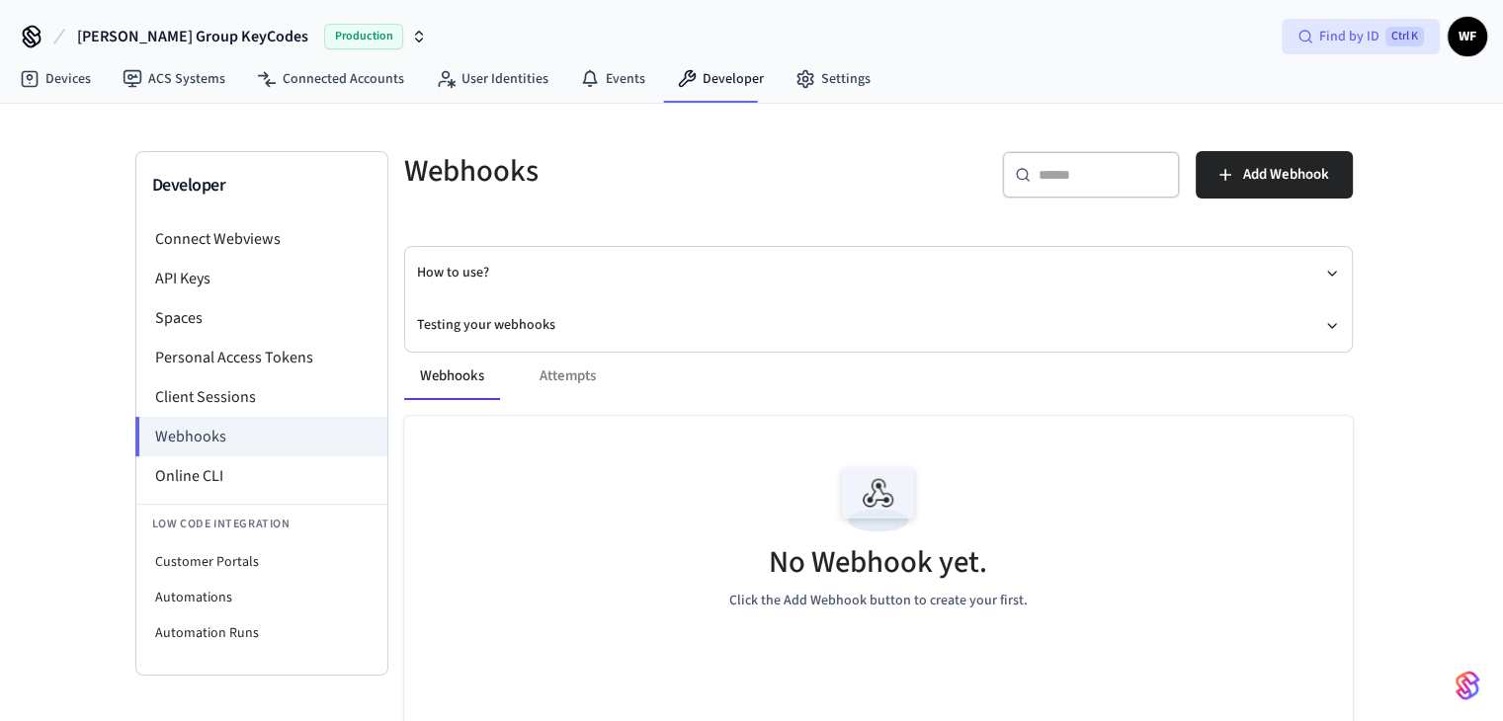
click at [1344, 30] on span "Find by ID" at bounding box center [1349, 37] width 60 height 20
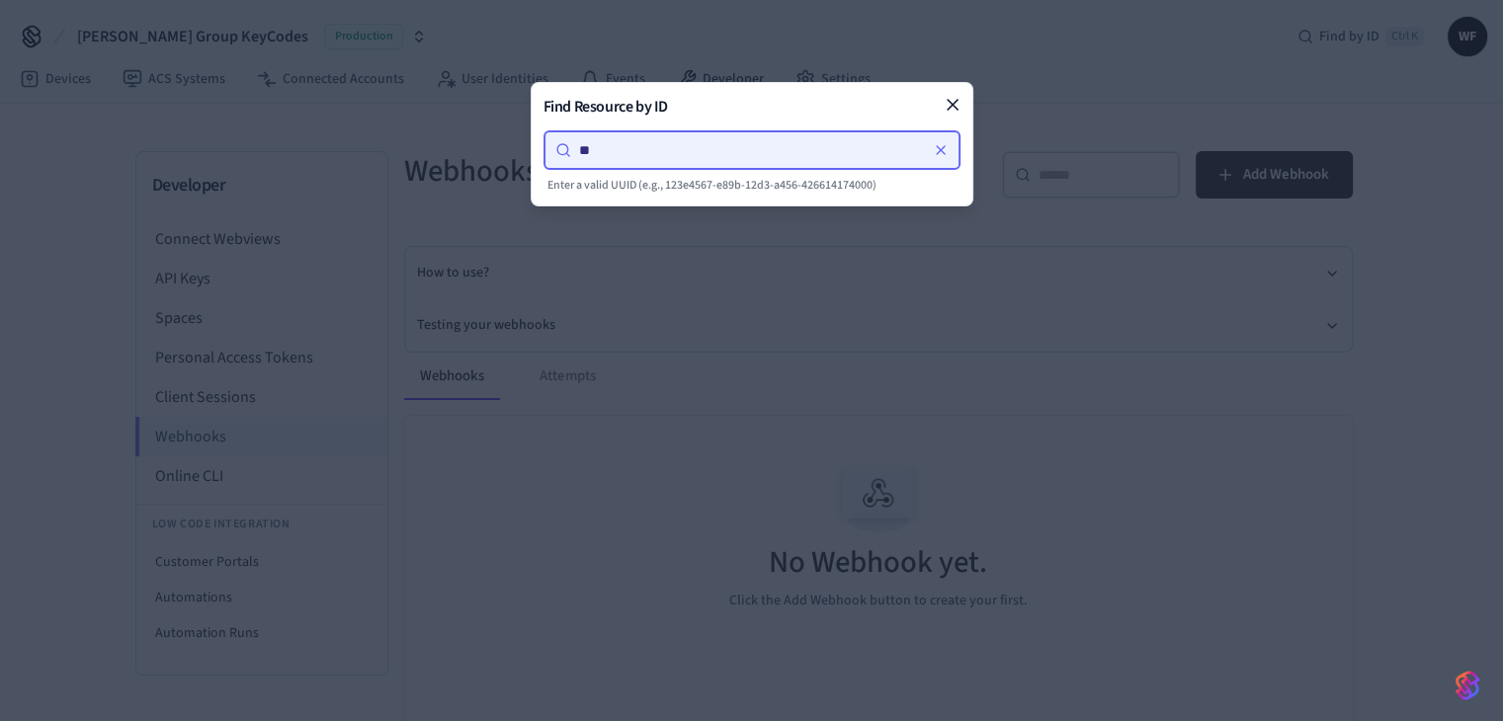
type input "*"
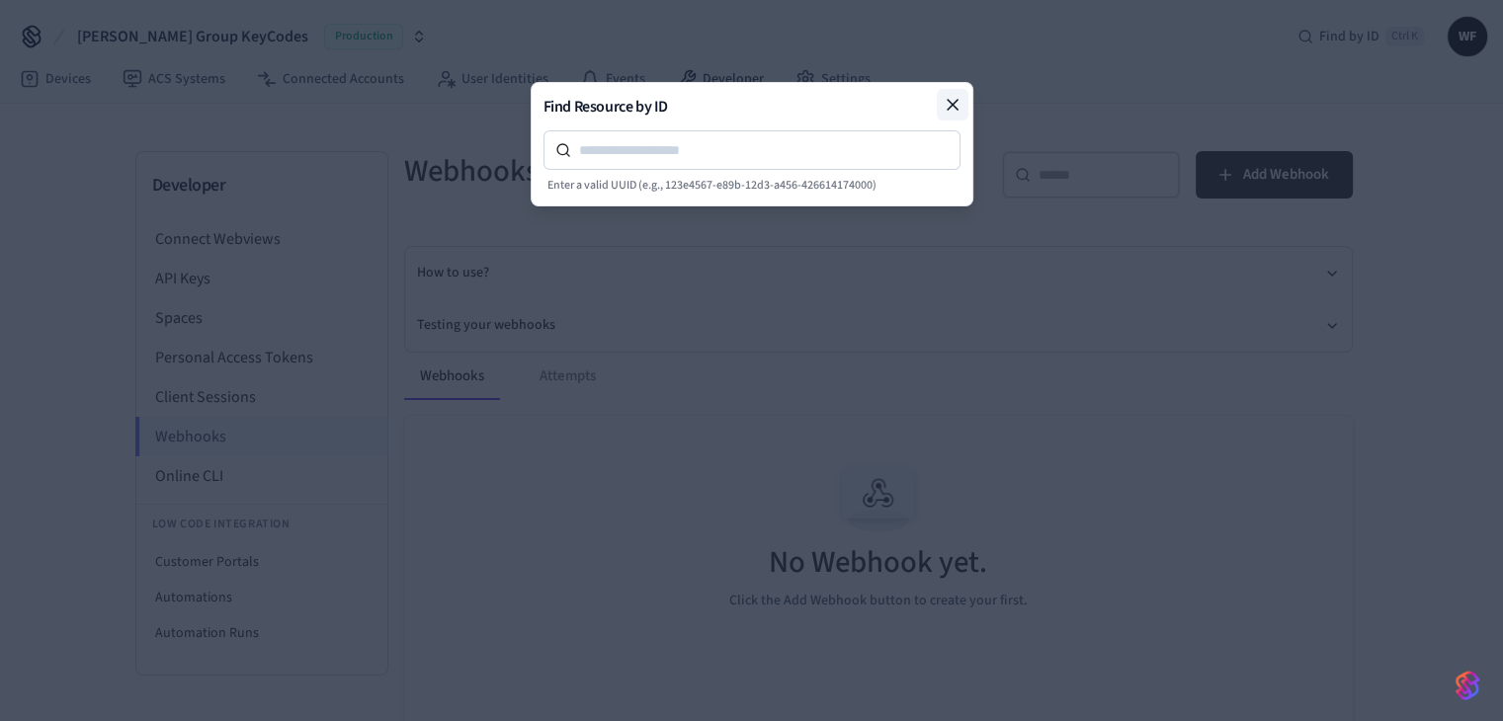
click at [953, 110] on icon at bounding box center [953, 105] width 20 height 20
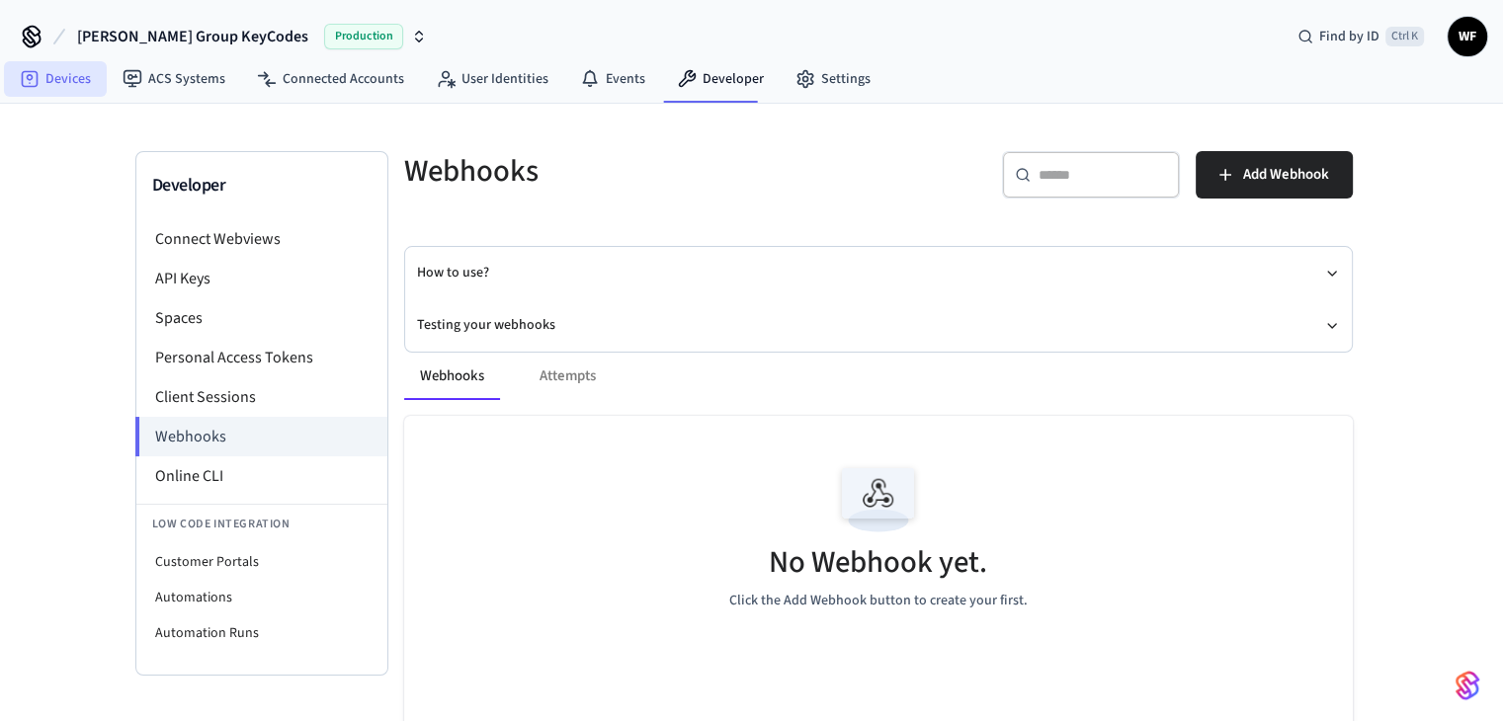
click at [52, 88] on link "Devices" at bounding box center [55, 79] width 103 height 36
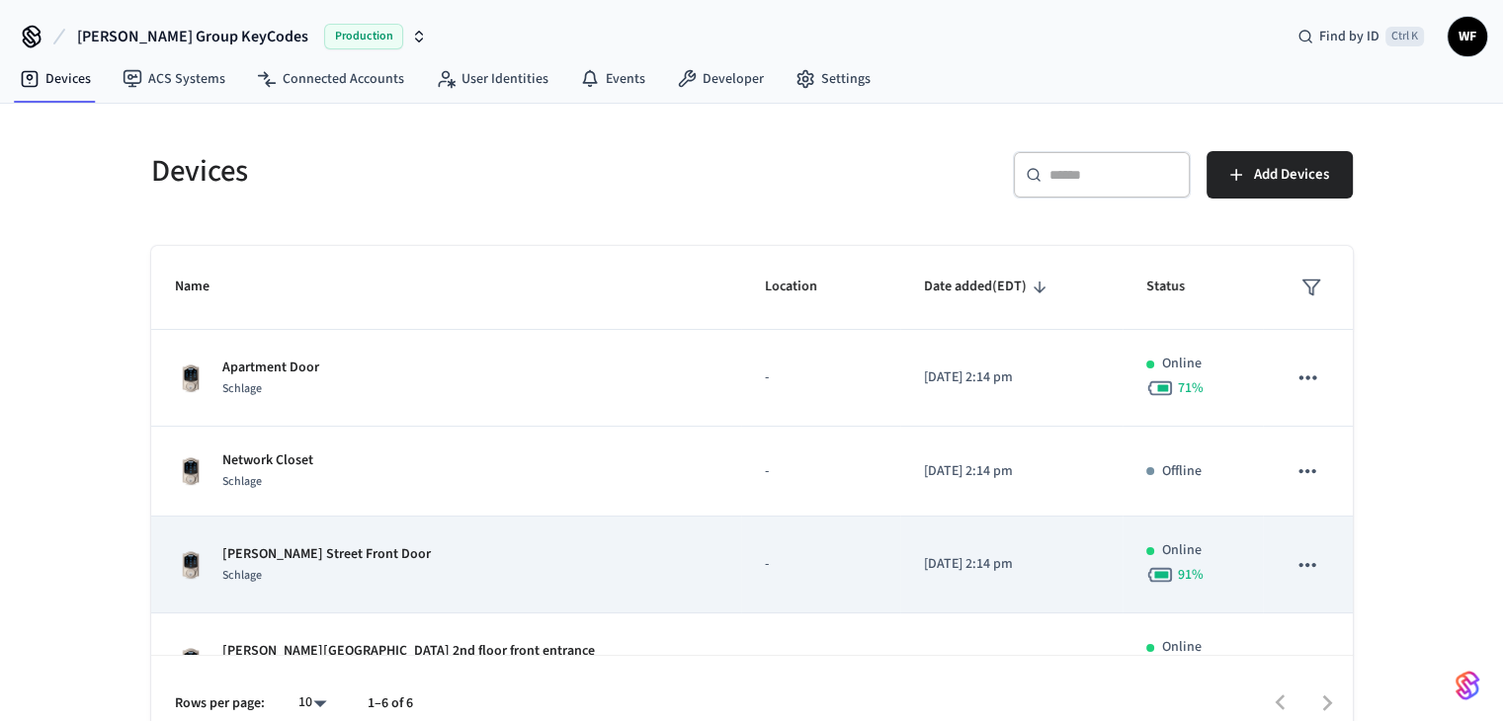
click at [495, 563] on div "[PERSON_NAME] Street Front Door Schlage" at bounding box center [447, 566] width 544 height 42
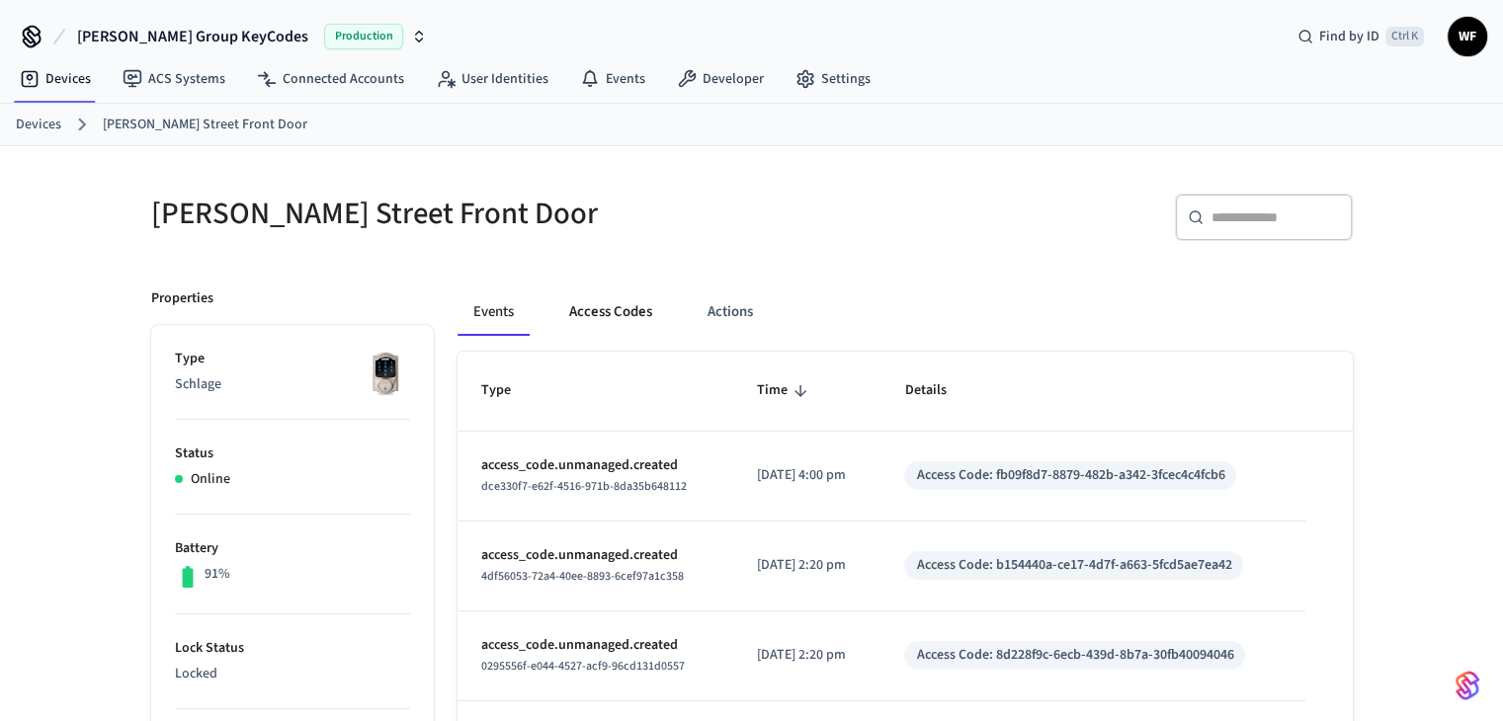
click at [576, 297] on button "Access Codes" at bounding box center [610, 312] width 115 height 47
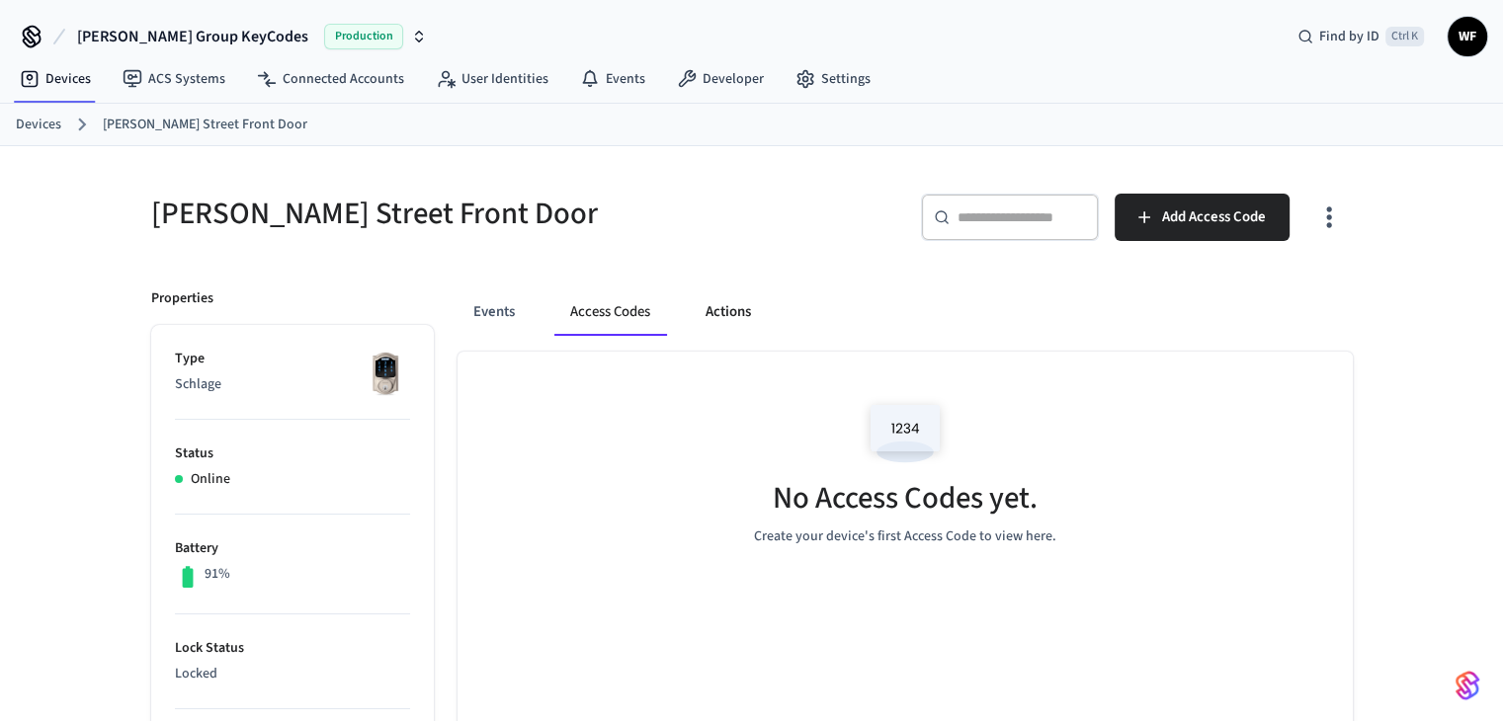
click at [724, 302] on button "Actions" at bounding box center [728, 312] width 77 height 47
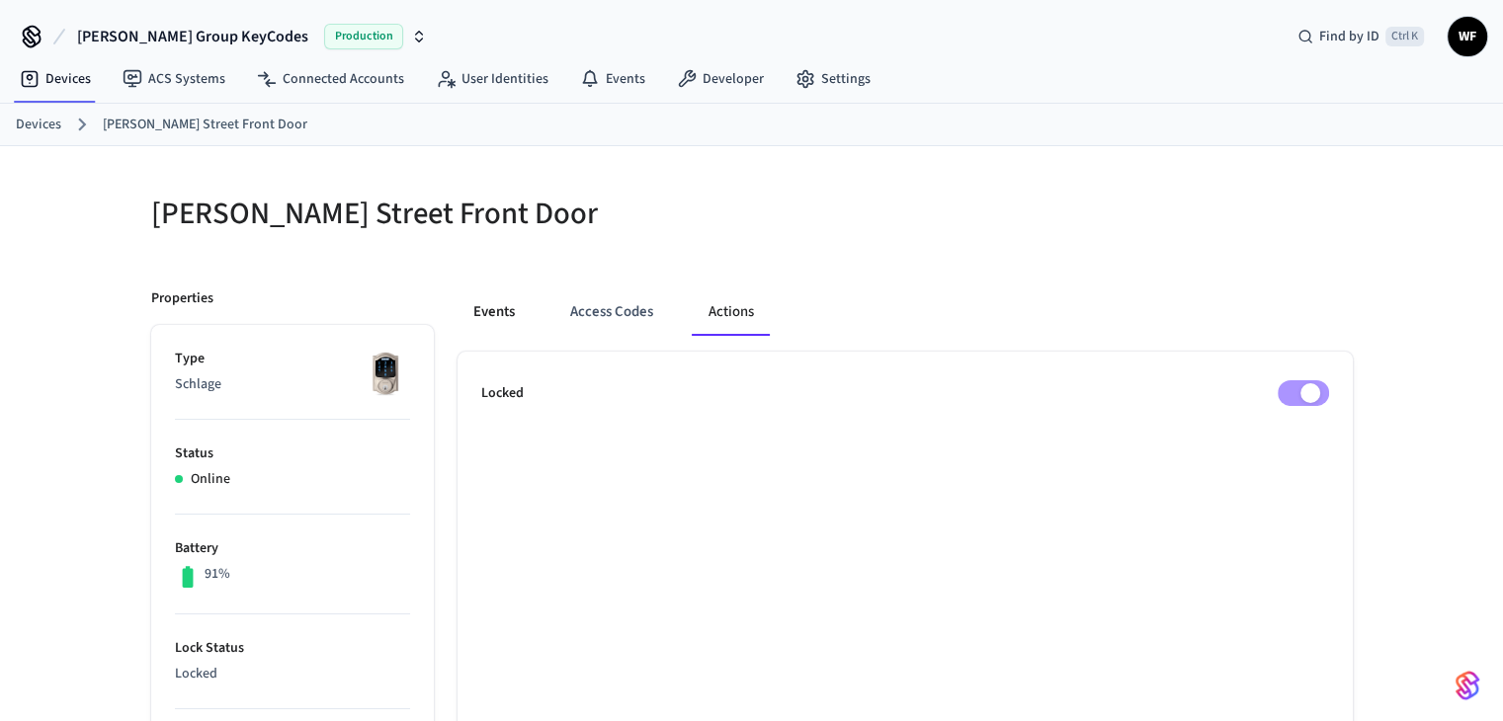
click at [480, 309] on button "Events" at bounding box center [494, 312] width 73 height 47
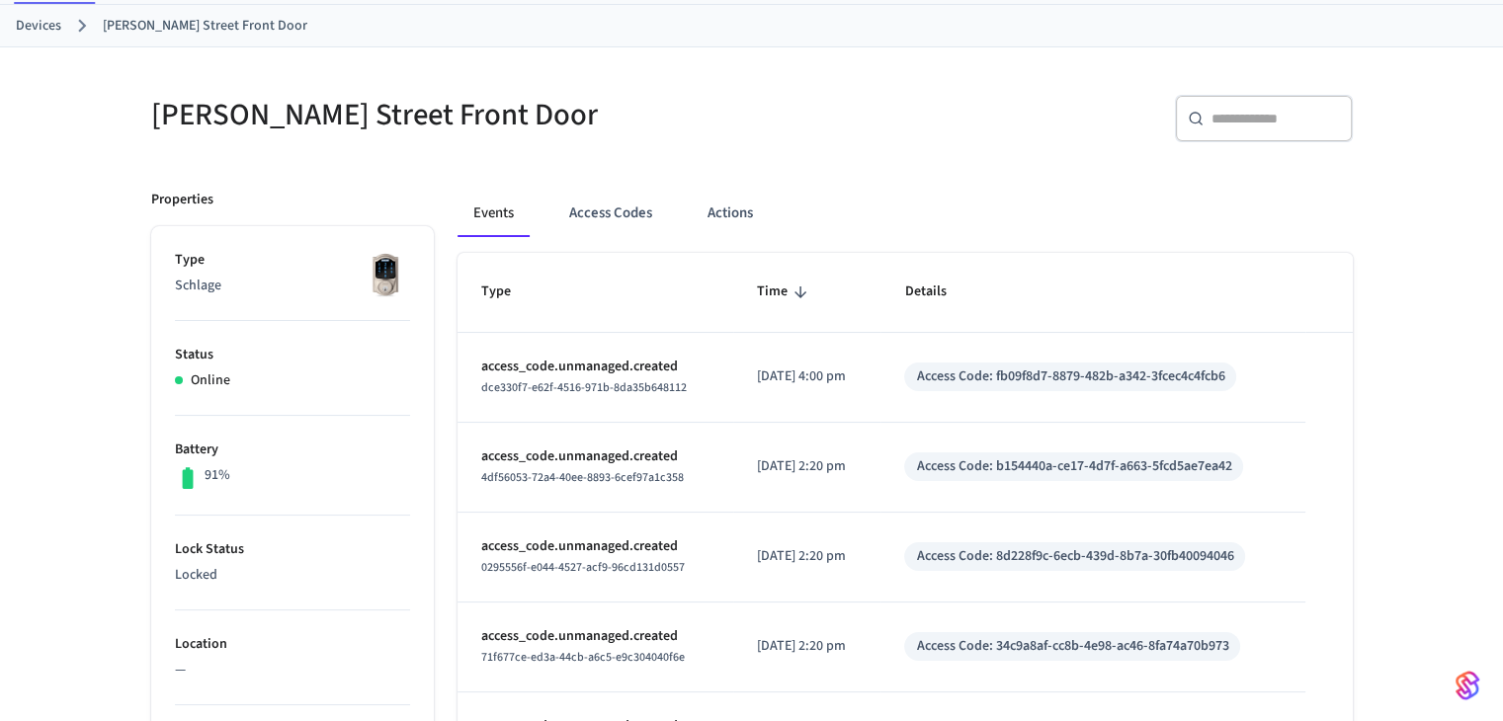
scroll to position [198, 0]
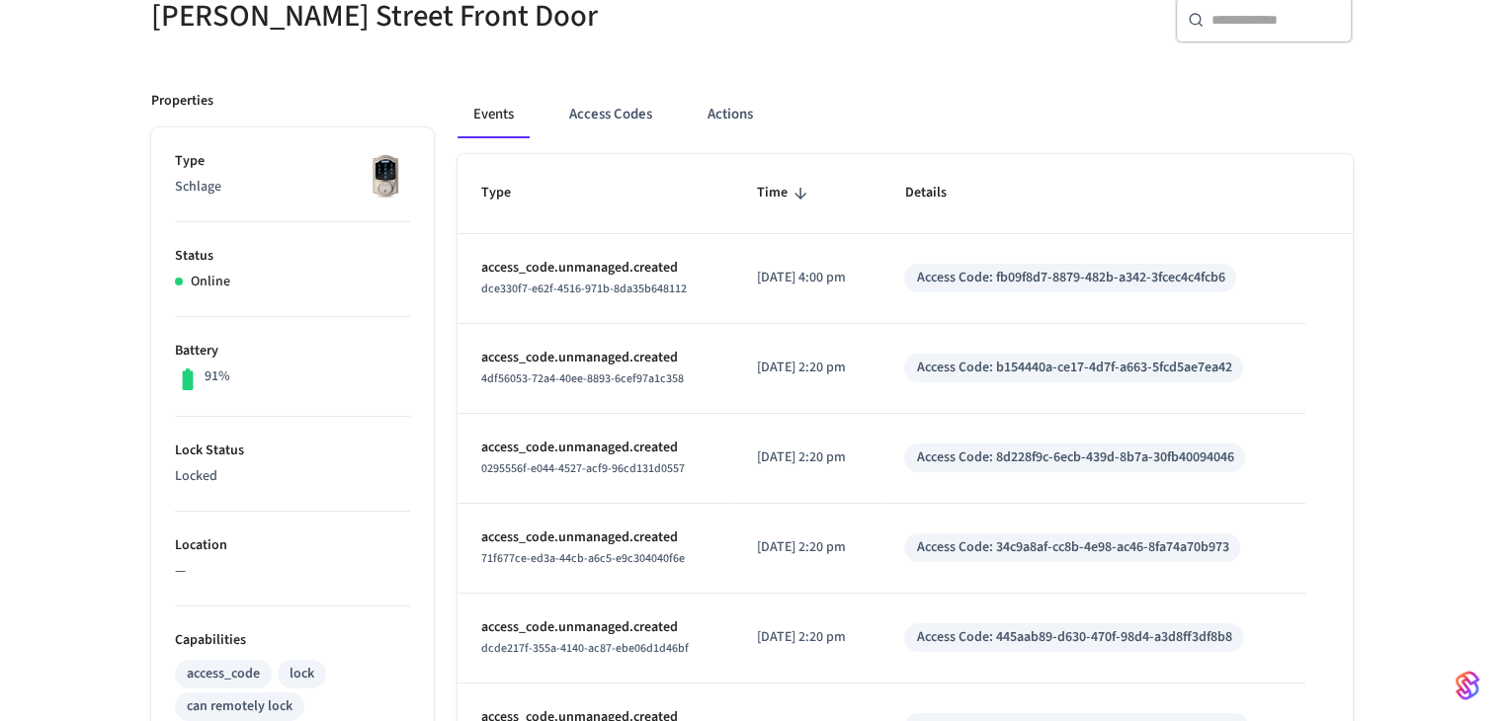
click at [1127, 274] on div "Access Code: fb09f8d7-8879-482b-a342-3fcec4c4fcb6" at bounding box center [1070, 278] width 308 height 21
click at [1128, 297] on td "Access Code: fb09f8d7-8879-482b-a342-3fcec4c4fcb6" at bounding box center [1093, 279] width 424 height 90
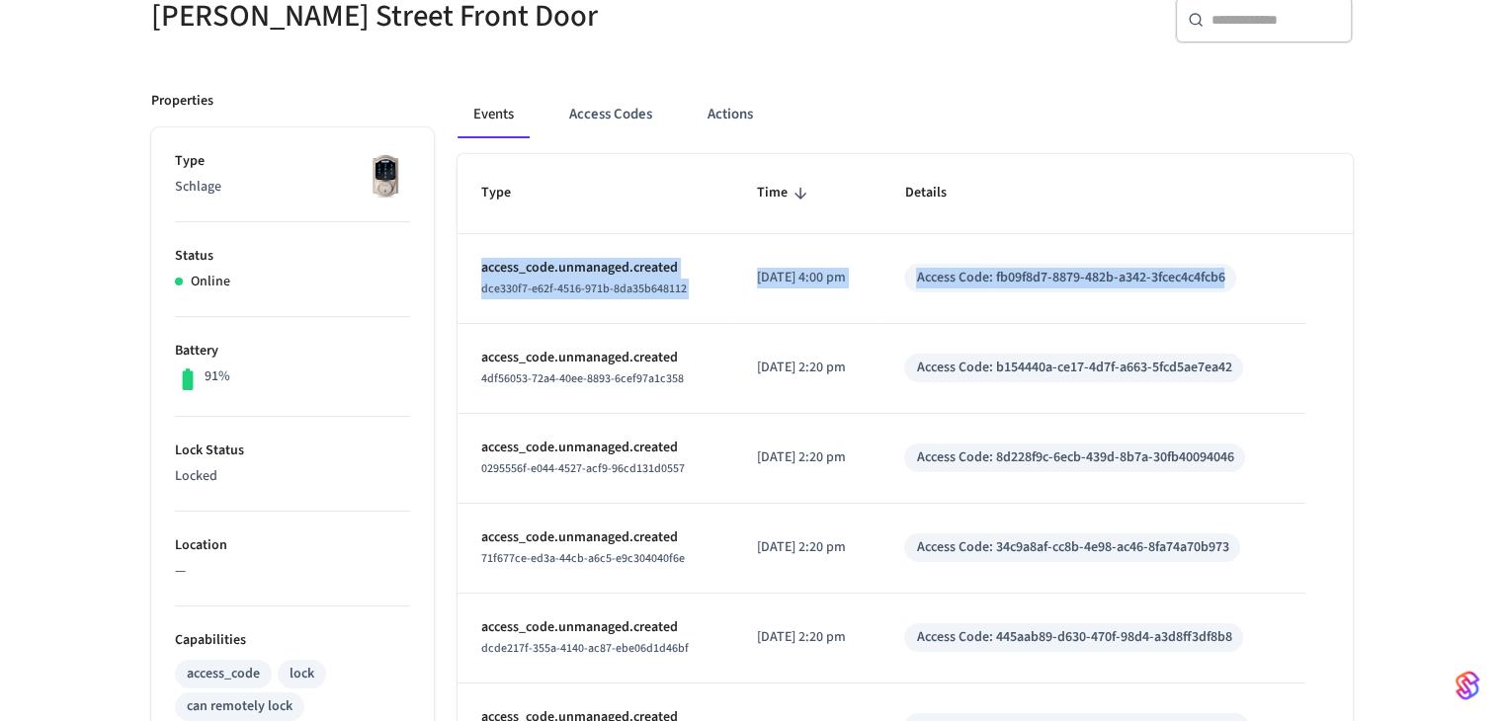
drag, startPoint x: 470, startPoint y: 257, endPoint x: 1285, endPoint y: 294, distance: 815.2
click at [1285, 294] on tr "access_code.unmanaged.created dce330f7-e62f-4516-971b-8da35b648112 [DATE] 4:00 …" at bounding box center [905, 279] width 895 height 90
copy tr "access_code.unmanaged.created dce330f7-e62f-4516-971b-8da35b648112 [DATE] 4:00 …"
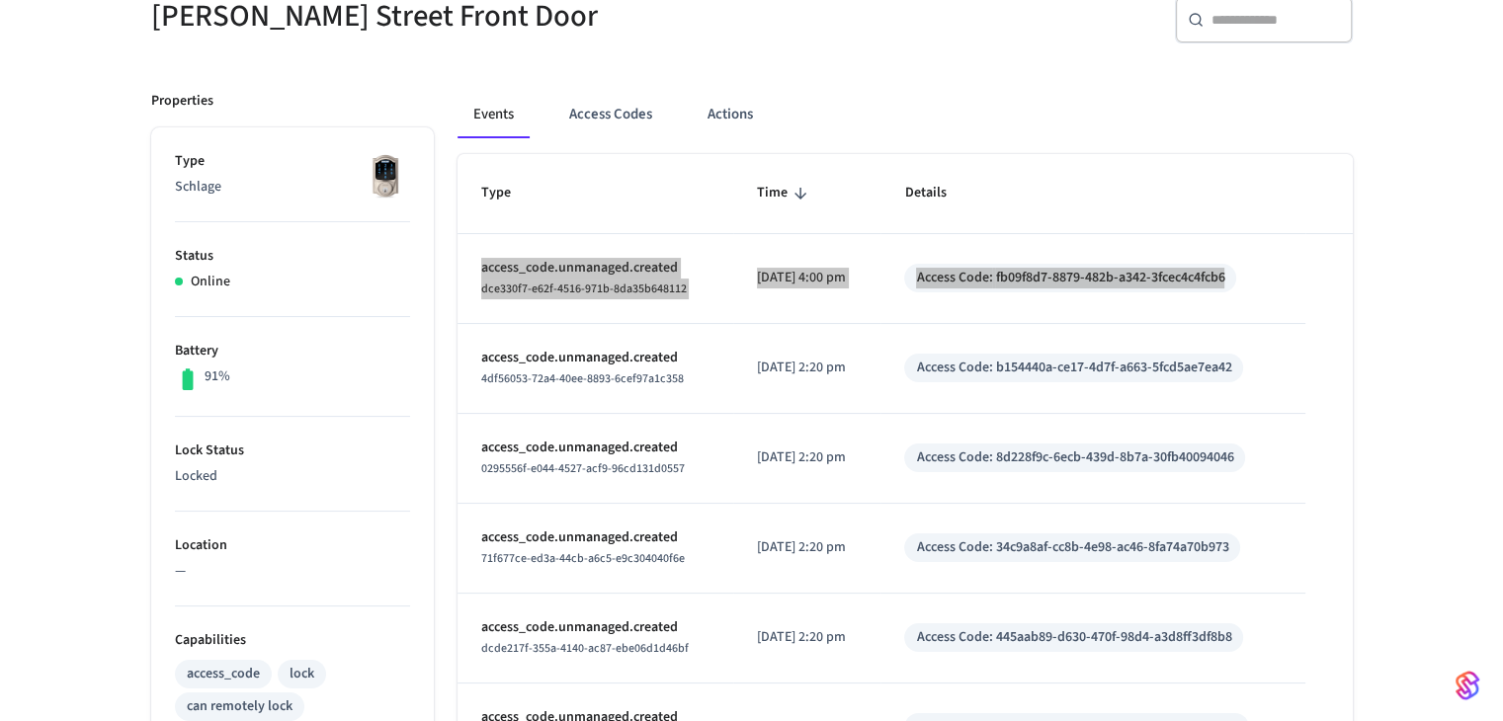
scroll to position [0, 0]
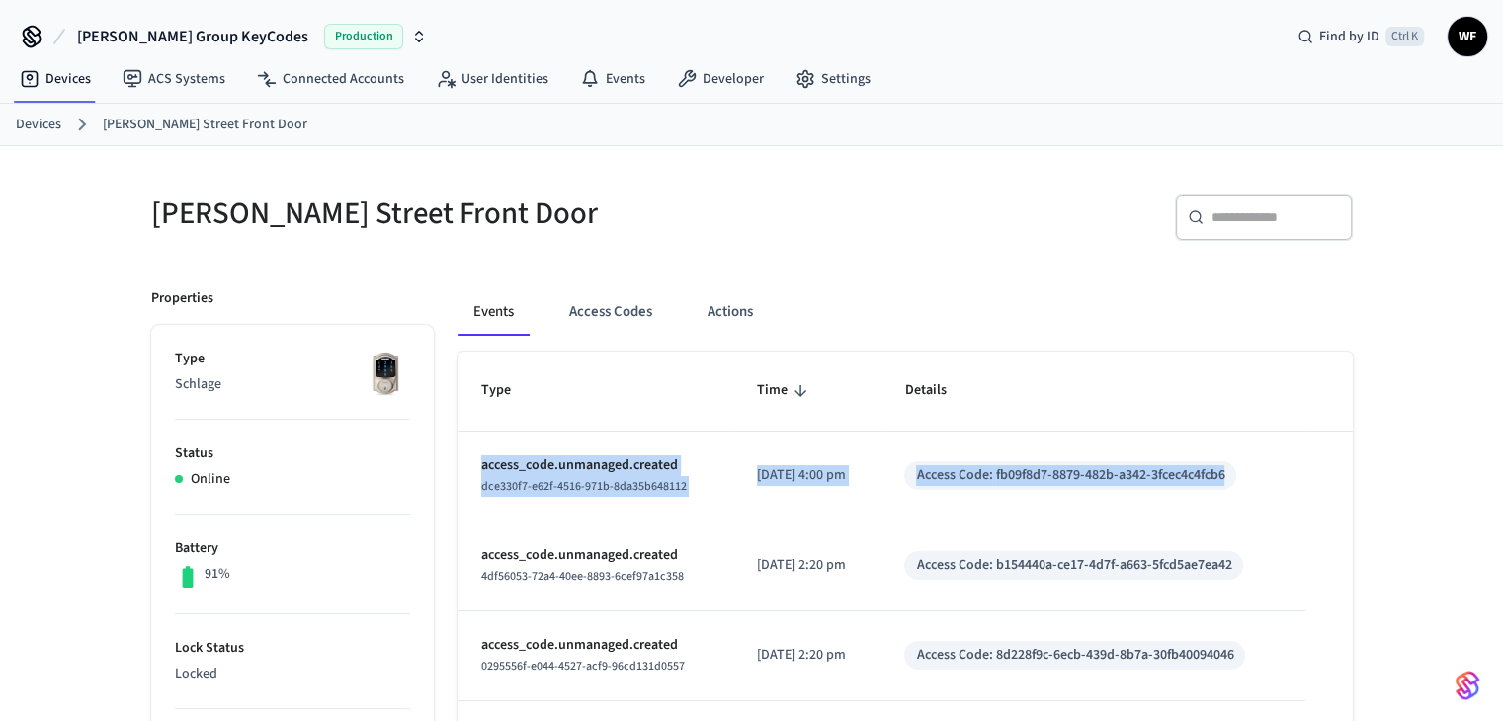
click at [593, 487] on span "dce330f7-e62f-4516-971b-8da35b648112" at bounding box center [584, 486] width 206 height 17
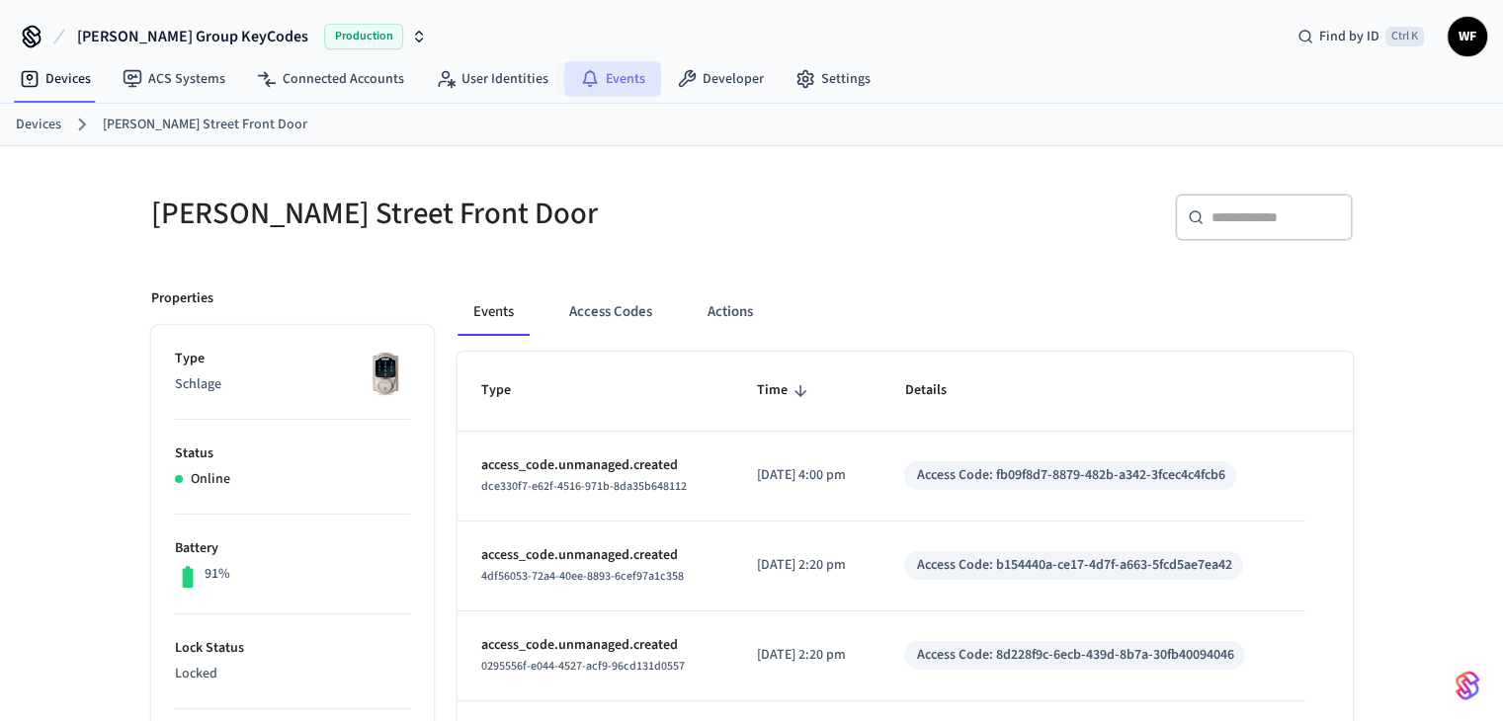
click at [618, 76] on link "Events" at bounding box center [612, 79] width 97 height 36
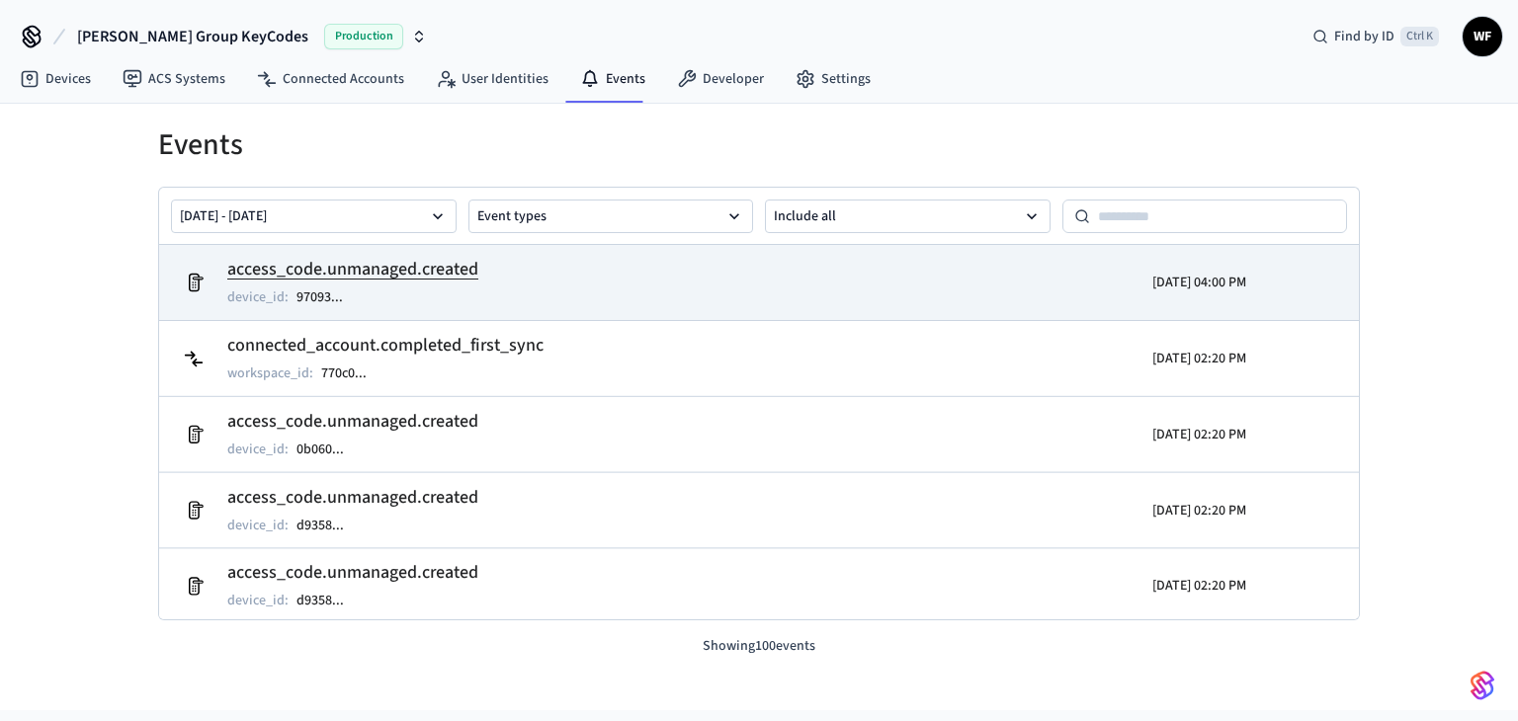
click at [468, 270] on h2 "access_code.unmanaged.created" at bounding box center [352, 270] width 251 height 28
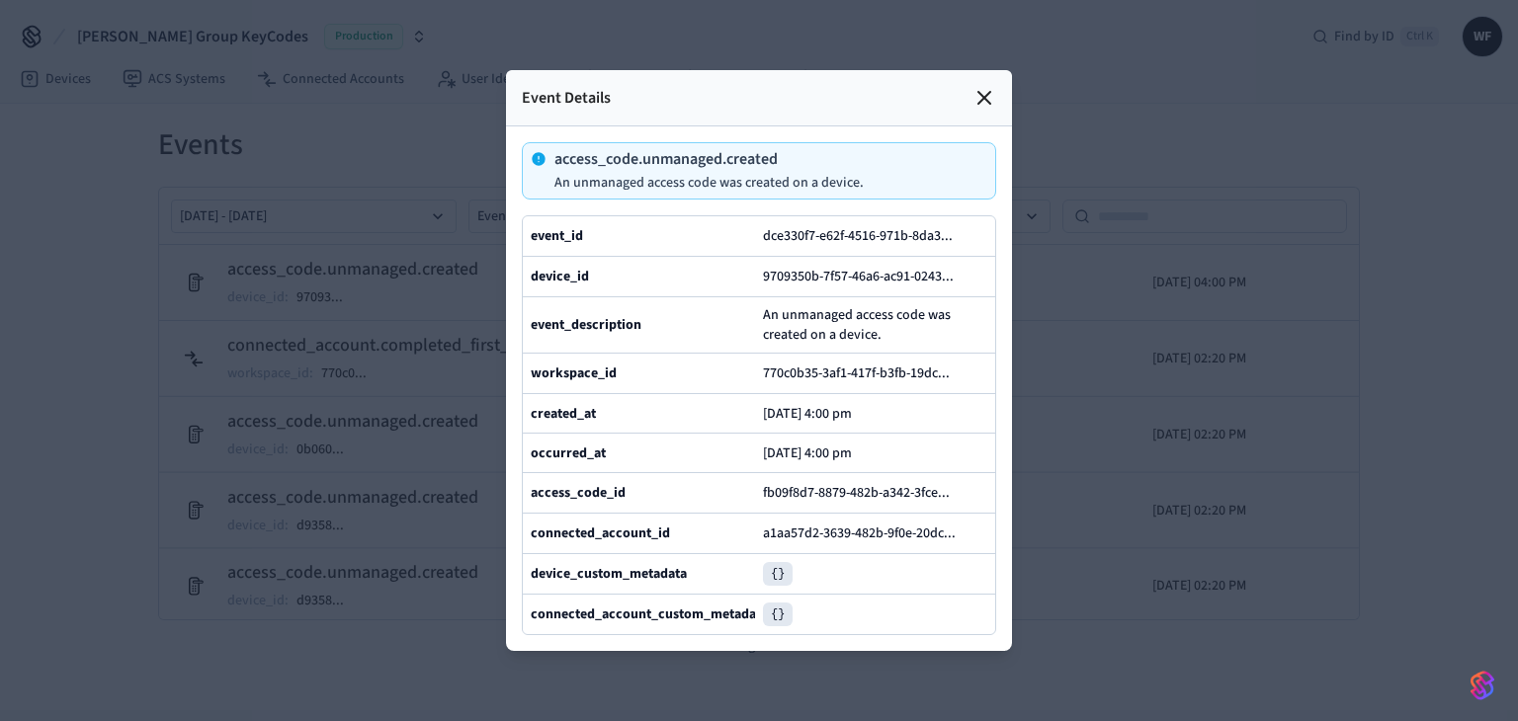
click at [5, 311] on div at bounding box center [759, 360] width 1518 height 721
click at [45, 317] on div at bounding box center [759, 360] width 1518 height 721
click at [986, 86] on icon at bounding box center [985, 98] width 24 height 24
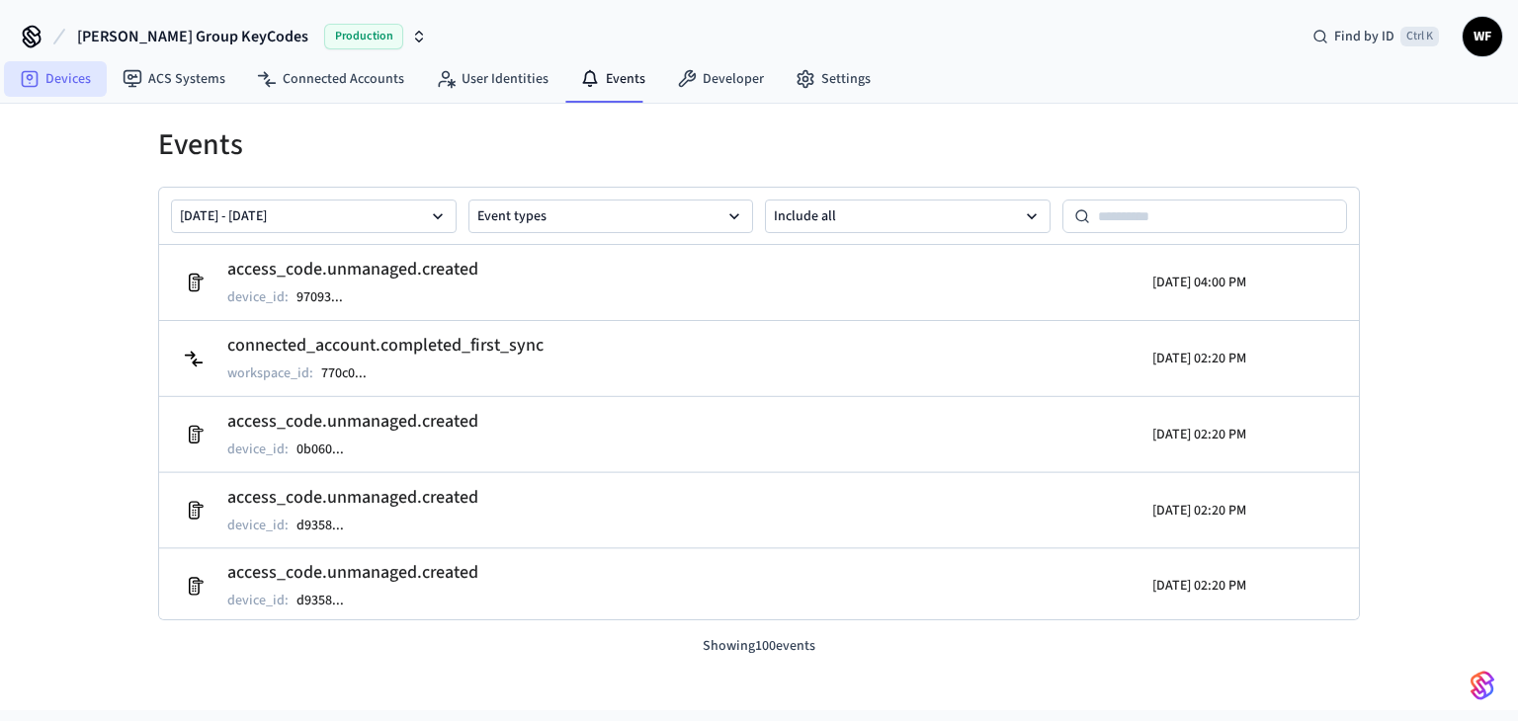
click at [44, 72] on link "Devices" at bounding box center [55, 79] width 103 height 36
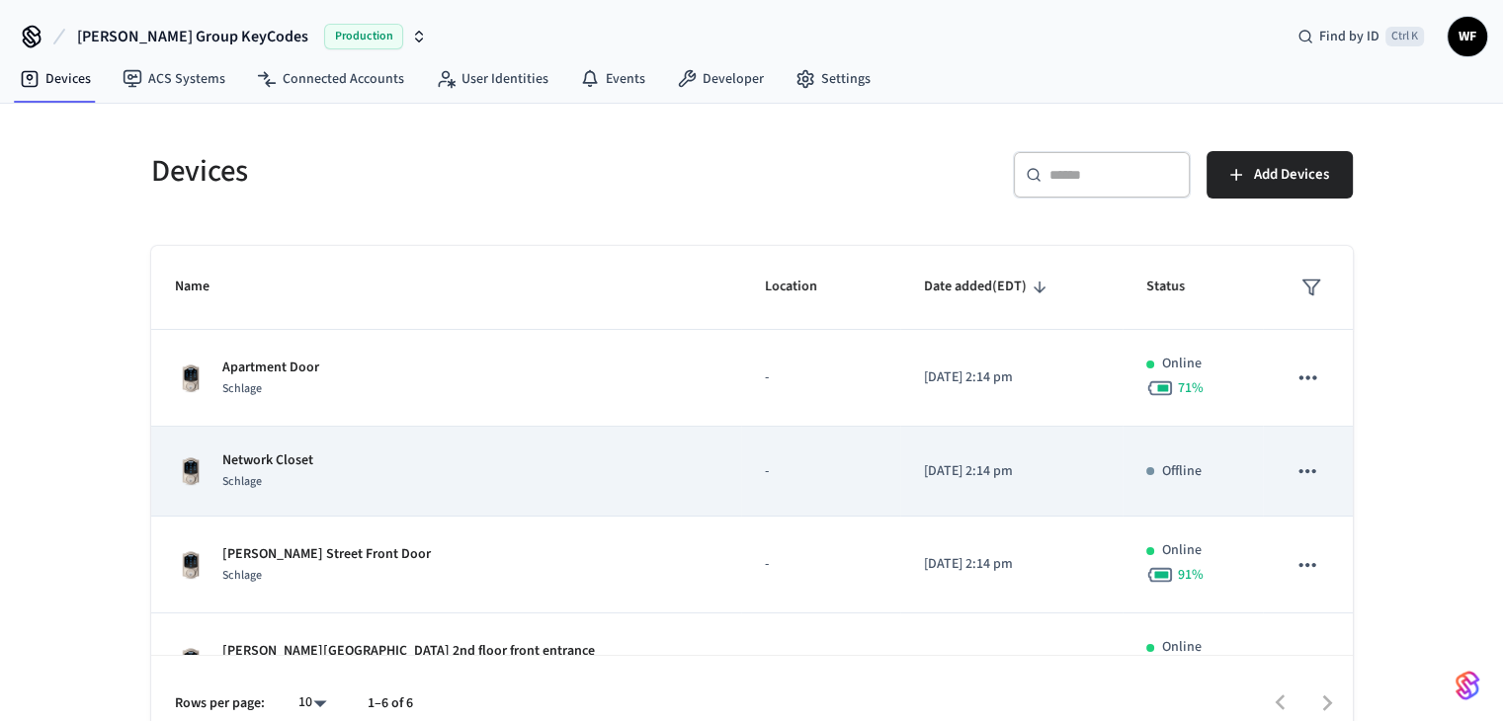
scroll to position [99, 0]
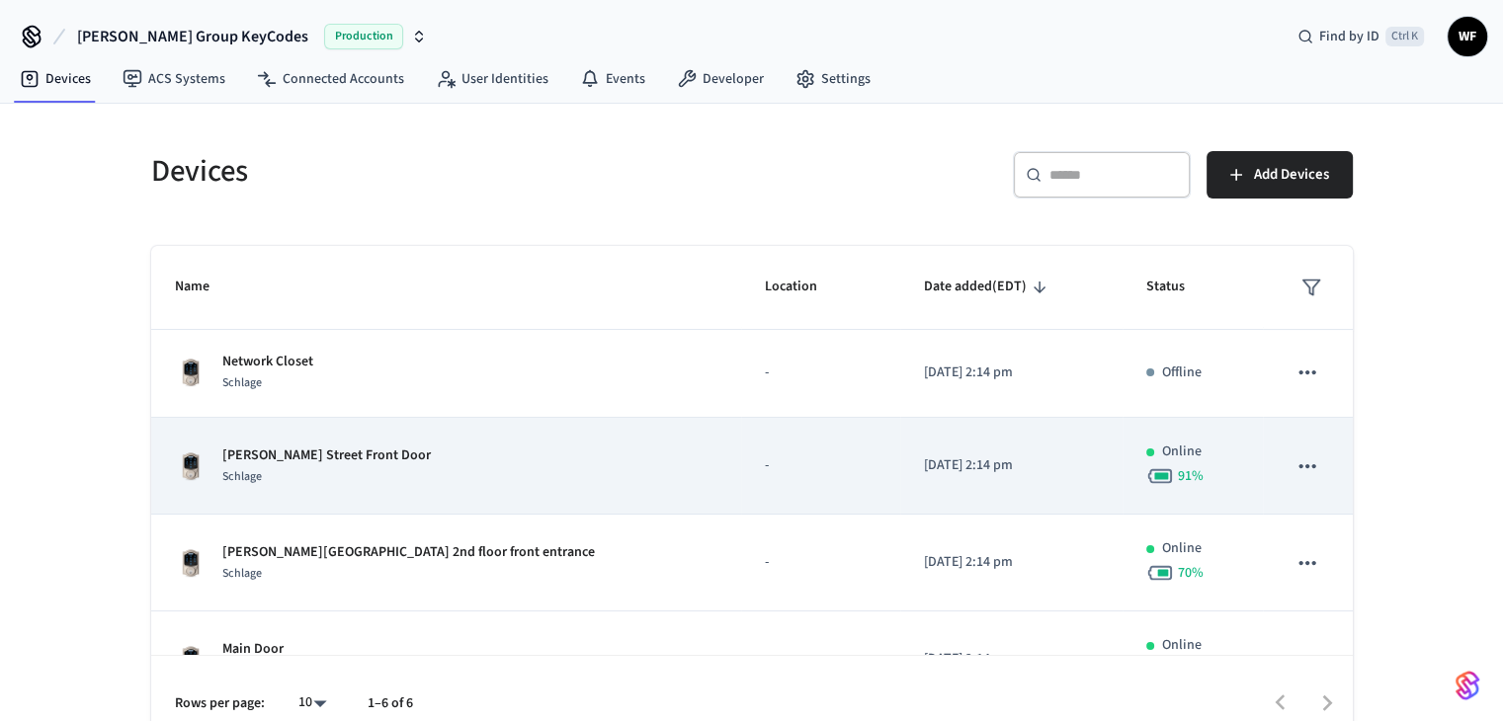
click at [302, 454] on p "[PERSON_NAME] Street Front Door" at bounding box center [326, 456] width 209 height 21
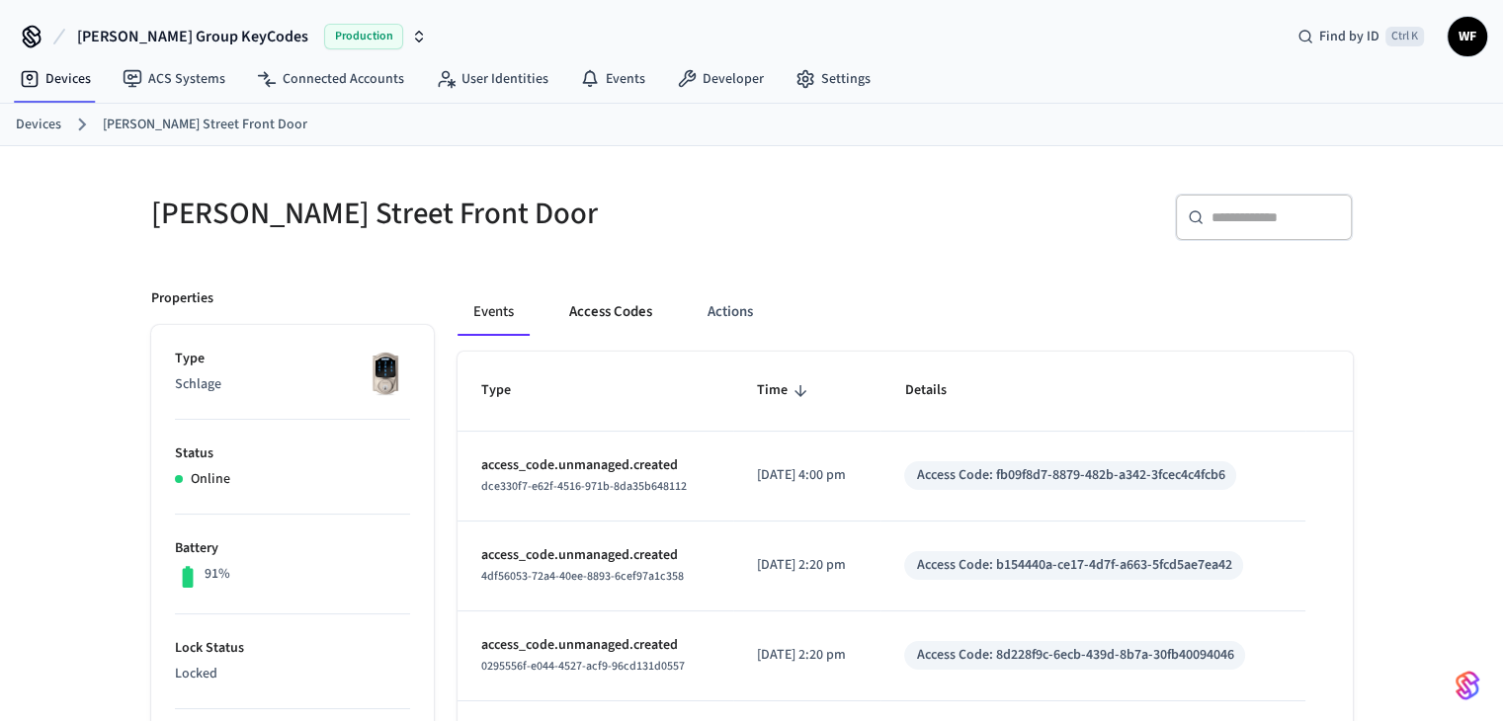
click at [576, 310] on button "Access Codes" at bounding box center [610, 312] width 115 height 47
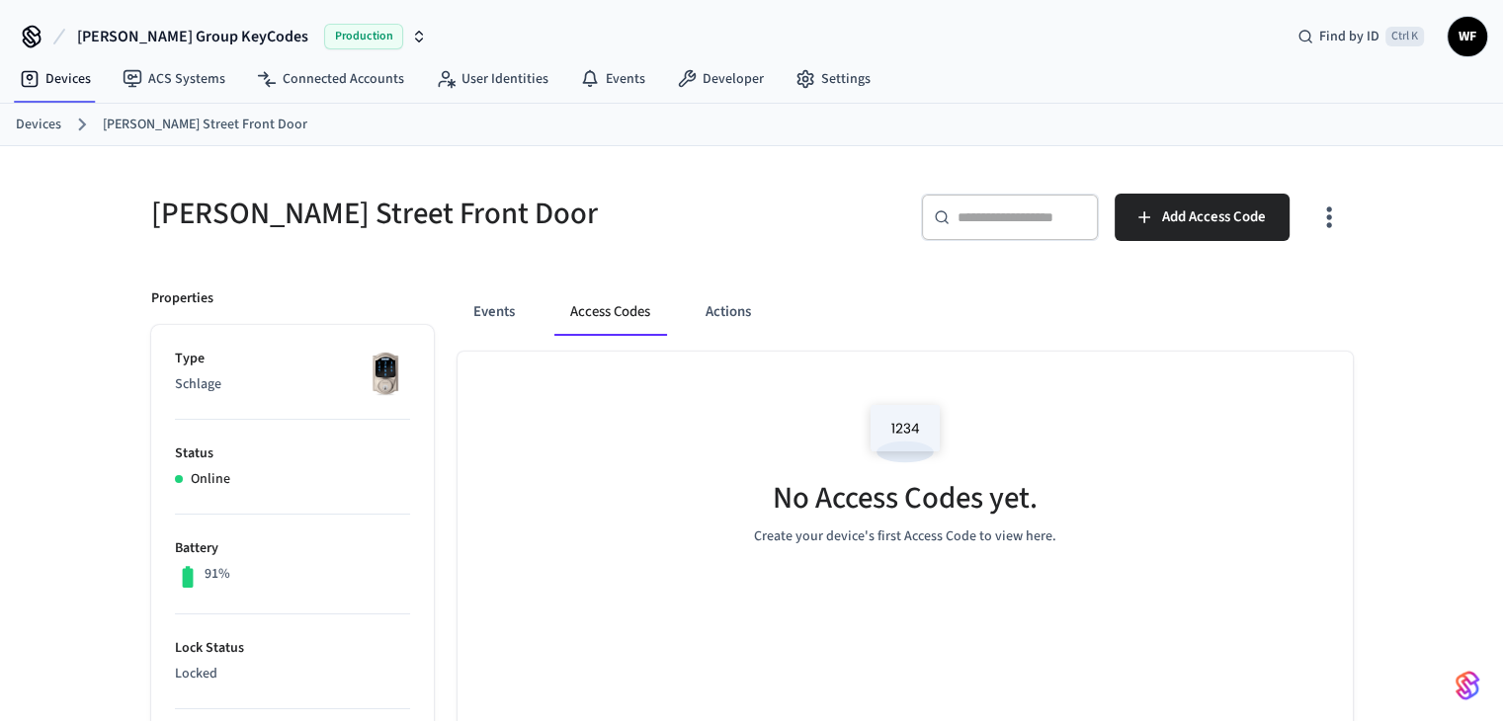
click at [1337, 208] on icon "button" at bounding box center [1329, 217] width 31 height 31
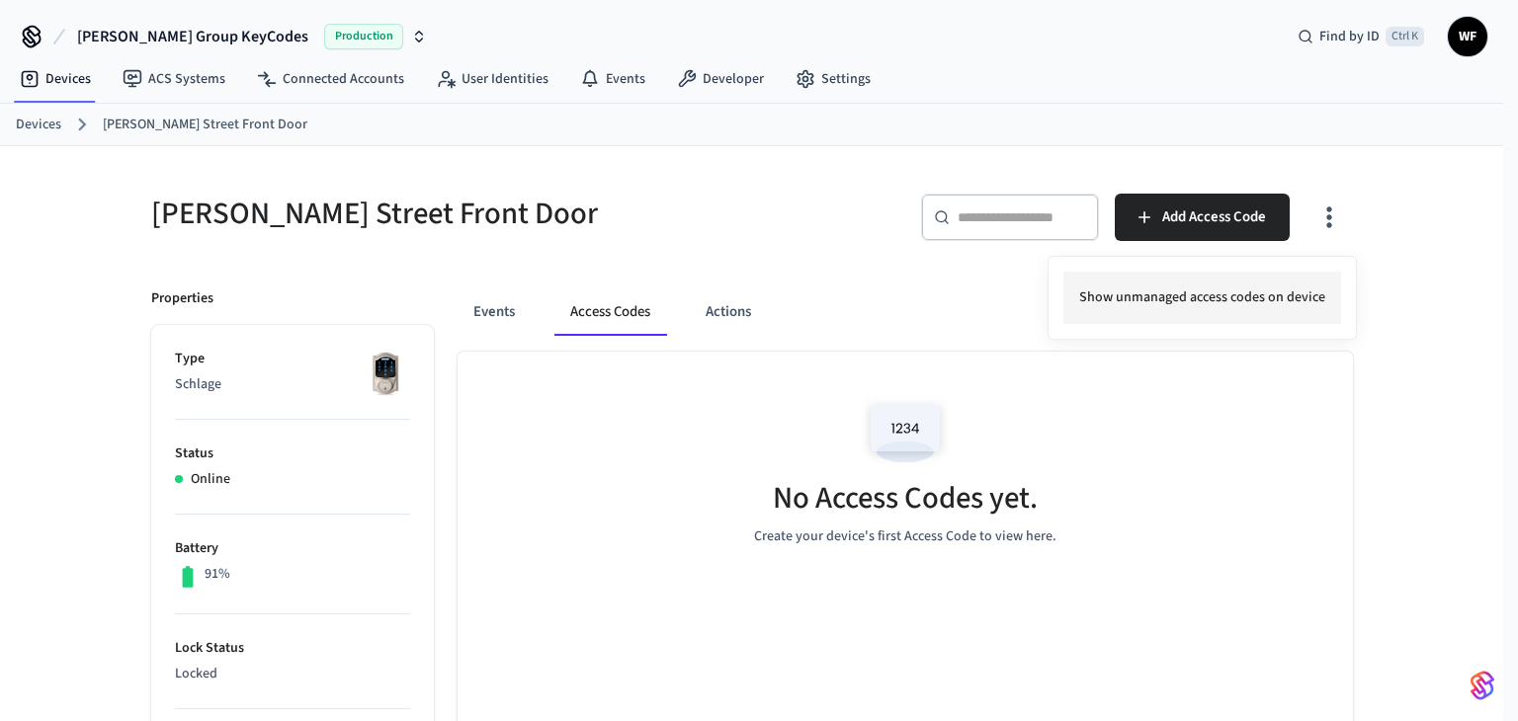
click at [1316, 302] on li "Show unmanaged access codes on device" at bounding box center [1202, 298] width 278 height 52
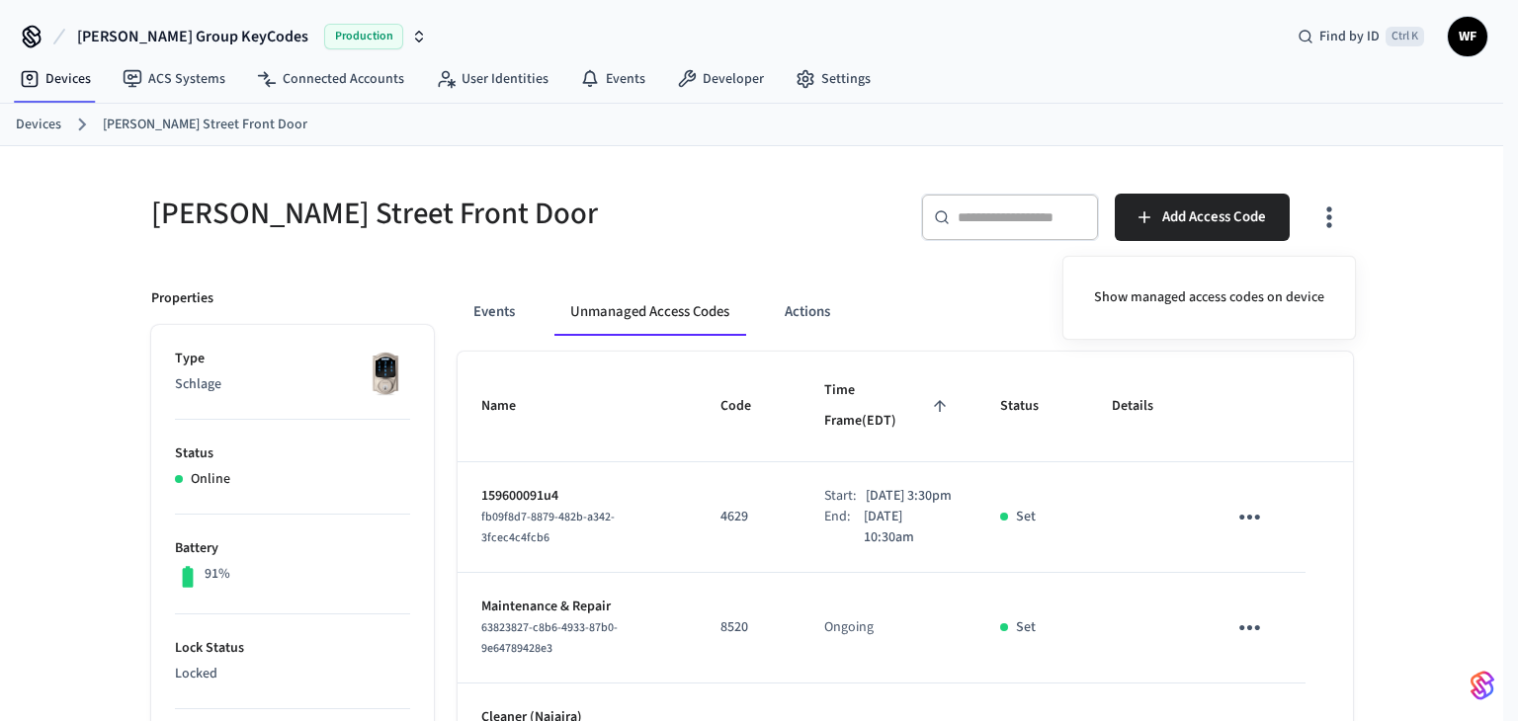
click at [1449, 349] on div at bounding box center [759, 360] width 1518 height 721
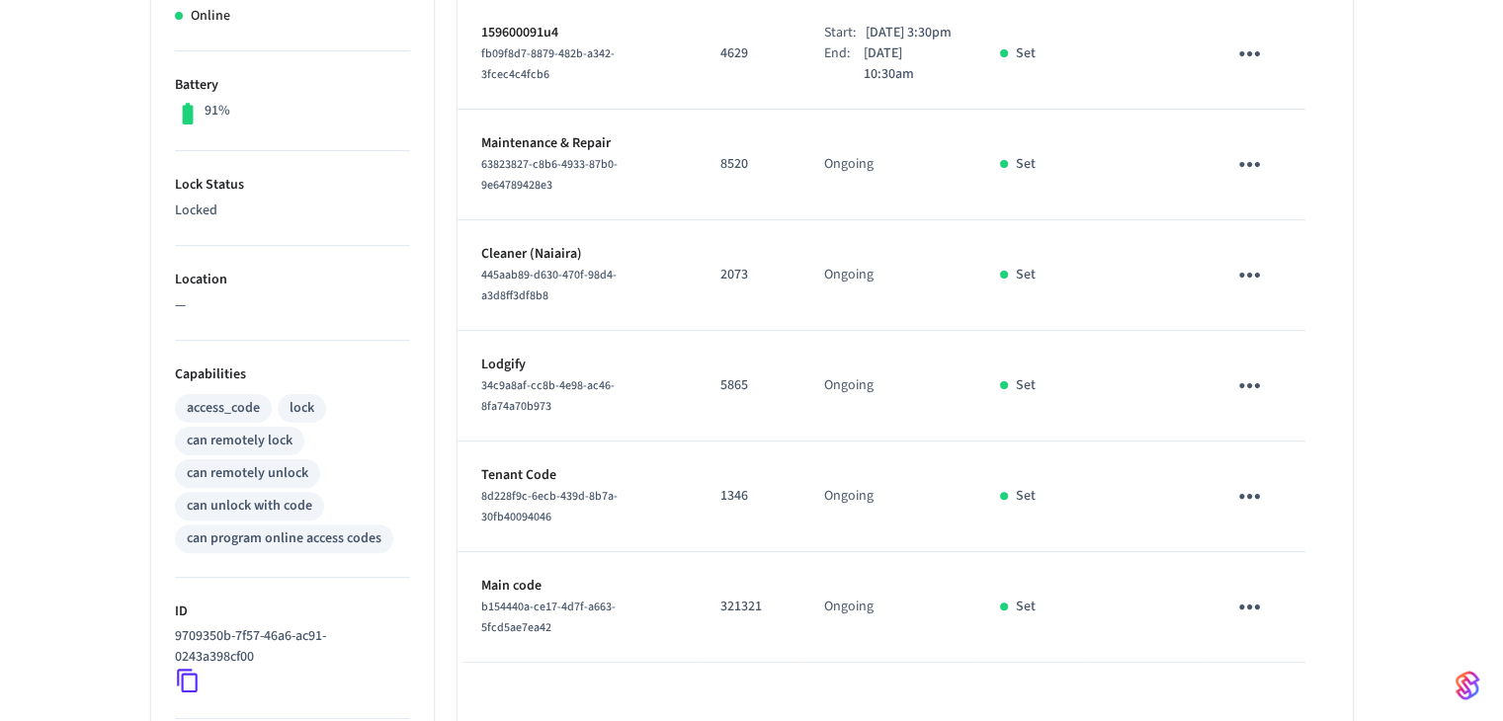
scroll to position [149, 0]
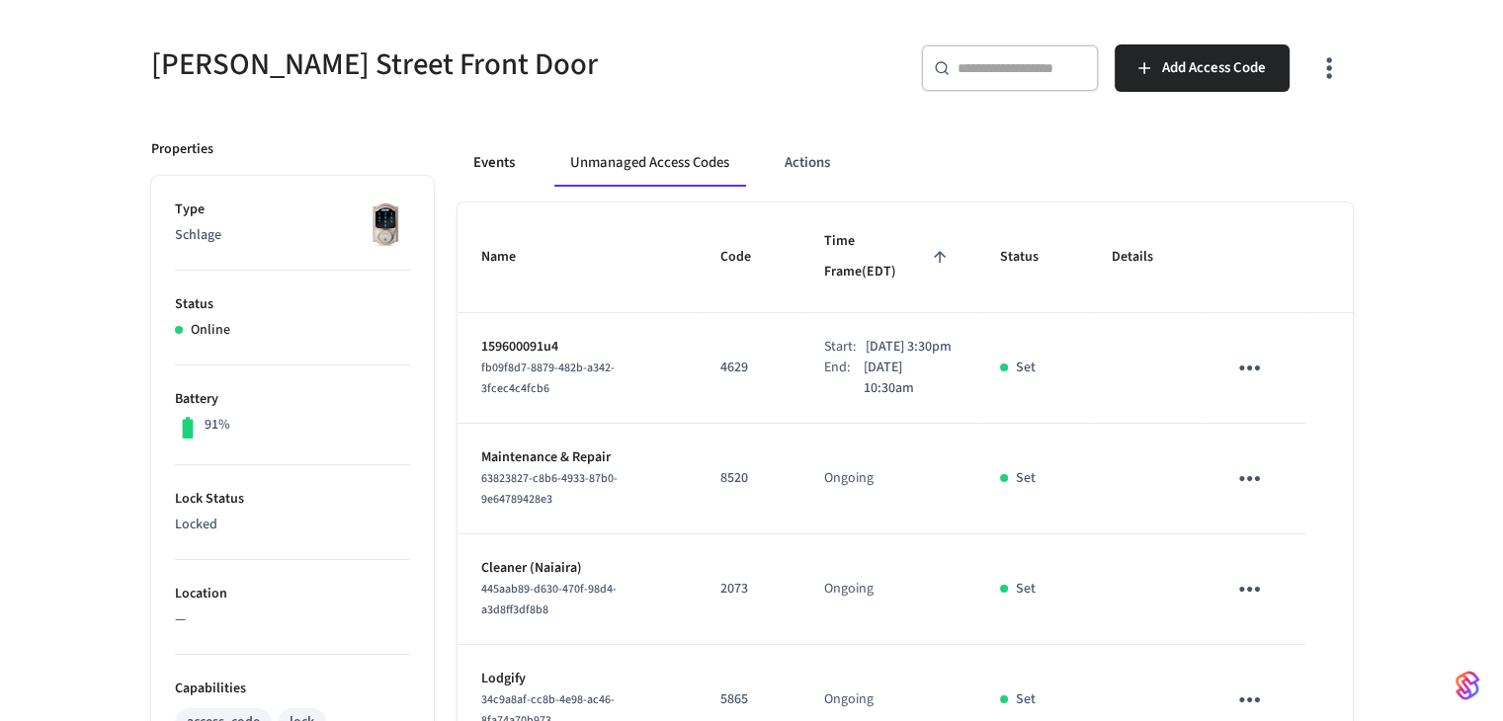
click at [506, 152] on button "Events" at bounding box center [494, 162] width 73 height 47
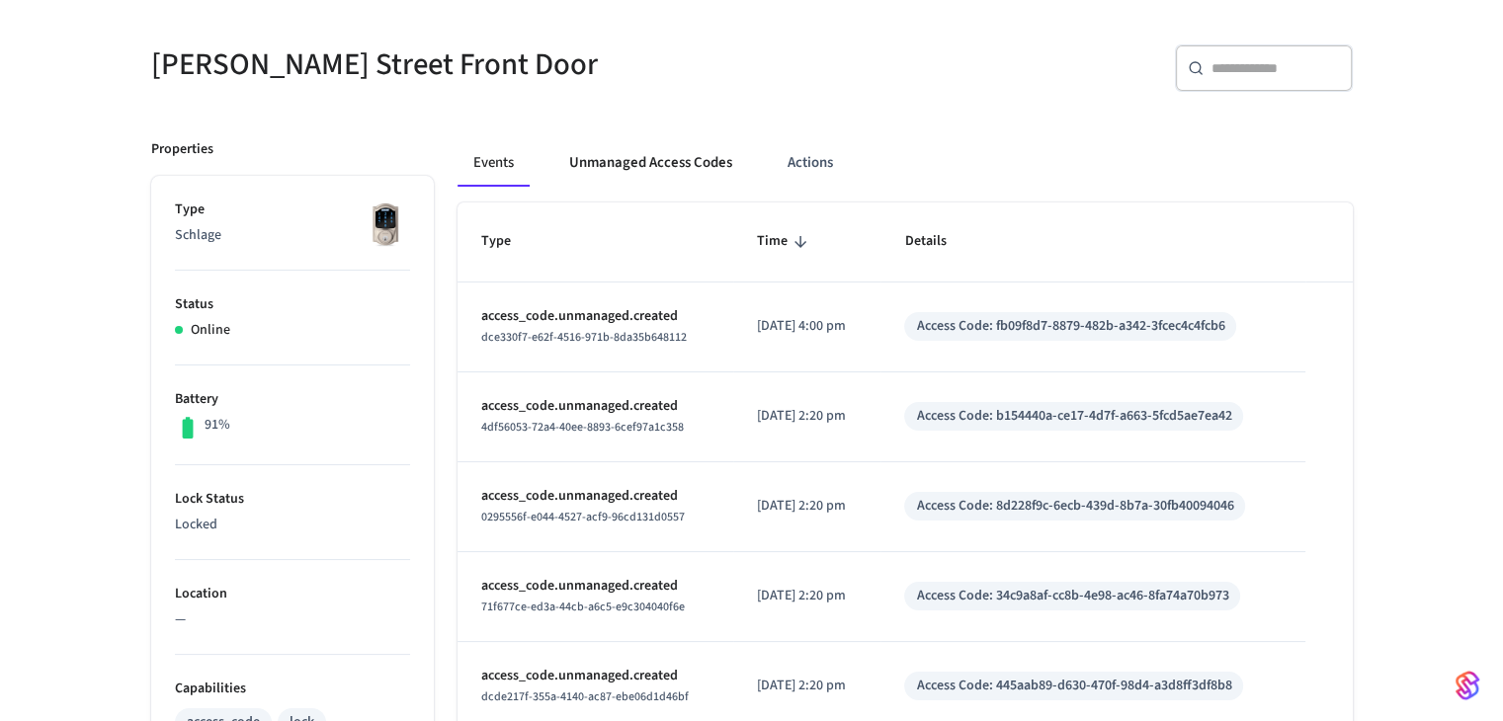
click at [652, 154] on button "Unmanaged Access Codes" at bounding box center [650, 162] width 195 height 47
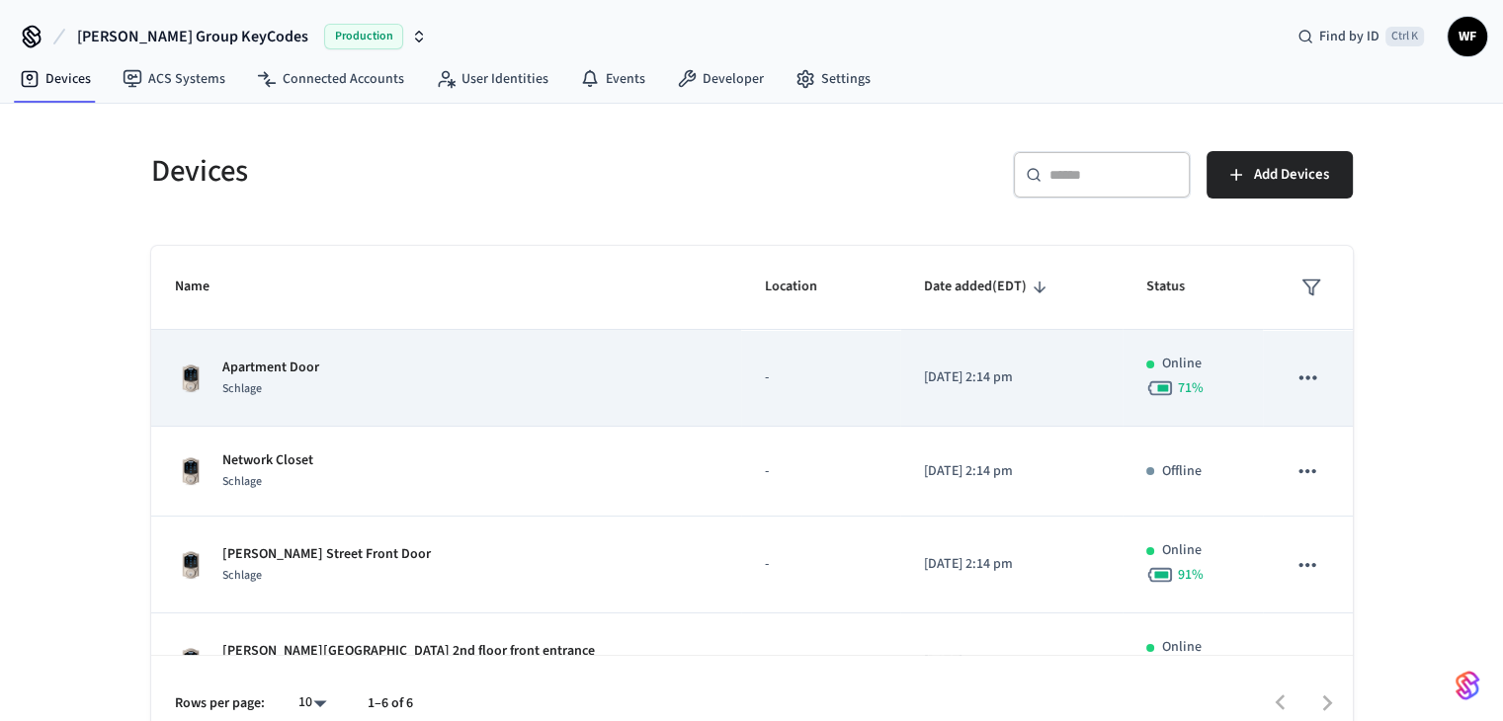
click at [383, 381] on div "Apartment Door Schlage" at bounding box center [447, 379] width 544 height 42
click at [292, 369] on p "Apartment Door" at bounding box center [270, 368] width 97 height 21
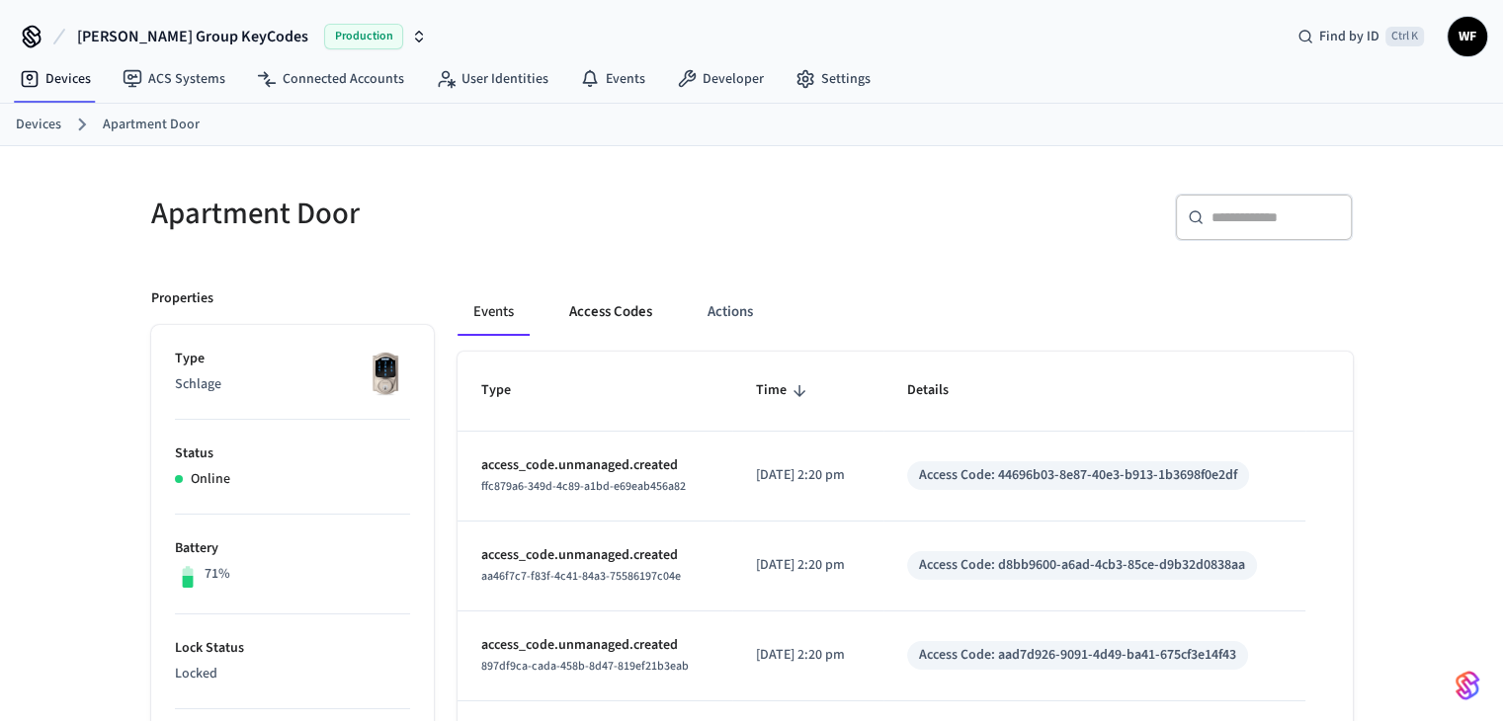
click at [588, 309] on button "Access Codes" at bounding box center [610, 312] width 115 height 47
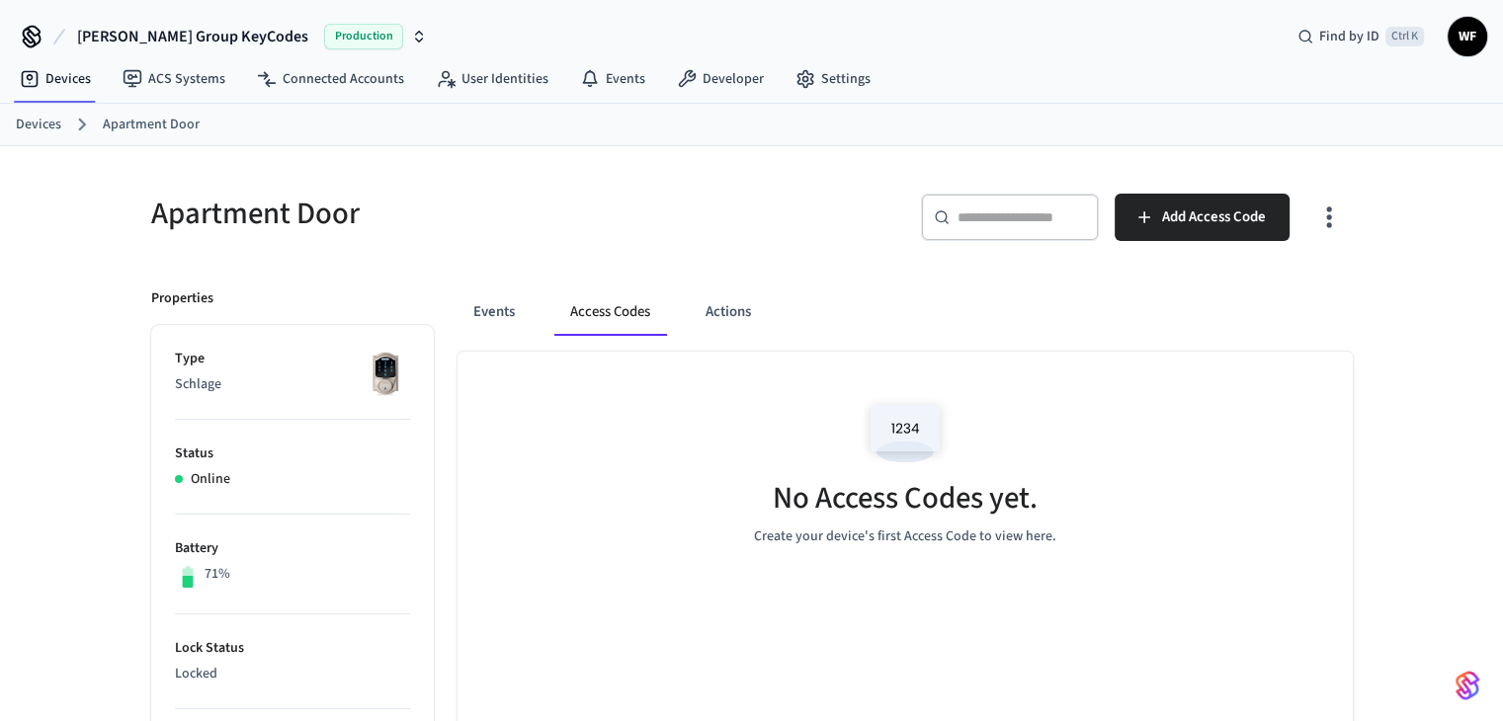
click at [1343, 220] on icon "button" at bounding box center [1329, 217] width 31 height 31
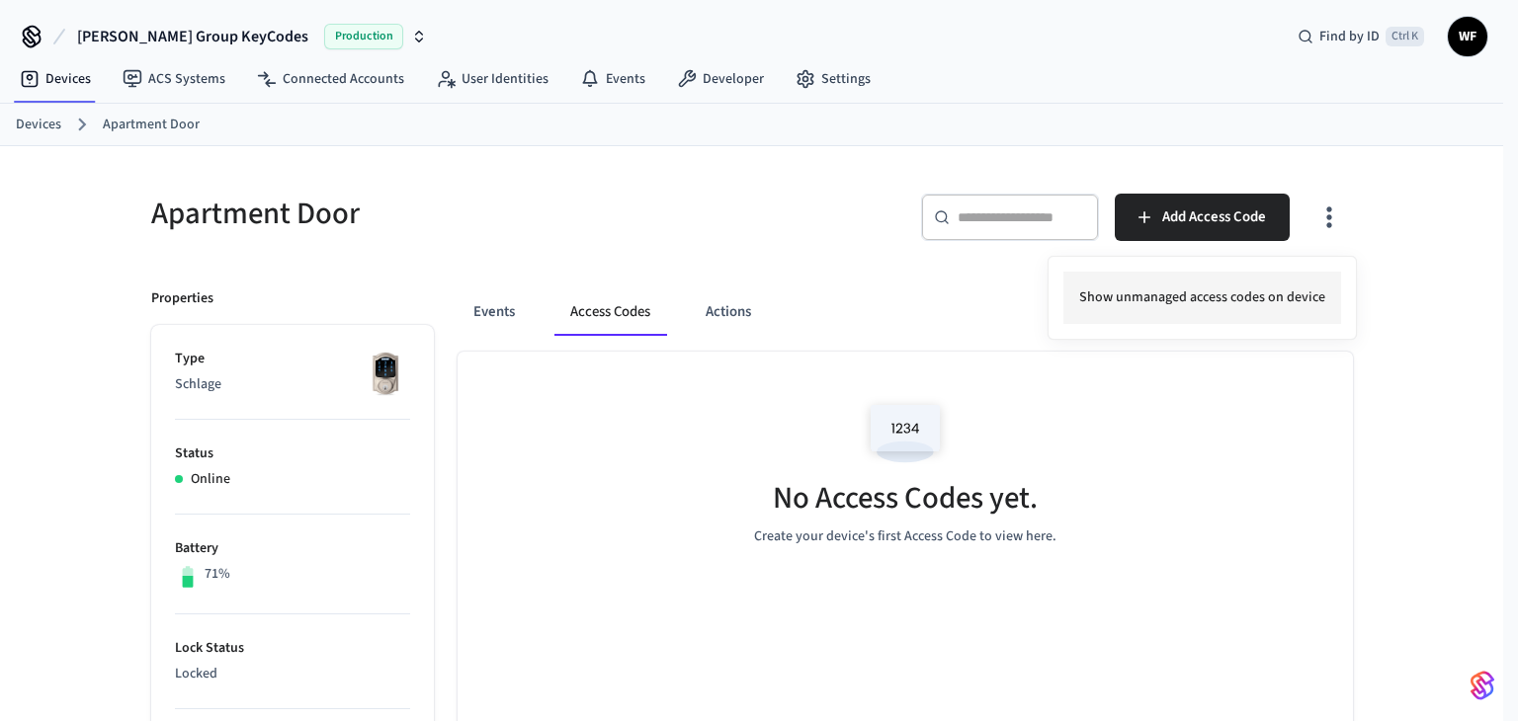
click at [1305, 298] on li "Show unmanaged access codes on device" at bounding box center [1202, 298] width 278 height 52
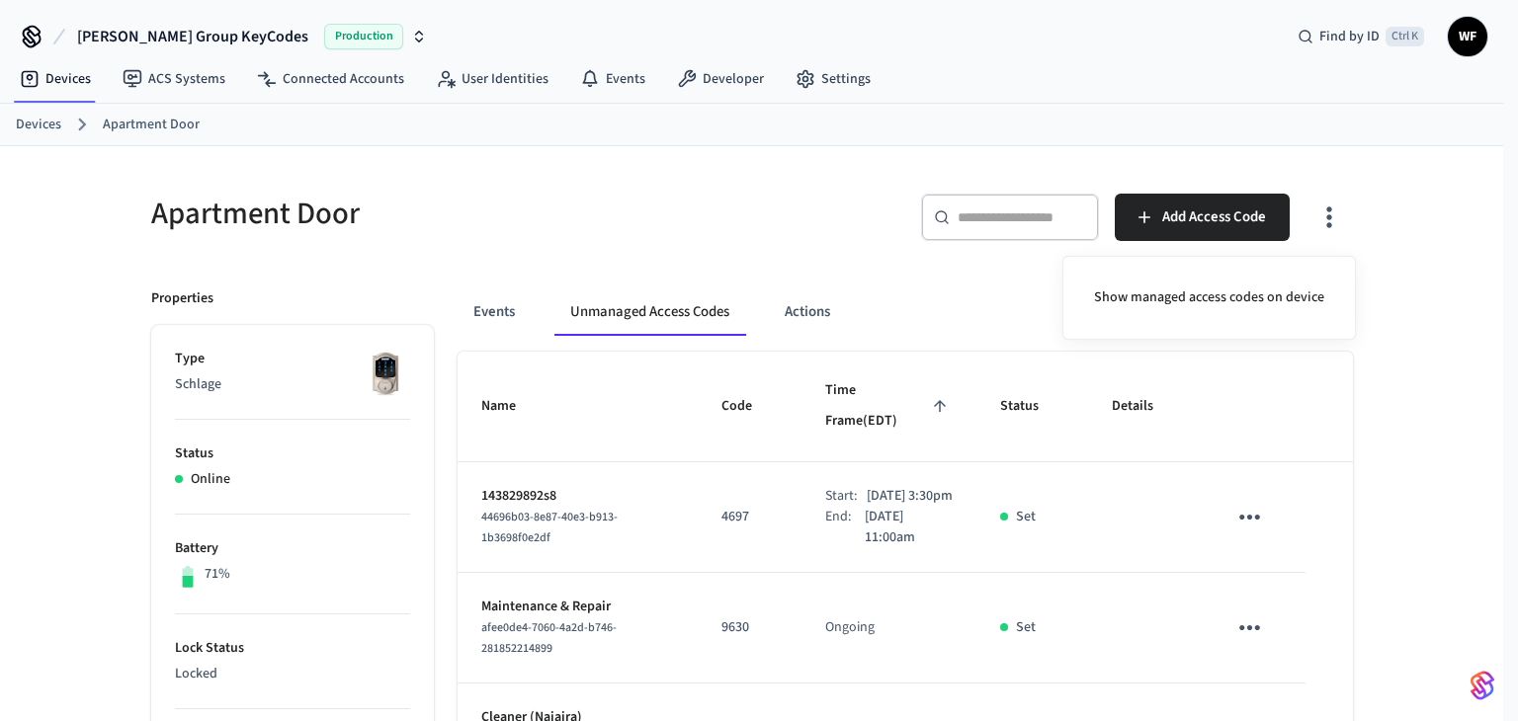
click at [1423, 403] on div at bounding box center [759, 360] width 1518 height 721
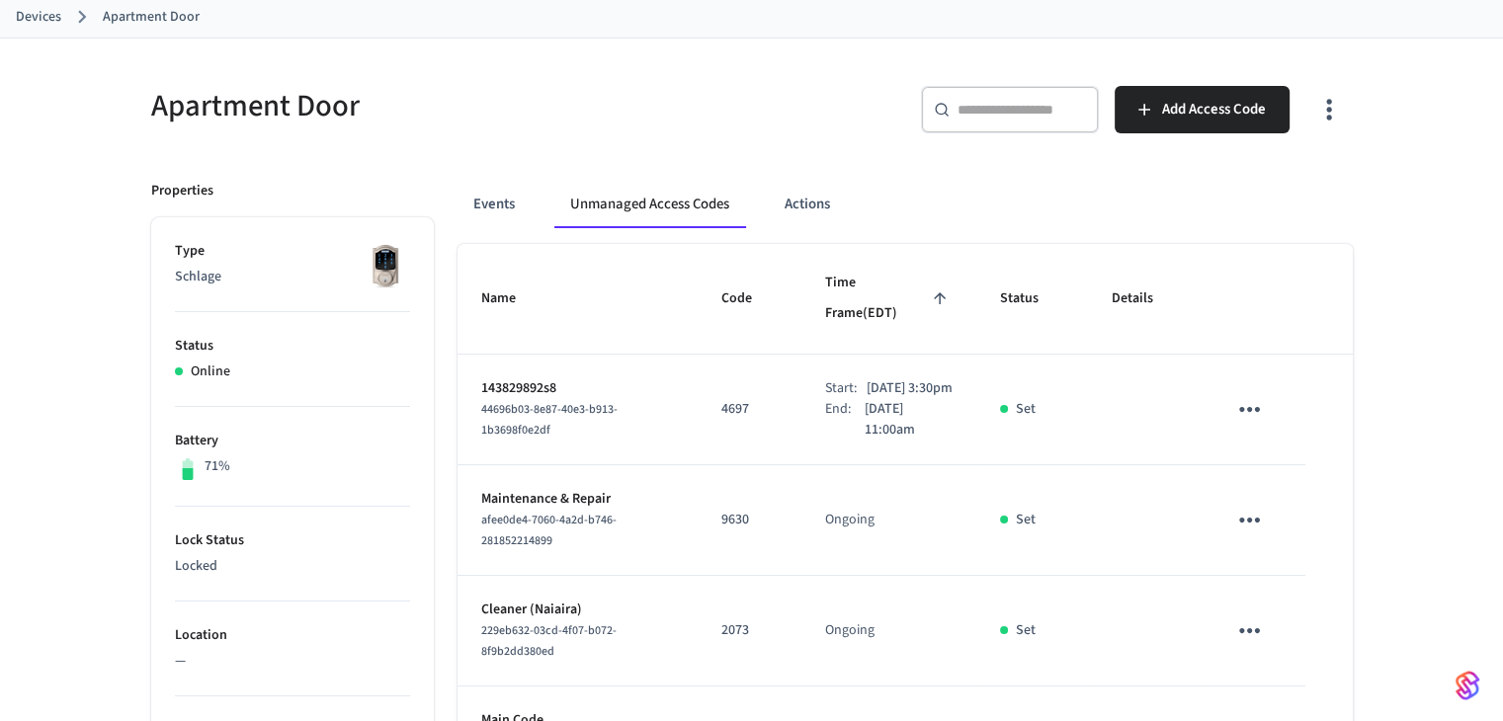
scroll to position [99, 0]
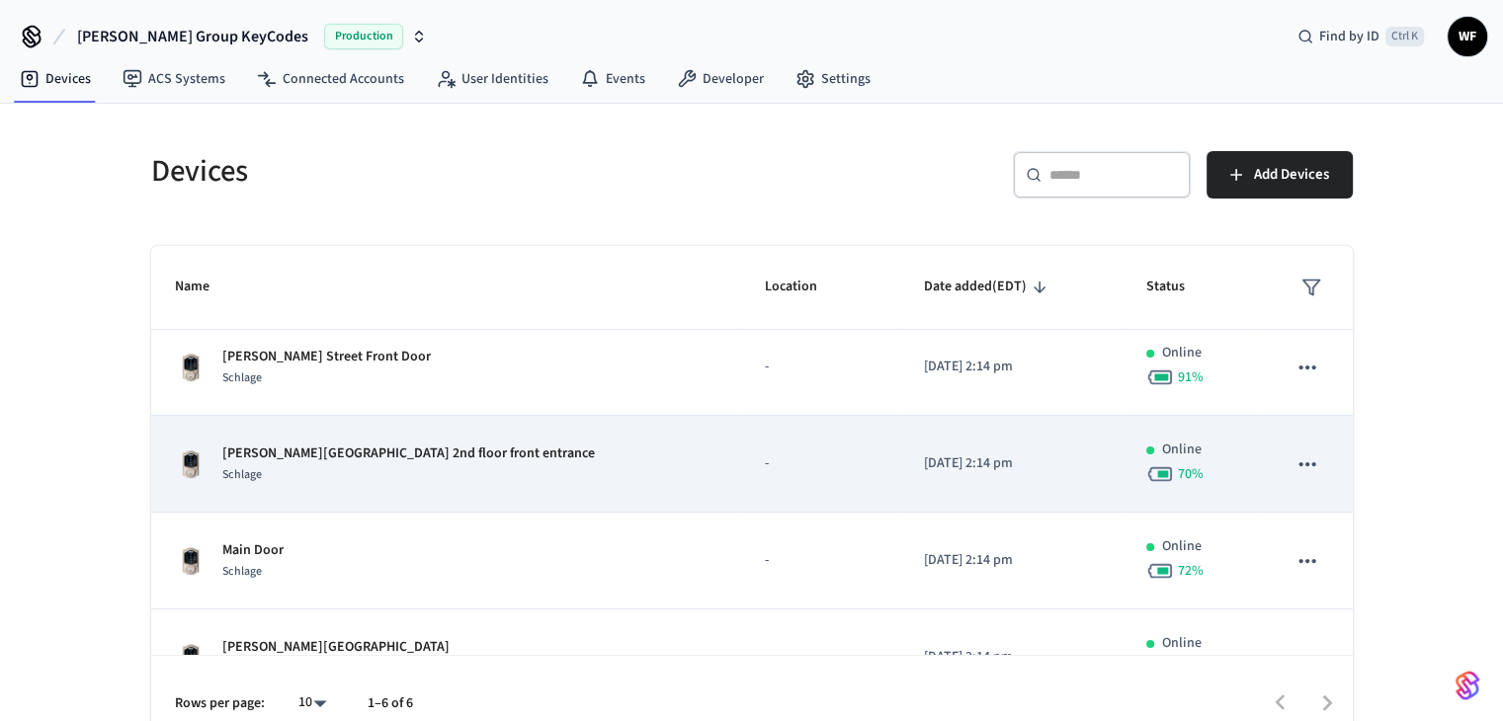
scroll to position [247, 0]
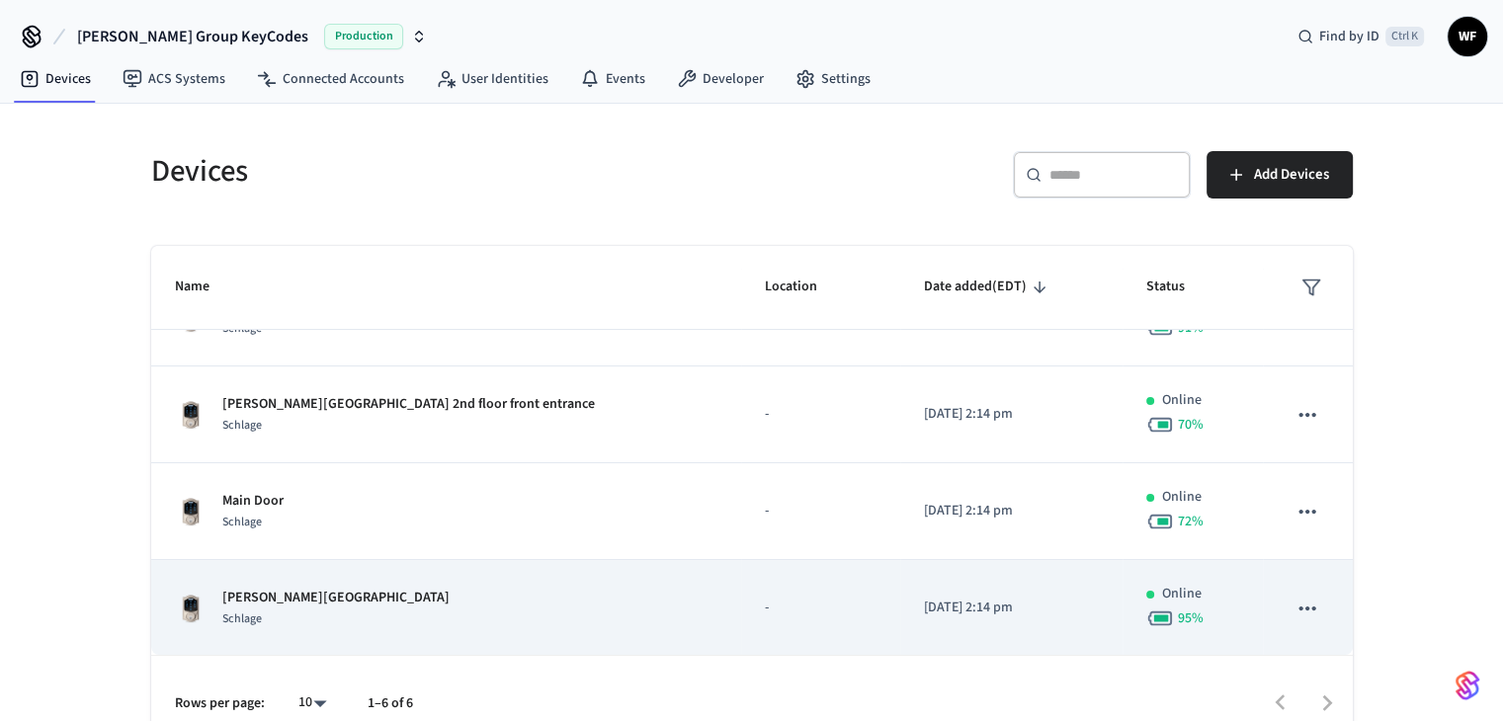
click at [373, 595] on p "[PERSON_NAME][GEOGRAPHIC_DATA]" at bounding box center [335, 598] width 227 height 21
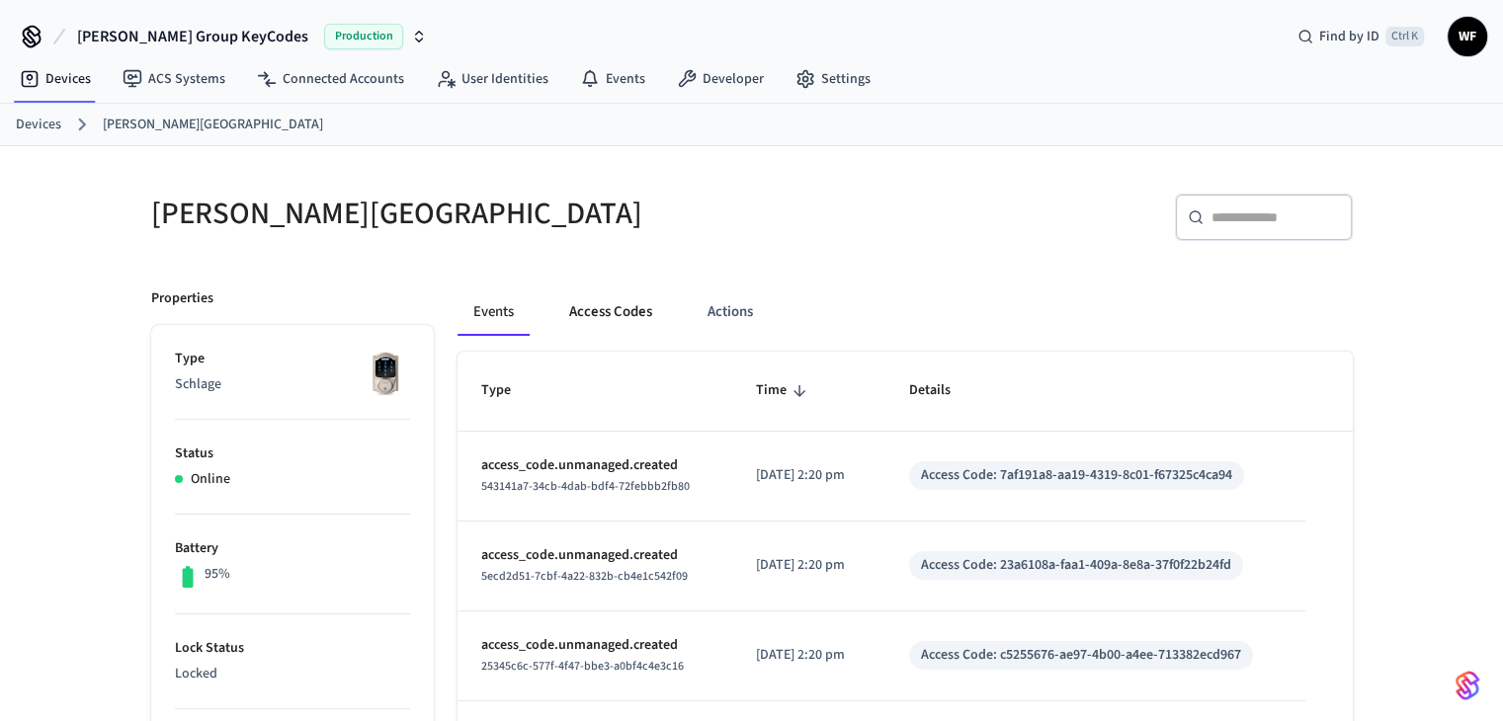
click at [644, 317] on button "Access Codes" at bounding box center [610, 312] width 115 height 47
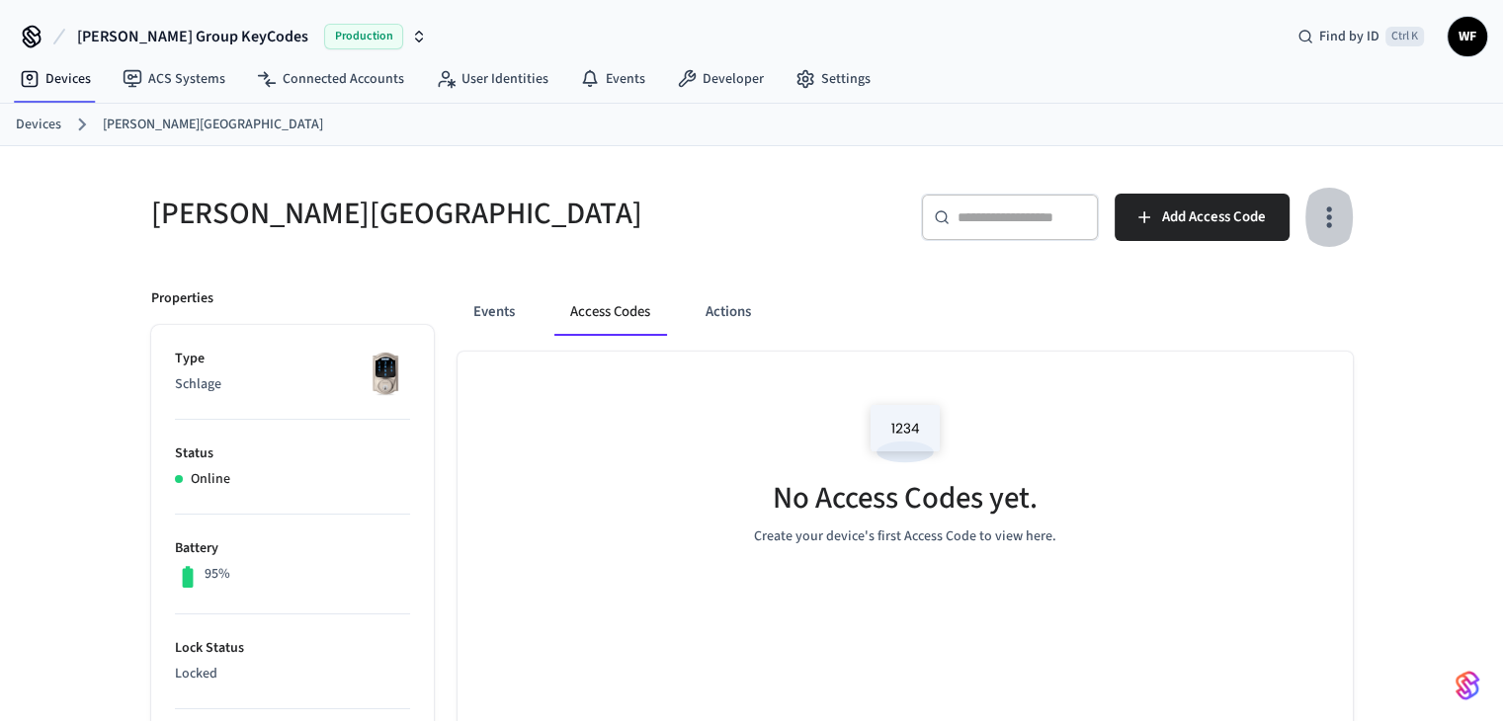
click at [1329, 223] on icon "button" at bounding box center [1328, 218] width 5 height 21
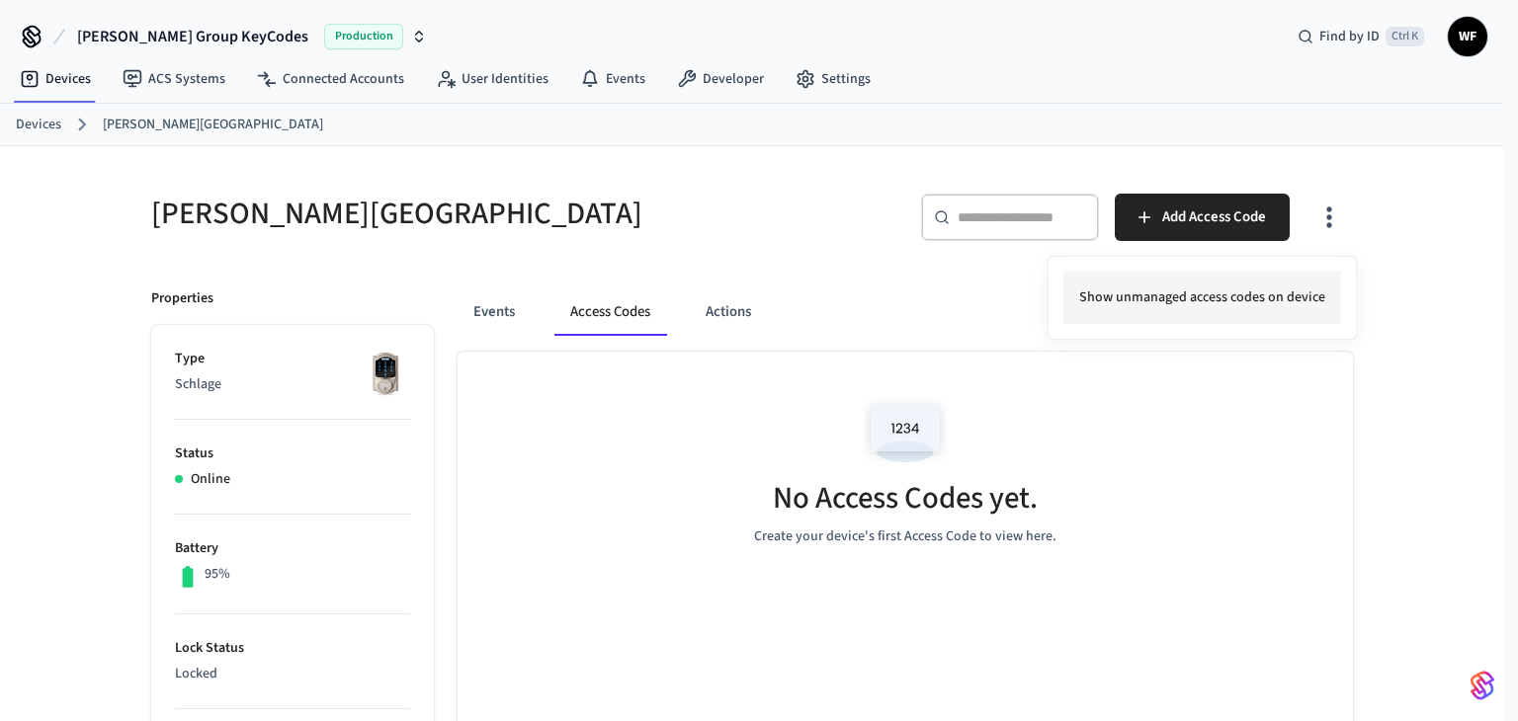
click at [1296, 291] on li "Show unmanaged access codes on device" at bounding box center [1202, 298] width 278 height 52
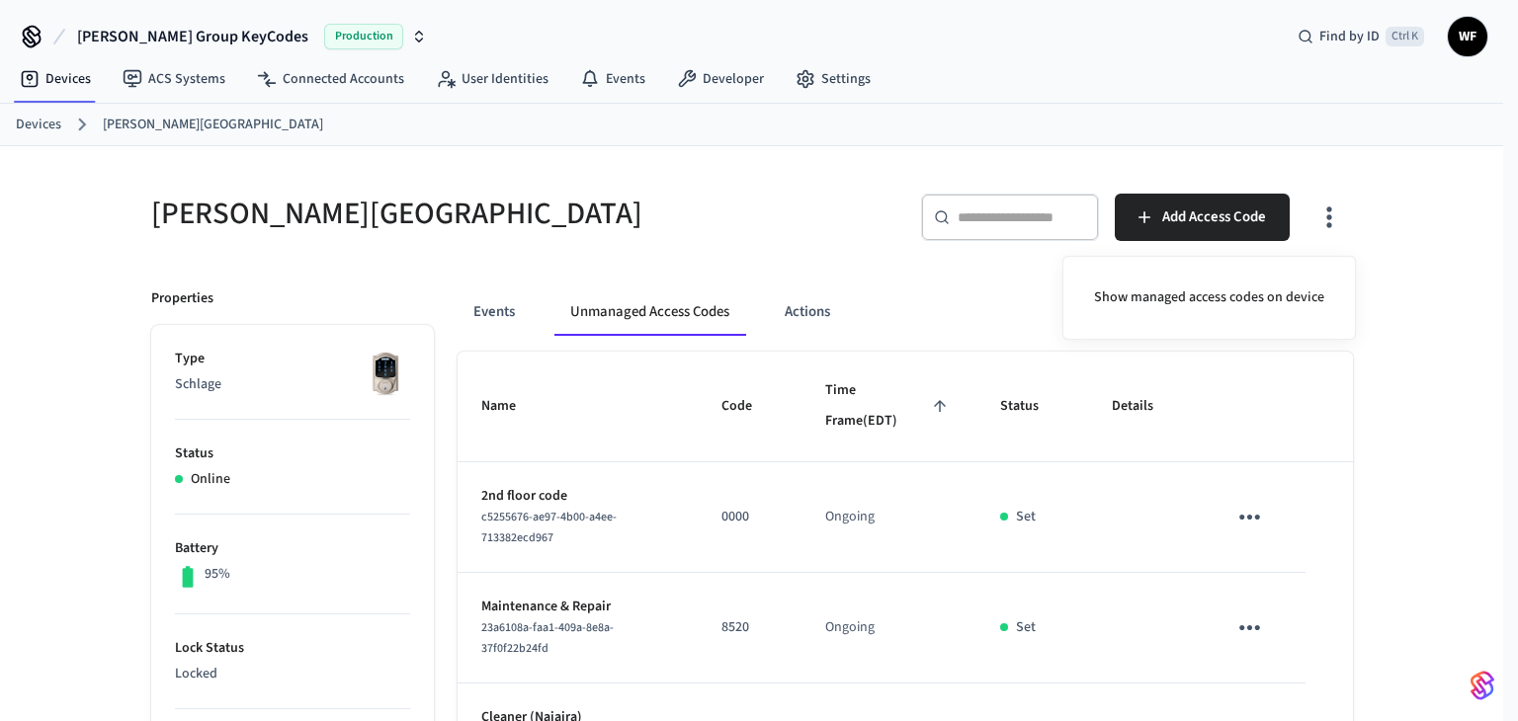
click at [1414, 395] on div at bounding box center [759, 360] width 1518 height 721
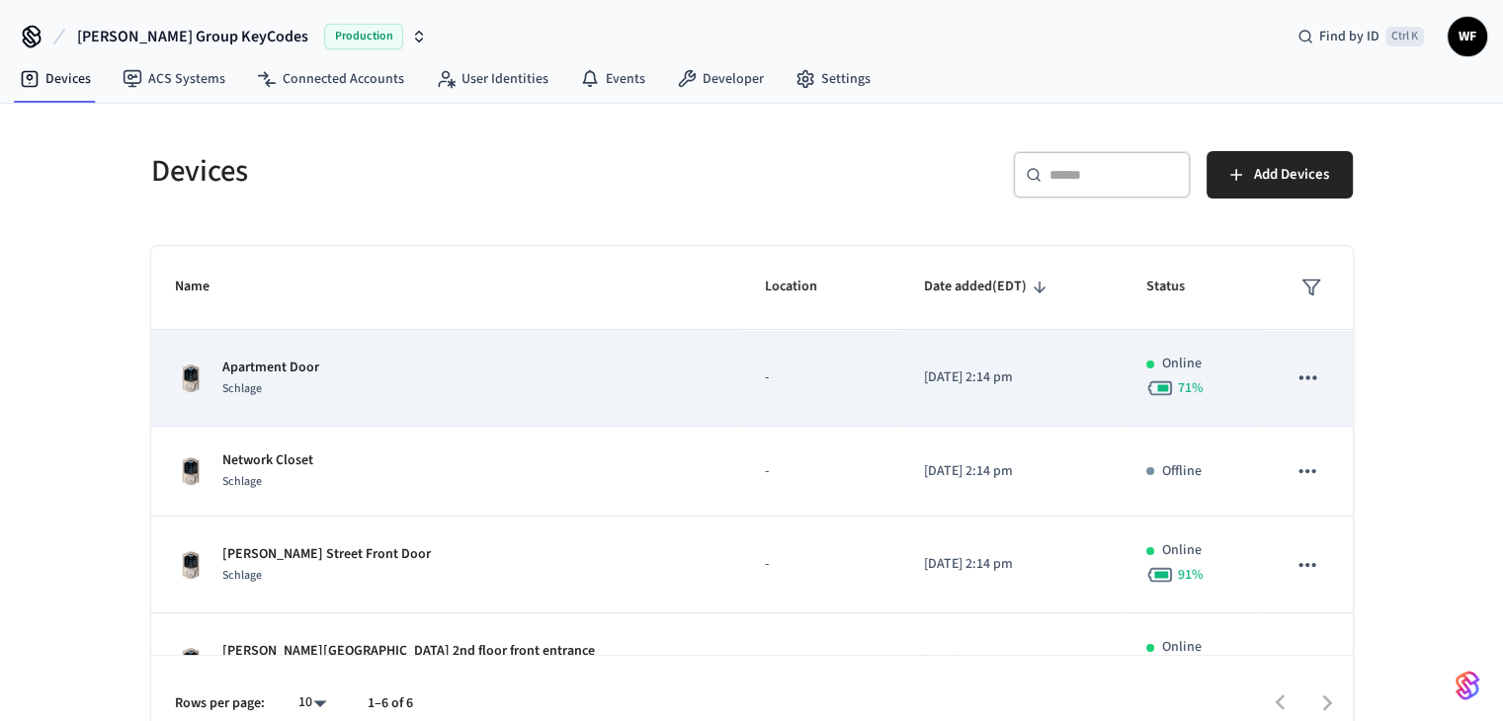
click at [322, 389] on div "Apartment Door Schlage" at bounding box center [447, 379] width 544 height 42
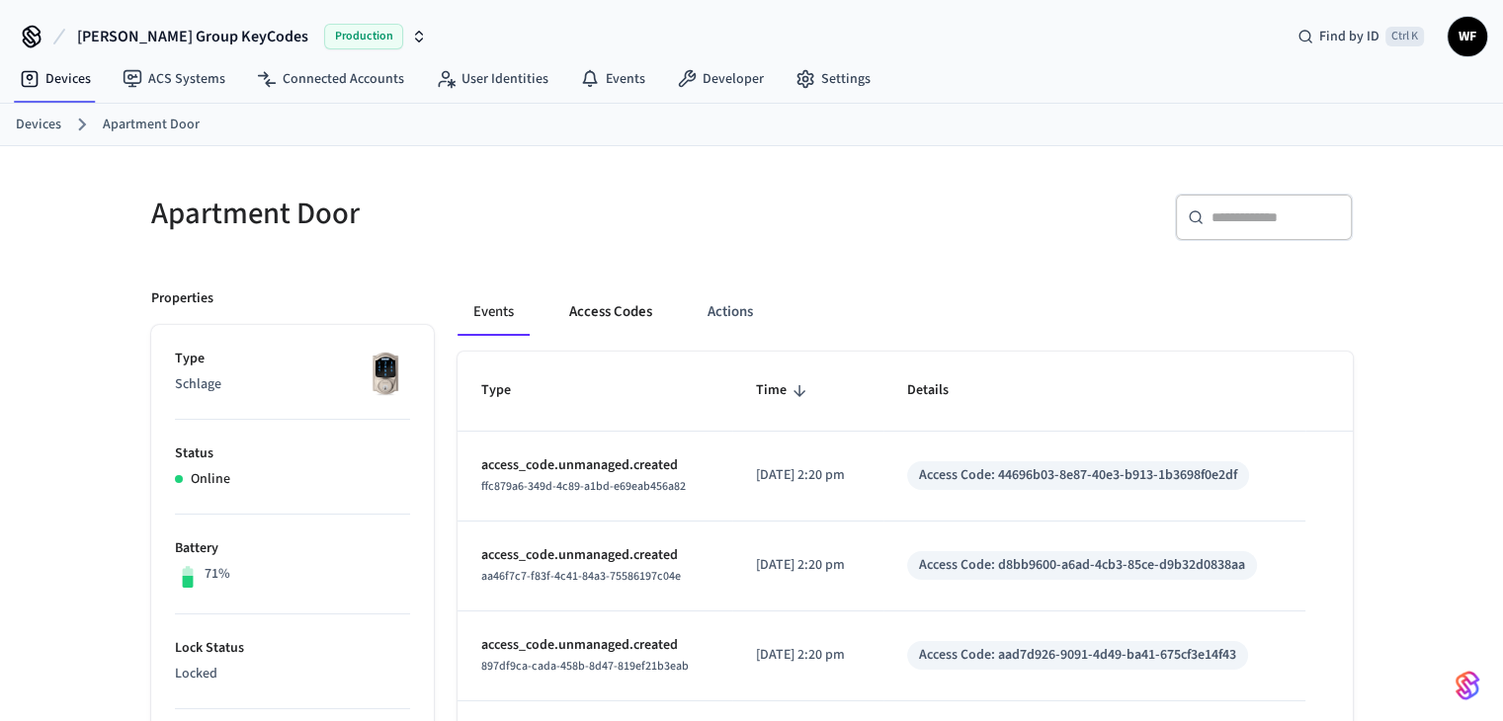
click at [638, 317] on button "Access Codes" at bounding box center [610, 312] width 115 height 47
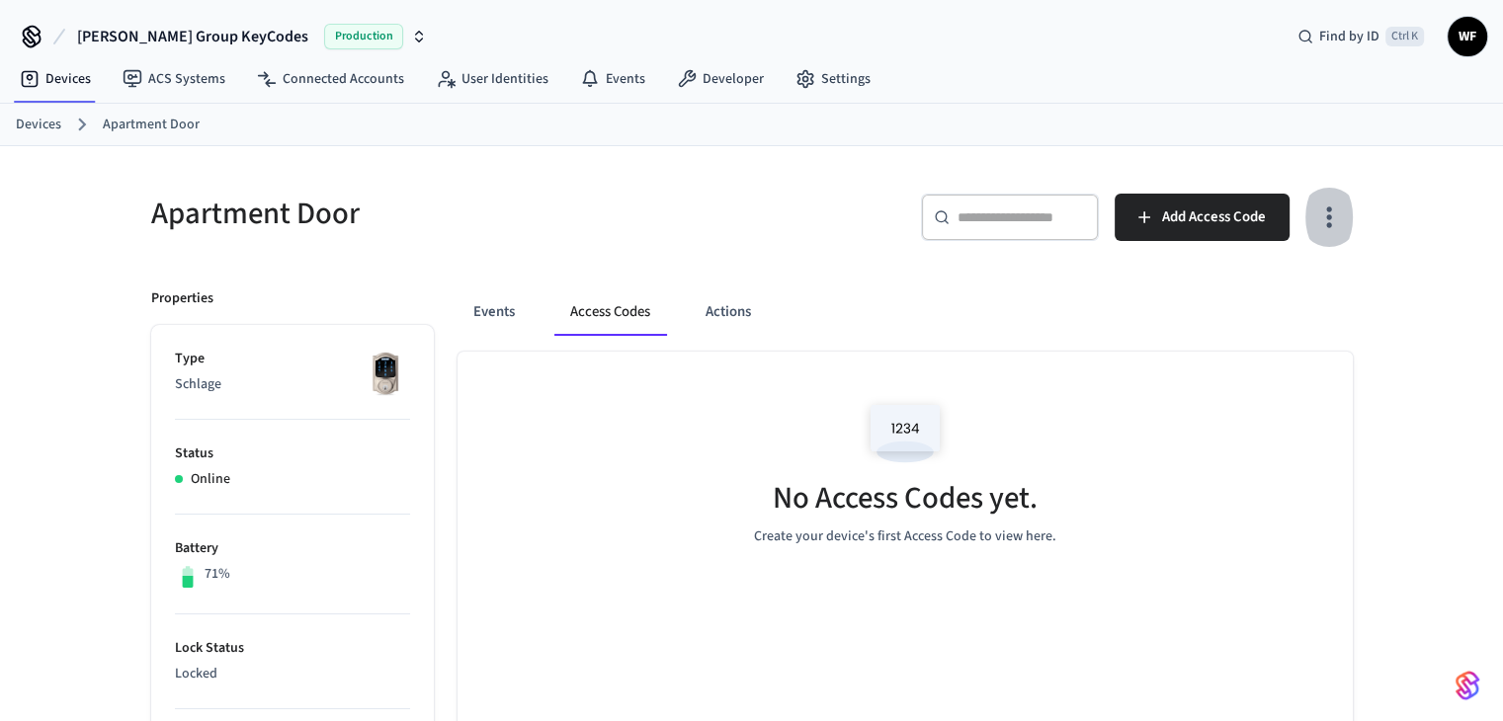
click at [1316, 236] on button "button" at bounding box center [1329, 217] width 46 height 79
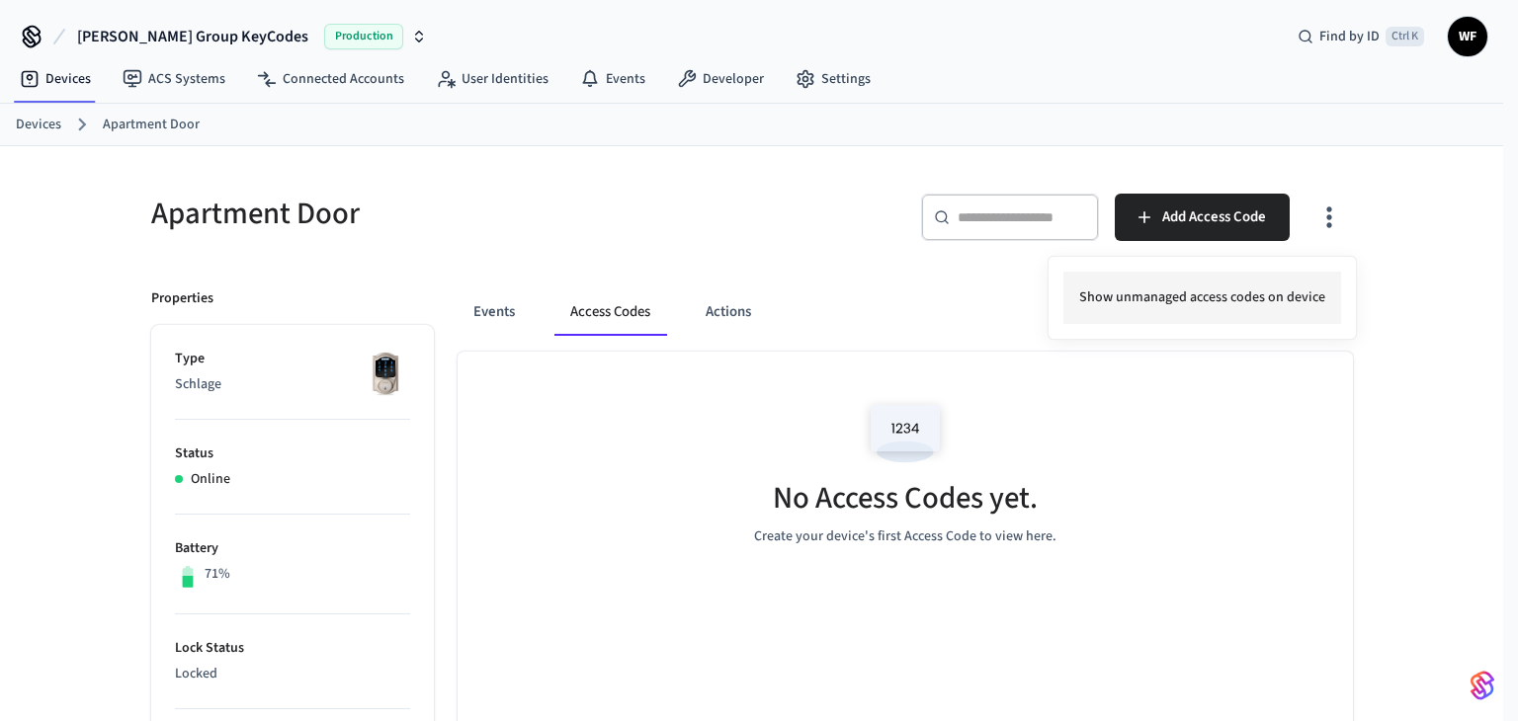
click at [1325, 297] on li "Show unmanaged access codes on device" at bounding box center [1202, 298] width 278 height 52
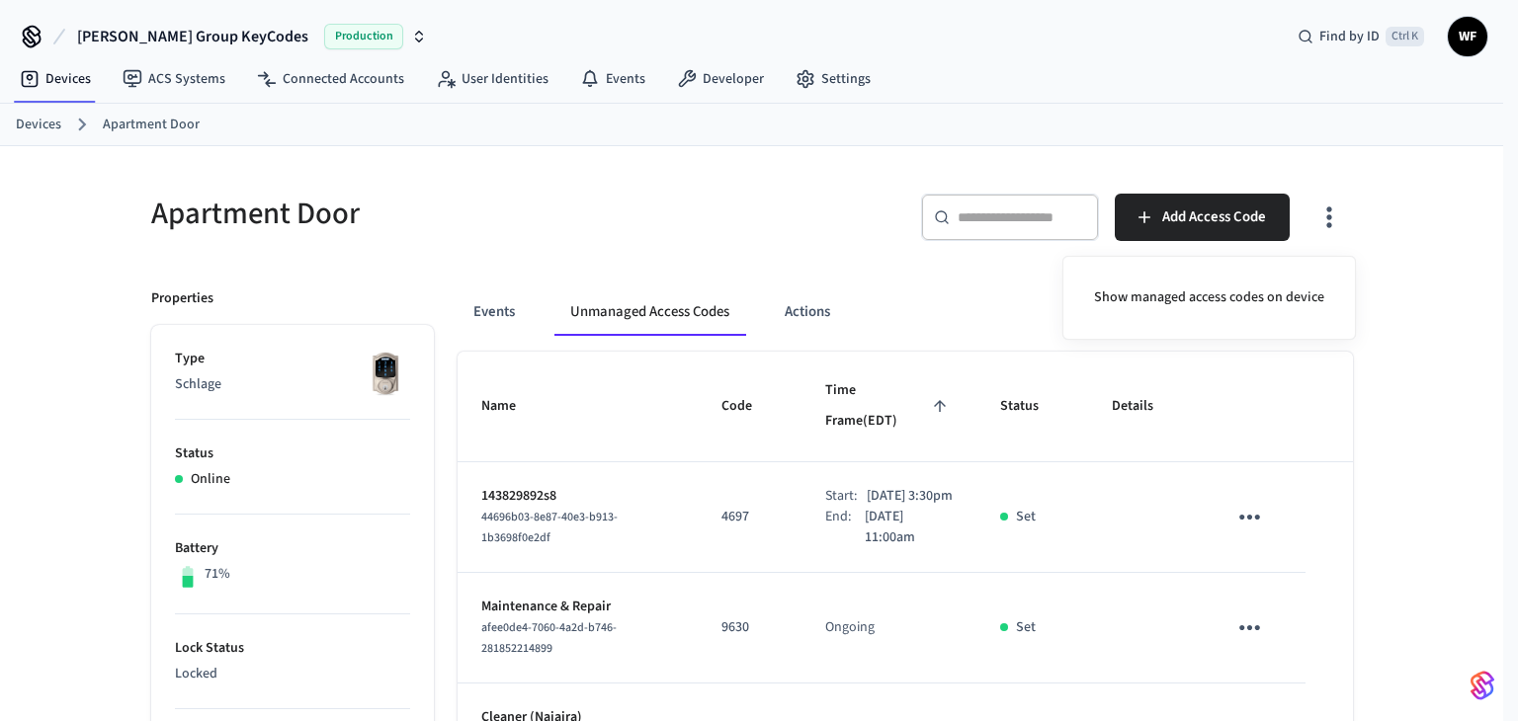
click at [1517, 414] on div at bounding box center [759, 360] width 1518 height 721
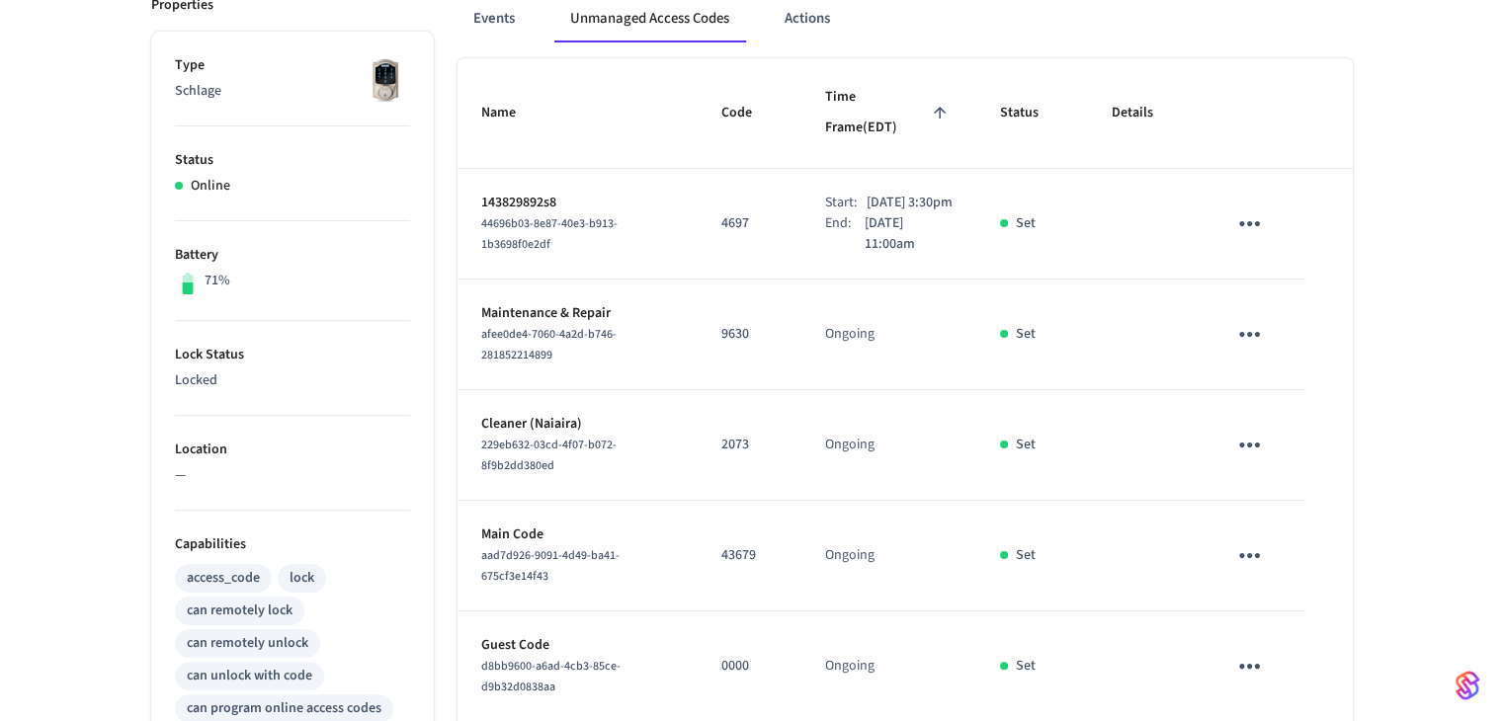
scroll to position [198, 0]
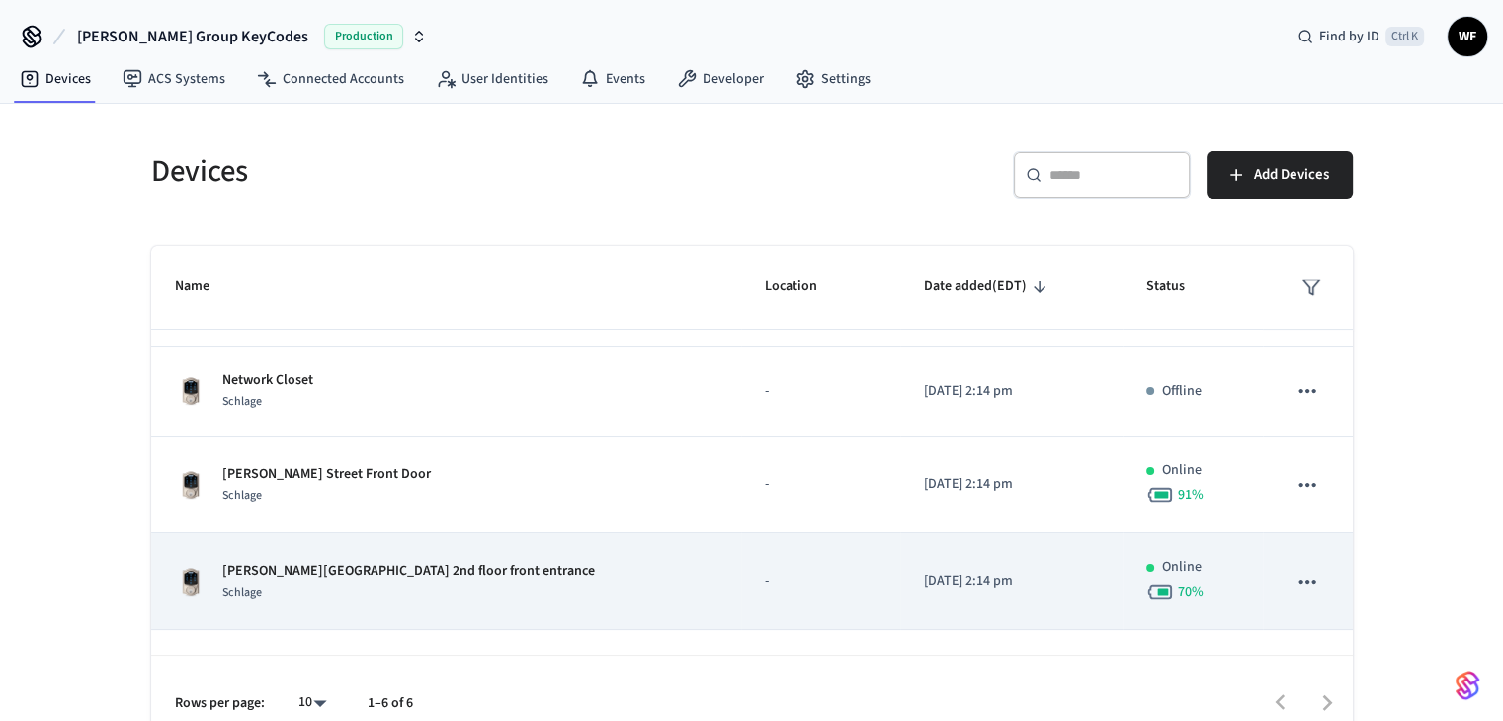
scroll to position [49, 0]
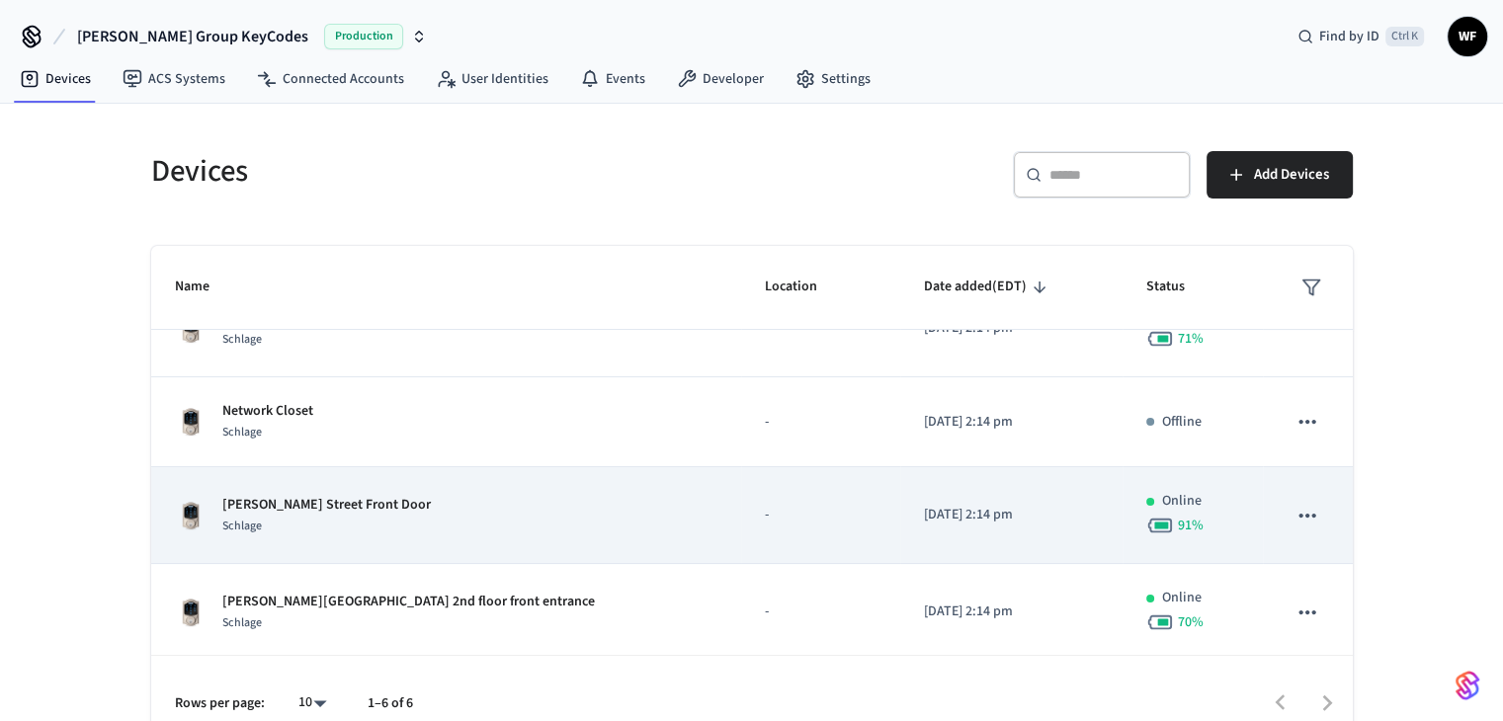
click at [309, 498] on p "[PERSON_NAME] Street Front Door" at bounding box center [326, 505] width 209 height 21
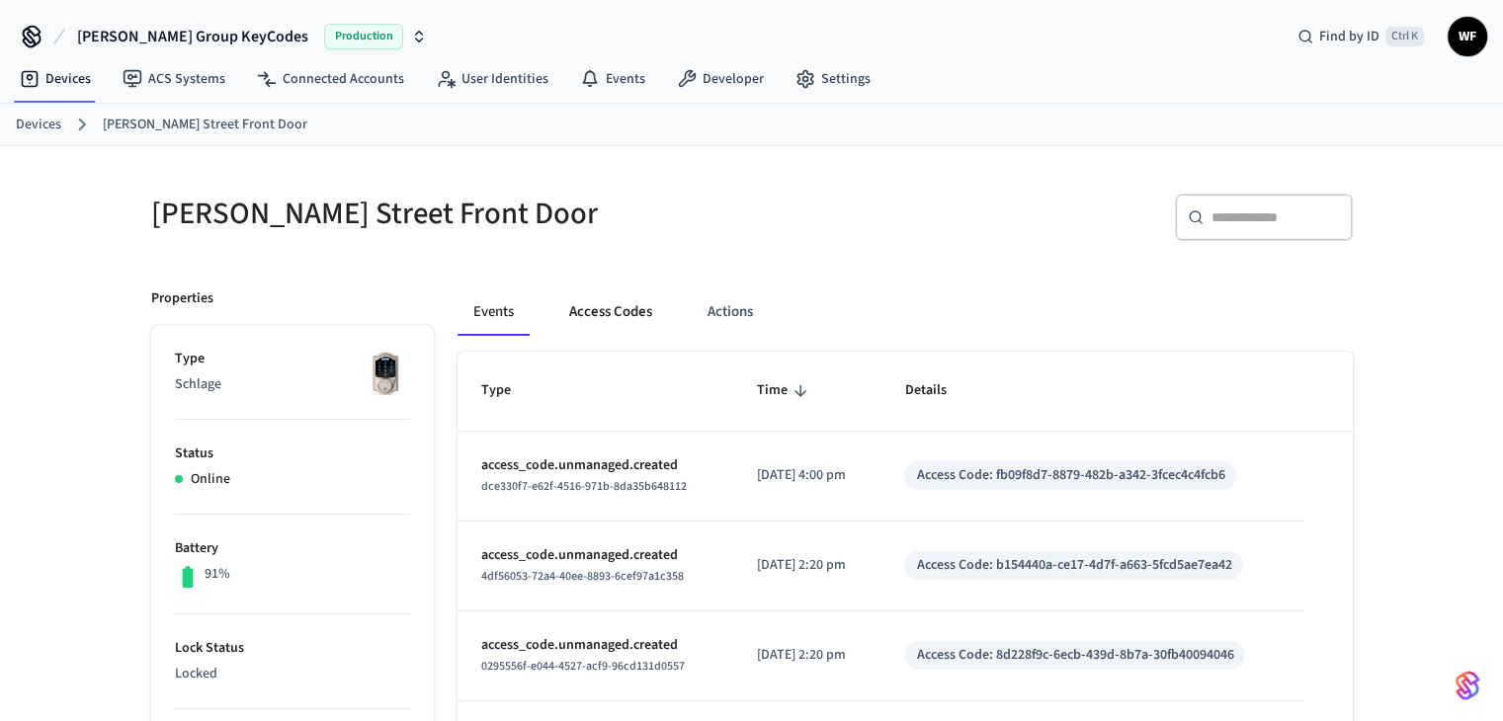
click at [663, 319] on button "Access Codes" at bounding box center [610, 312] width 115 height 47
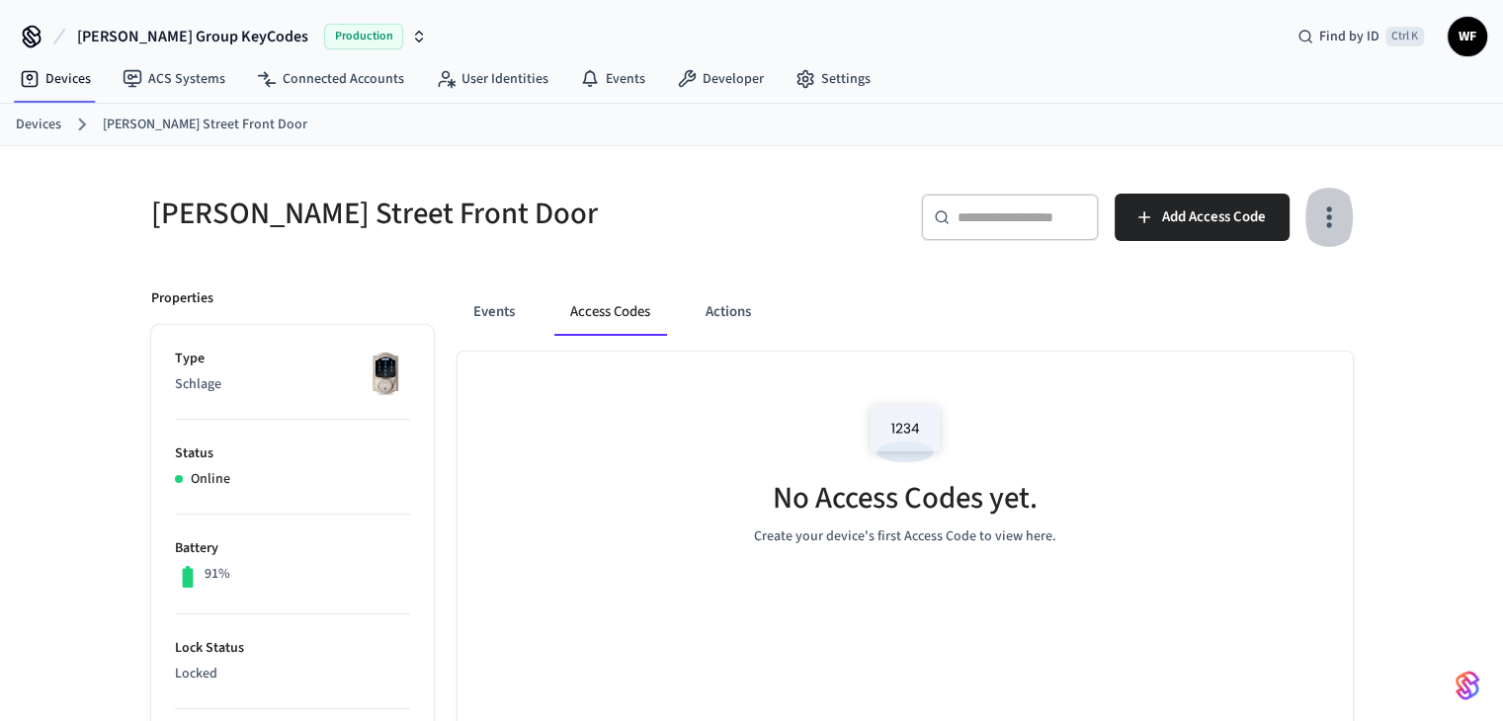
click at [1331, 211] on icon "button" at bounding box center [1329, 217] width 31 height 31
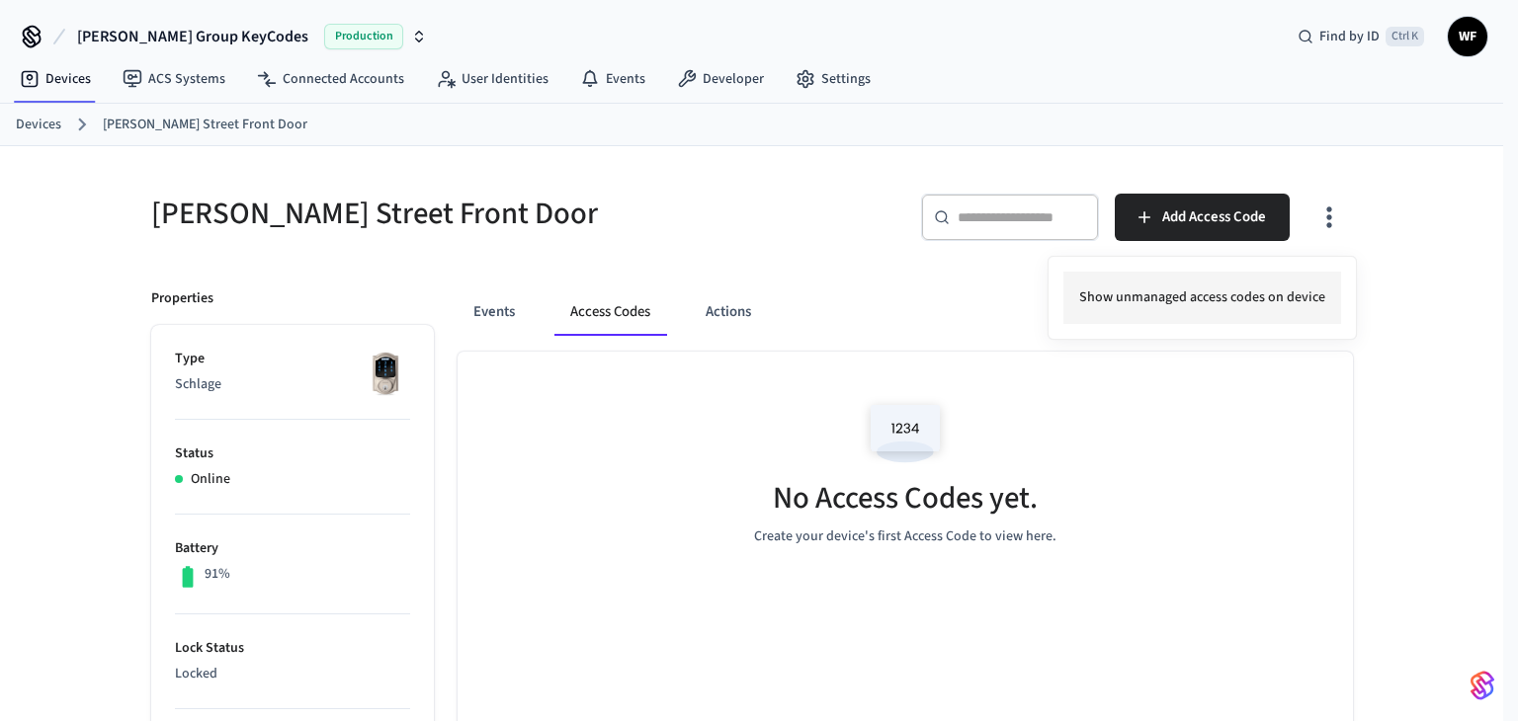
click at [1307, 275] on li "Show unmanaged access codes on device" at bounding box center [1202, 298] width 278 height 52
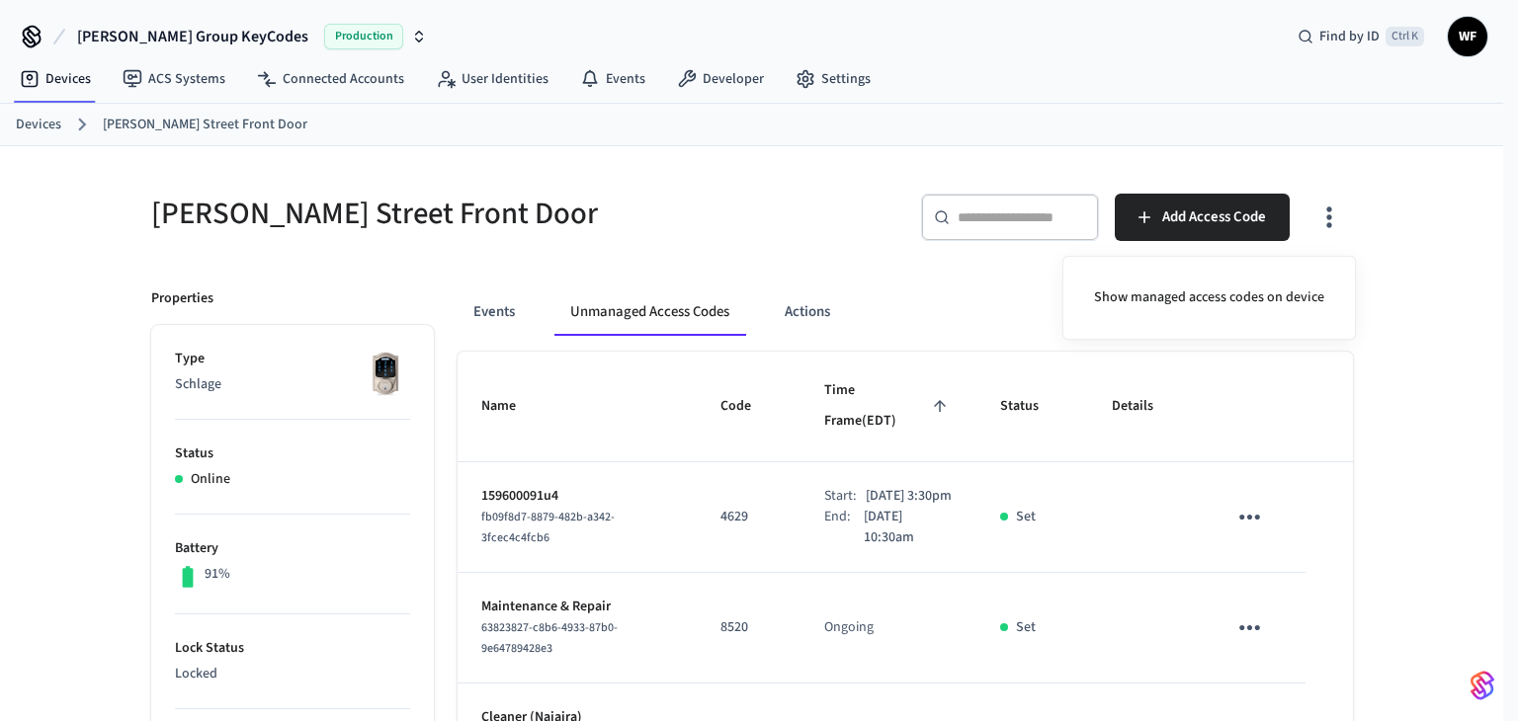
click at [1368, 479] on div at bounding box center [759, 360] width 1518 height 721
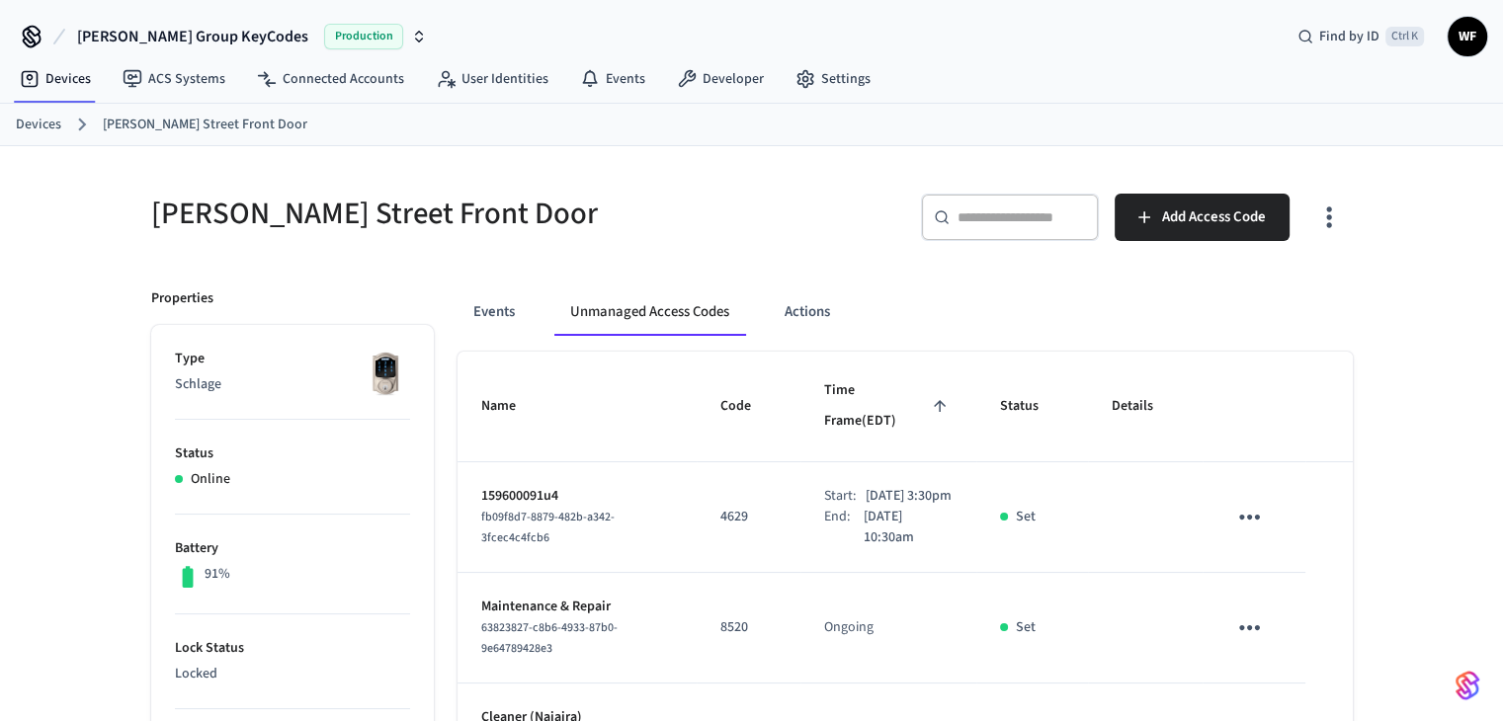
drag, startPoint x: 455, startPoint y: 300, endPoint x: 565, endPoint y: 402, distance: 150.4
drag, startPoint x: 605, startPoint y: 526, endPoint x: 476, endPoint y: 440, distance: 154.6
click at [476, 463] on td "159600091u4 fb09f8d7-8879-482b-a342-3fcec4c4fcb6" at bounding box center [577, 518] width 239 height 111
drag, startPoint x: 442, startPoint y: 289, endPoint x: 525, endPoint y: 384, distance: 126.8
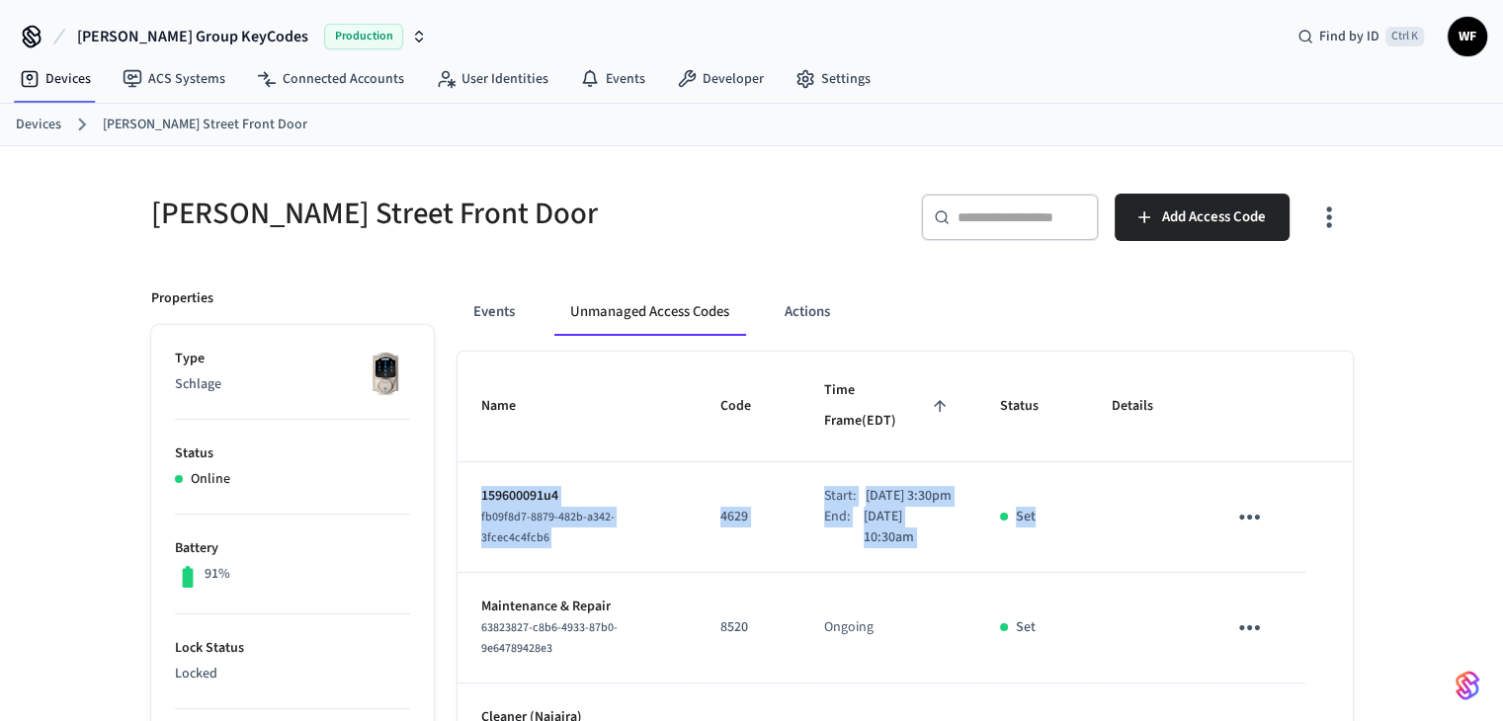
drag, startPoint x: 470, startPoint y: 464, endPoint x: 1126, endPoint y: 494, distance: 656.0
click at [1126, 494] on tr "159600091u4 fb09f8d7-8879-482b-a342-3fcec4c4fcb6 4629 Start: [DATE] 3:30pm End:…" at bounding box center [905, 518] width 895 height 111
copy tr "159600091u4 fb09f8d7-8879-482b-a342-3fcec4c4fcb6 4629 Start: [DATE] 3:30pm End:…"
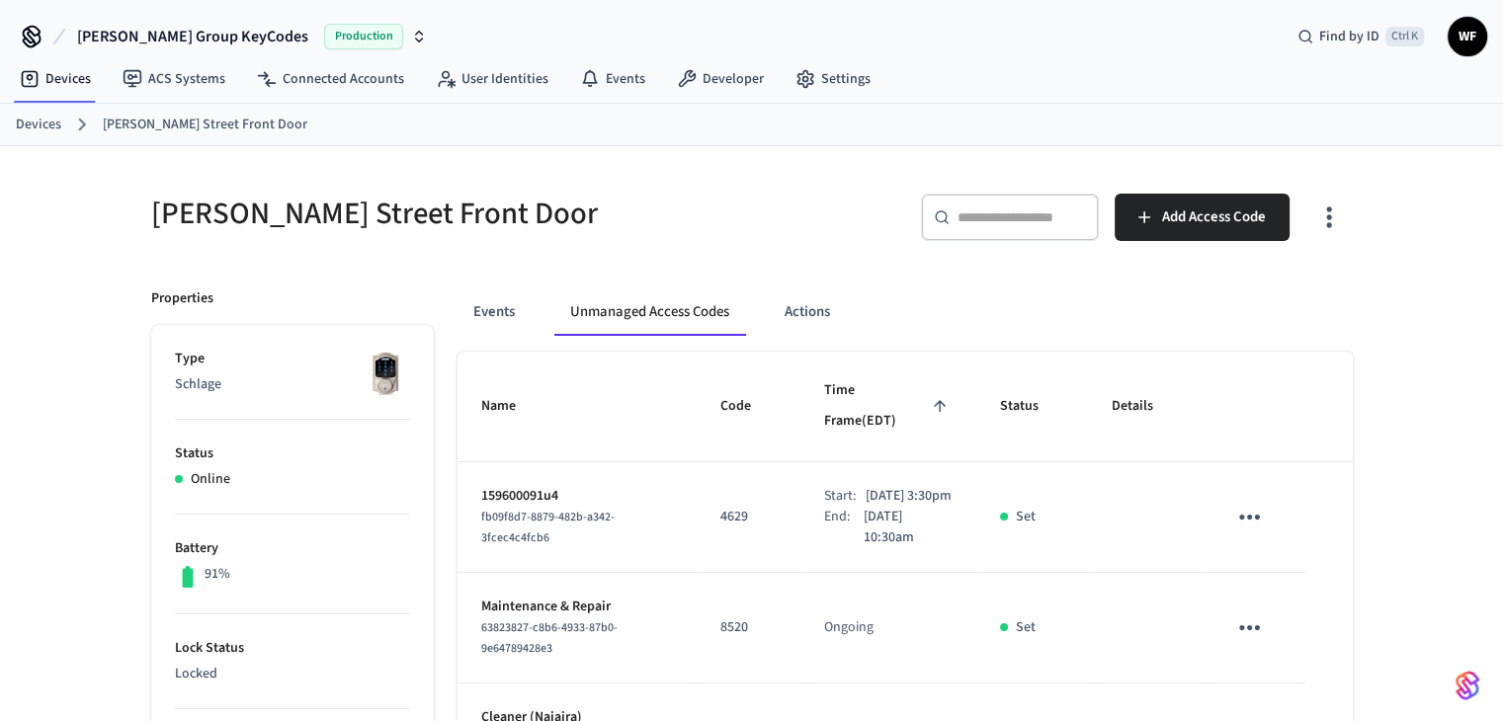
click at [713, 234] on div "[PERSON_NAME] Street Front Door" at bounding box center [433, 213] width 613 height 87
click at [511, 329] on button "Events" at bounding box center [494, 312] width 73 height 47
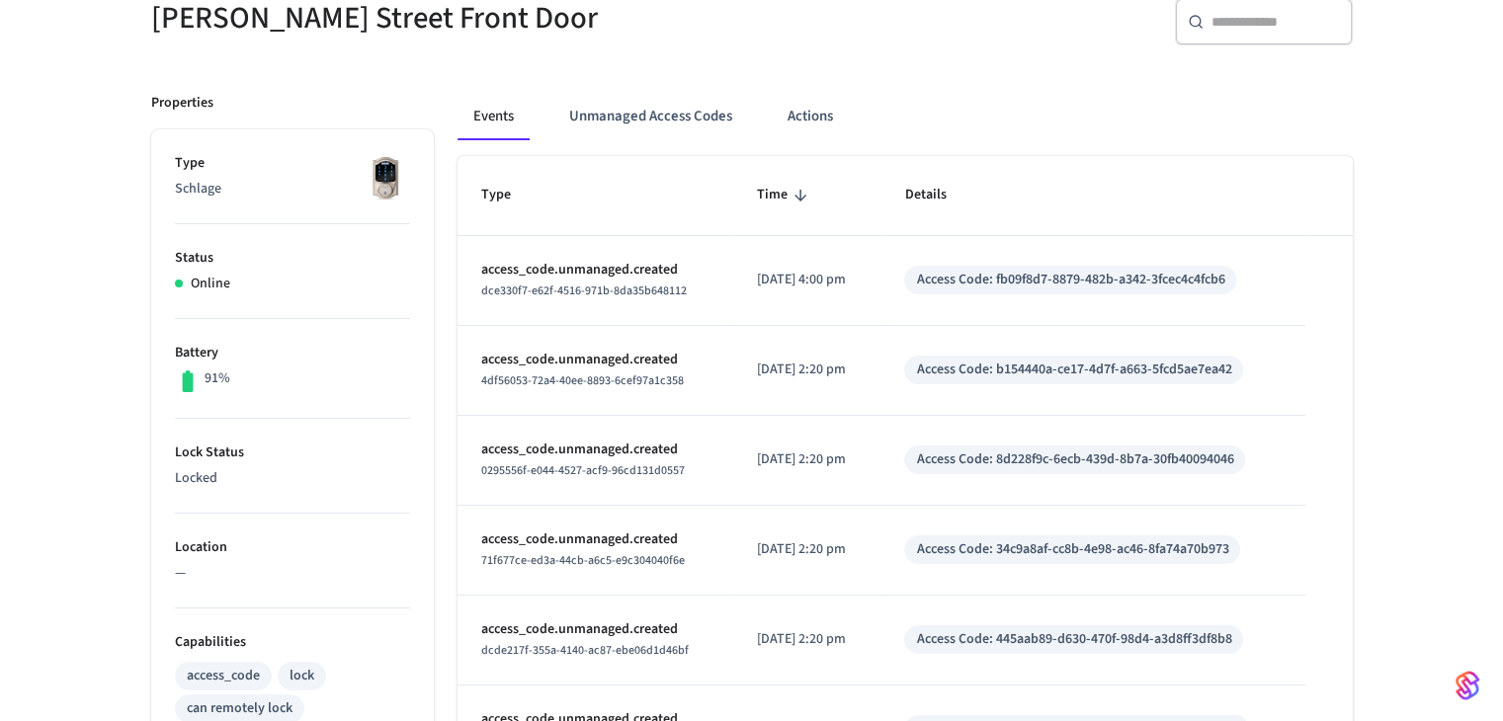
scroll to position [198, 0]
click at [652, 122] on button "Unmanaged Access Codes" at bounding box center [650, 114] width 195 height 47
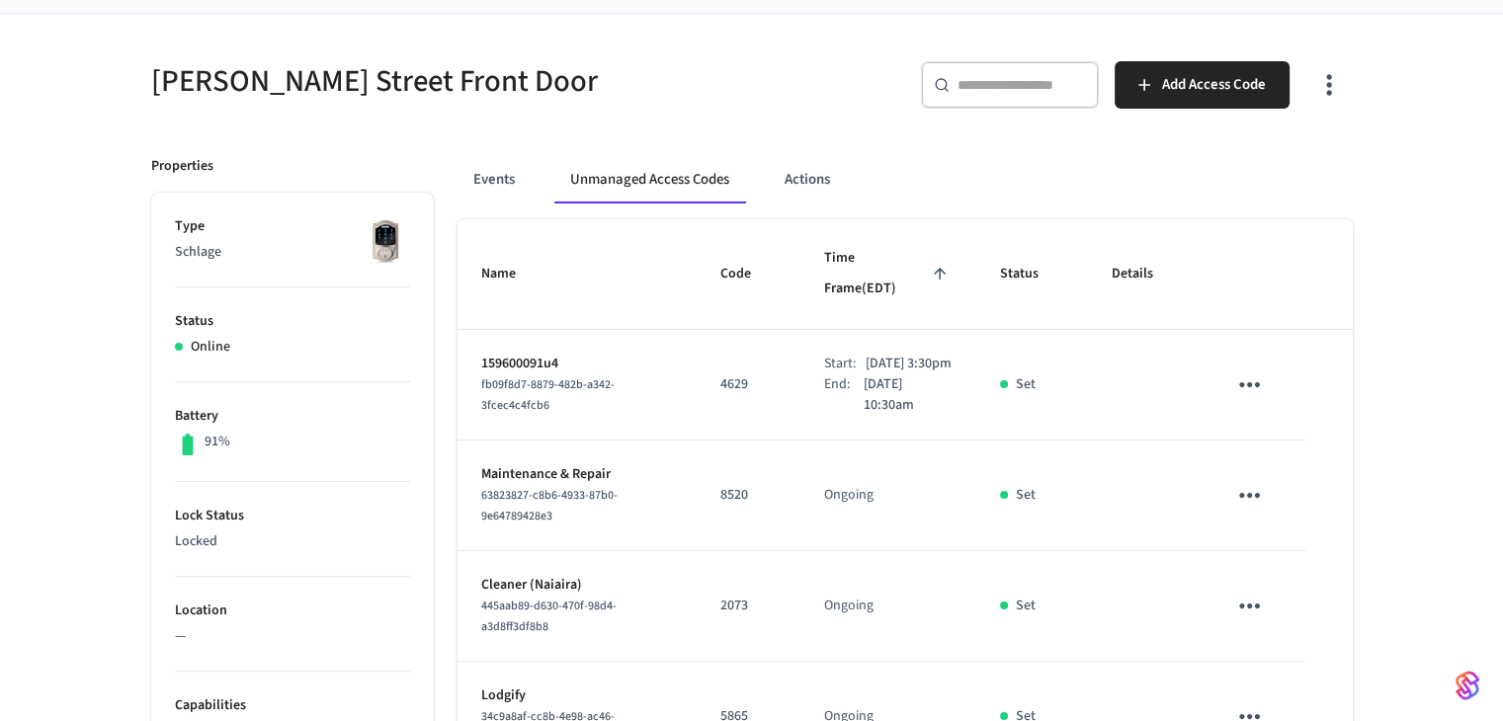
scroll to position [99, 0]
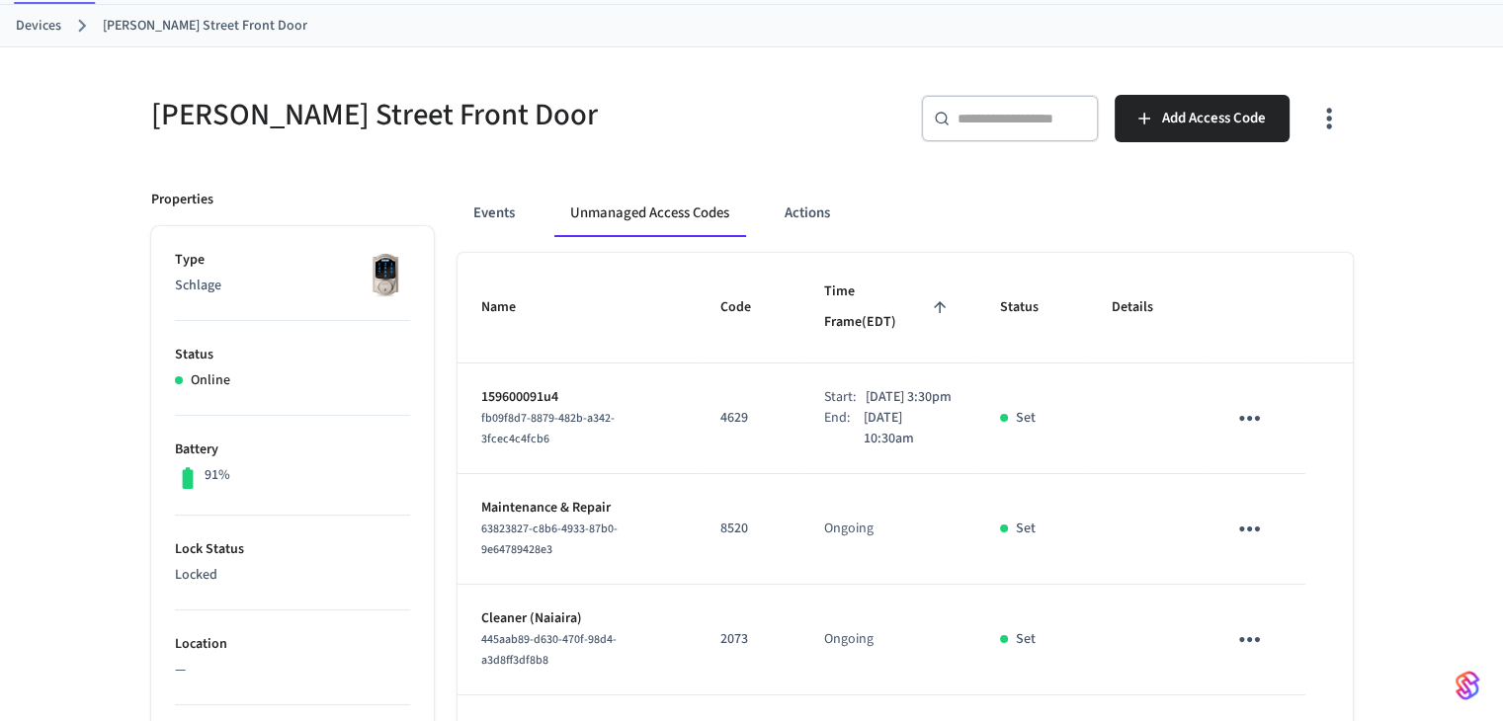
click at [1314, 120] on icon "button" at bounding box center [1329, 118] width 31 height 31
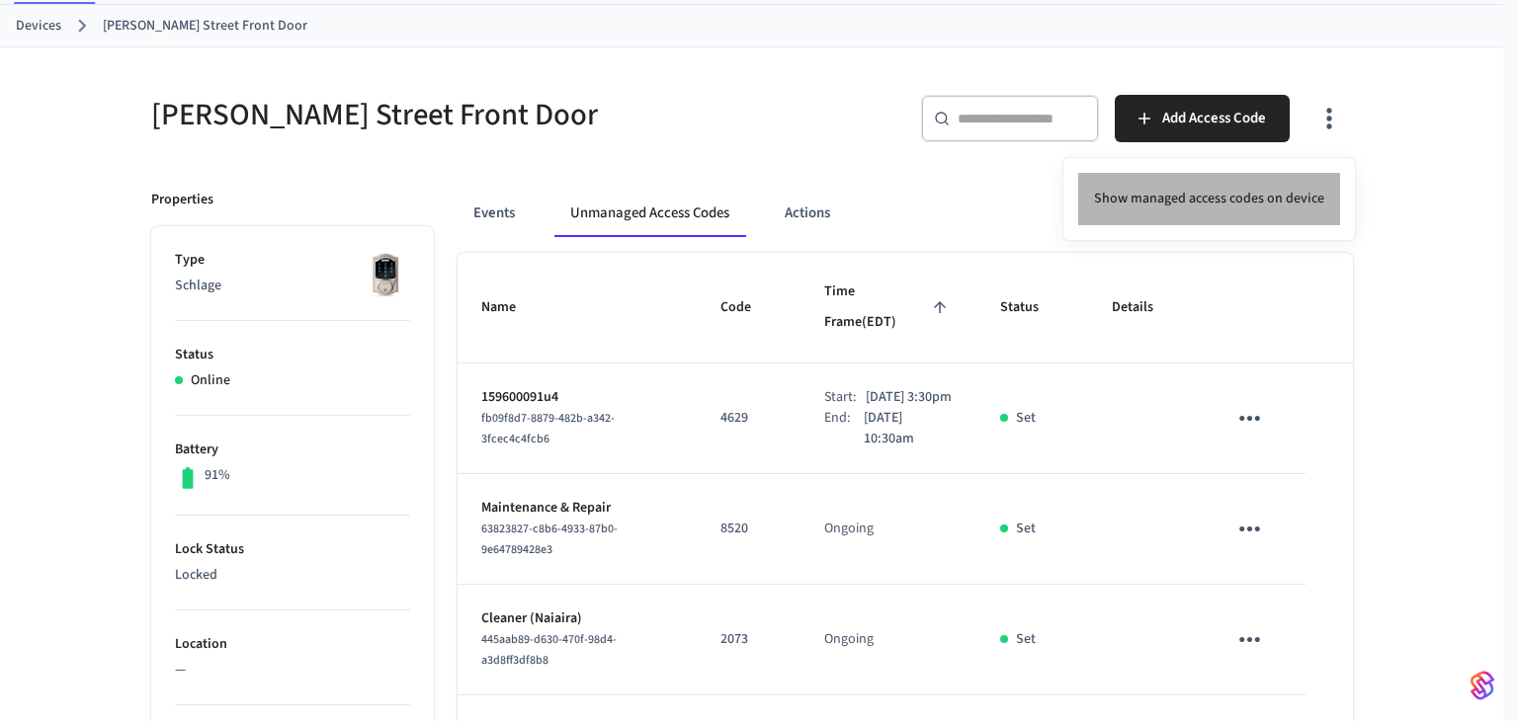
click at [1314, 183] on li "Show managed access codes on device" at bounding box center [1209, 199] width 262 height 52
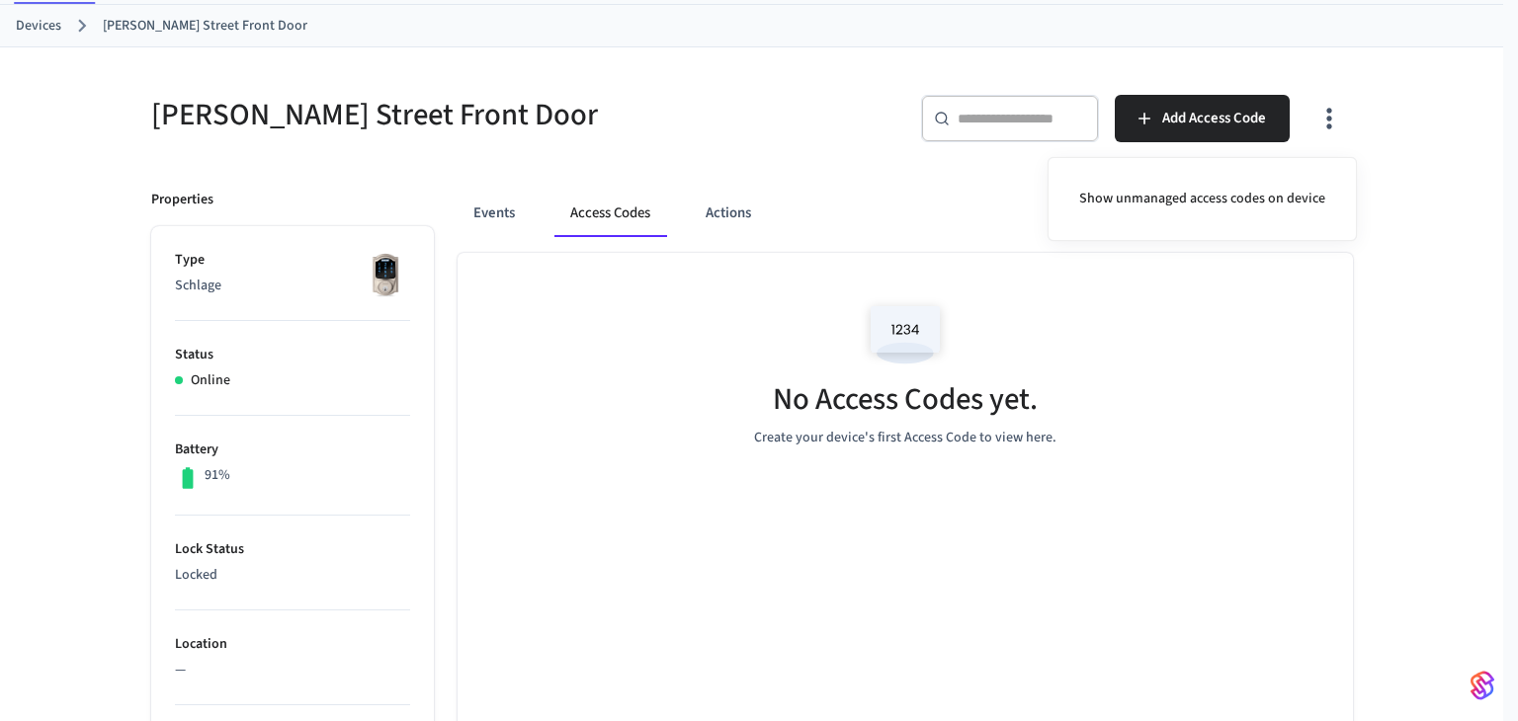
click at [1080, 523] on div at bounding box center [759, 360] width 1518 height 721
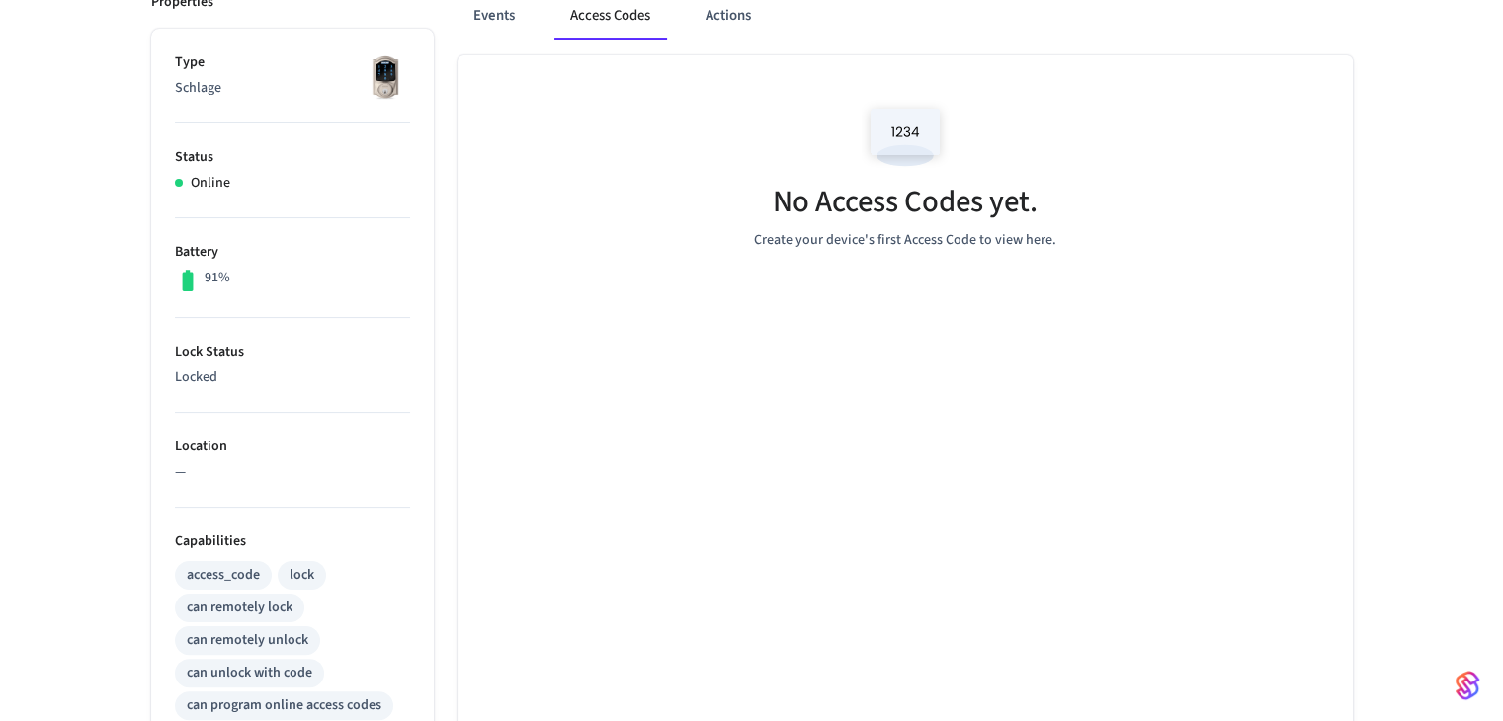
scroll to position [0, 0]
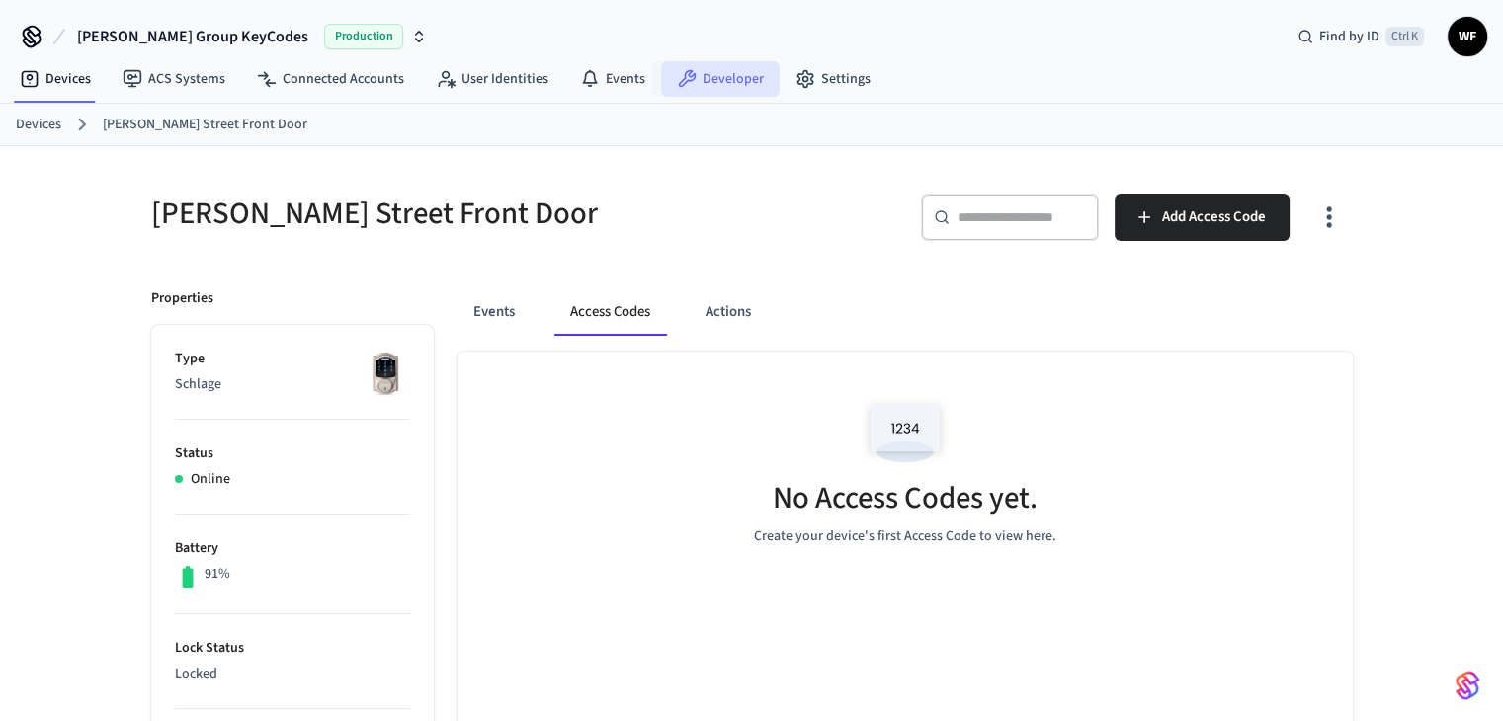
click at [730, 88] on link "Developer" at bounding box center [720, 79] width 119 height 36
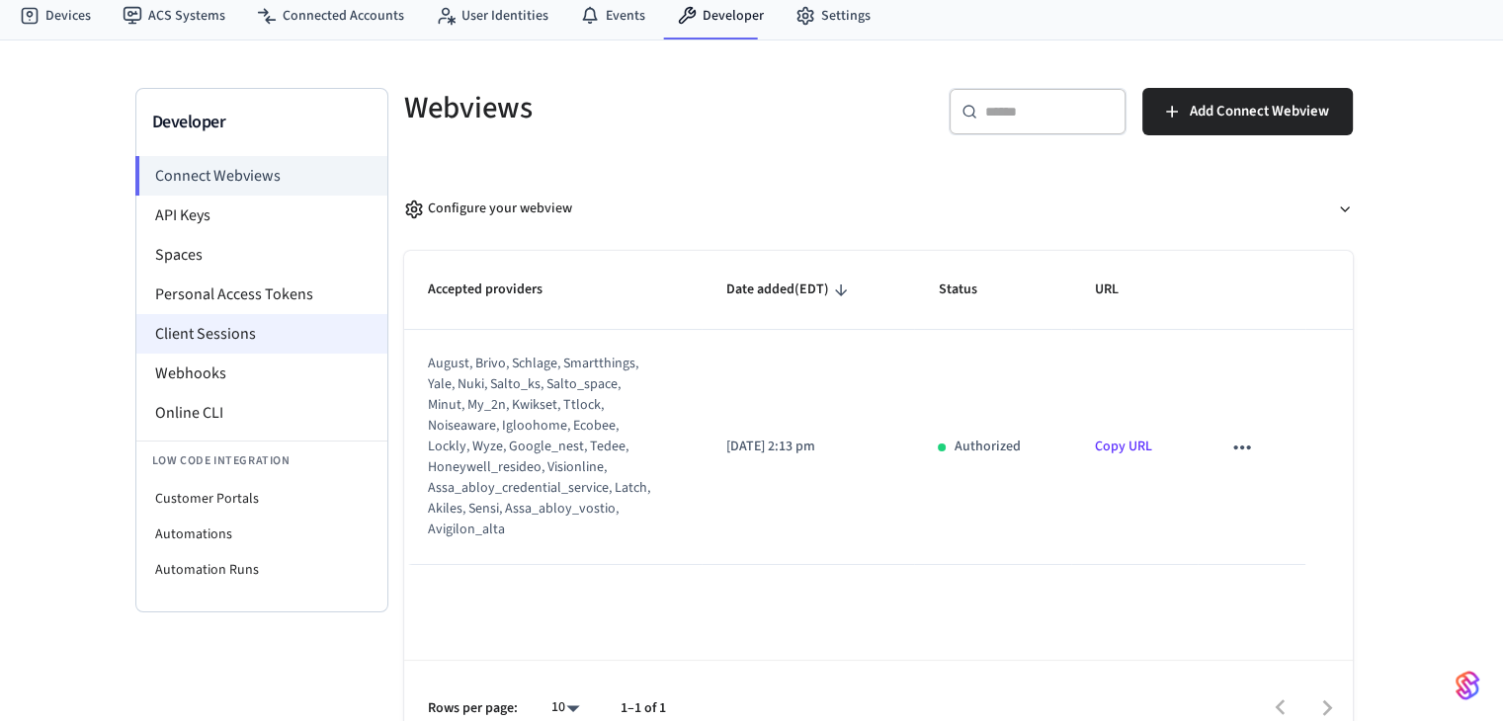
scroll to position [97, 0]
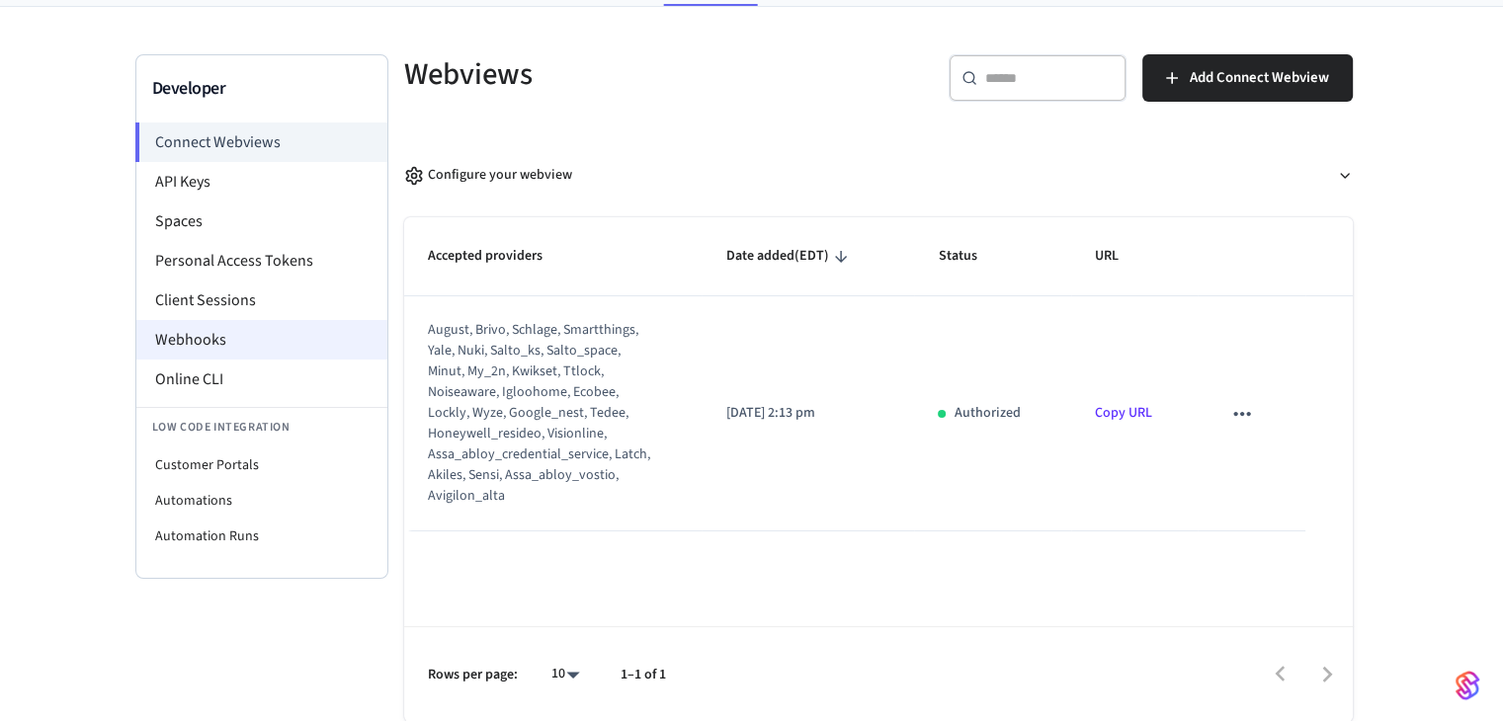
click at [213, 338] on li "Webhooks" at bounding box center [261, 340] width 251 height 40
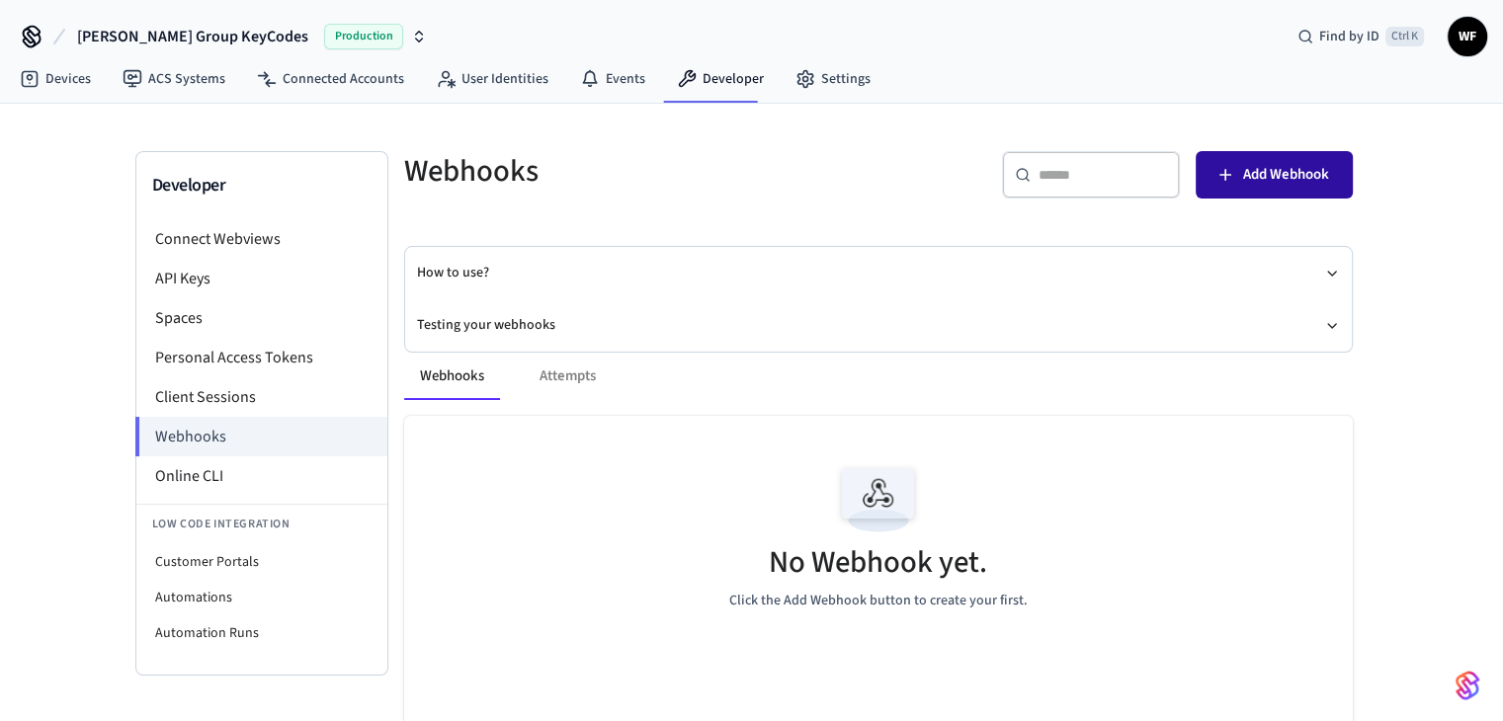
click at [1281, 170] on span "Add Webhook" at bounding box center [1286, 175] width 86 height 26
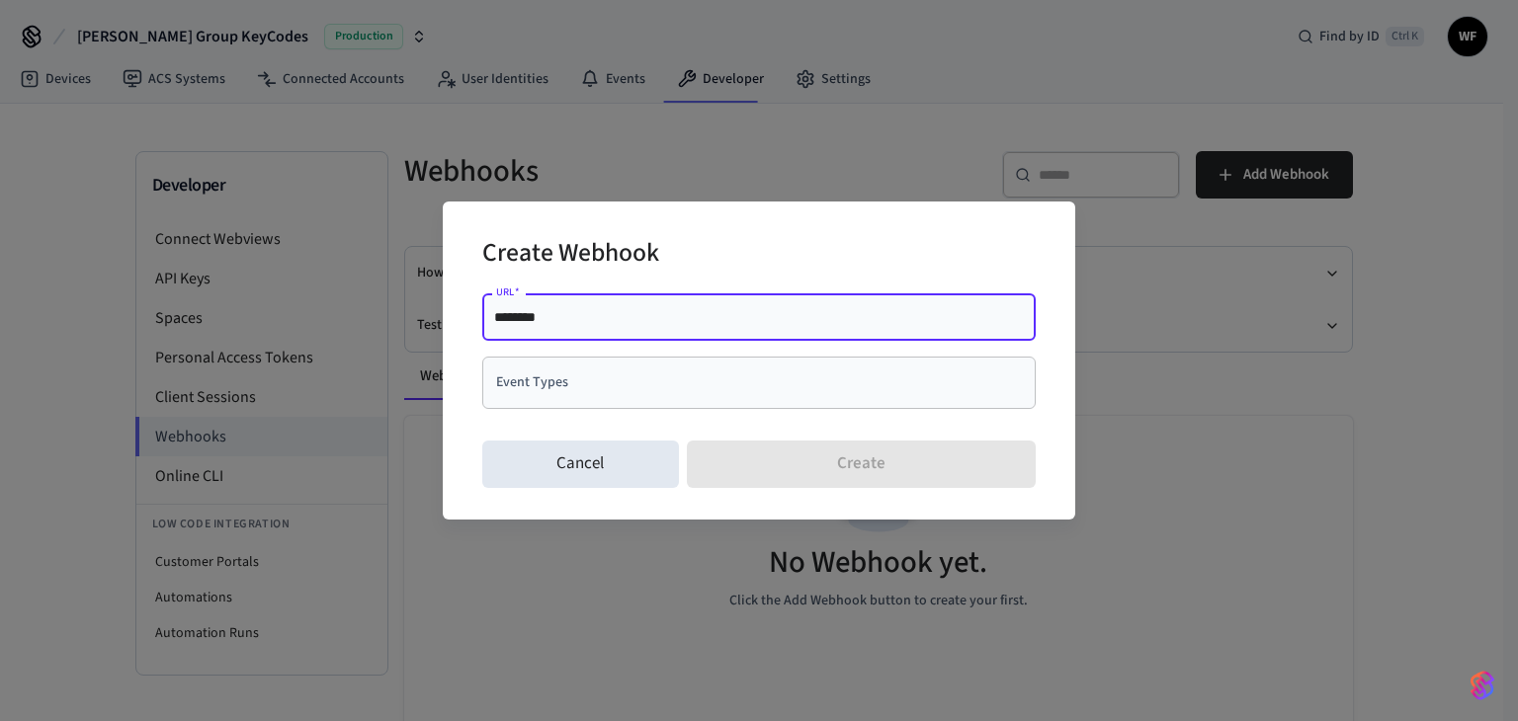
click at [644, 392] on input "Event Types" at bounding box center [744, 383] width 506 height 35
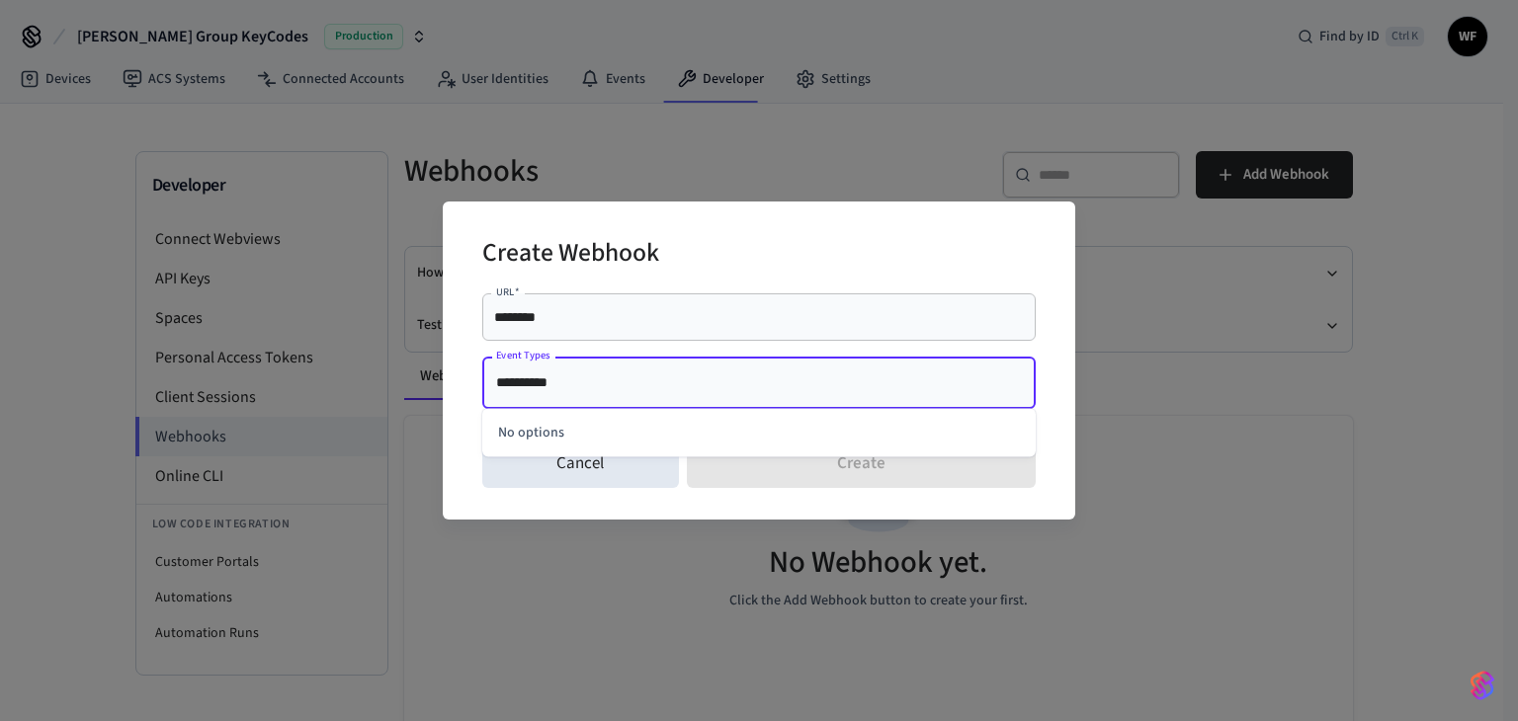
type input "*********"
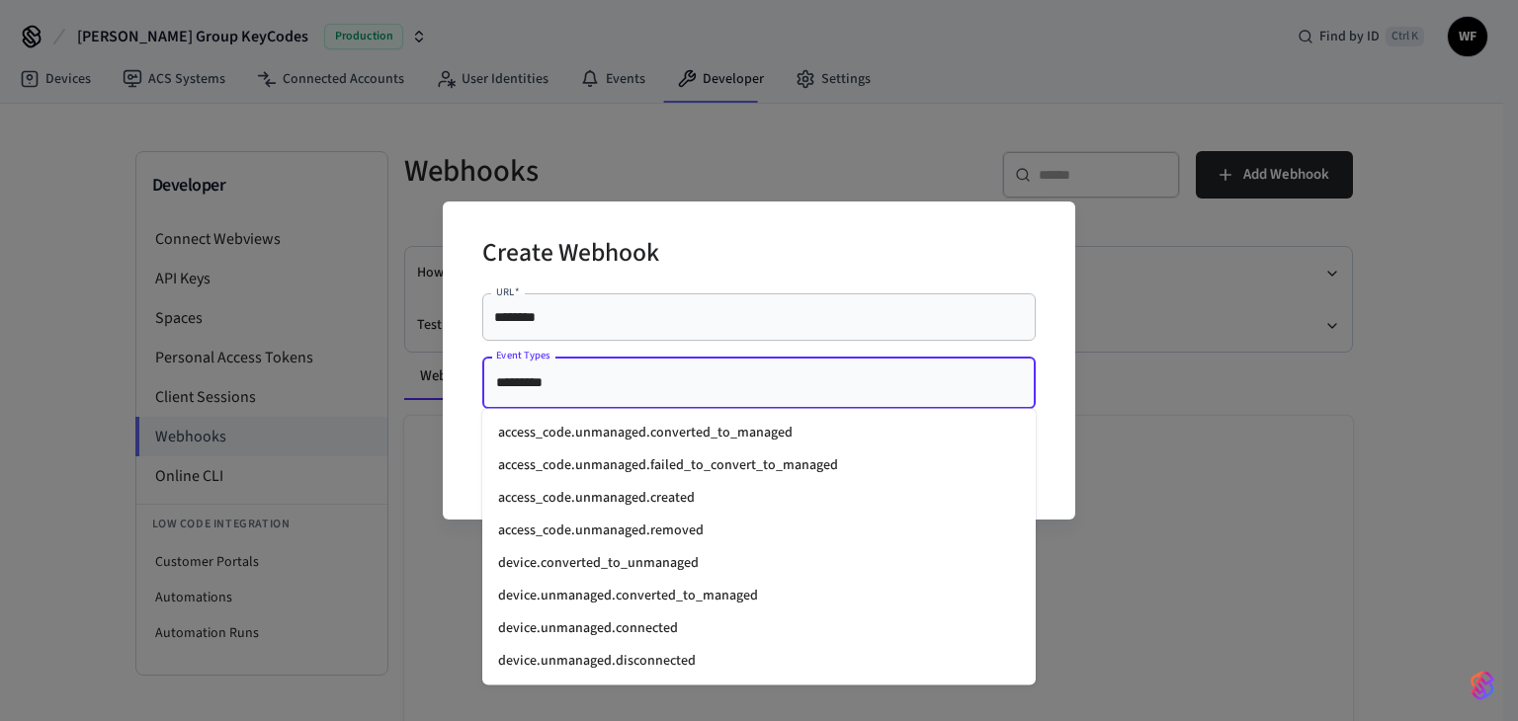
click at [916, 487] on li "access_code.unmanaged.created" at bounding box center [758, 498] width 553 height 33
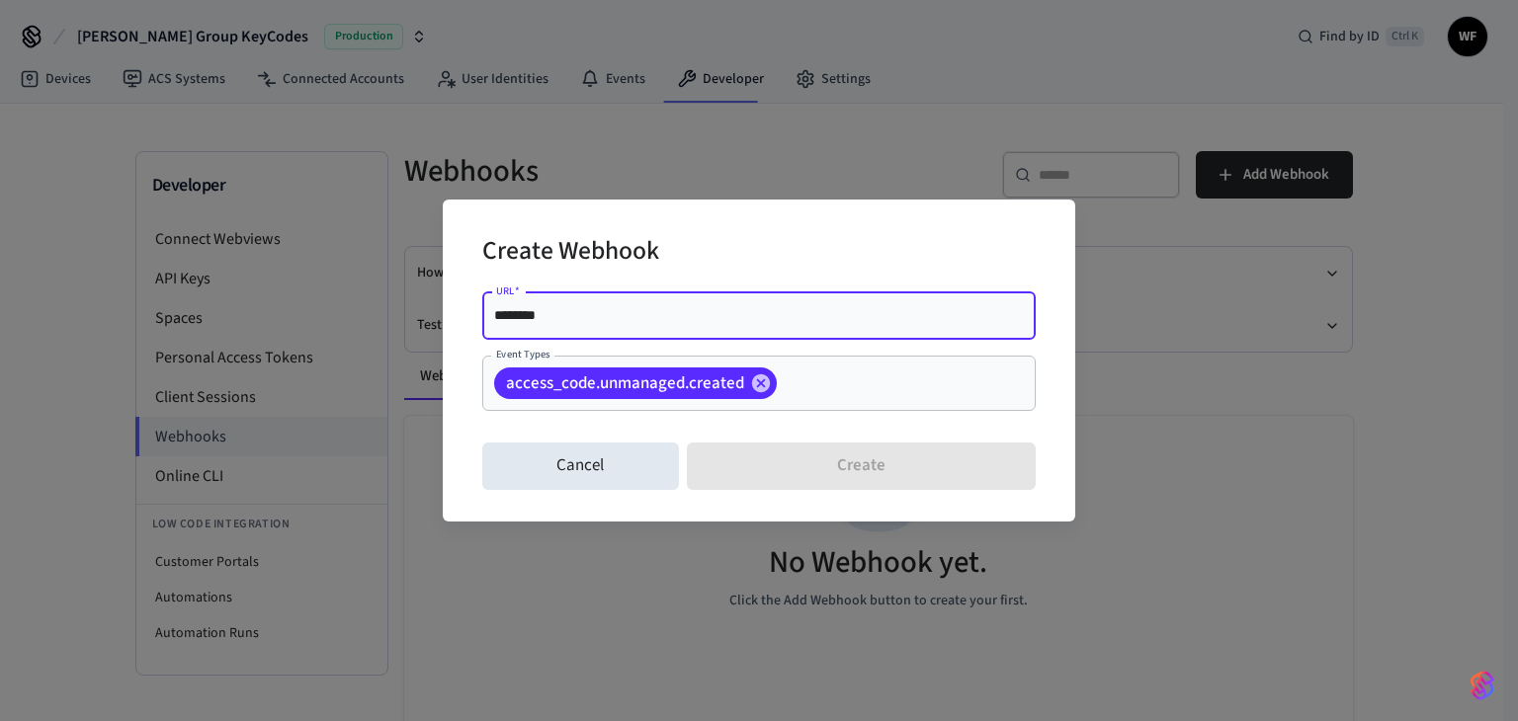
click at [654, 317] on input "********" at bounding box center [759, 316] width 530 height 20
drag, startPoint x: 638, startPoint y: 320, endPoint x: 380, endPoint y: 300, distance: 259.7
click at [380, 300] on div "Create Webhook URL   * ******** URL   * Event Types access_code.unmanaged.creat…" at bounding box center [759, 360] width 1518 height 721
paste input "**********"
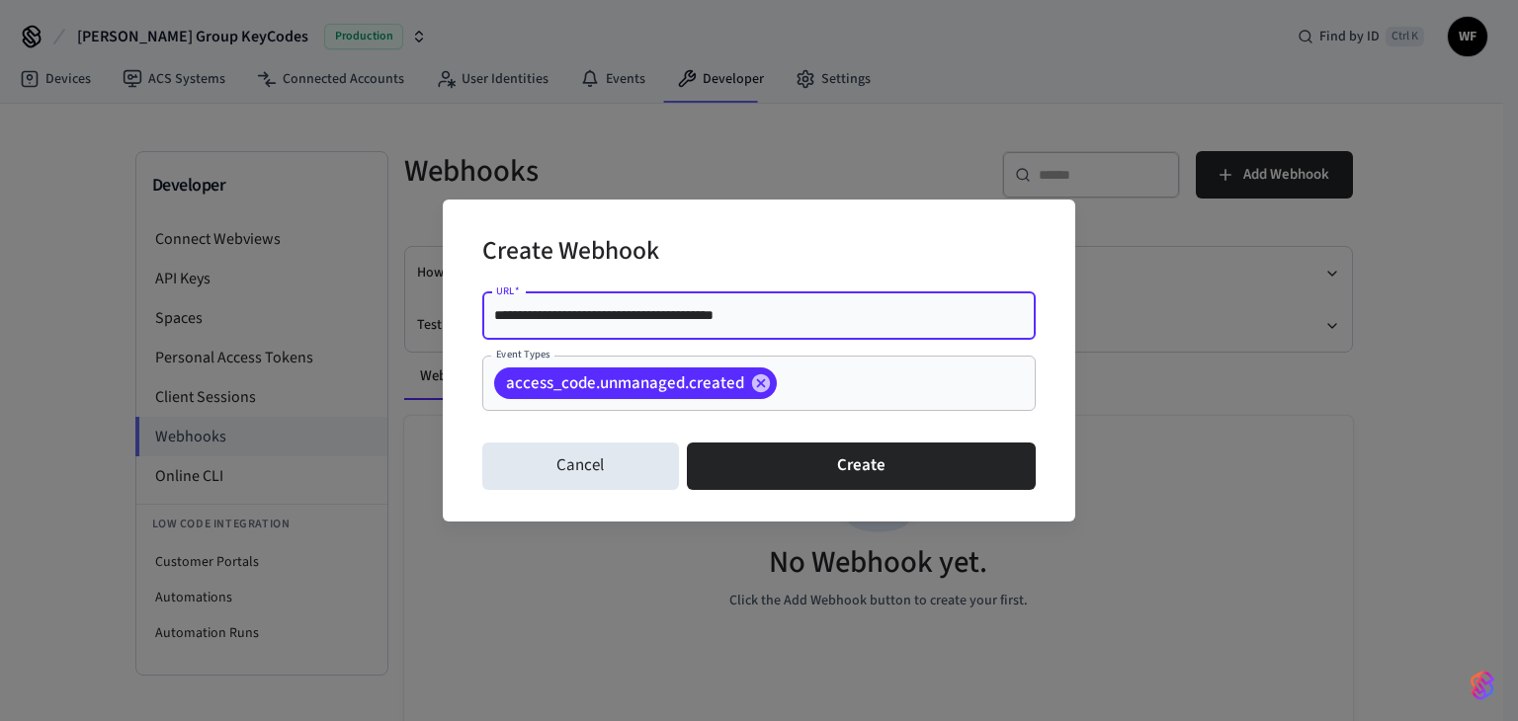
click at [498, 393] on div "access_code.unmanaged.created" at bounding box center [635, 384] width 283 height 32
type input "**********"
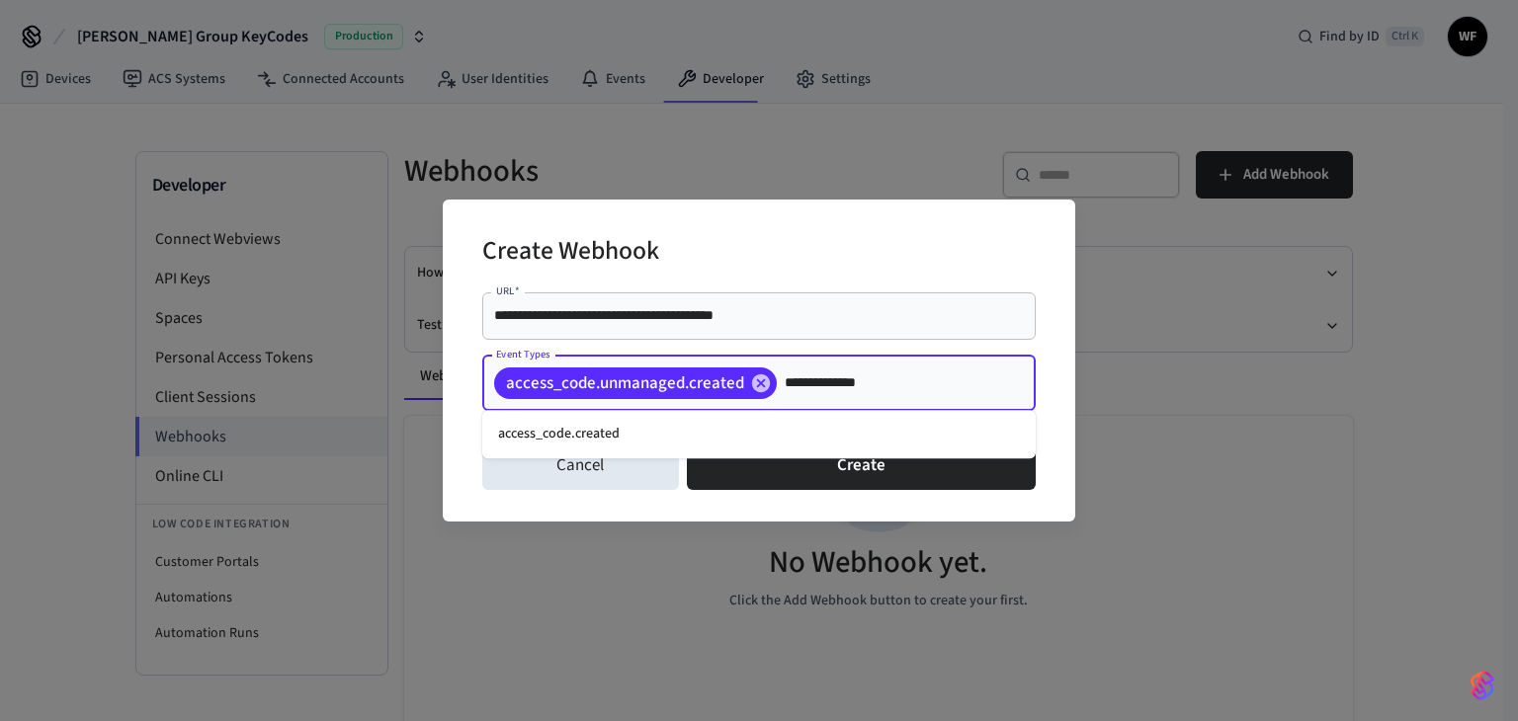
type input "**********"
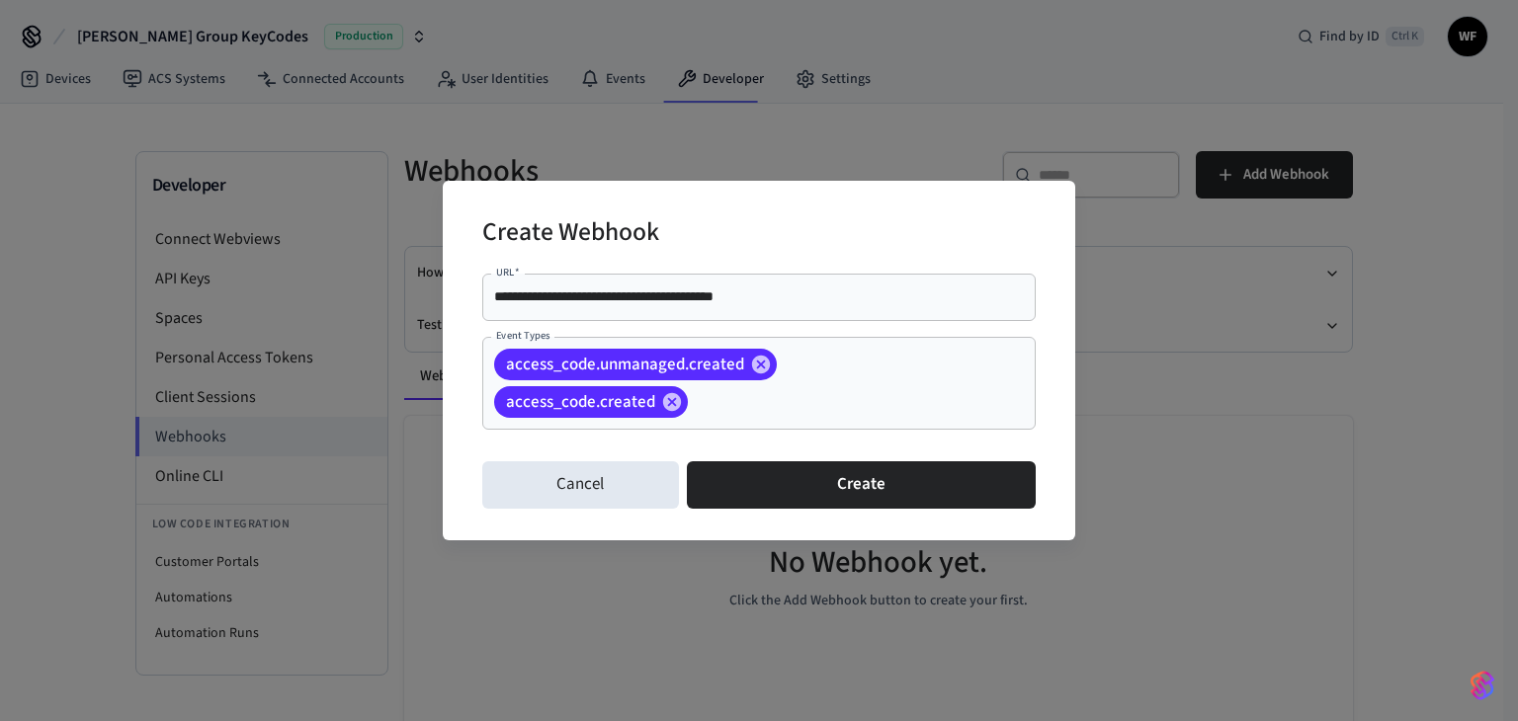
click at [860, 308] on div "**********" at bounding box center [758, 297] width 553 height 47
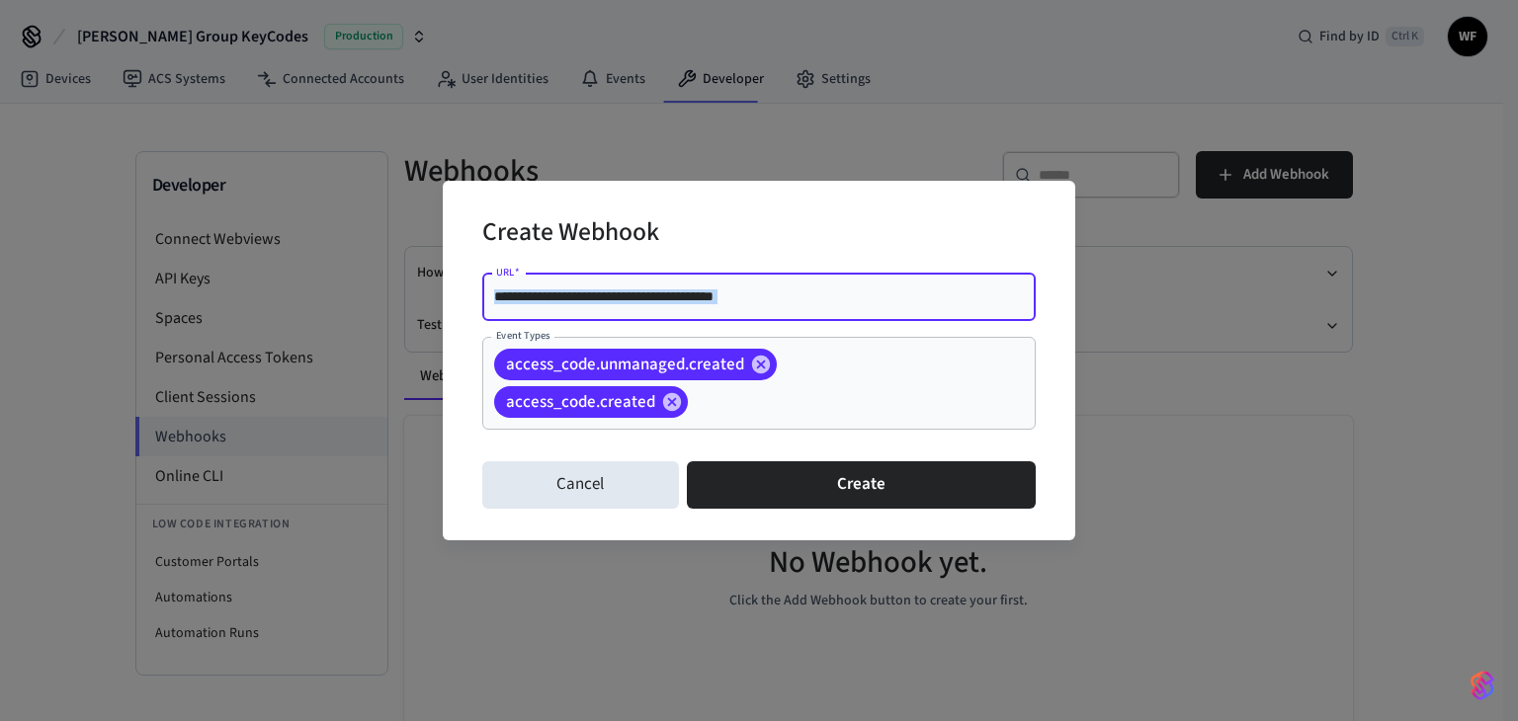
click at [860, 307] on div "**********" at bounding box center [758, 297] width 553 height 47
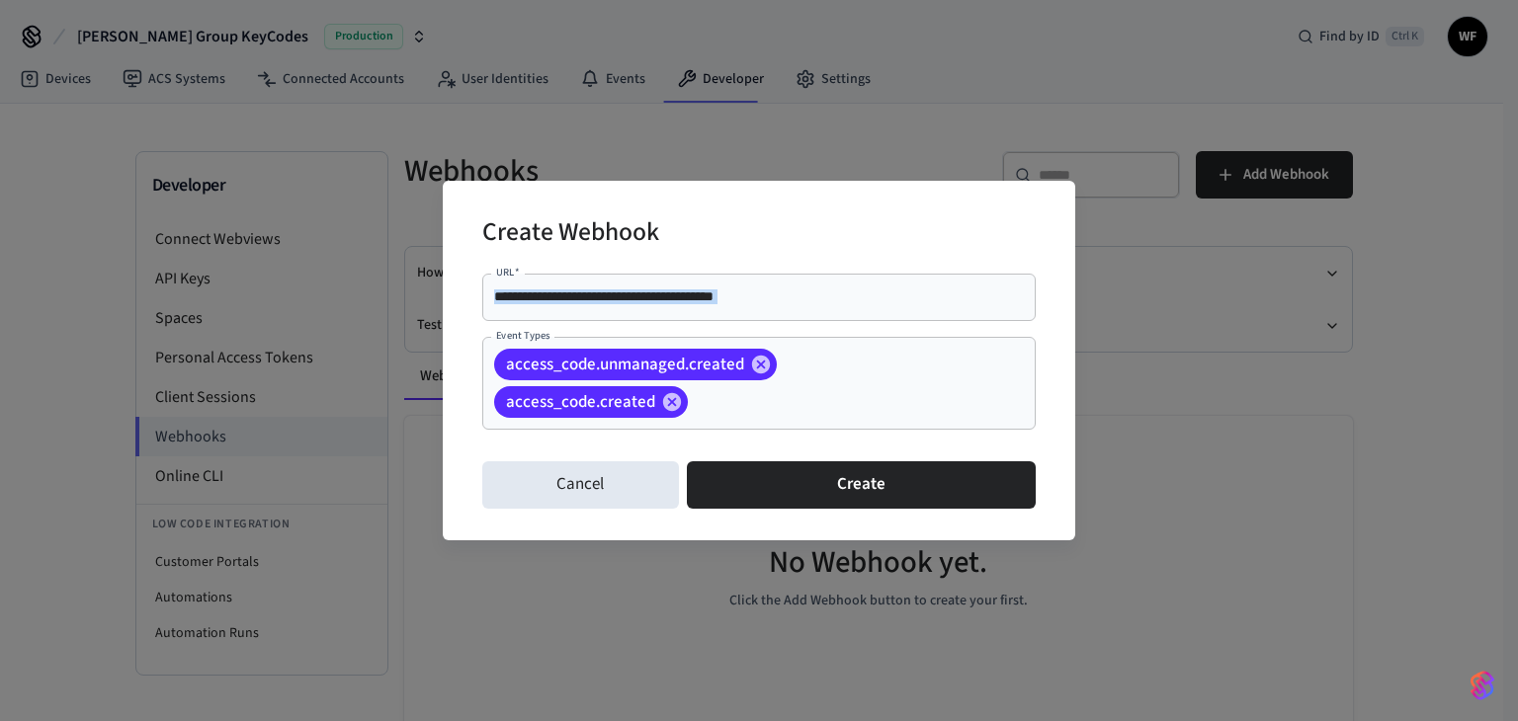
click at [860, 307] on div "**********" at bounding box center [758, 297] width 553 height 47
drag, startPoint x: 860, startPoint y: 307, endPoint x: 531, endPoint y: 294, distance: 329.4
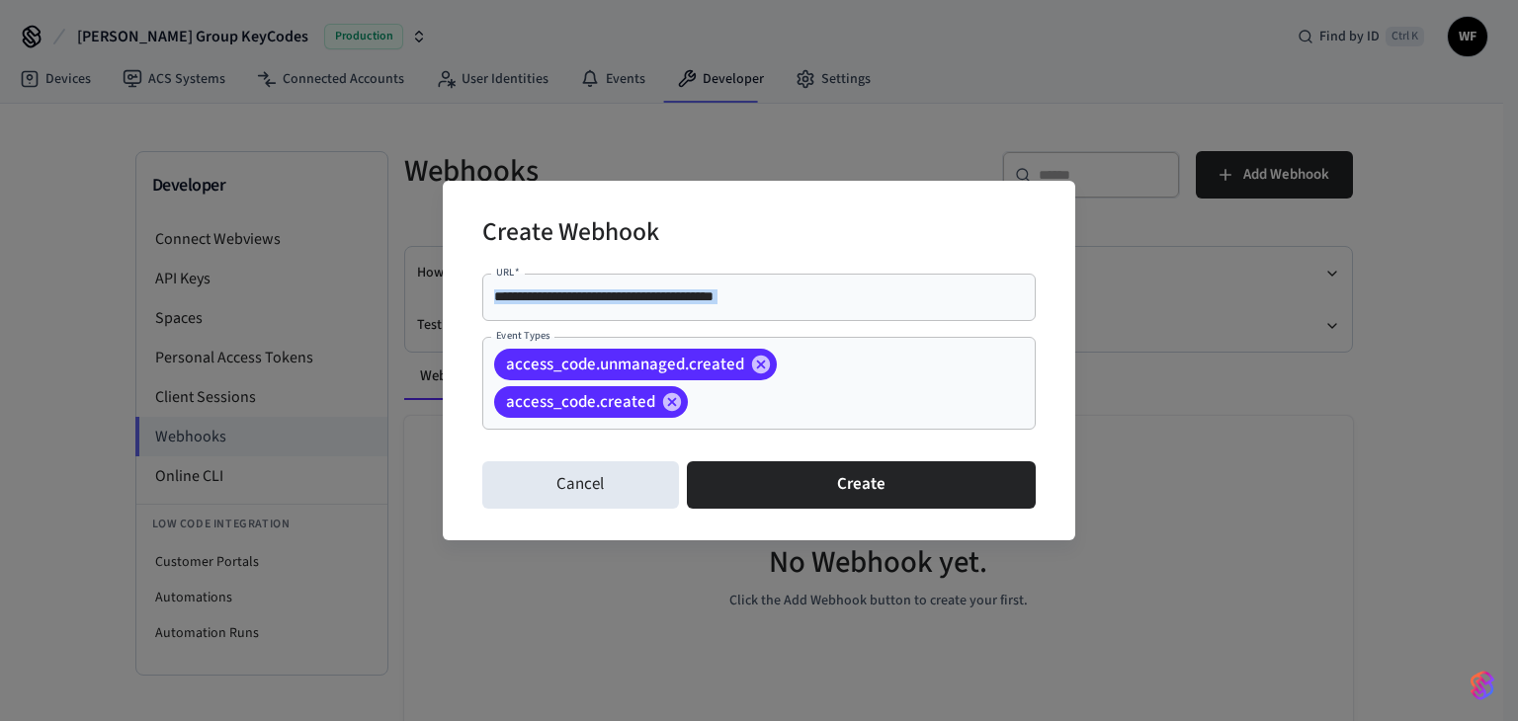
click at [531, 294] on div "**********" at bounding box center [758, 297] width 553 height 47
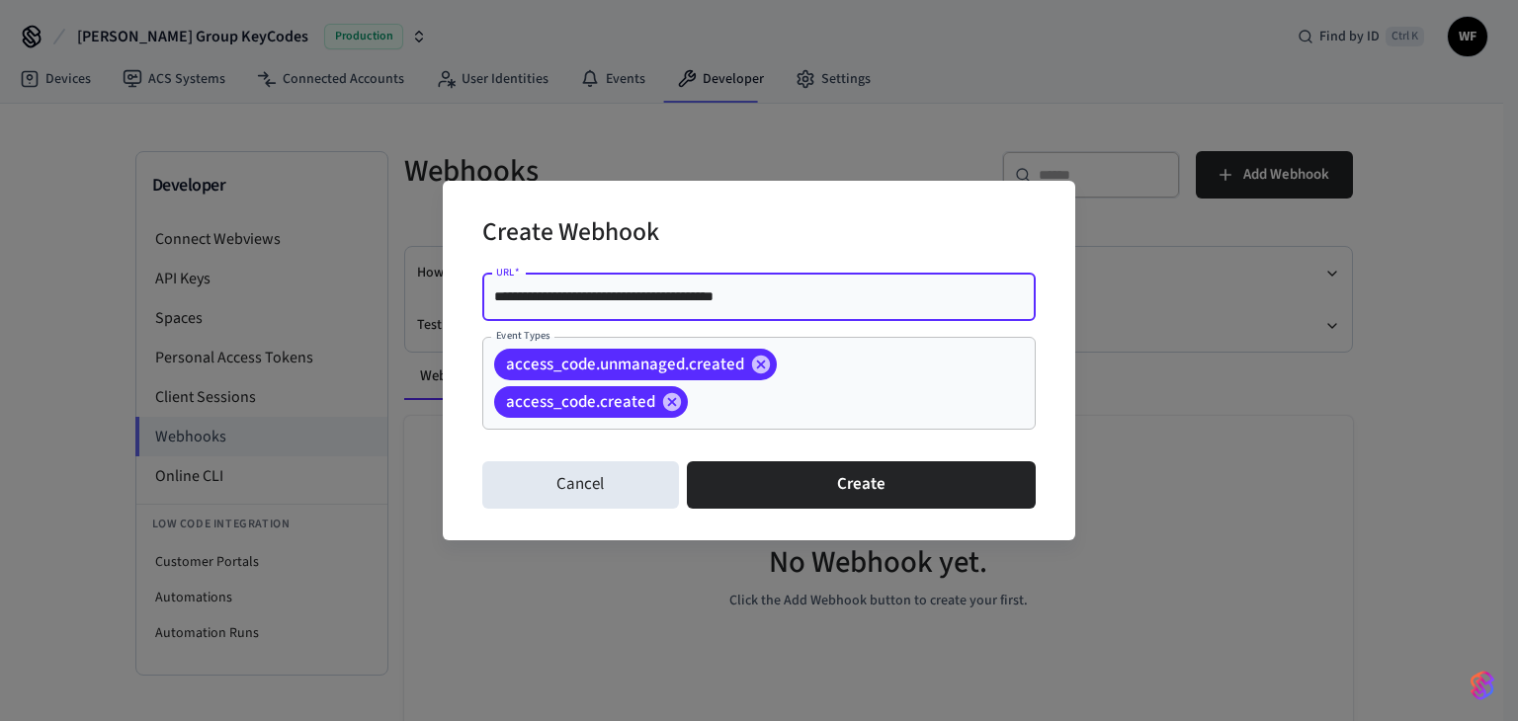
click at [531, 294] on input "**********" at bounding box center [759, 298] width 530 height 20
paste input "**********"
type input "**********"
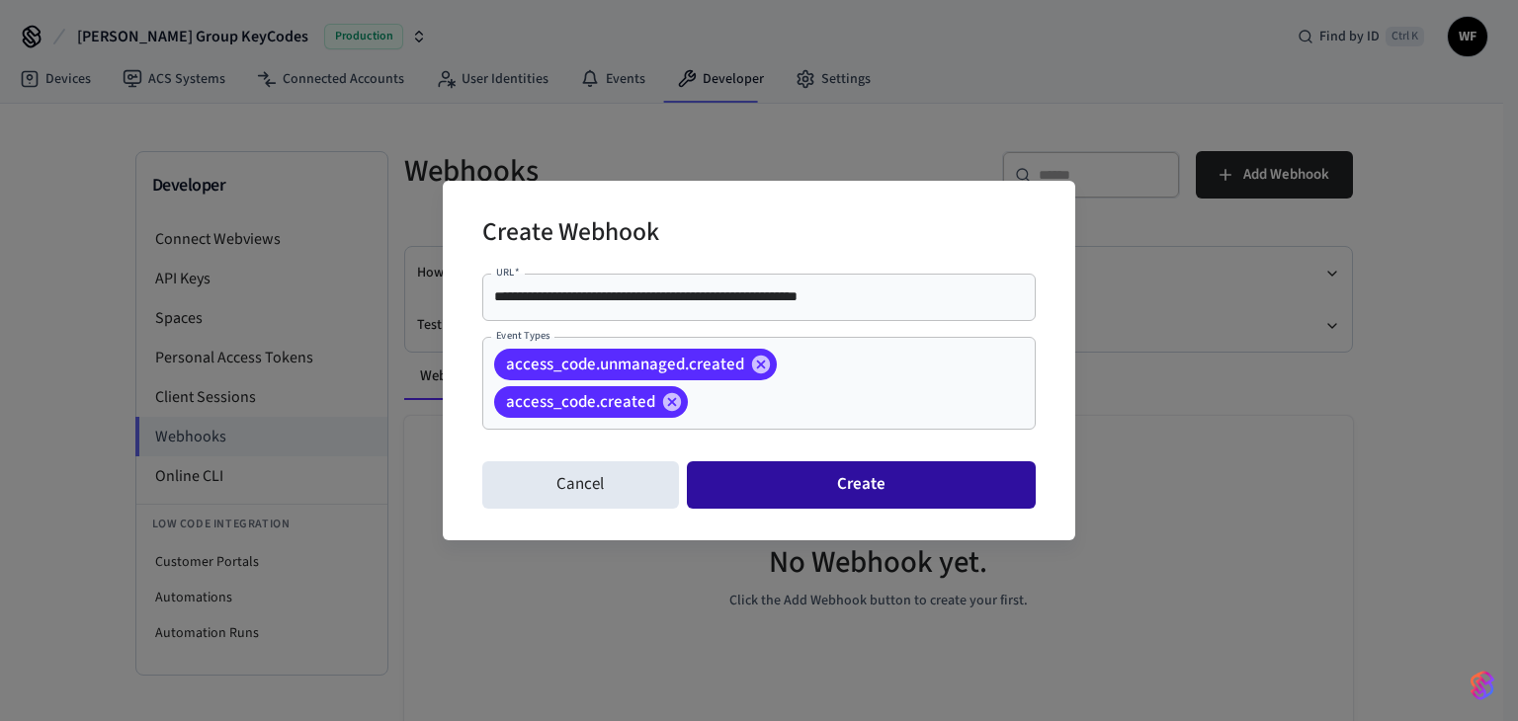
click at [806, 487] on button "Create" at bounding box center [861, 485] width 349 height 47
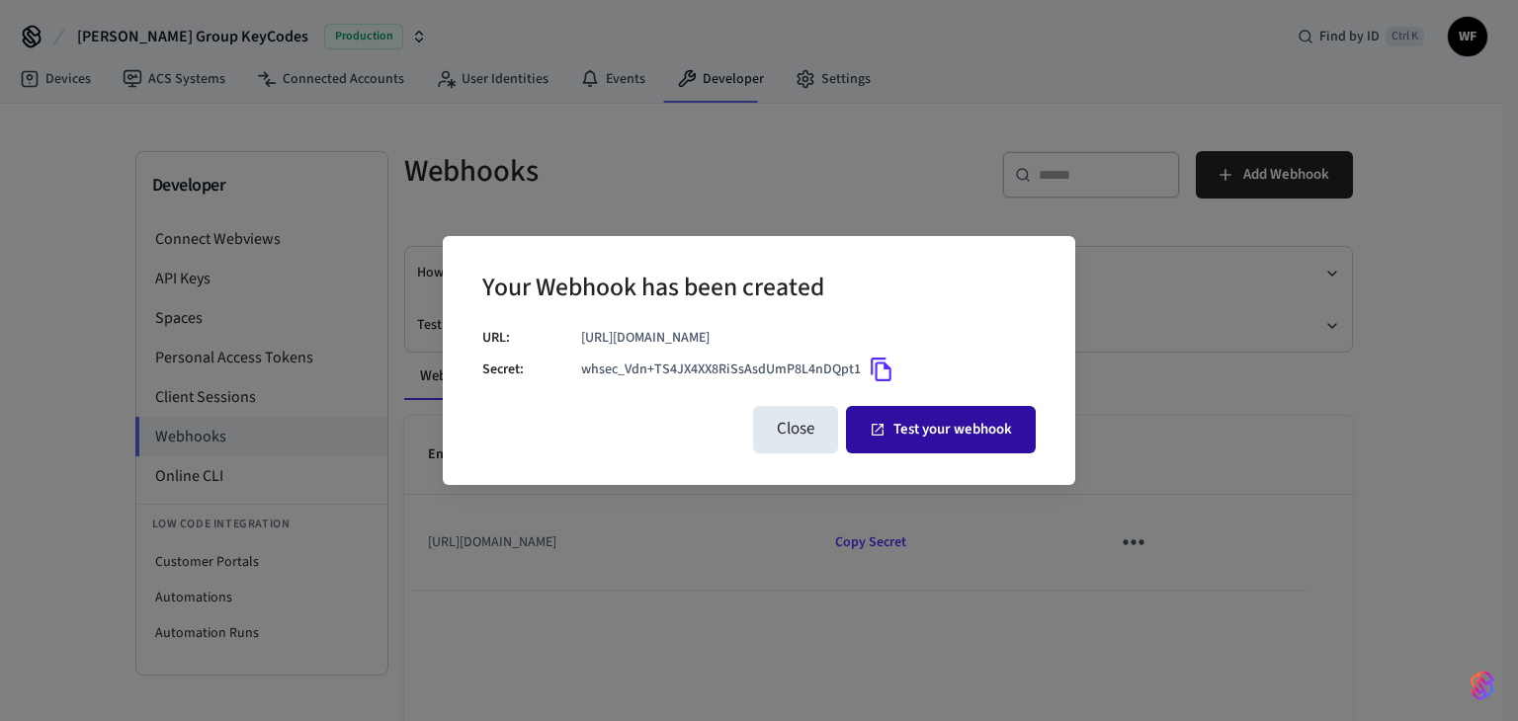
click at [960, 433] on button "Test your webhook" at bounding box center [941, 429] width 190 height 47
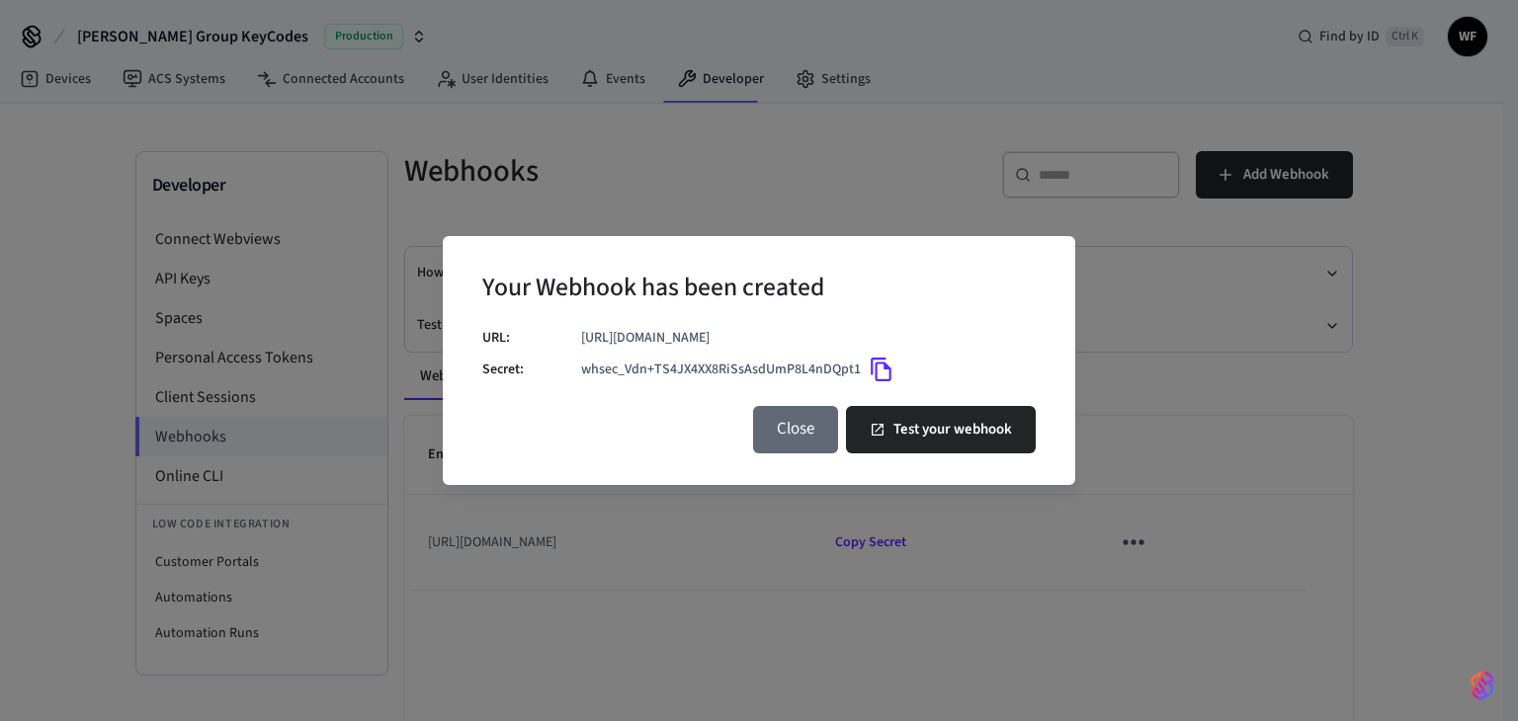
click at [805, 442] on button "Close" at bounding box center [795, 429] width 85 height 47
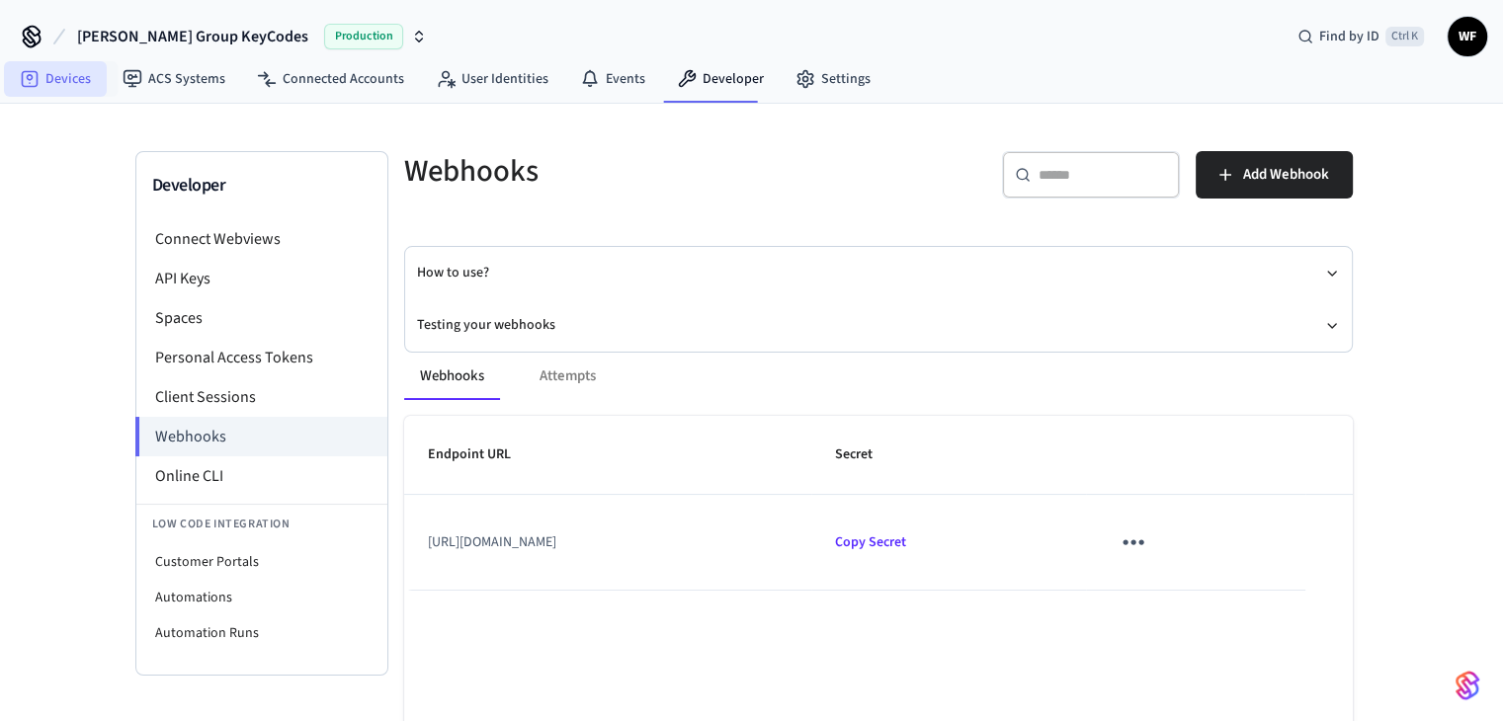
click at [66, 80] on link "Devices" at bounding box center [55, 79] width 103 height 36
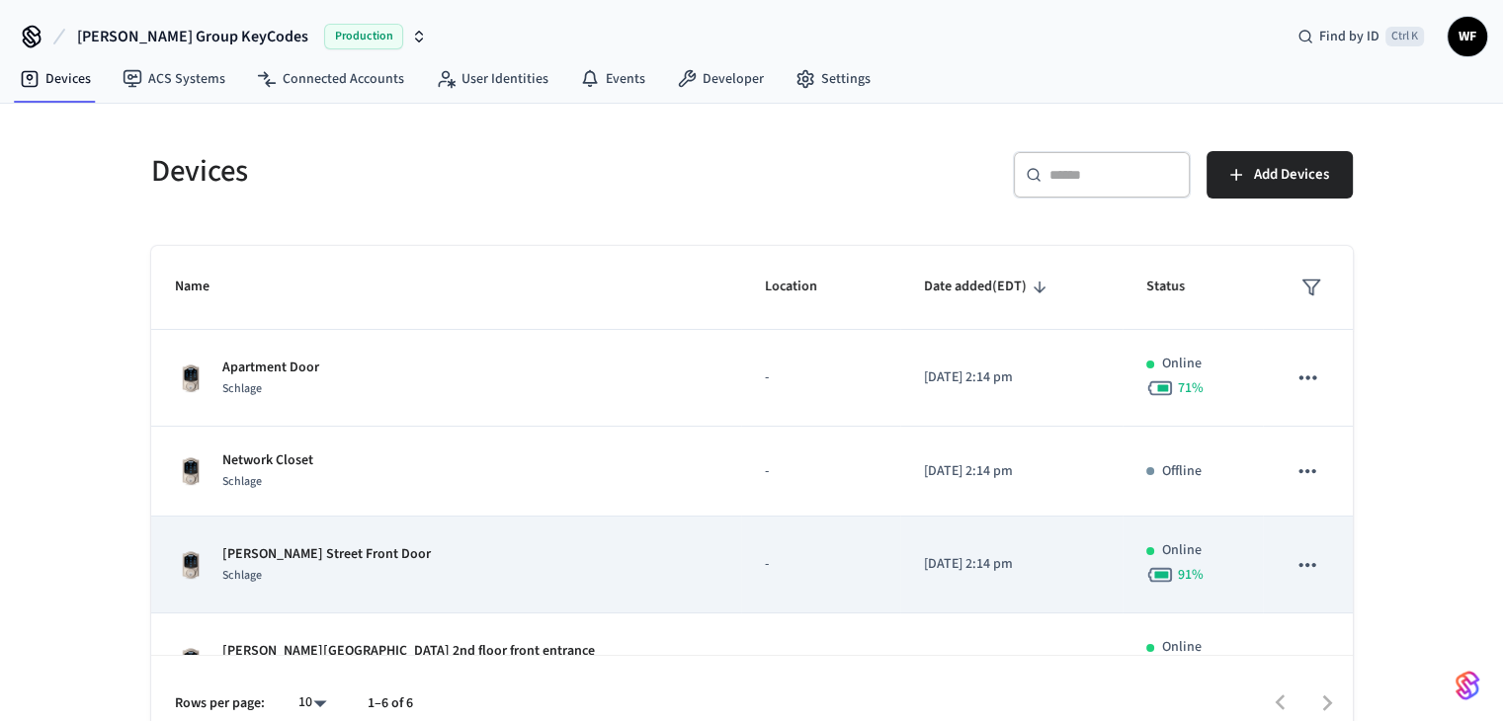
click at [328, 565] on div "Schlage" at bounding box center [326, 575] width 209 height 21
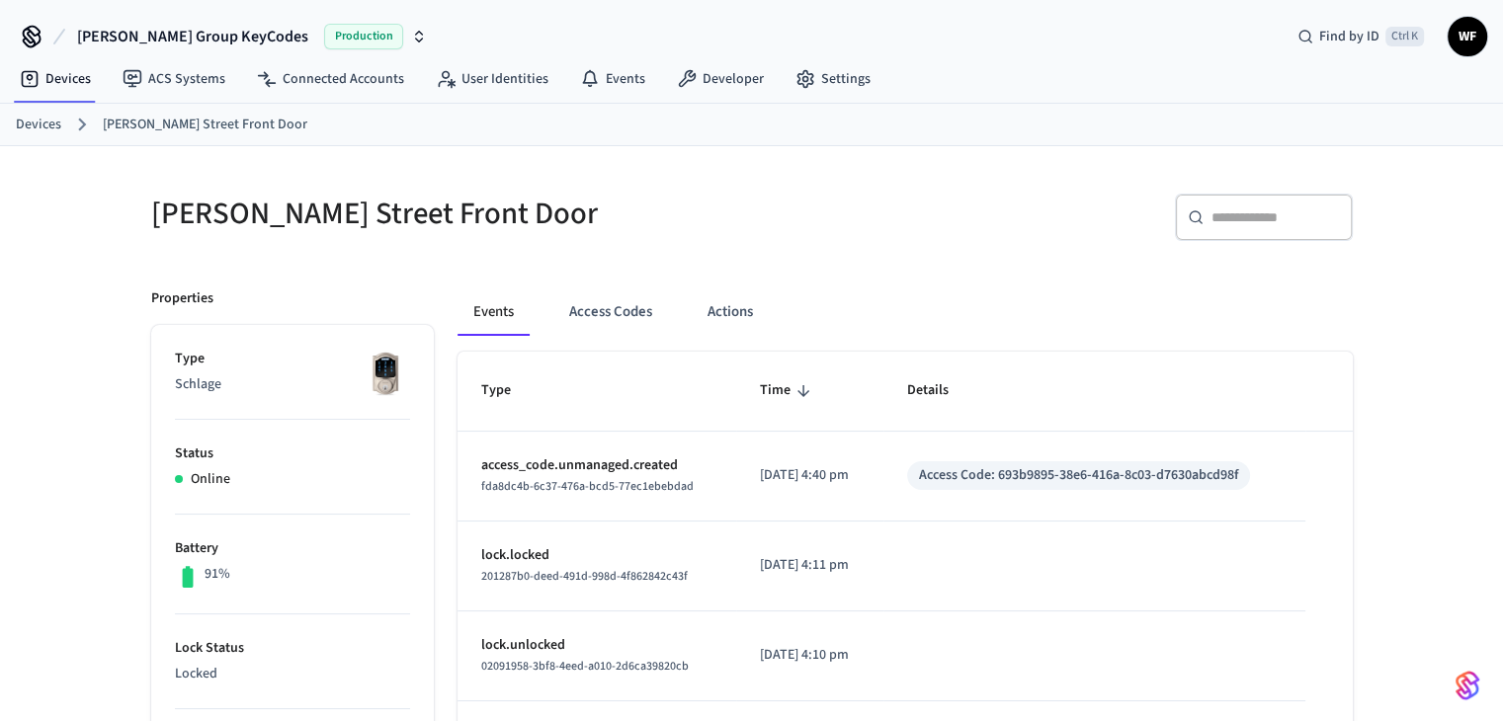
scroll to position [99, 0]
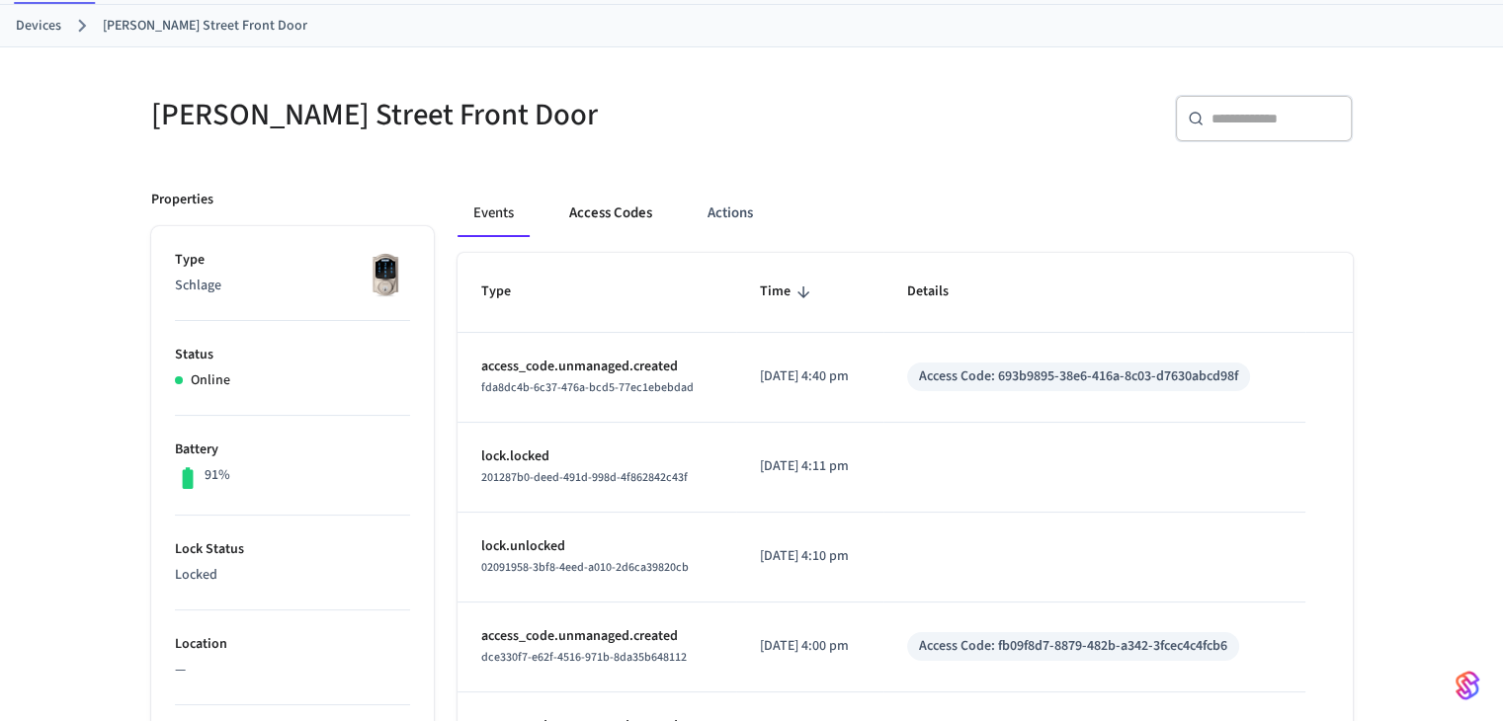
click at [629, 218] on button "Access Codes" at bounding box center [610, 213] width 115 height 47
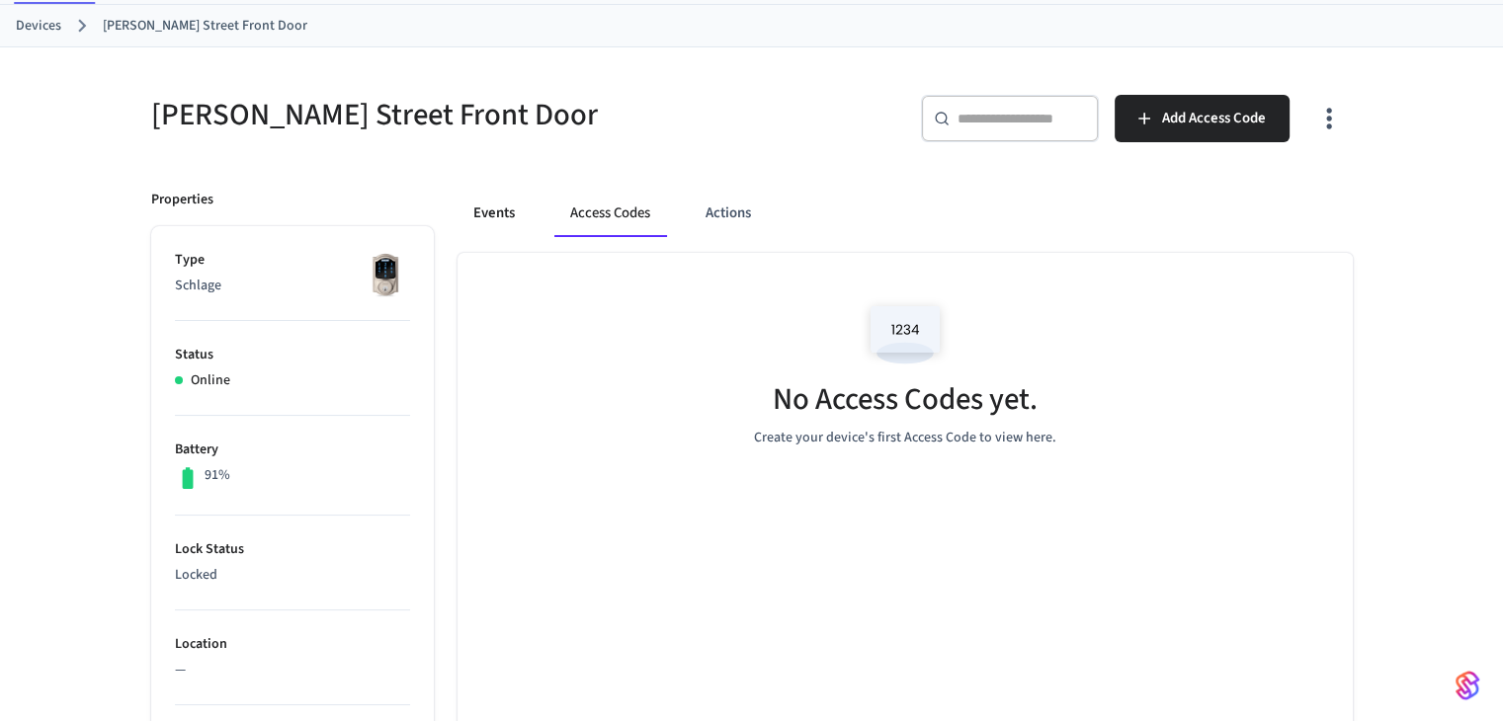
click at [484, 211] on button "Events" at bounding box center [494, 213] width 73 height 47
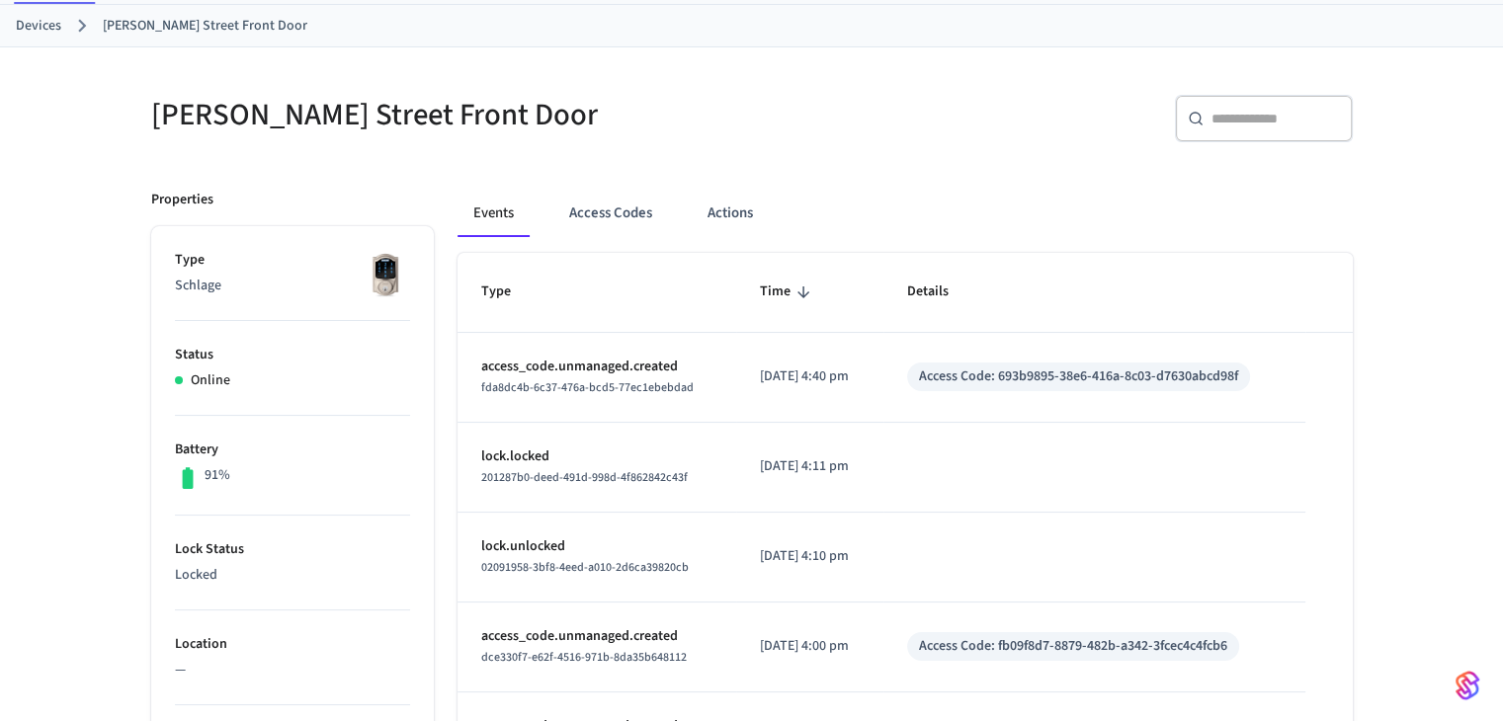
click at [1048, 377] on div "Access Code: 693b9895-38e6-416a-8c03-d7630abcd98f" at bounding box center [1078, 377] width 319 height 21
copy div "Access Code: 693b9895-38e6-416a-8c03-d7630abcd98f"
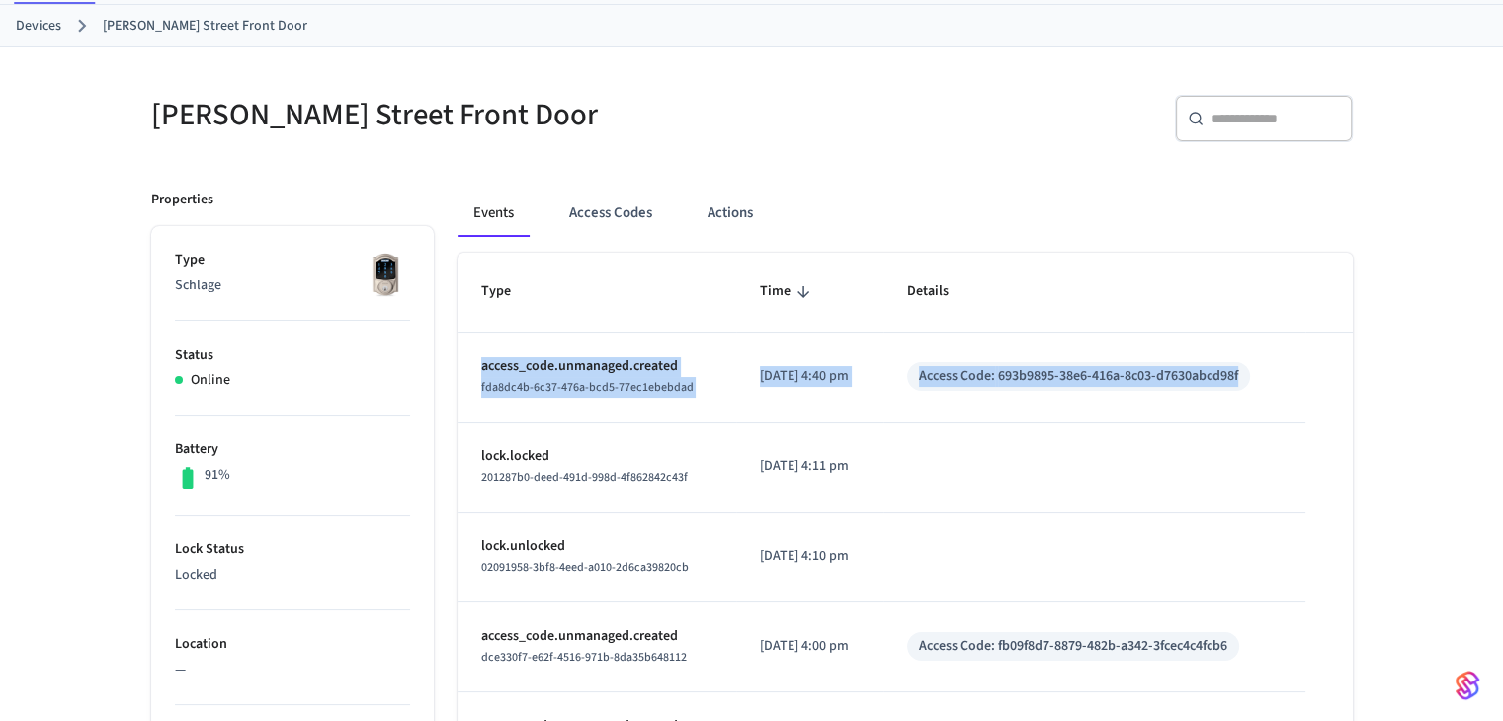
drag, startPoint x: 463, startPoint y: 358, endPoint x: 1310, endPoint y: 378, distance: 847.2
copy tr "access_code.unmanaged.created fda8dc4b-6c37-476a-bcd5-77ec1ebebdad [DATE] 4:40 …"
click at [644, 218] on button "Access Codes" at bounding box center [610, 213] width 115 height 47
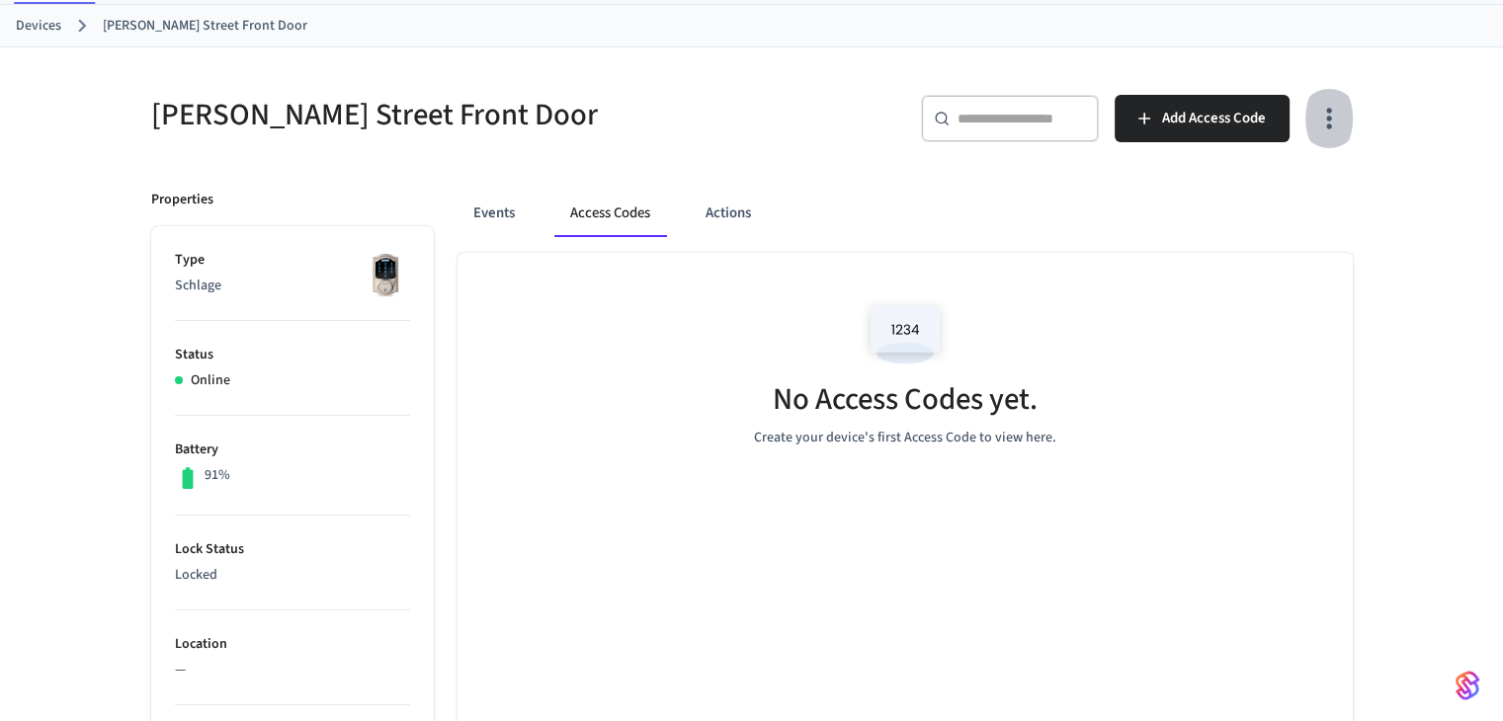
click at [1315, 121] on icon "button" at bounding box center [1329, 118] width 31 height 31
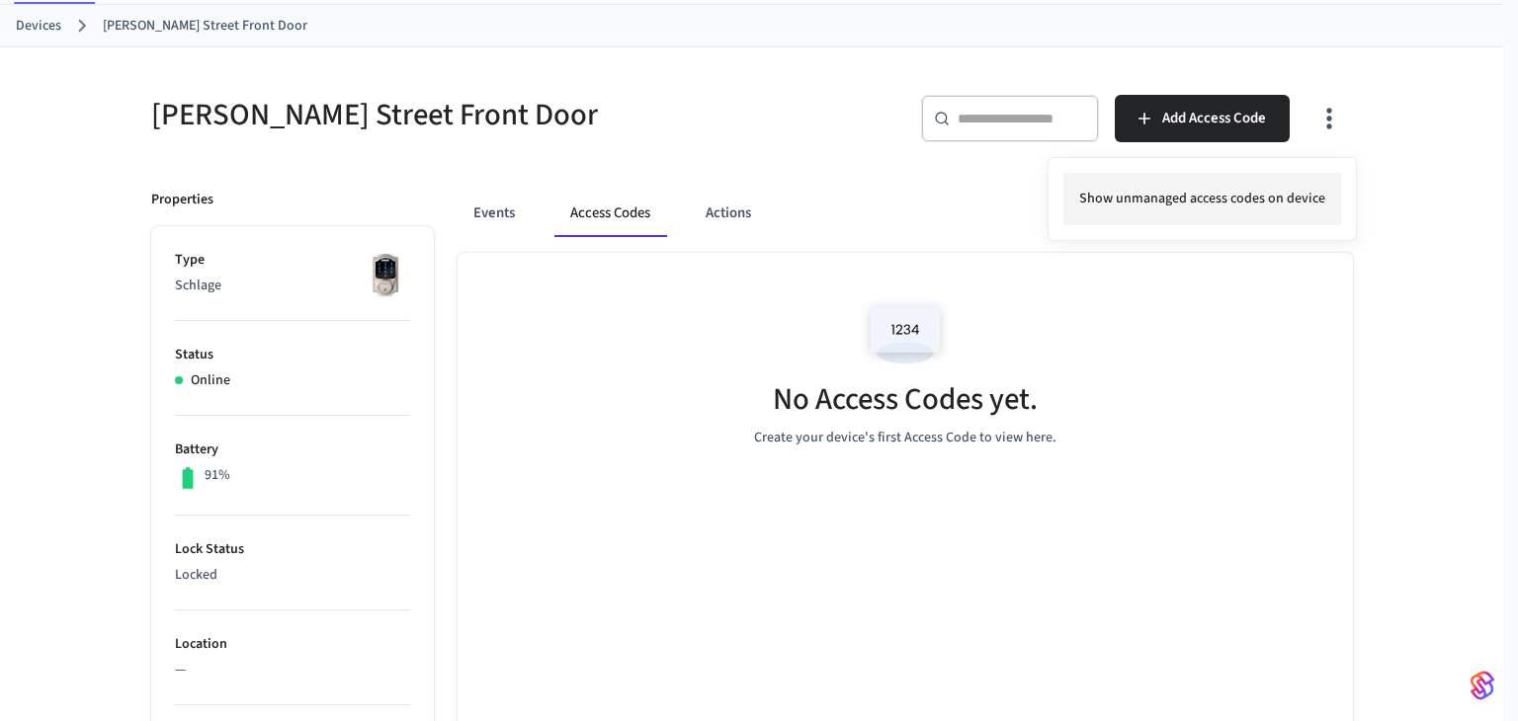
click at [1320, 189] on li "Show unmanaged access codes on device" at bounding box center [1202, 199] width 278 height 52
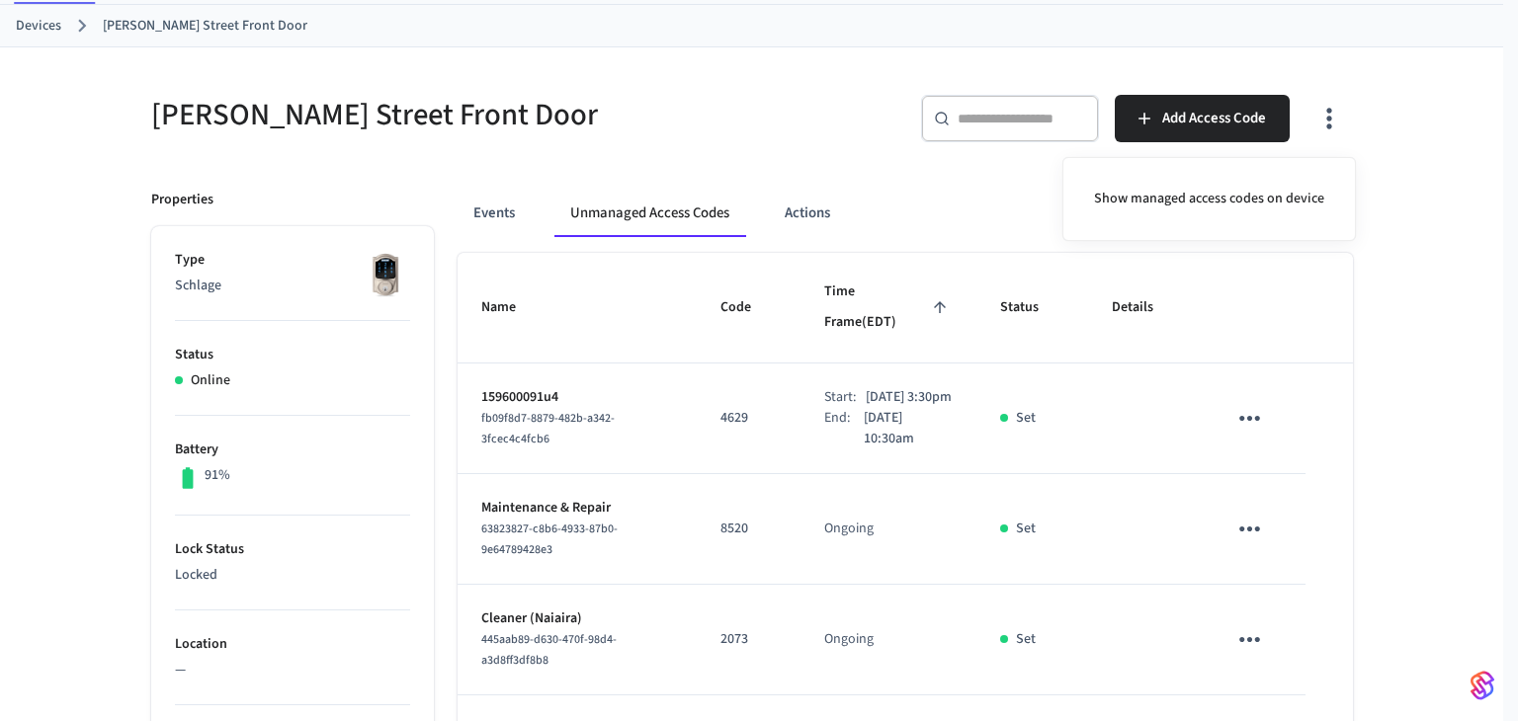
click at [804, 217] on div at bounding box center [759, 360] width 1518 height 721
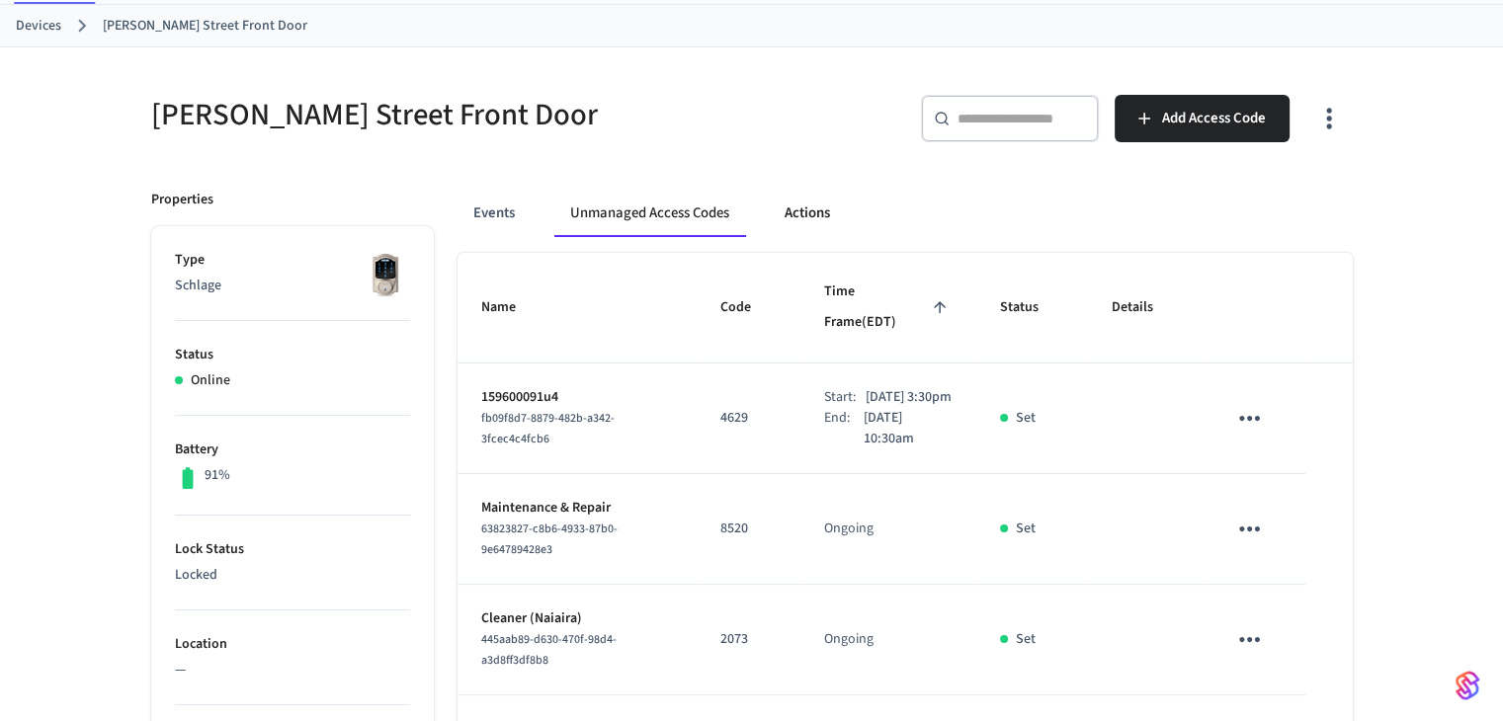
click at [804, 216] on button "Actions" at bounding box center [807, 213] width 77 height 47
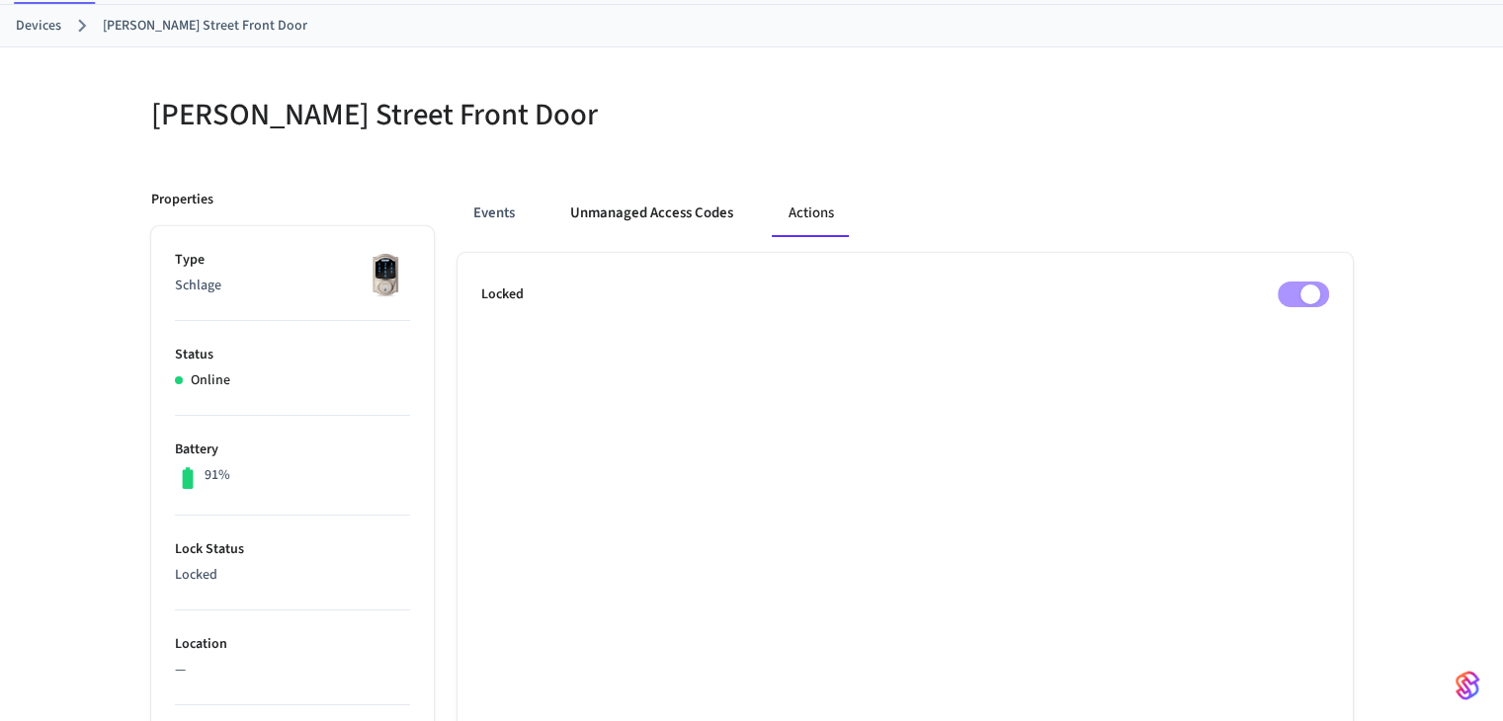
click at [694, 203] on button "Unmanaged Access Codes" at bounding box center [651, 213] width 195 height 47
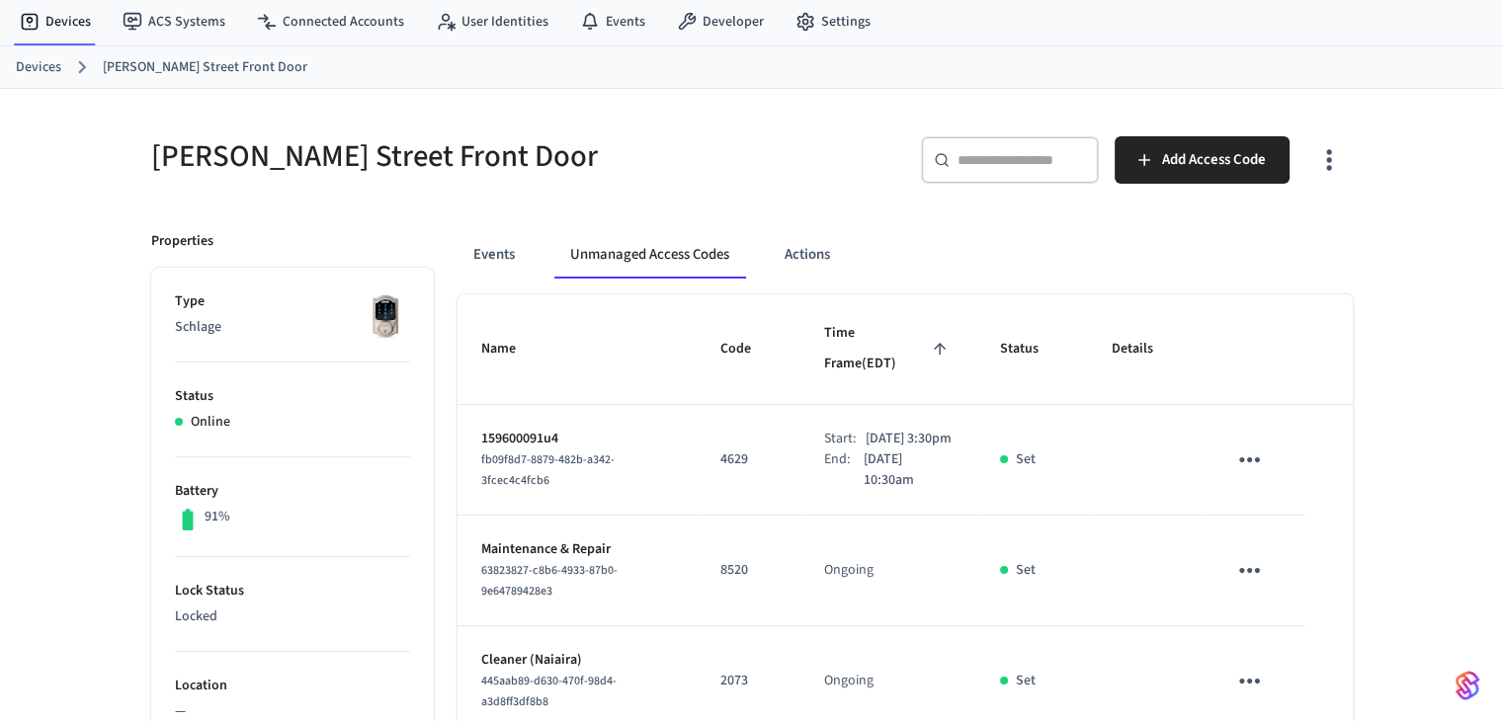
scroll to position [50, 0]
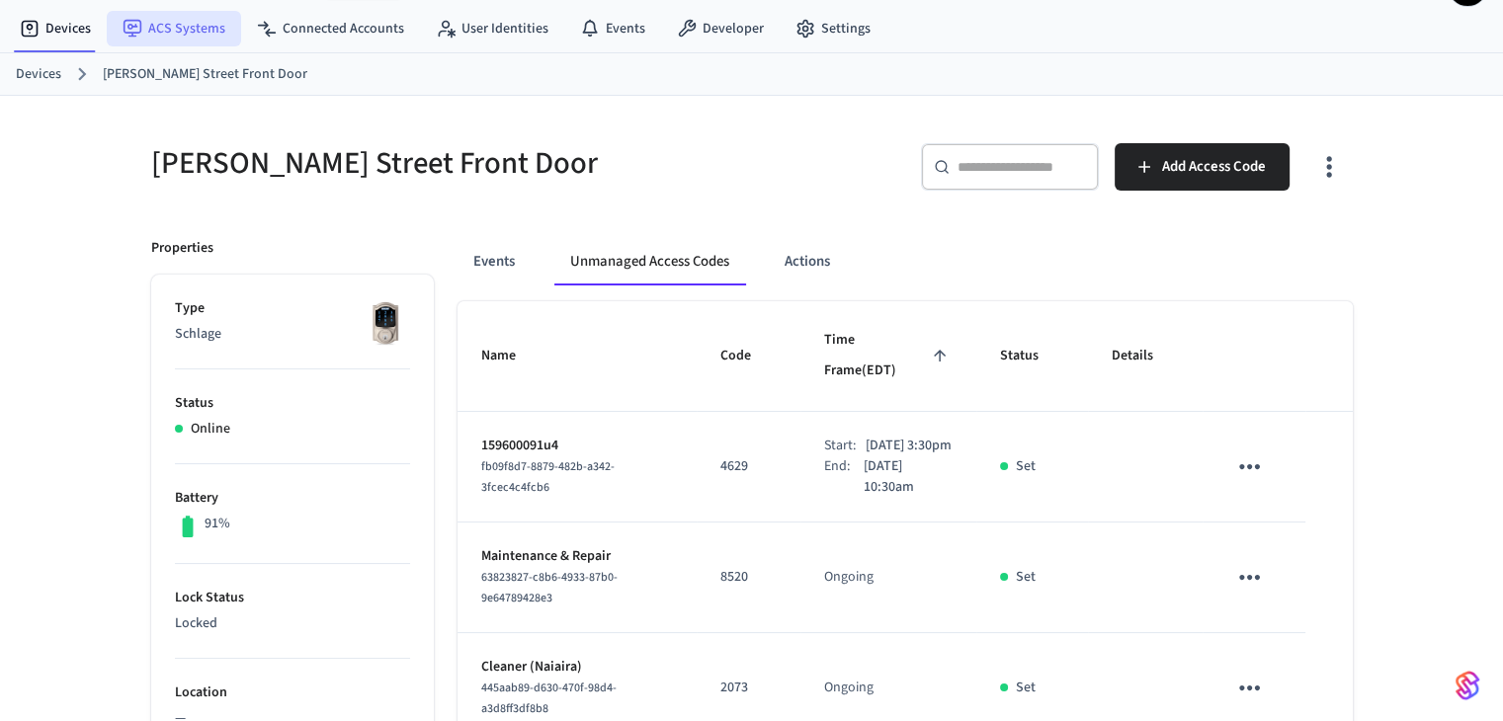
click at [174, 33] on link "ACS Systems" at bounding box center [174, 29] width 134 height 36
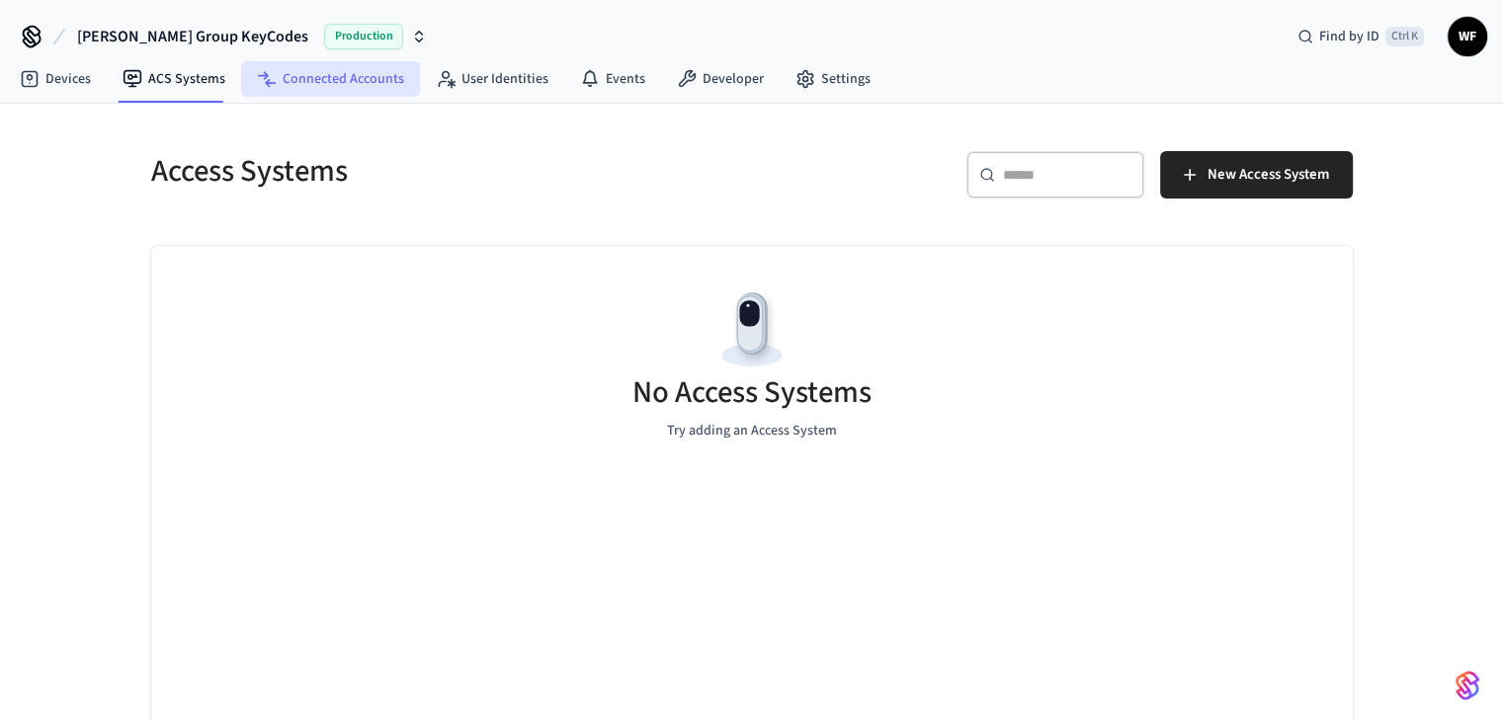
click at [319, 66] on link "Connected Accounts" at bounding box center [330, 79] width 179 height 36
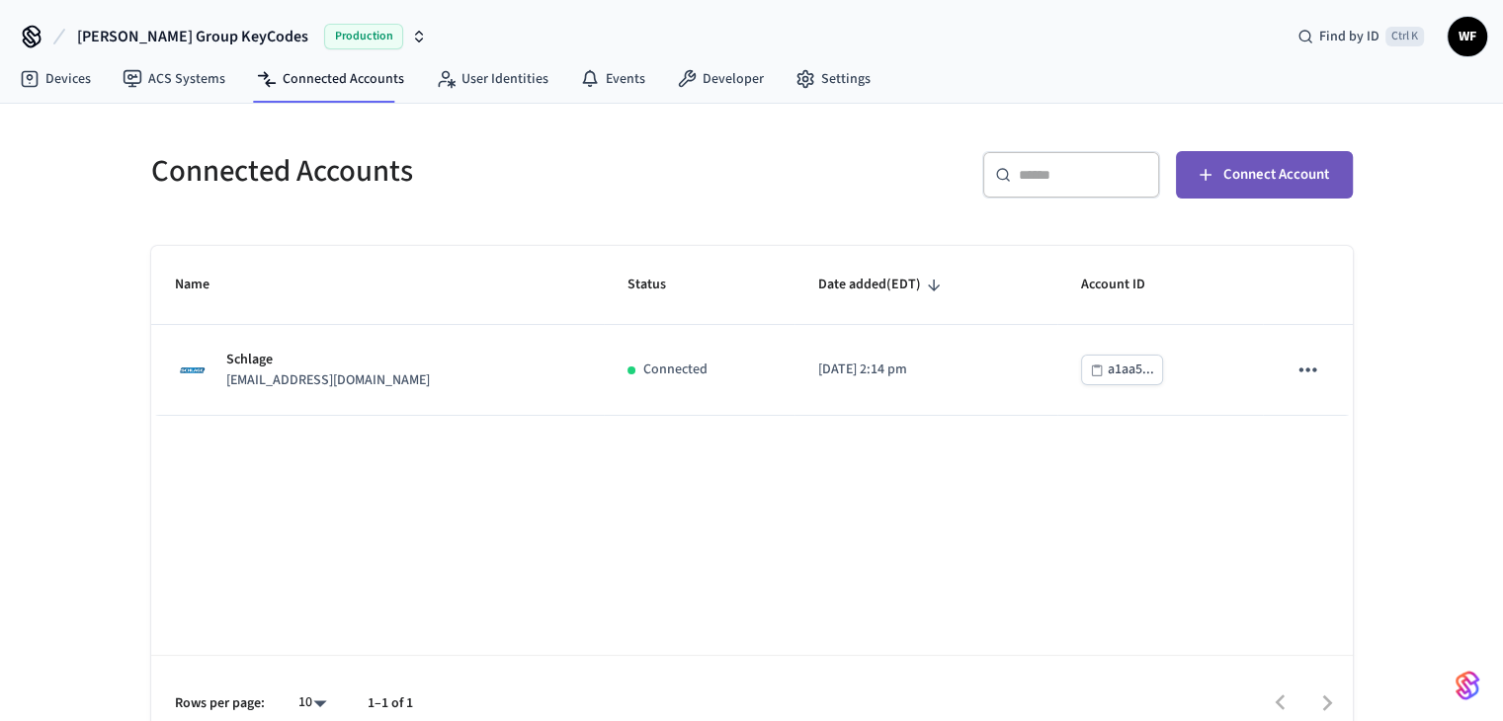
click at [1228, 175] on span "Connect Account" at bounding box center [1277, 175] width 106 height 26
